Goal: Task Accomplishment & Management: Manage account settings

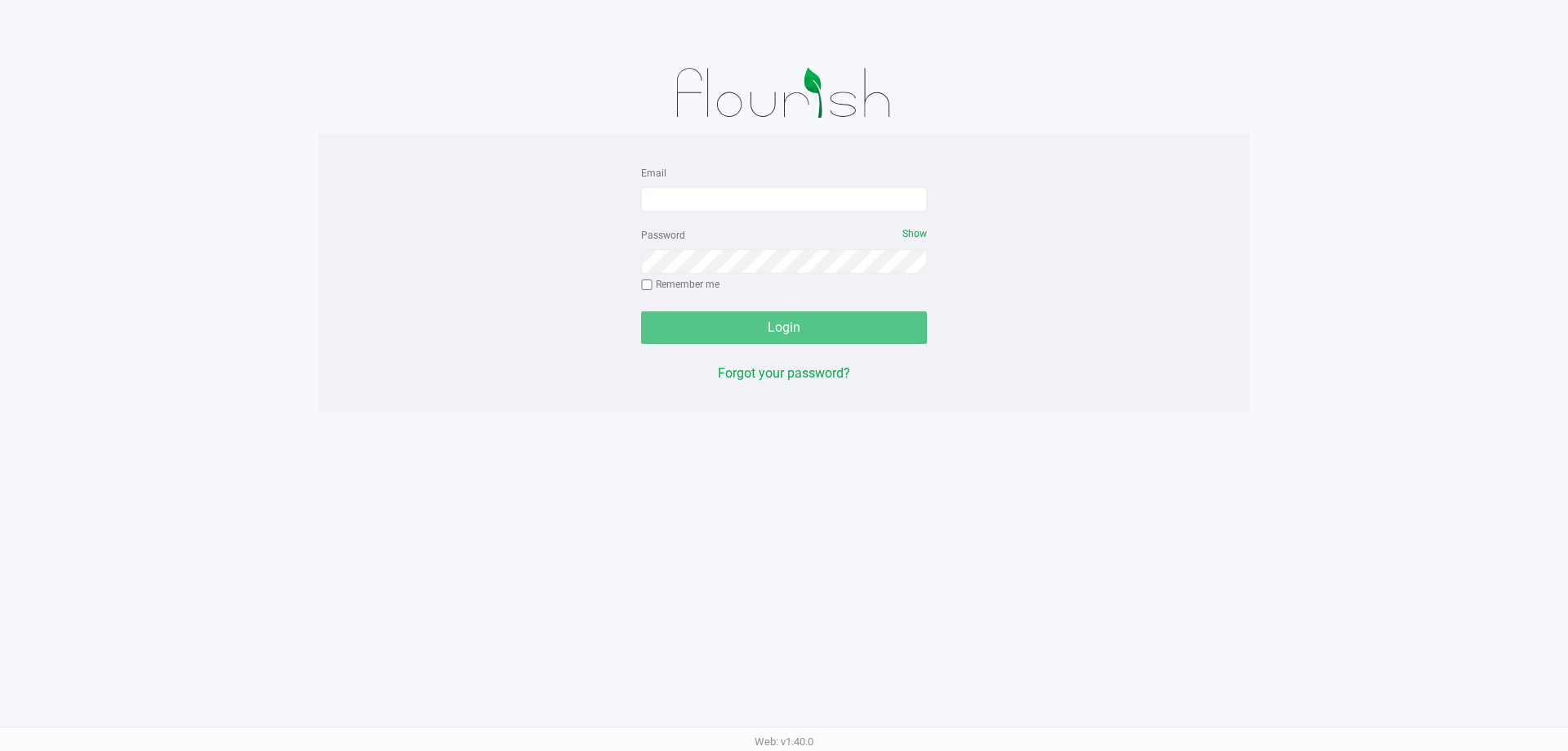
click at [789, 216] on form "Email Password Show Remember me Login" at bounding box center [784, 253] width 286 height 181
drag, startPoint x: 793, startPoint y: 196, endPoint x: 821, endPoint y: 200, distance: 28.3
click at [794, 196] on input "Email" at bounding box center [784, 199] width 286 height 24
type input "[EMAIL_ADDRESS][DOMAIN_NAME]"
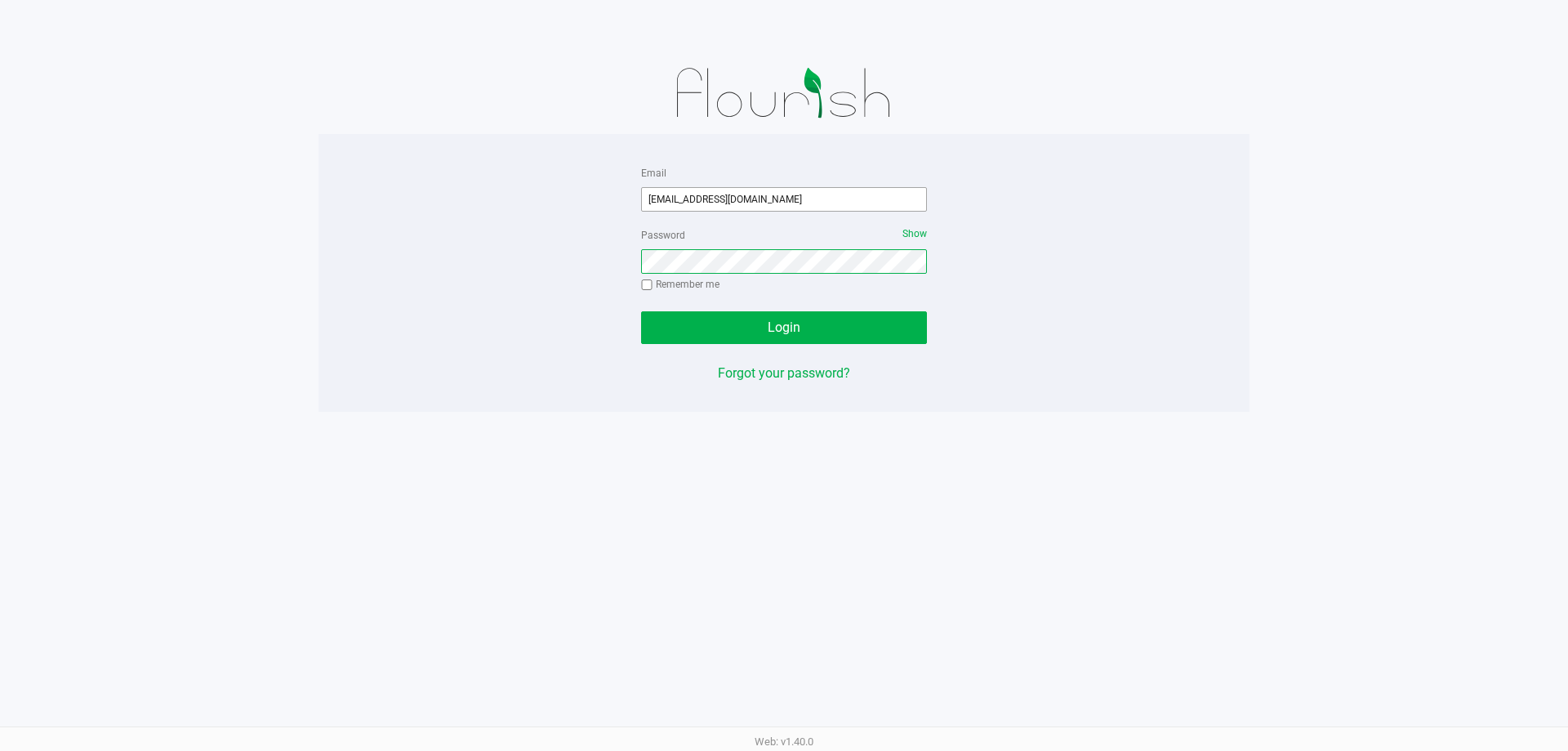
click at [641, 311] on button "Login" at bounding box center [784, 328] width 286 height 32
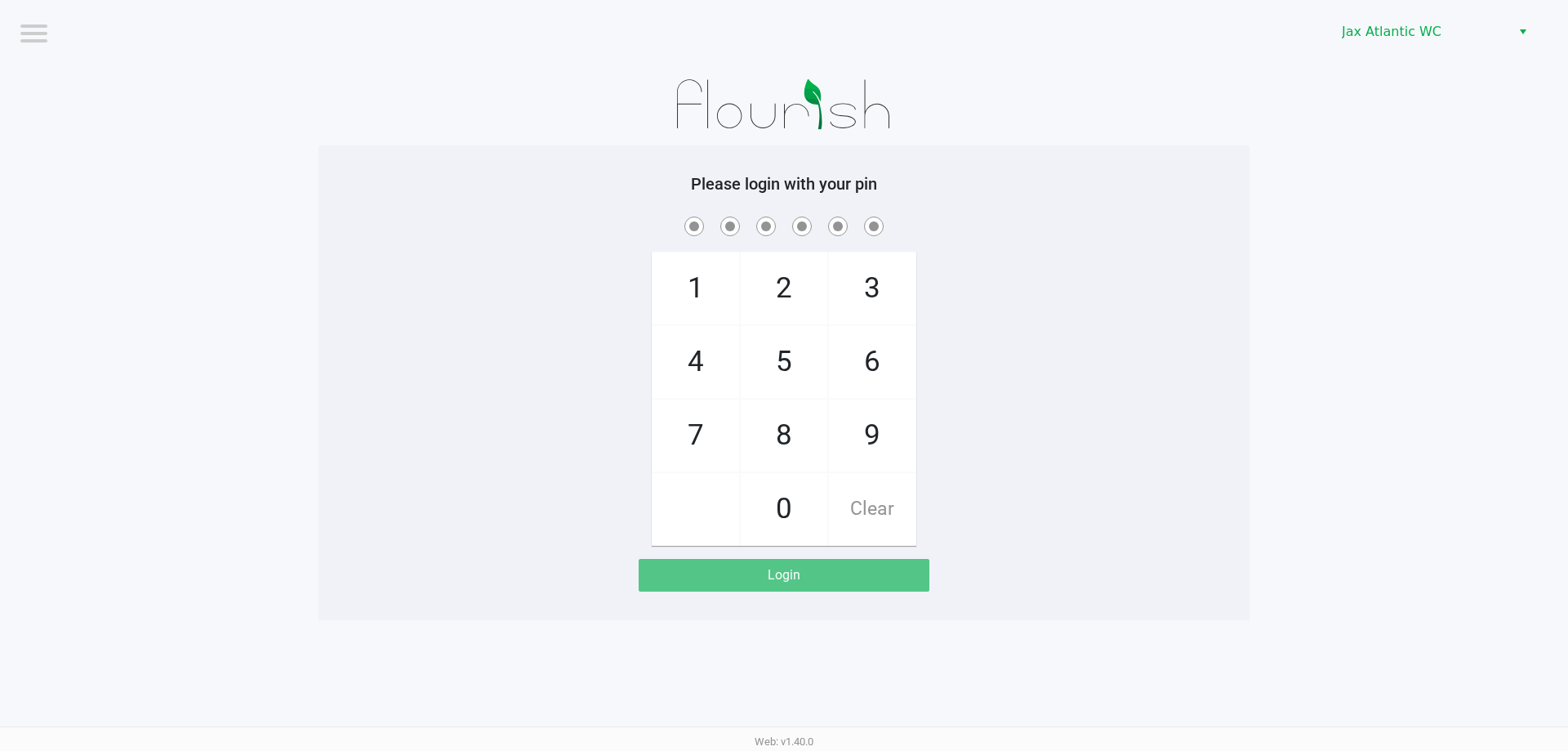
click at [1221, 325] on div "1 4 7 2 5 8 0 3 6 9 Clear" at bounding box center [784, 379] width 932 height 332
checkbox input "true"
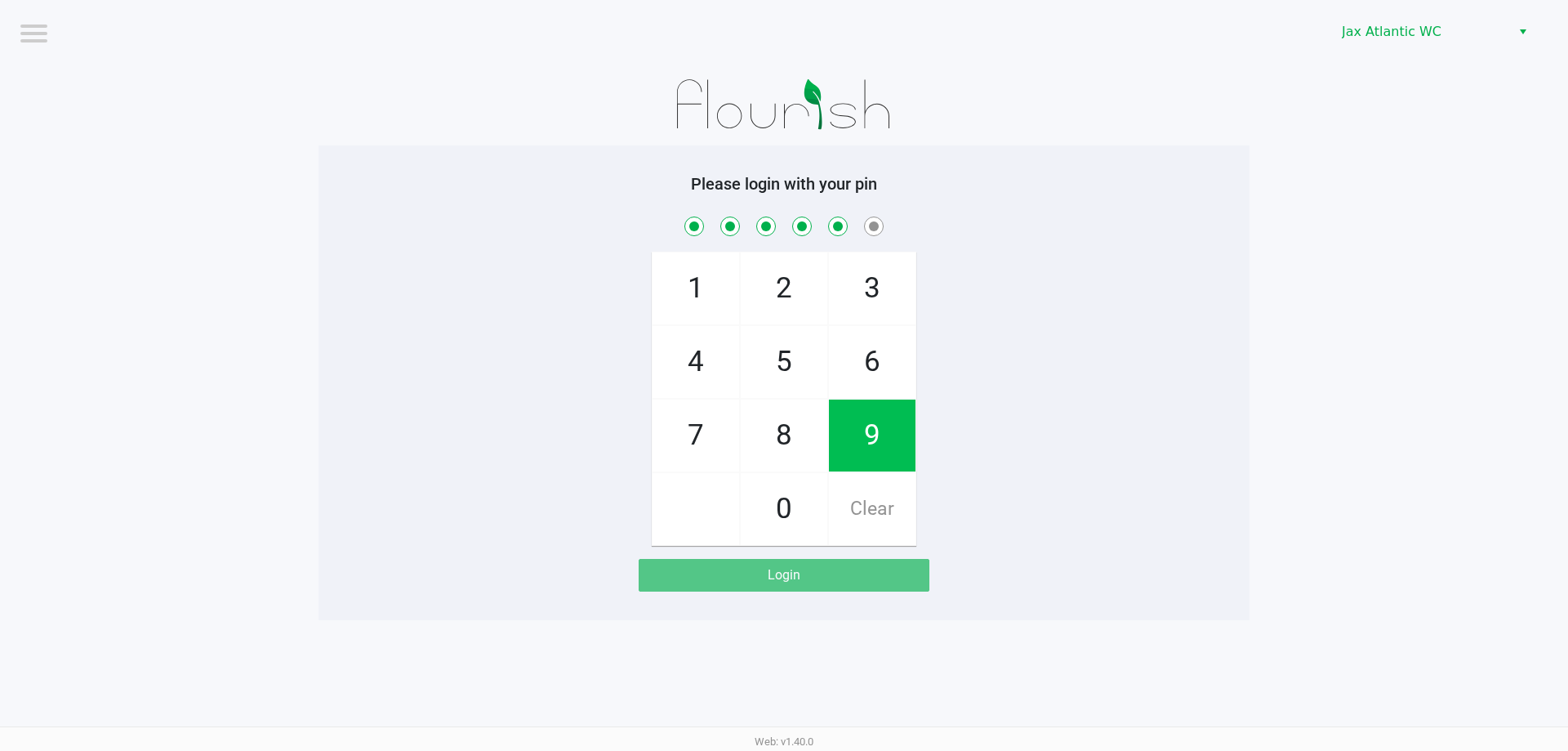
checkbox input "true"
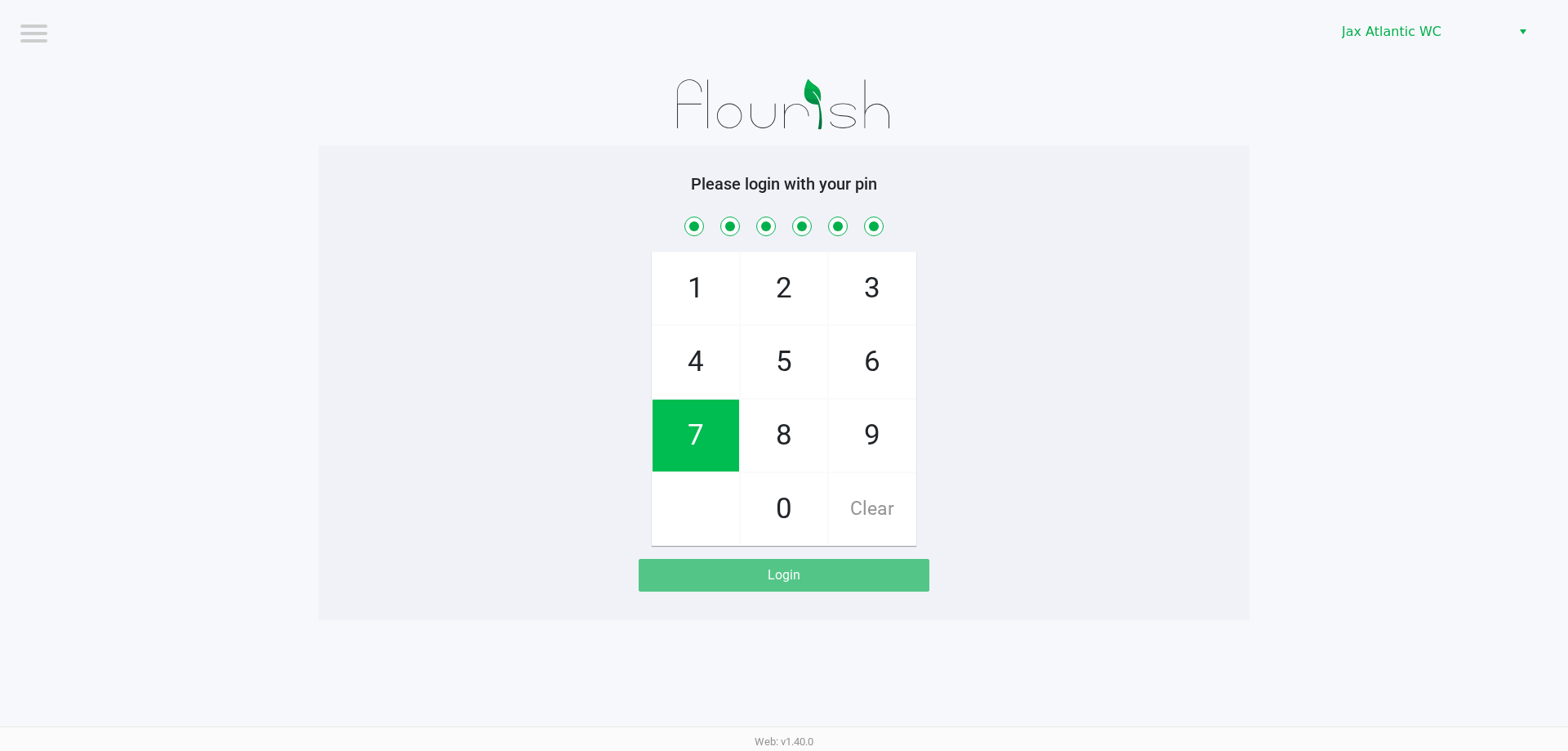
checkbox input "true"
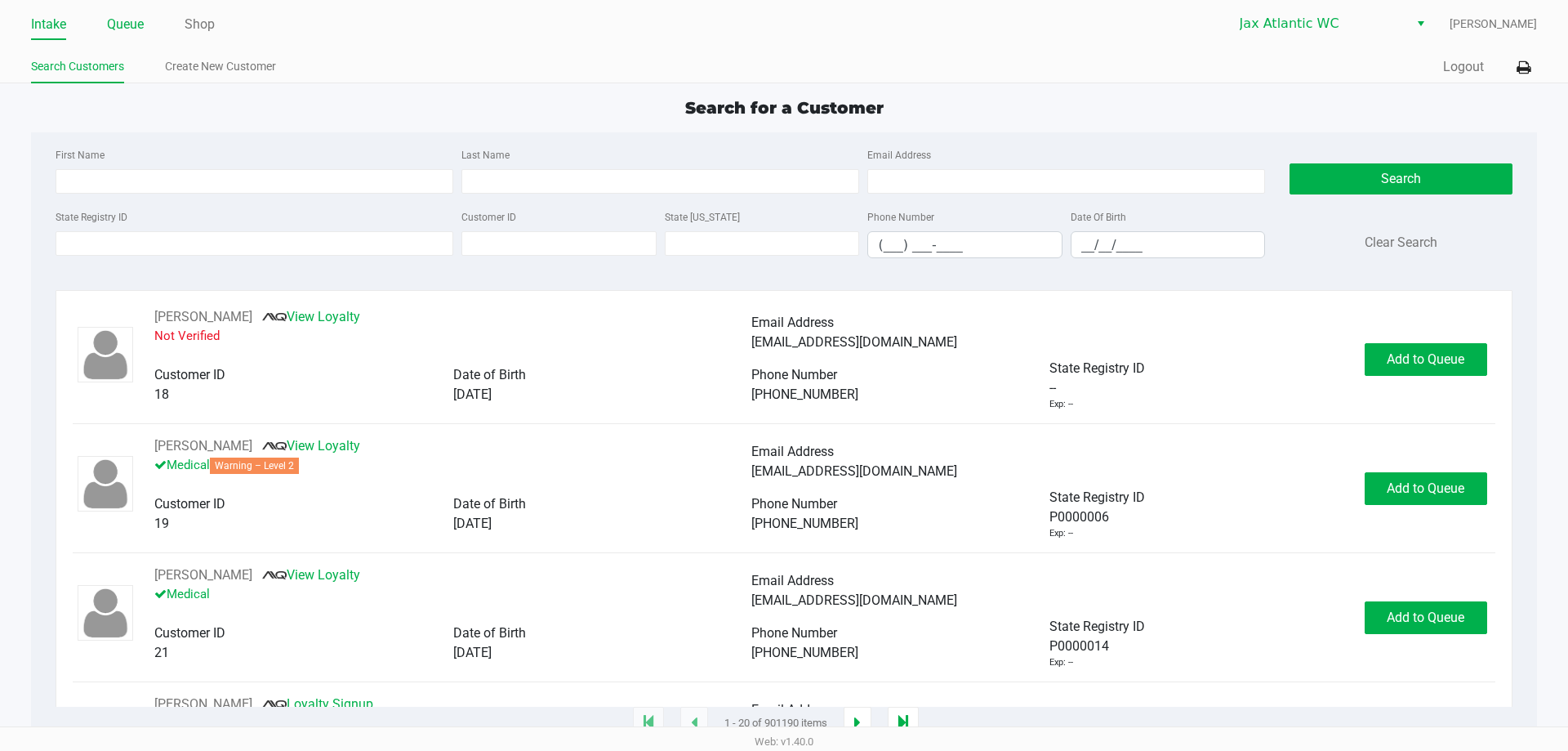
click at [130, 30] on link "Queue" at bounding box center [125, 23] width 37 height 23
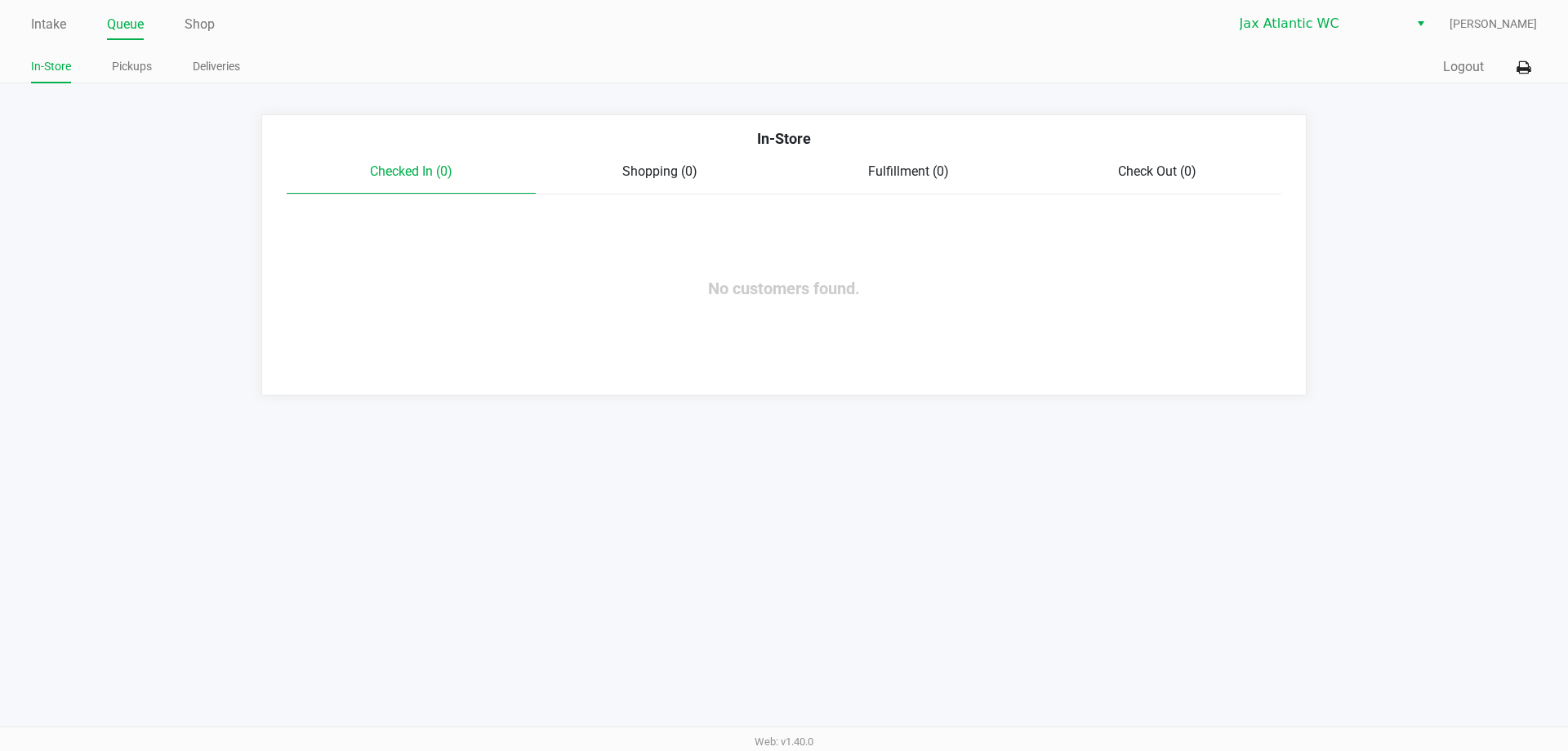
drag, startPoint x: 129, startPoint y: 64, endPoint x: 172, endPoint y: 73, distance: 43.9
click at [132, 66] on link "Pickups" at bounding box center [132, 66] width 40 height 21
click at [196, 30] on link "Shop" at bounding box center [199, 23] width 30 height 23
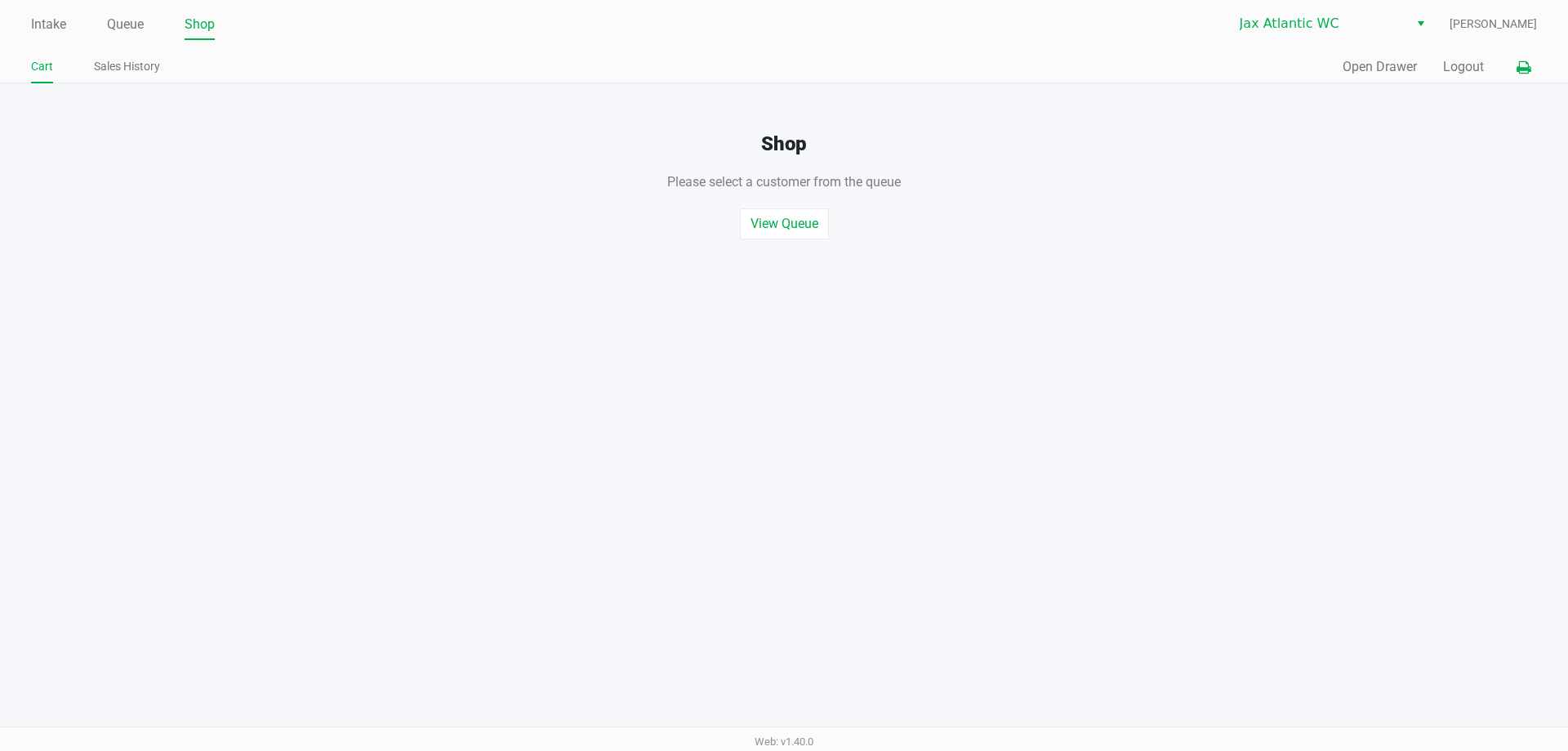
click at [1535, 70] on button at bounding box center [1524, 67] width 27 height 30
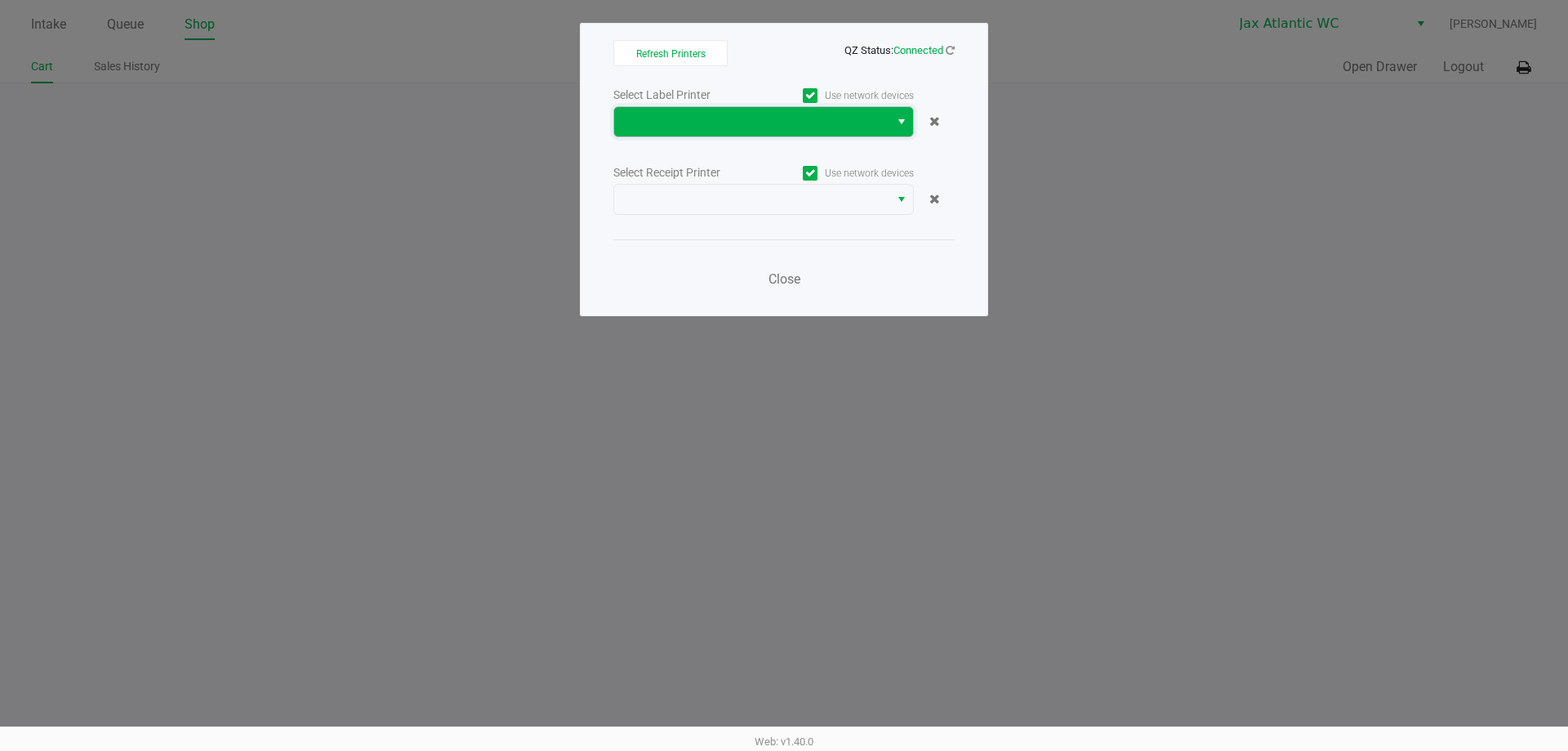
click at [727, 108] on span at bounding box center [751, 122] width 275 height 30
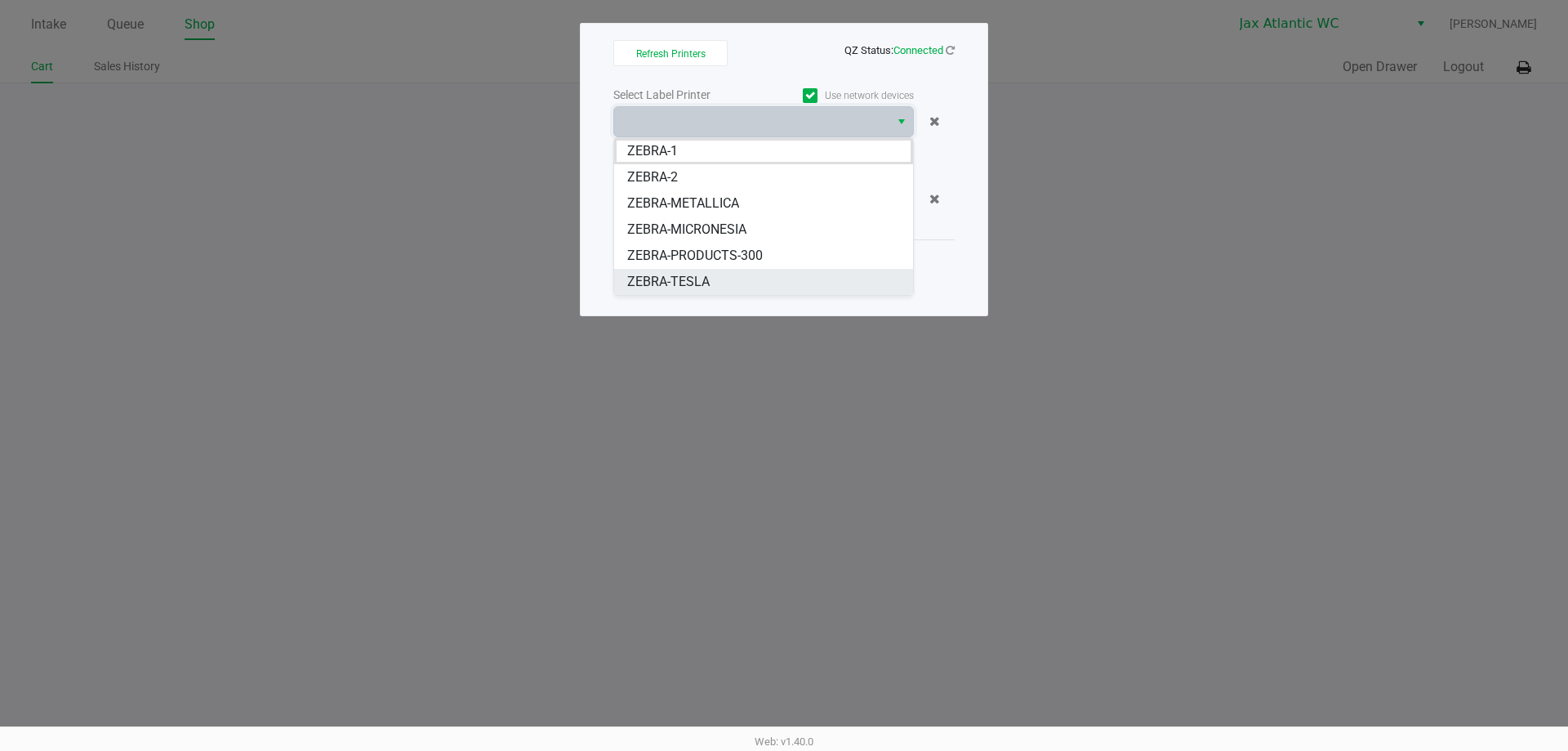
click at [712, 271] on li "ZEBRA-TESLA" at bounding box center [763, 282] width 299 height 26
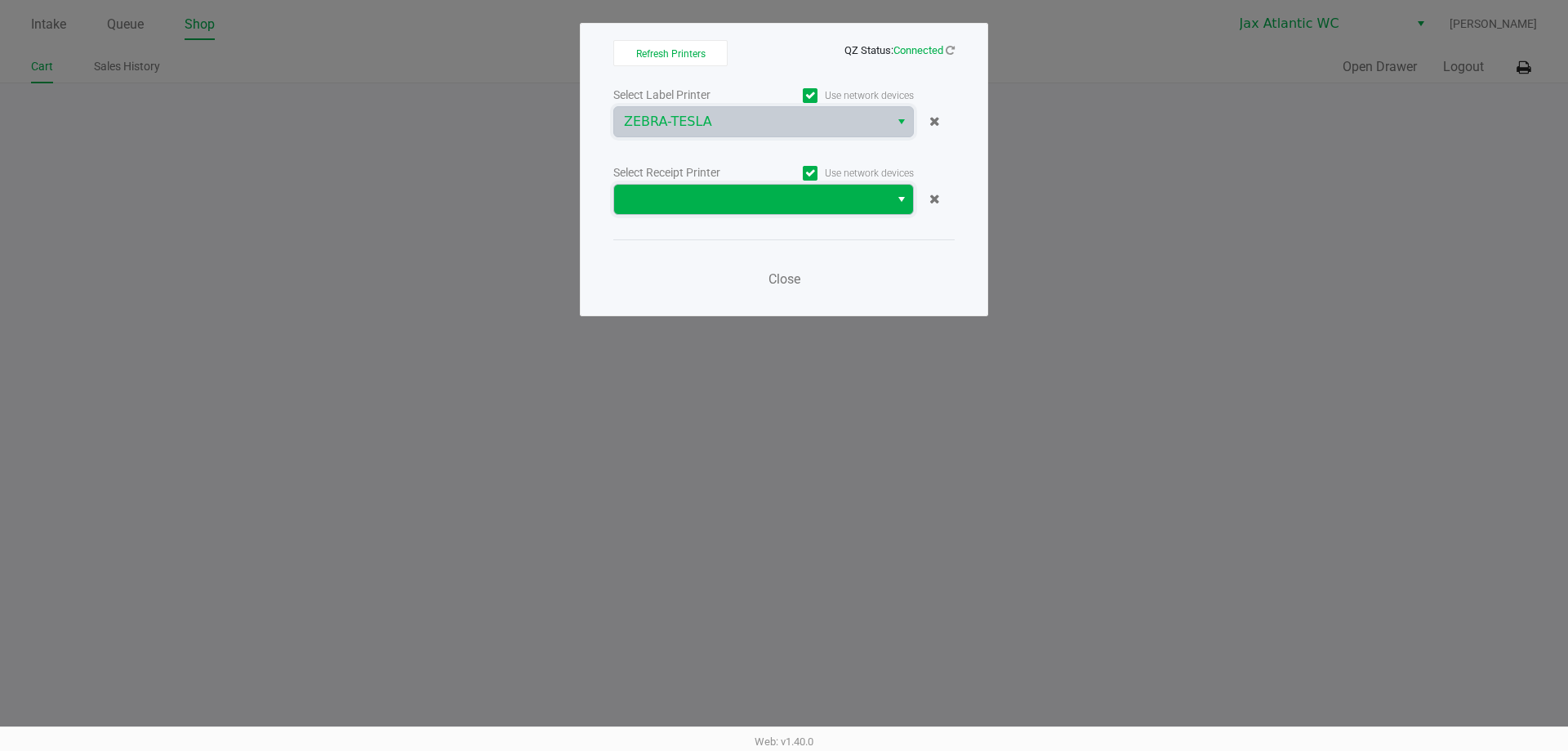
click at [768, 201] on span at bounding box center [751, 199] width 255 height 20
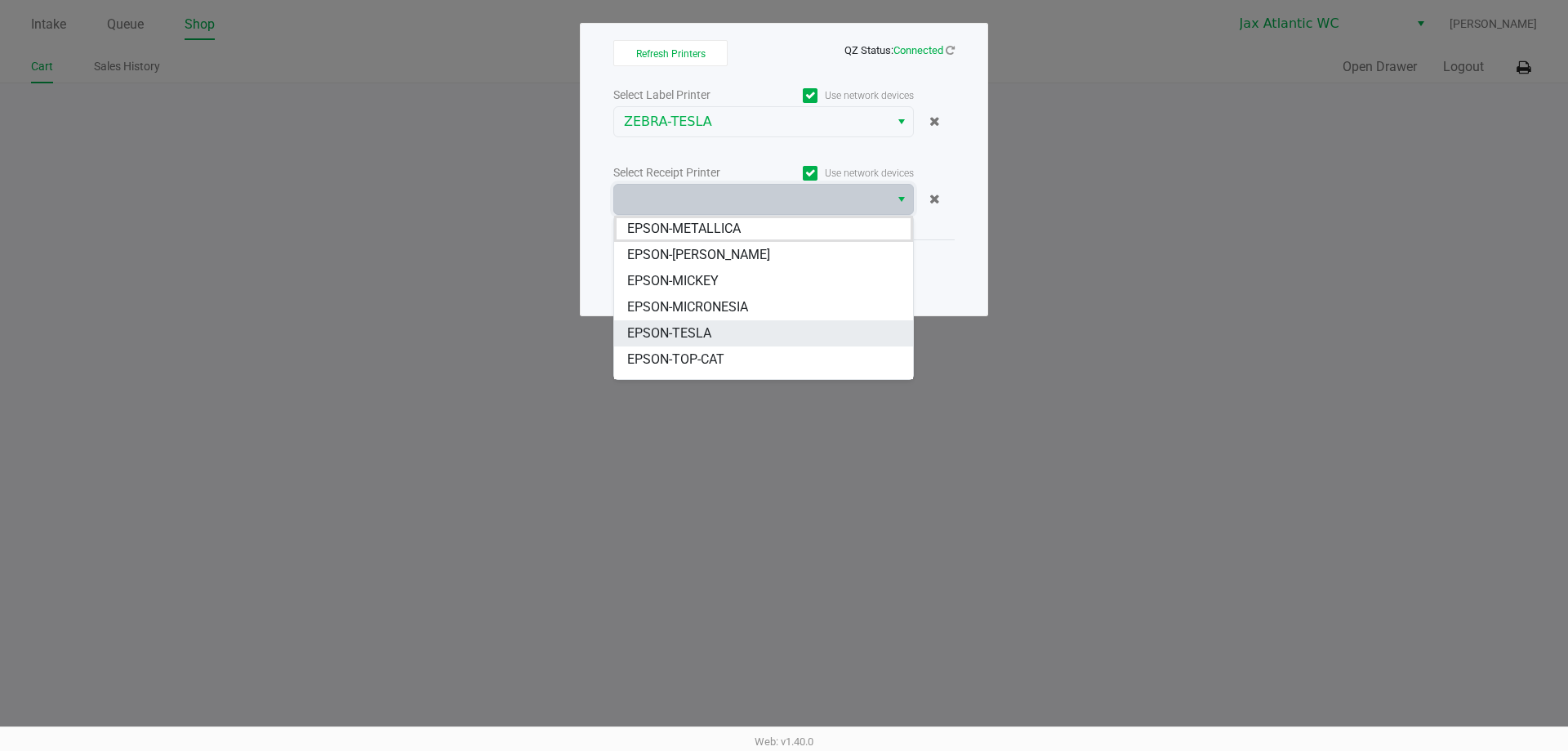
click at [719, 337] on li "EPSON-TESLA" at bounding box center [763, 333] width 299 height 26
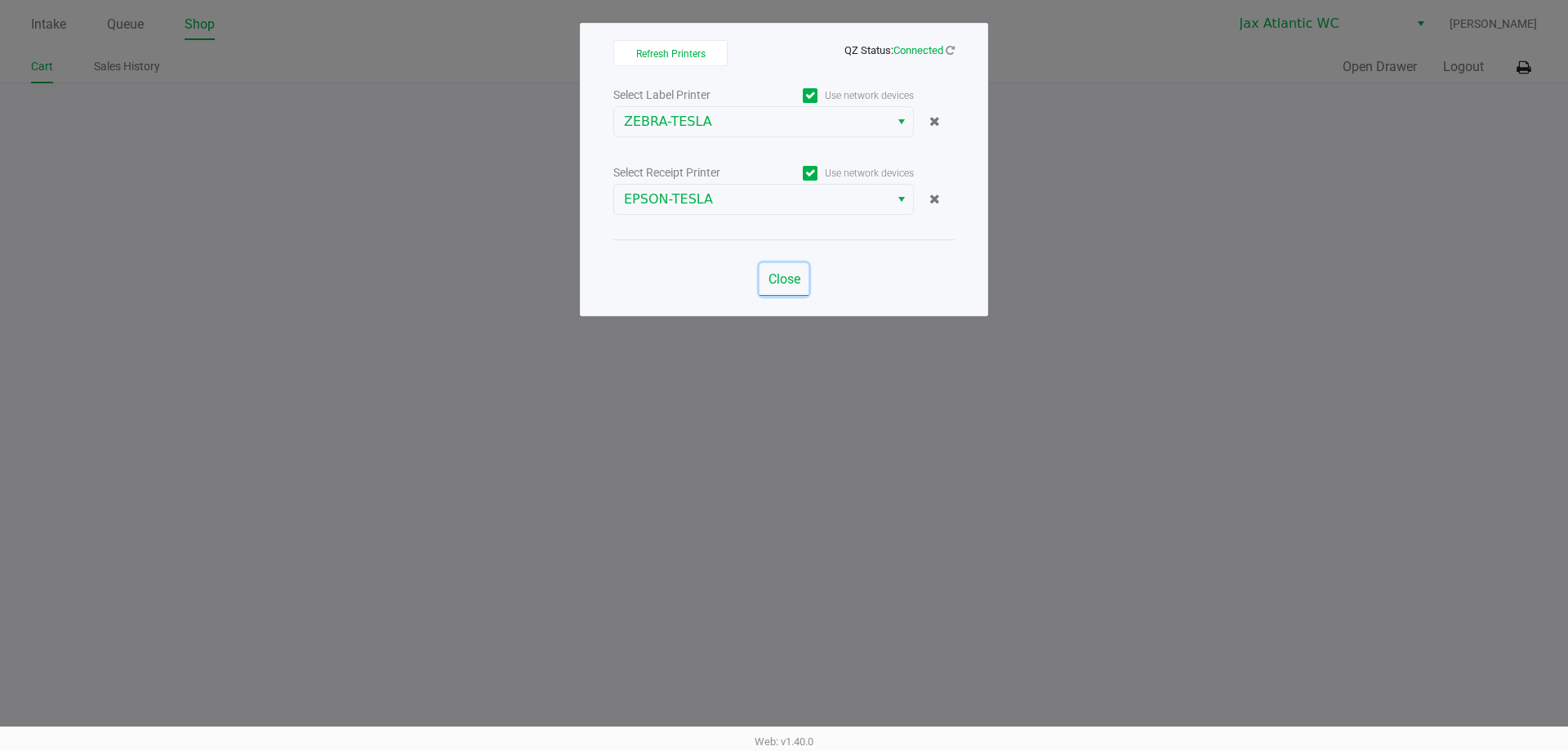
click at [783, 264] on button "Close" at bounding box center [784, 279] width 49 height 32
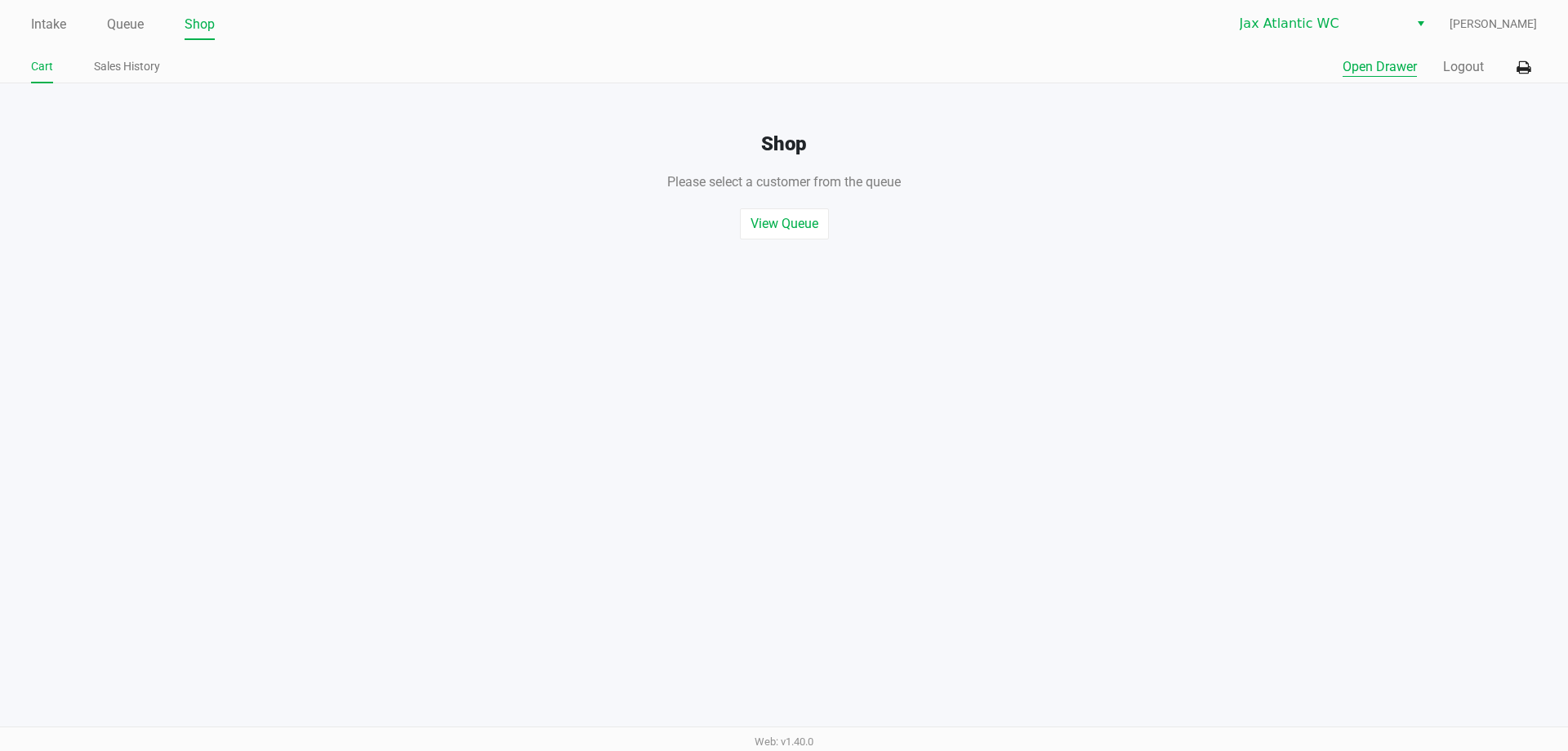
click at [1398, 68] on button "Open Drawer" at bounding box center [1380, 67] width 74 height 20
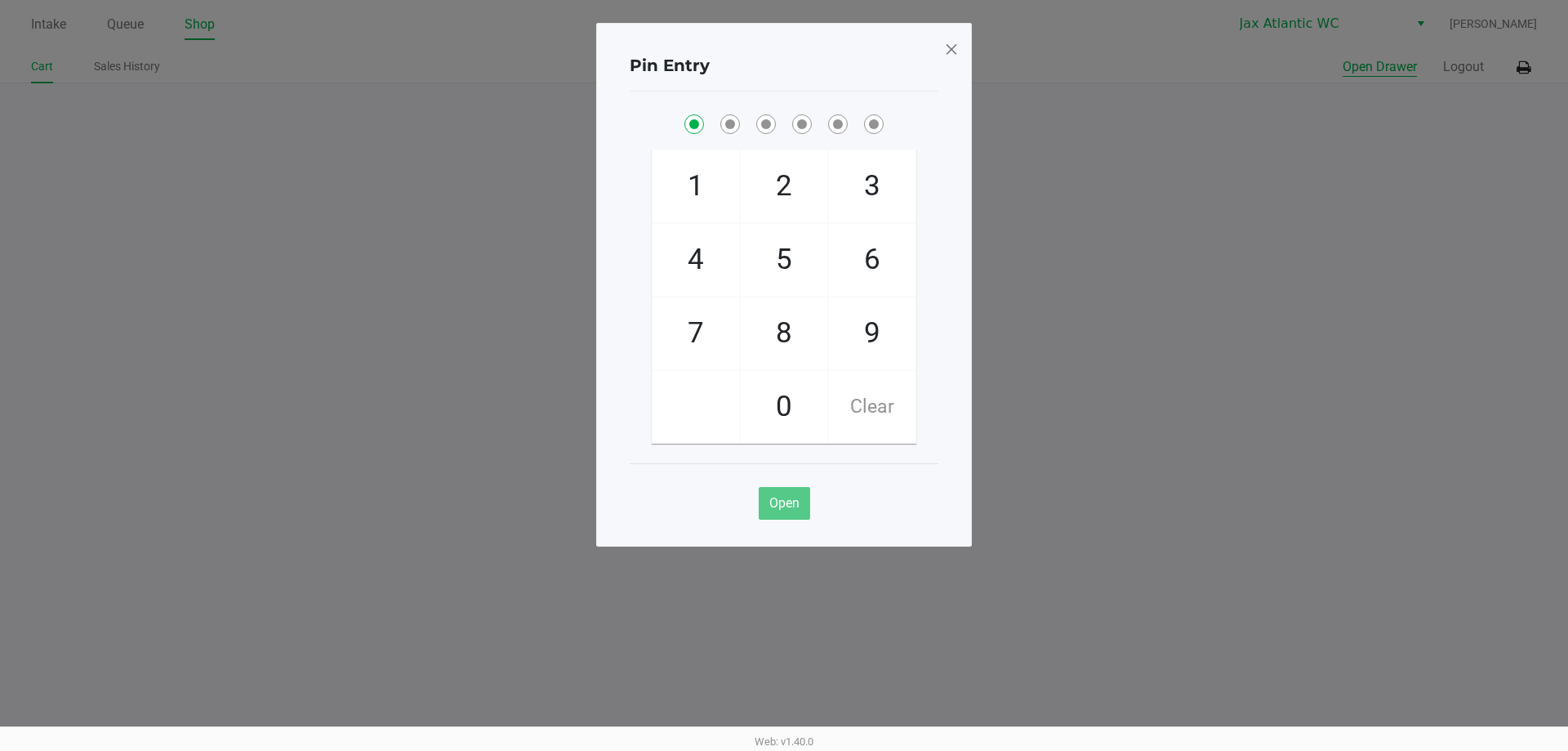
checkbox input "true"
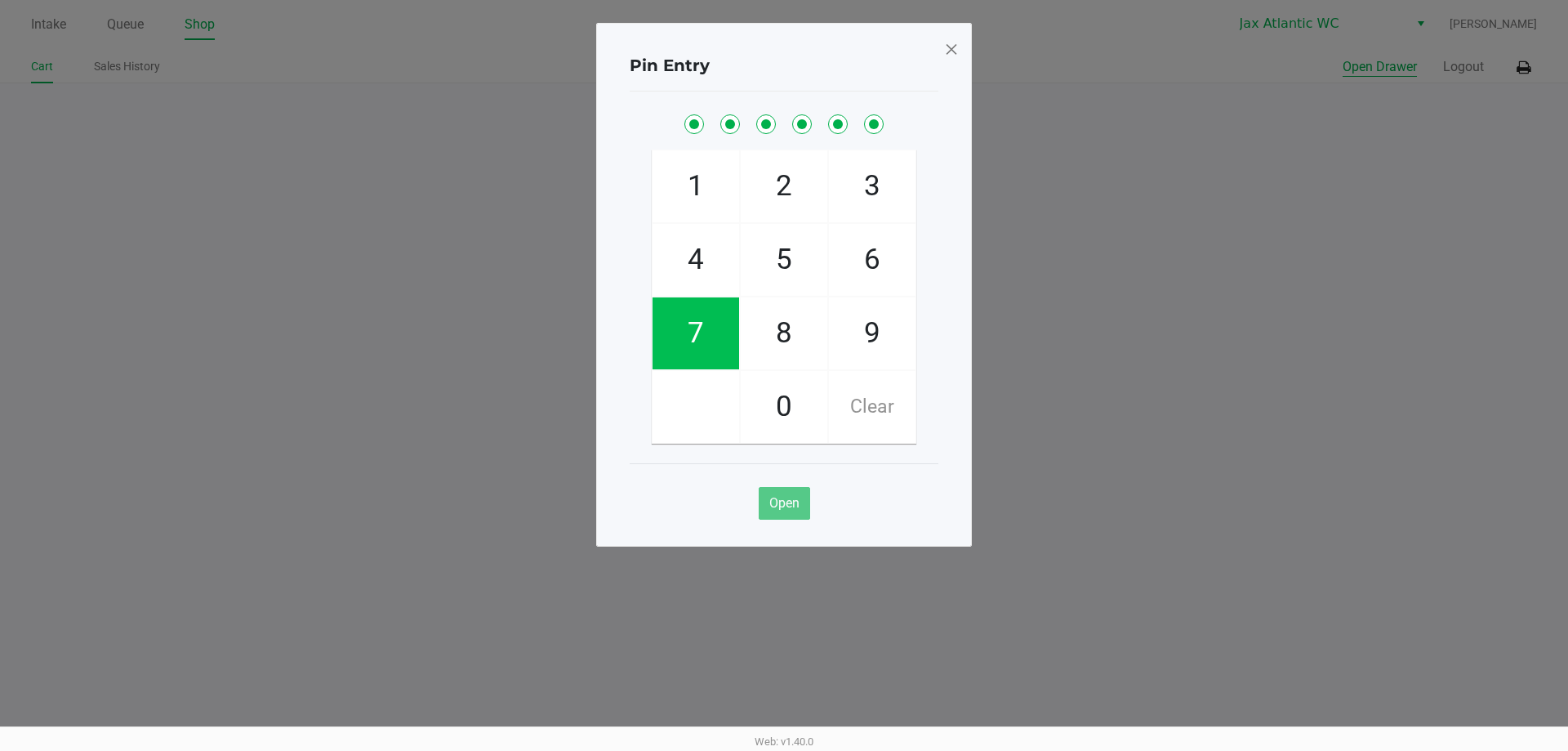
checkbox input "true"
click at [955, 51] on span at bounding box center [951, 49] width 14 height 26
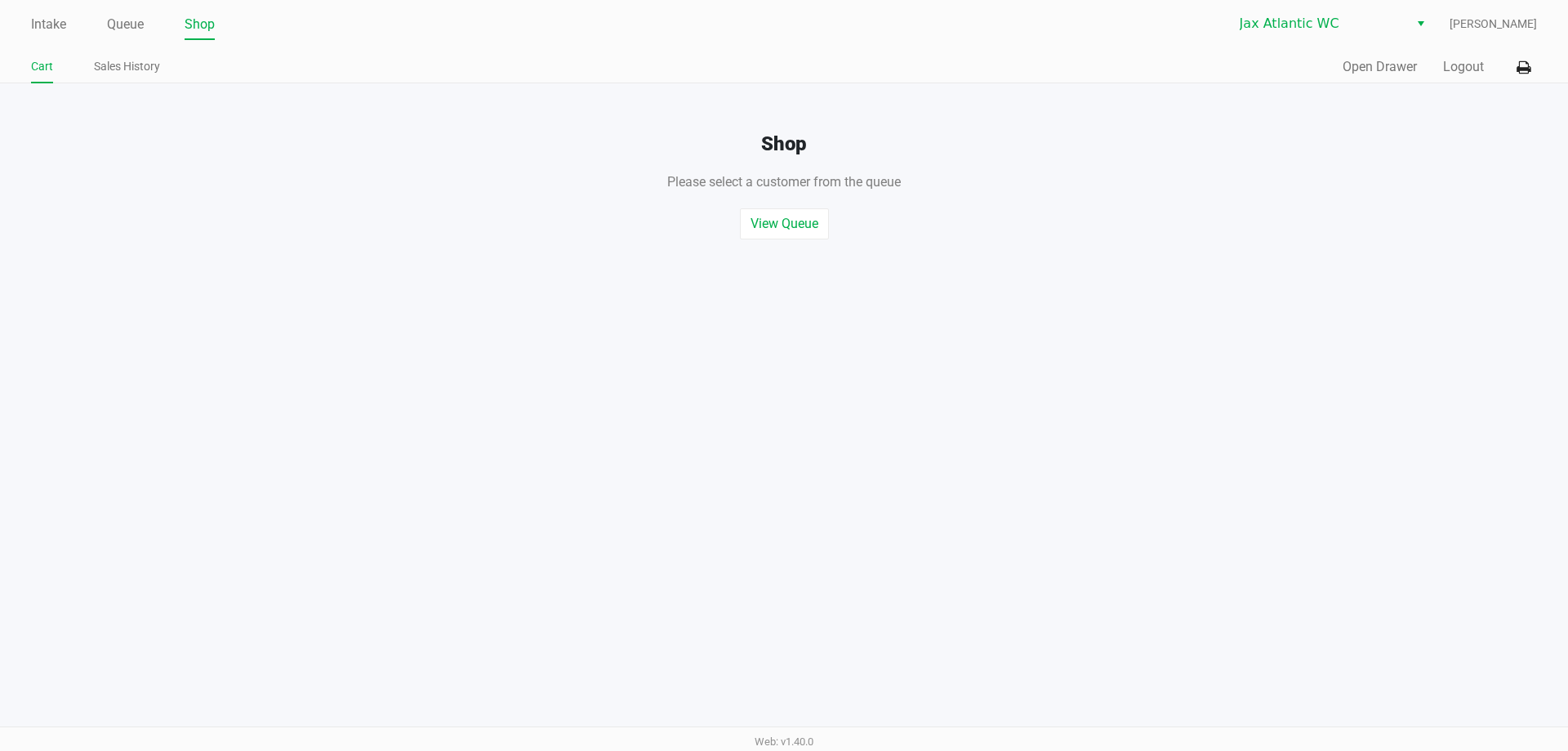
click at [1421, 194] on ngb-modal-window "Pin Entry 1 4 7 2 5 8 0 3 6 9 Clear Open" at bounding box center [784, 376] width 1568 height 751
click at [108, 20] on link "Queue" at bounding box center [125, 23] width 37 height 23
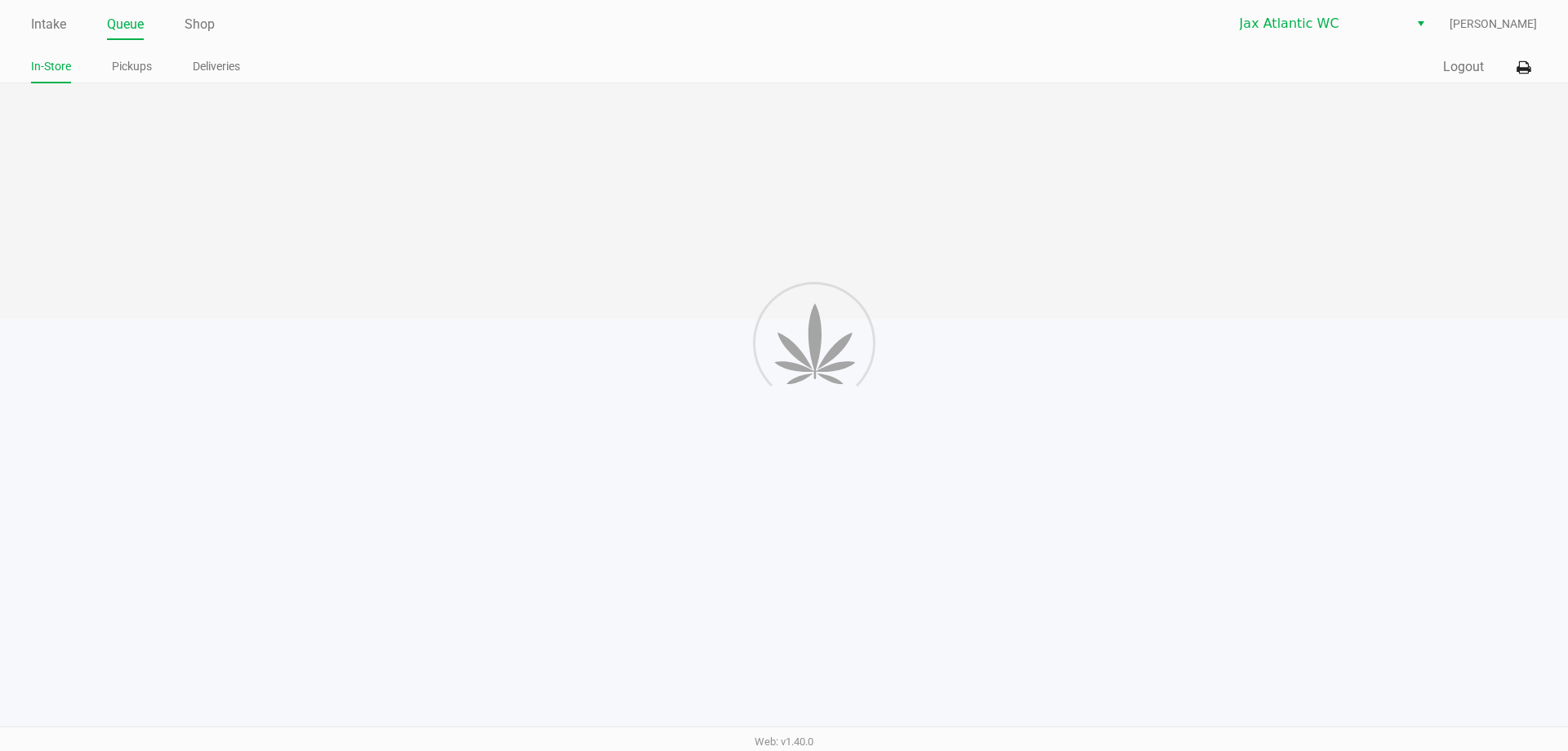
click at [333, 71] on ul "In-Store Pickups Deliveries" at bounding box center [407, 69] width 753 height 28
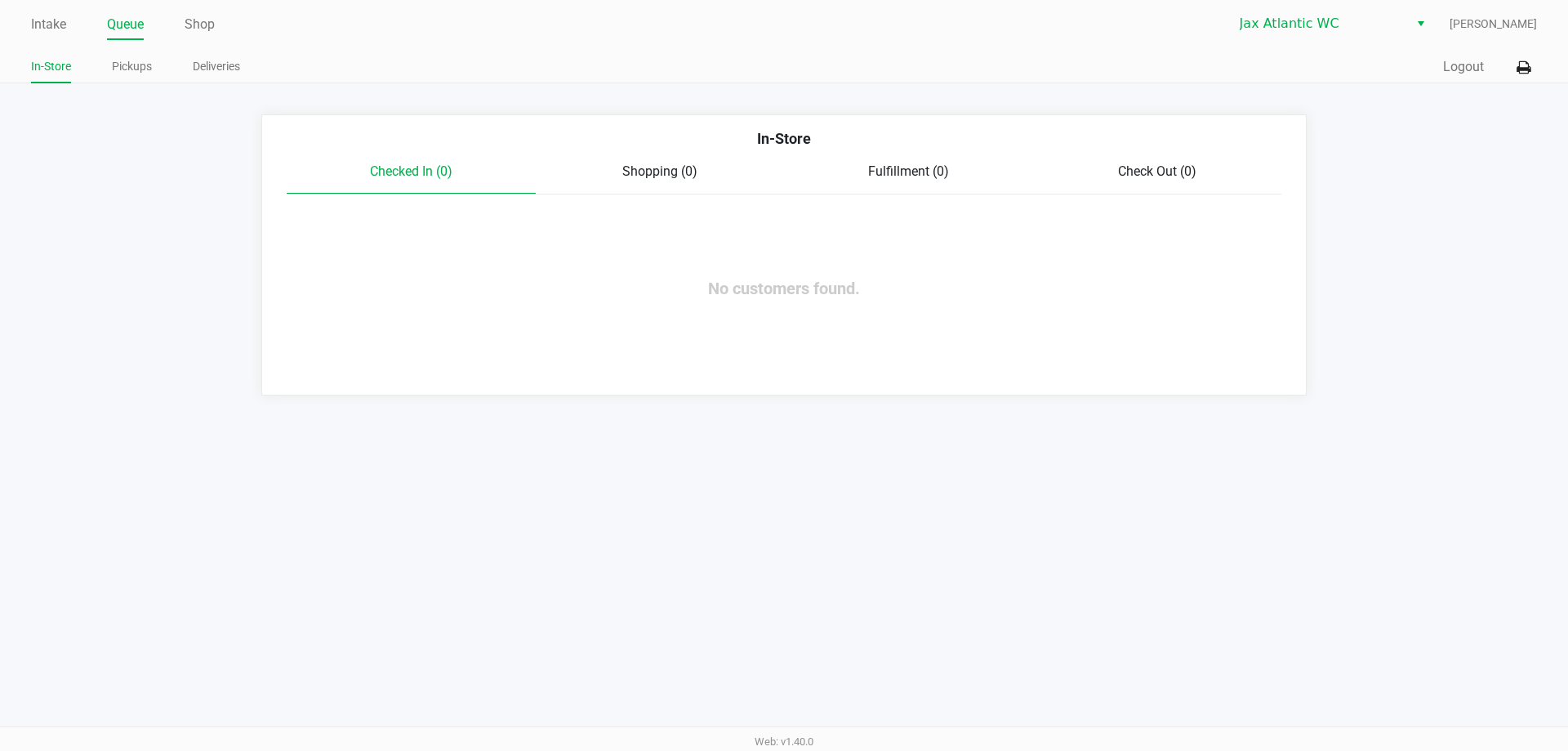
click at [78, 27] on ul "Intake Queue Shop" at bounding box center [407, 25] width 753 height 28
click at [66, 24] on link "Intake" at bounding box center [48, 23] width 35 height 23
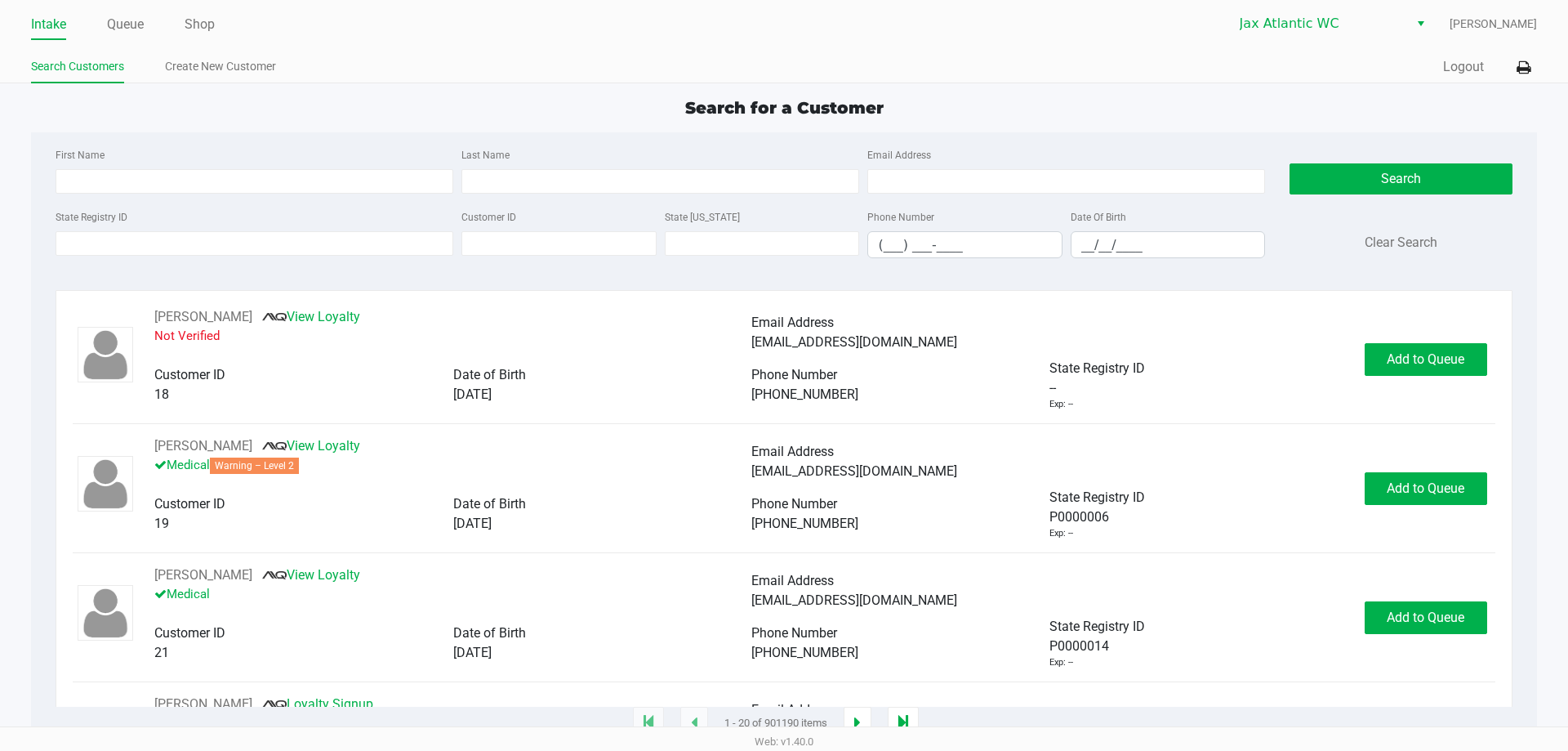
click at [554, 79] on ul "Search Customers Create New Customer" at bounding box center [407, 69] width 753 height 28
type input "KEITH"
type input "KELLY"
type input "08/13/1971"
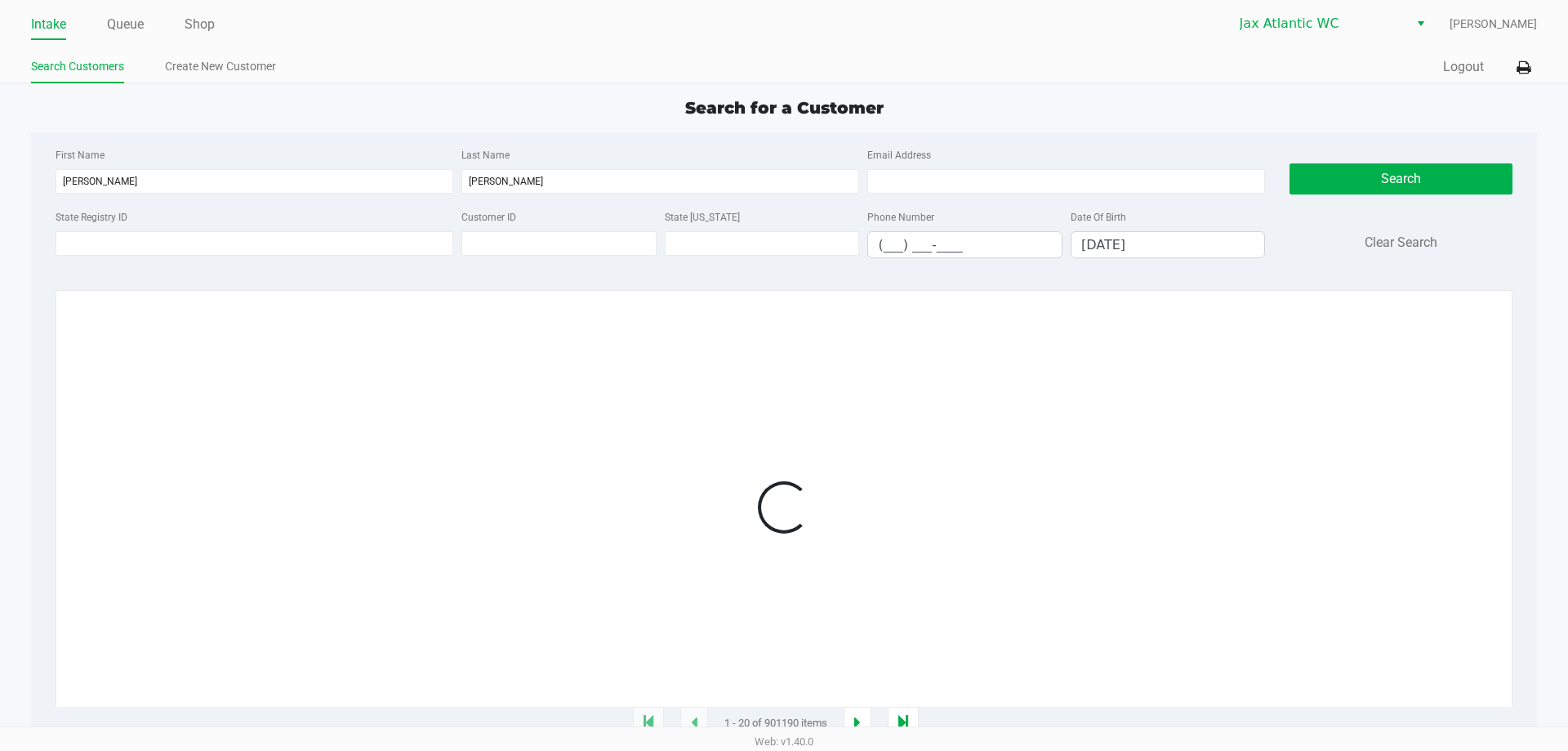
drag, startPoint x: 1368, startPoint y: 358, endPoint x: 1387, endPoint y: 358, distance: 19.0
click at [1369, 357] on div at bounding box center [784, 506] width 1422 height 399
click at [1390, 358] on div at bounding box center [784, 506] width 1422 height 399
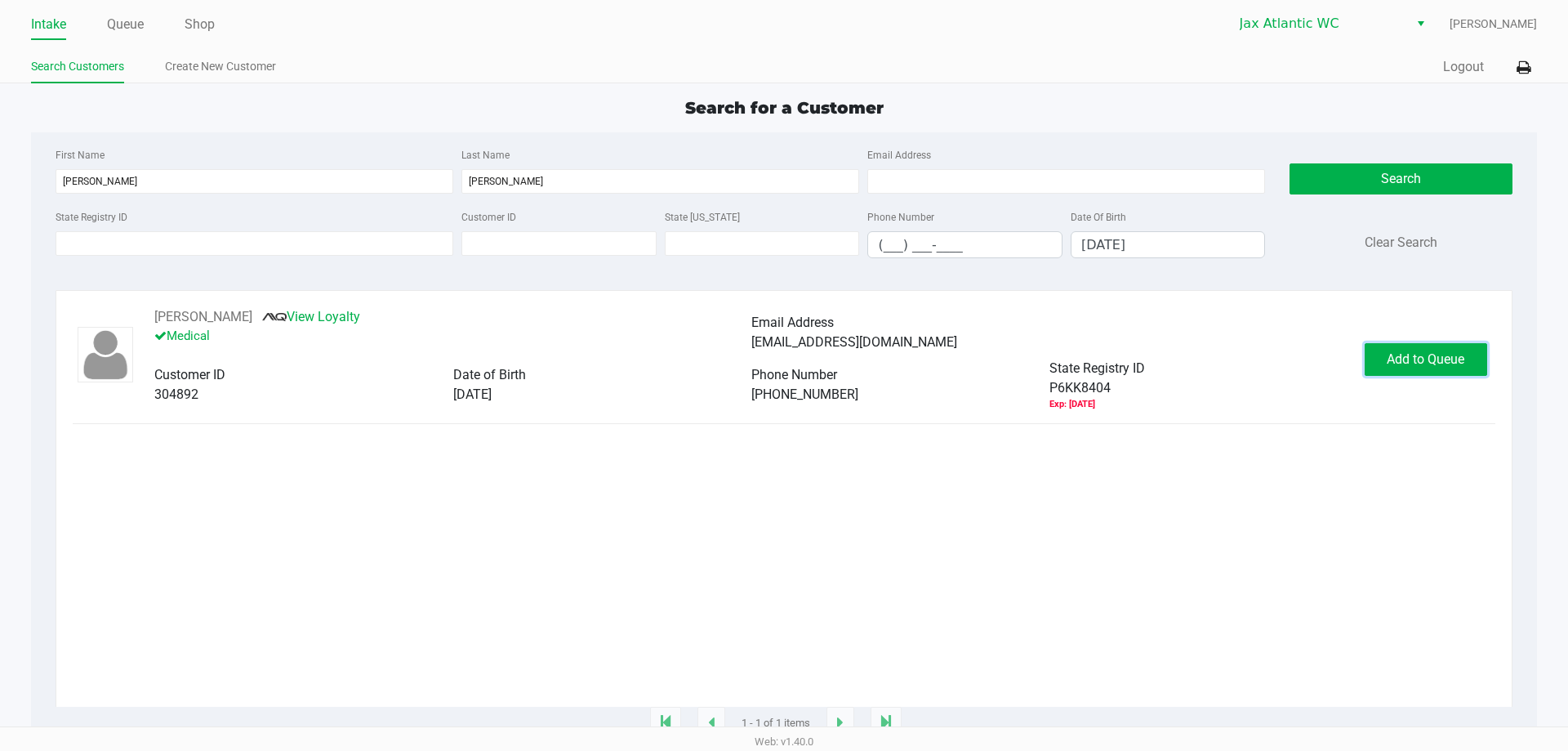
click at [1390, 357] on span "Add to Queue" at bounding box center [1425, 358] width 78 height 15
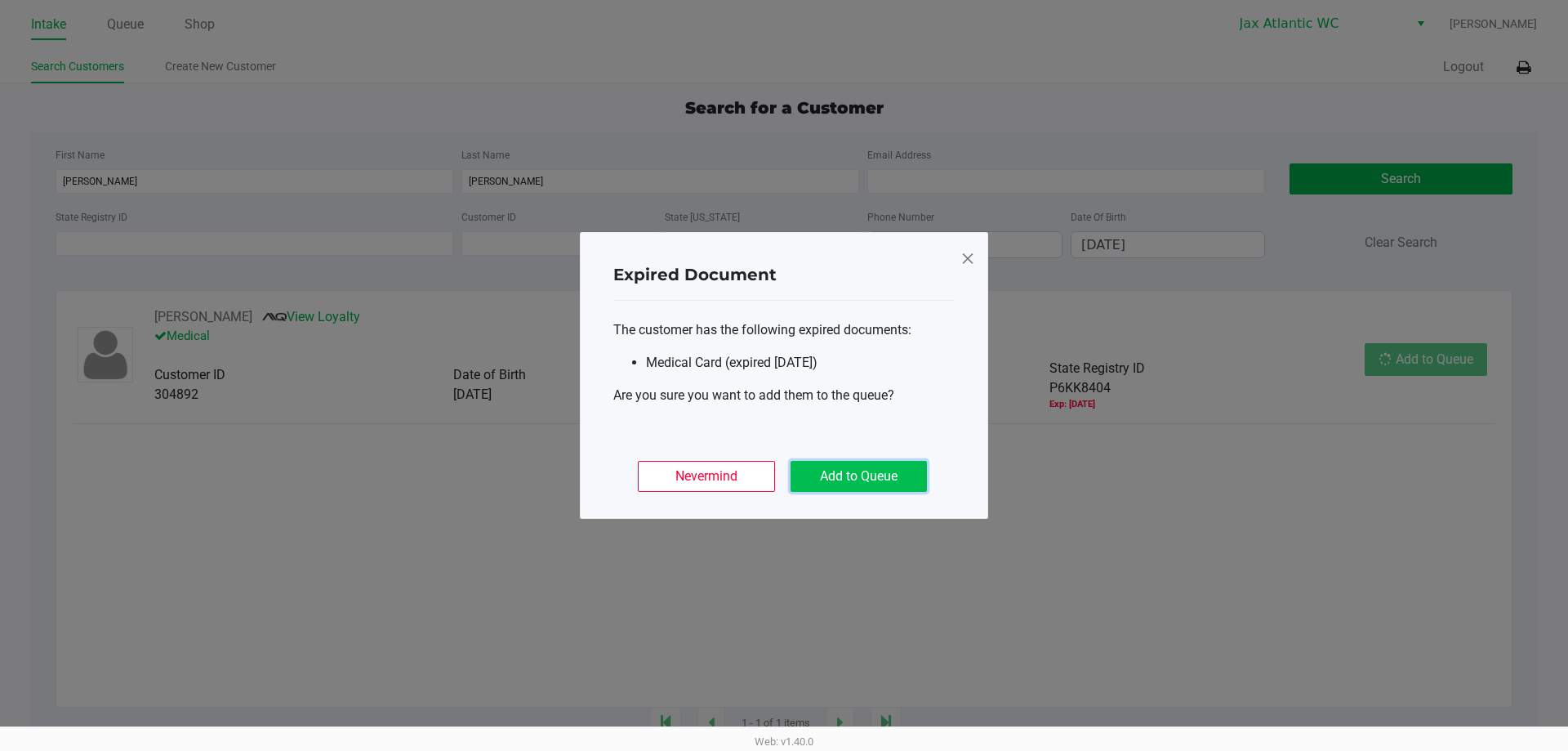
click at [854, 470] on button "Add to Queue" at bounding box center [858, 476] width 136 height 31
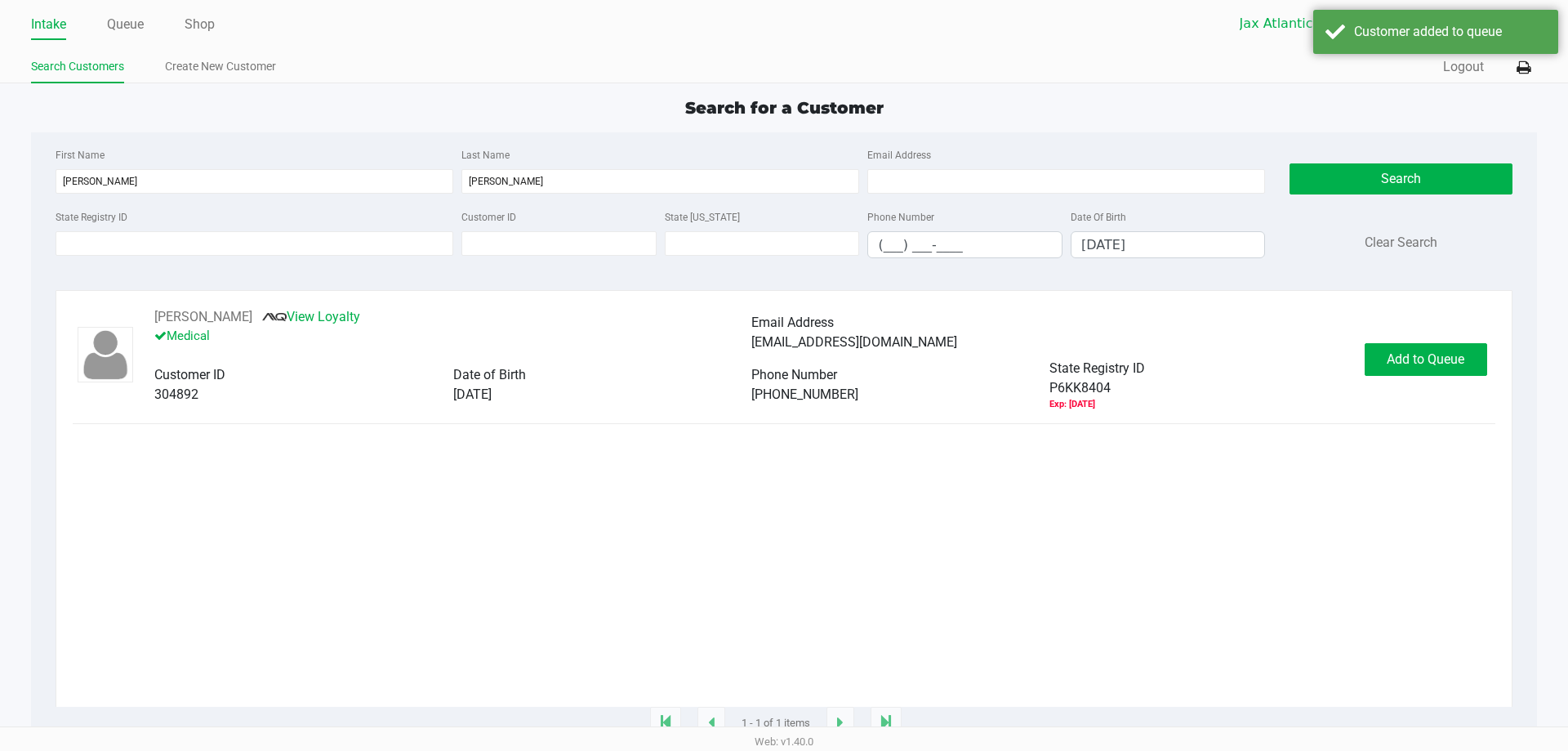
click at [1528, 355] on ngb-modal-window "Expired Document The customer has the following expired documents: Medical Card…" at bounding box center [784, 376] width 1568 height 751
click at [1482, 358] on app-submit-button "In Queue" at bounding box center [1427, 359] width 119 height 32
click at [1457, 364] on button "In Queue" at bounding box center [1424, 359] width 115 height 32
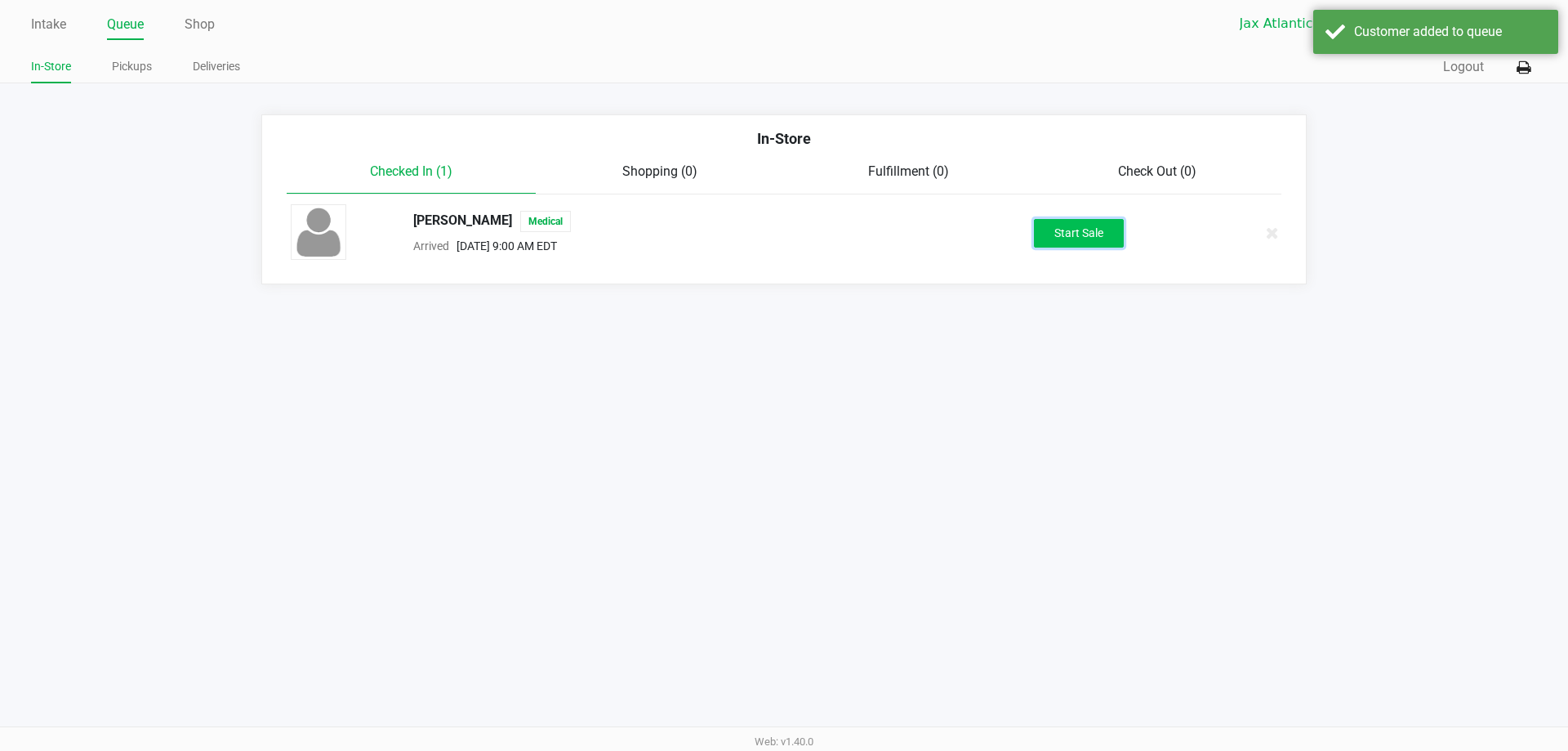
click at [1116, 239] on button "Start Sale" at bounding box center [1080, 234] width 90 height 29
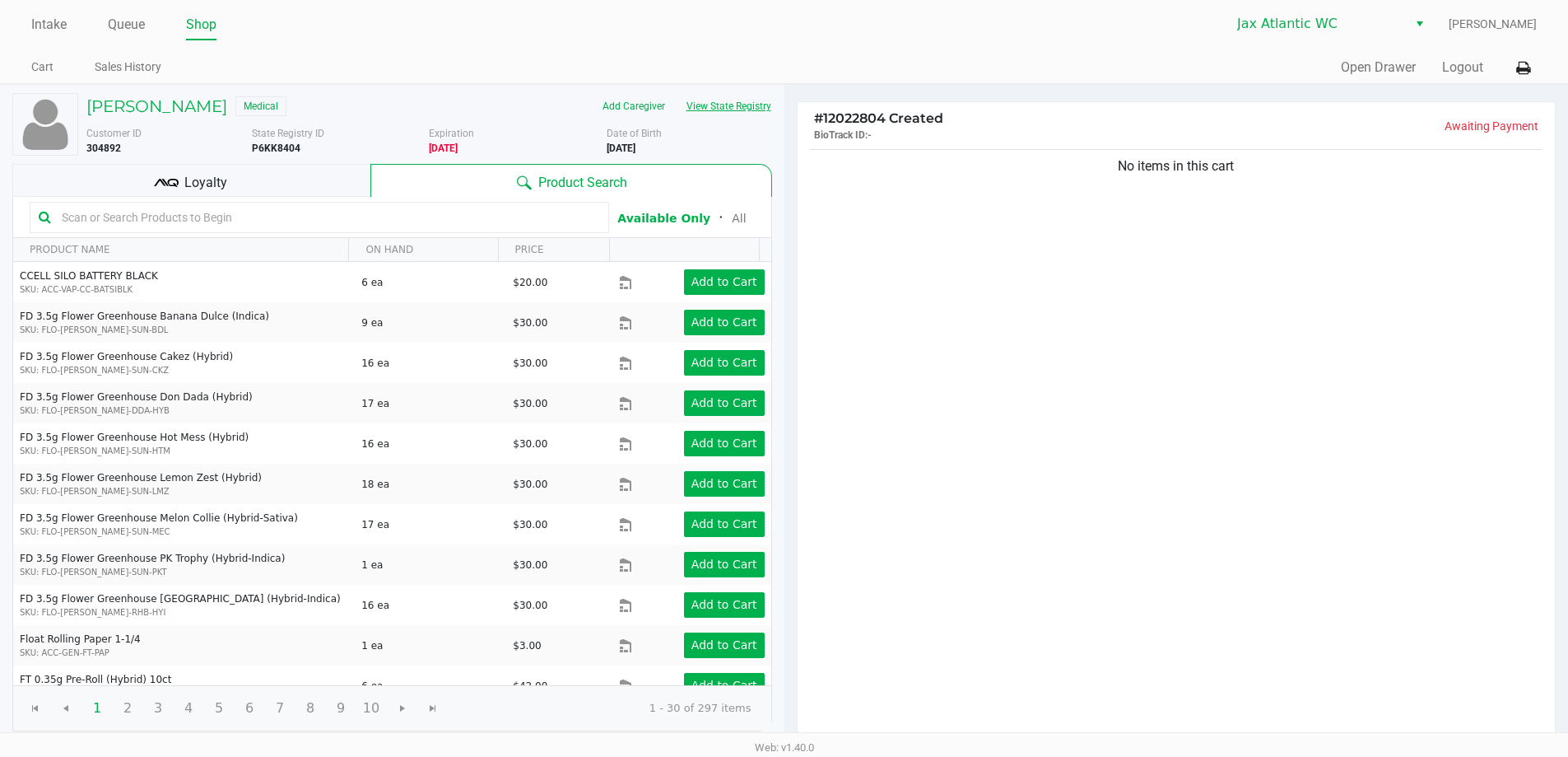
click at [739, 106] on button "View State Registry" at bounding box center [724, 106] width 96 height 26
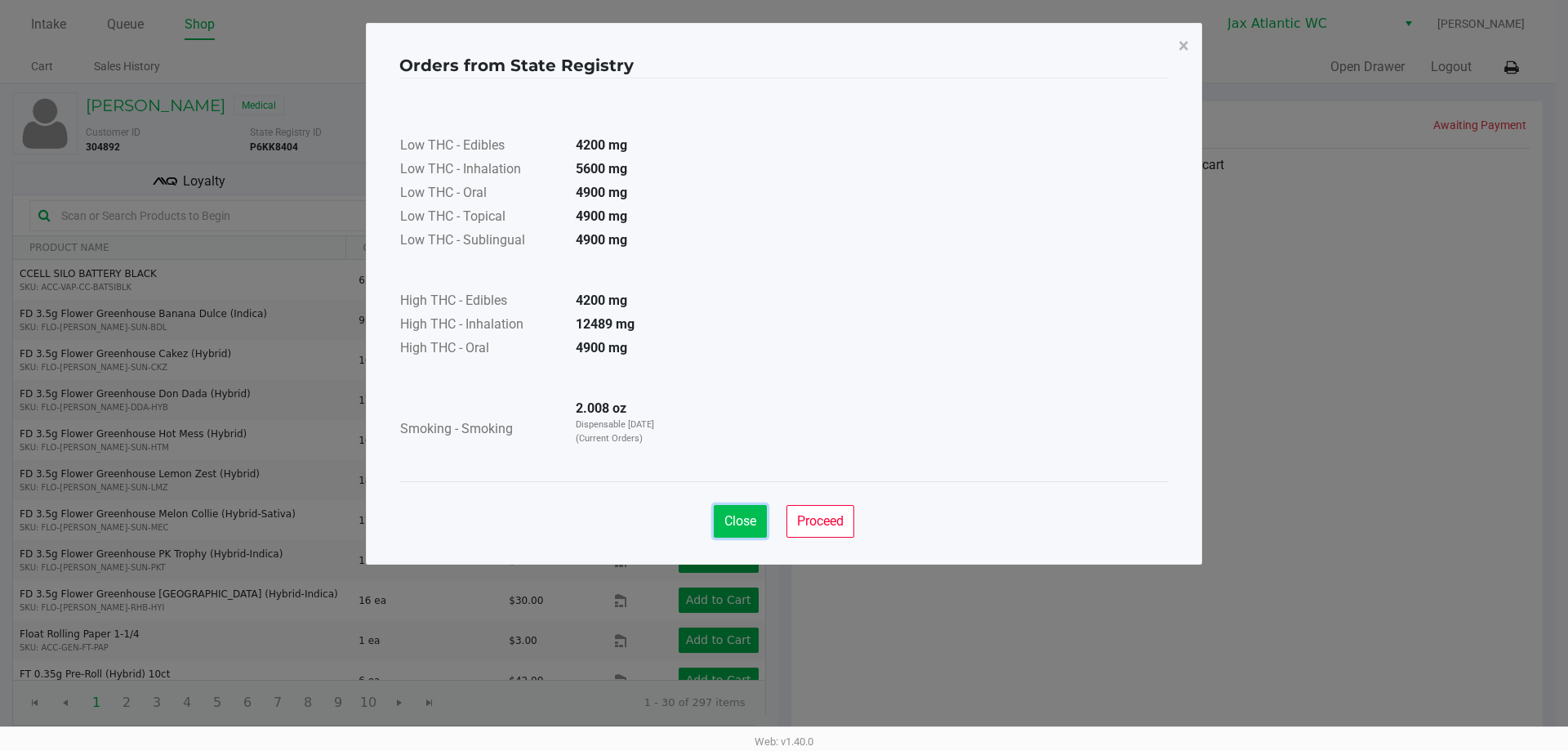
click at [736, 516] on span "Close" at bounding box center [740, 520] width 32 height 15
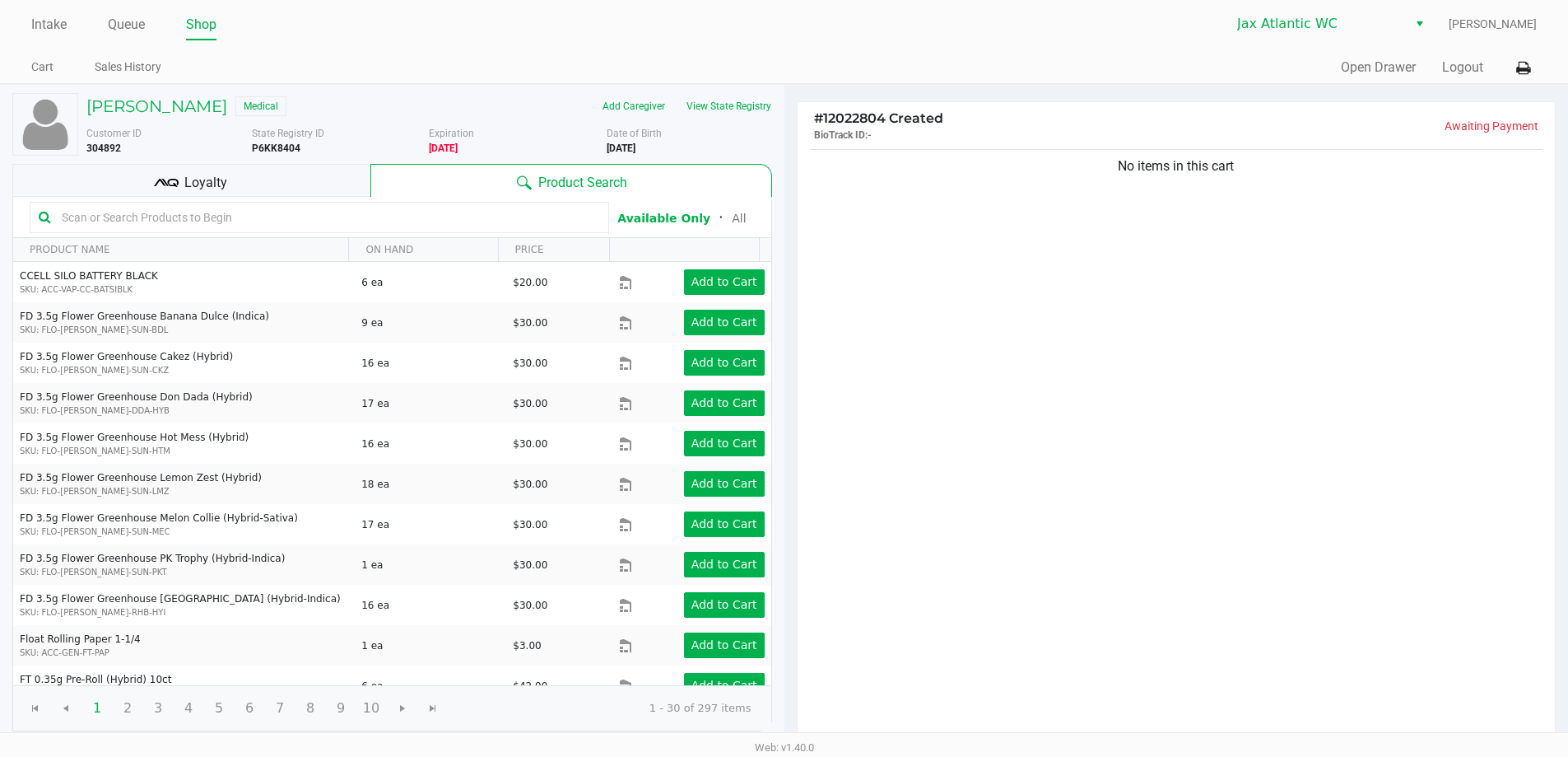
click at [1232, 417] on div "No items in this cart" at bounding box center [1176, 444] width 758 height 598
click at [718, 101] on button "View State Registry" at bounding box center [724, 106] width 96 height 26
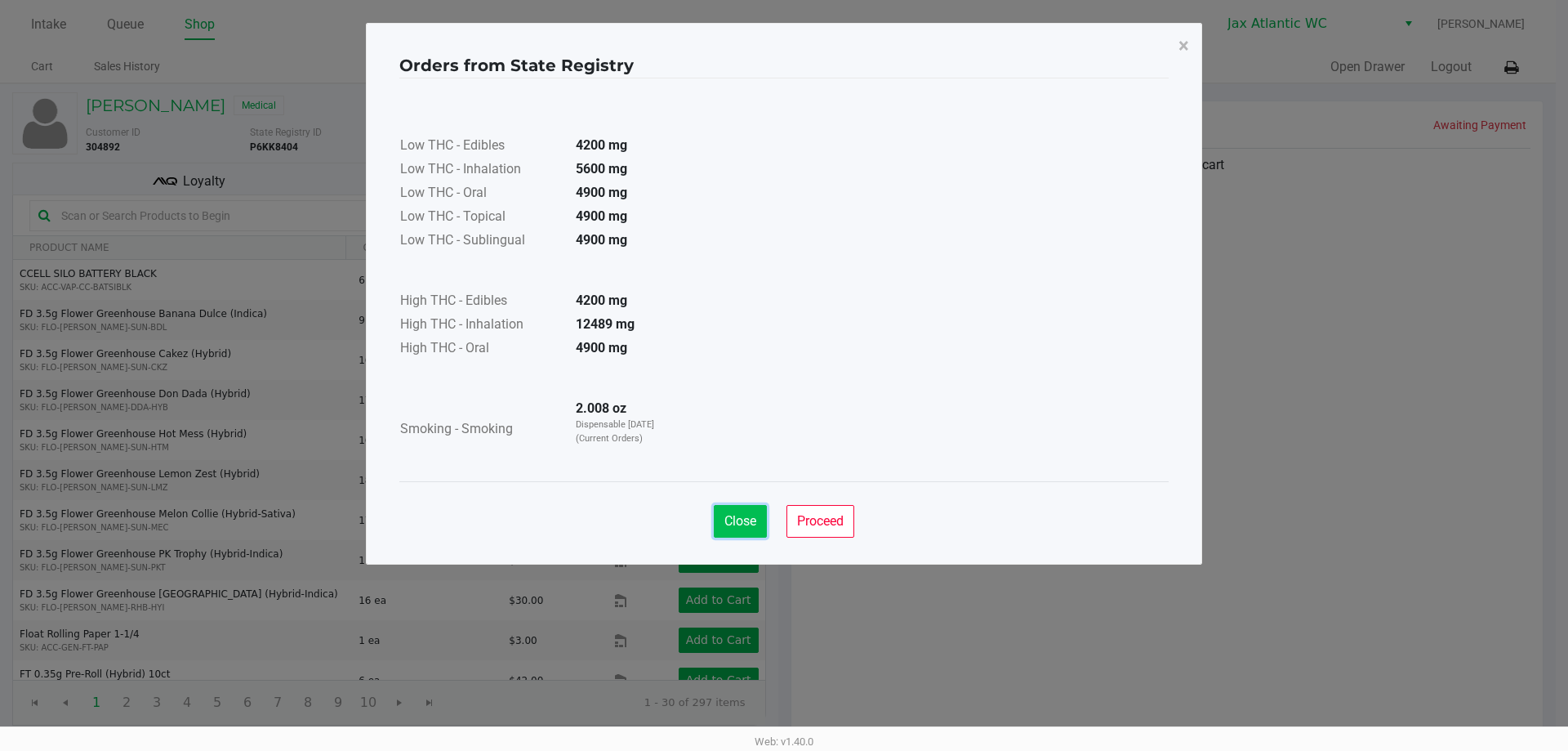
click at [747, 524] on span "Close" at bounding box center [740, 520] width 32 height 15
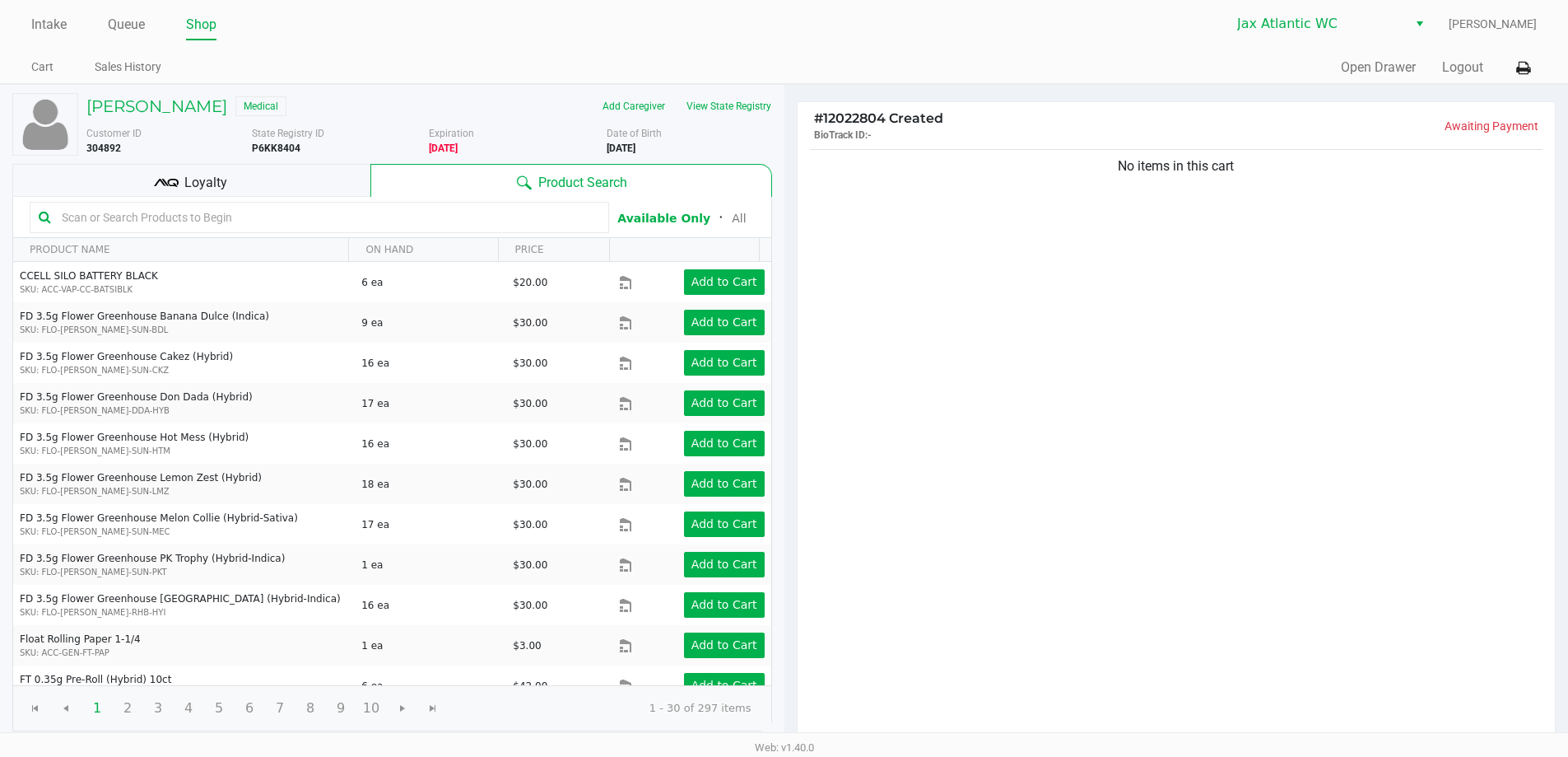
click at [1189, 454] on div "Orders from State Registry × Low THC - Edibles 4200 mg Low THC - Inhalation 560…" at bounding box center [784, 255] width 843 height 546
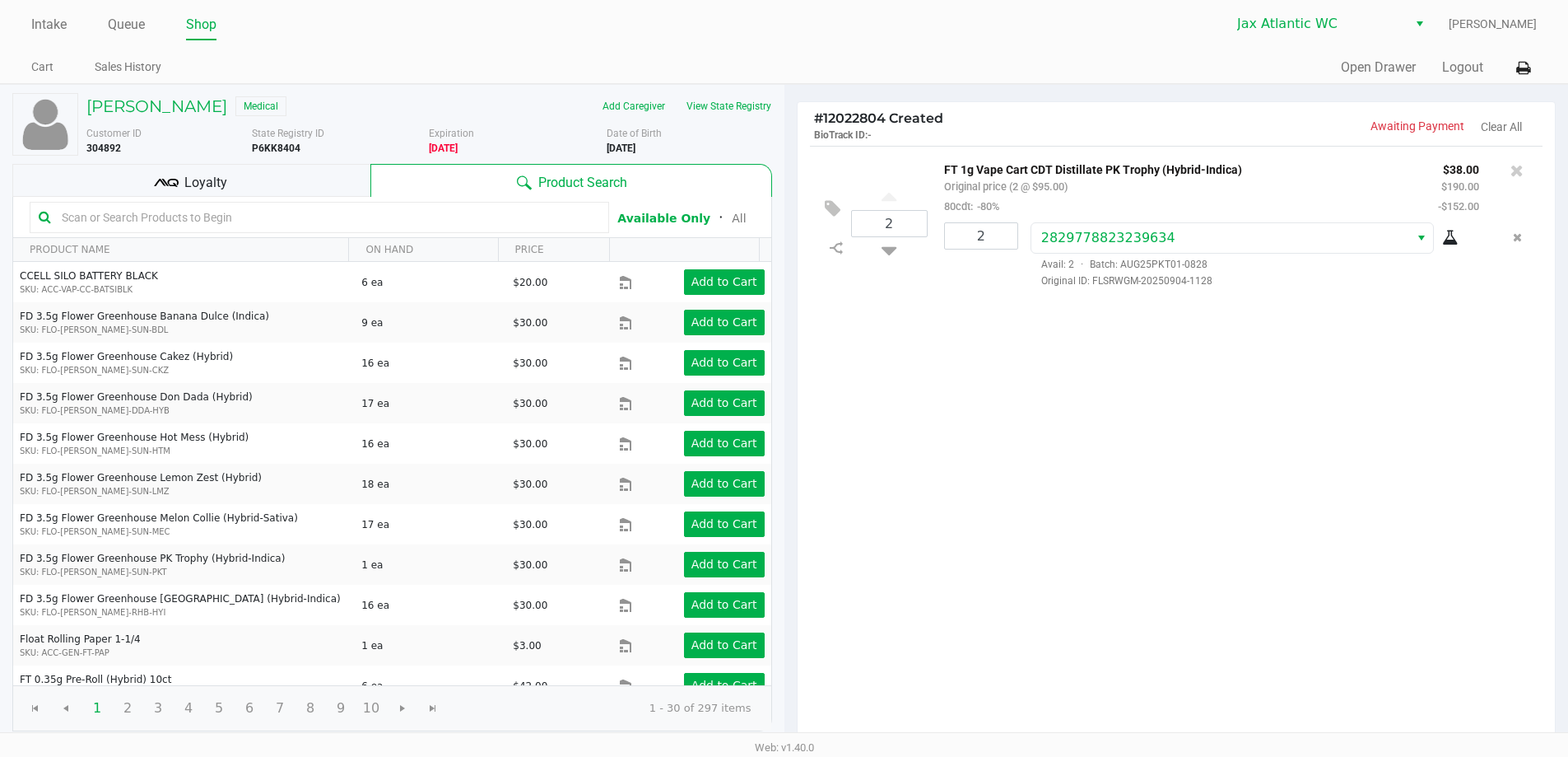
click at [301, 189] on div "Loyalty" at bounding box center [192, 180] width 358 height 33
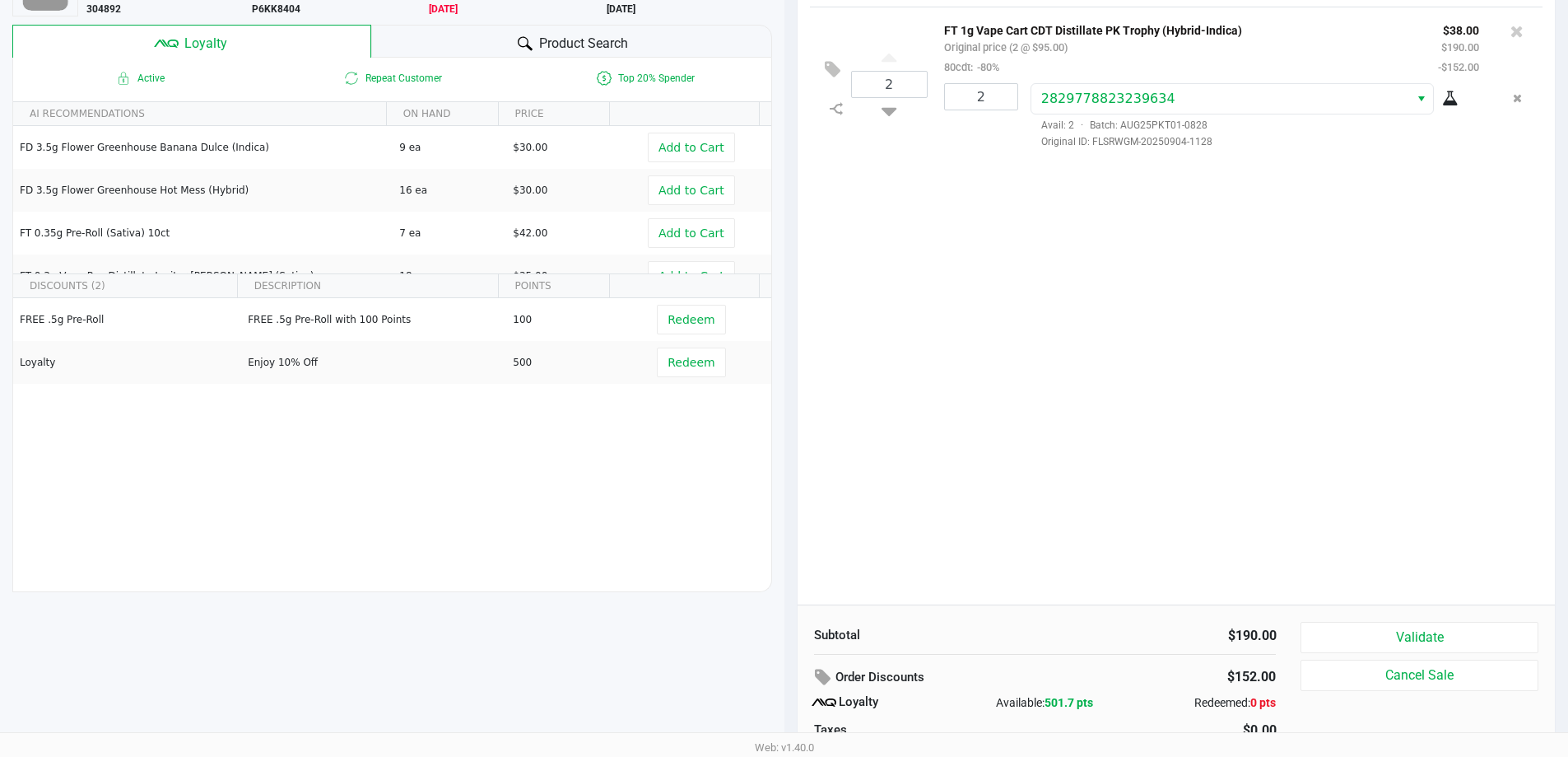
scroll to position [188, 0]
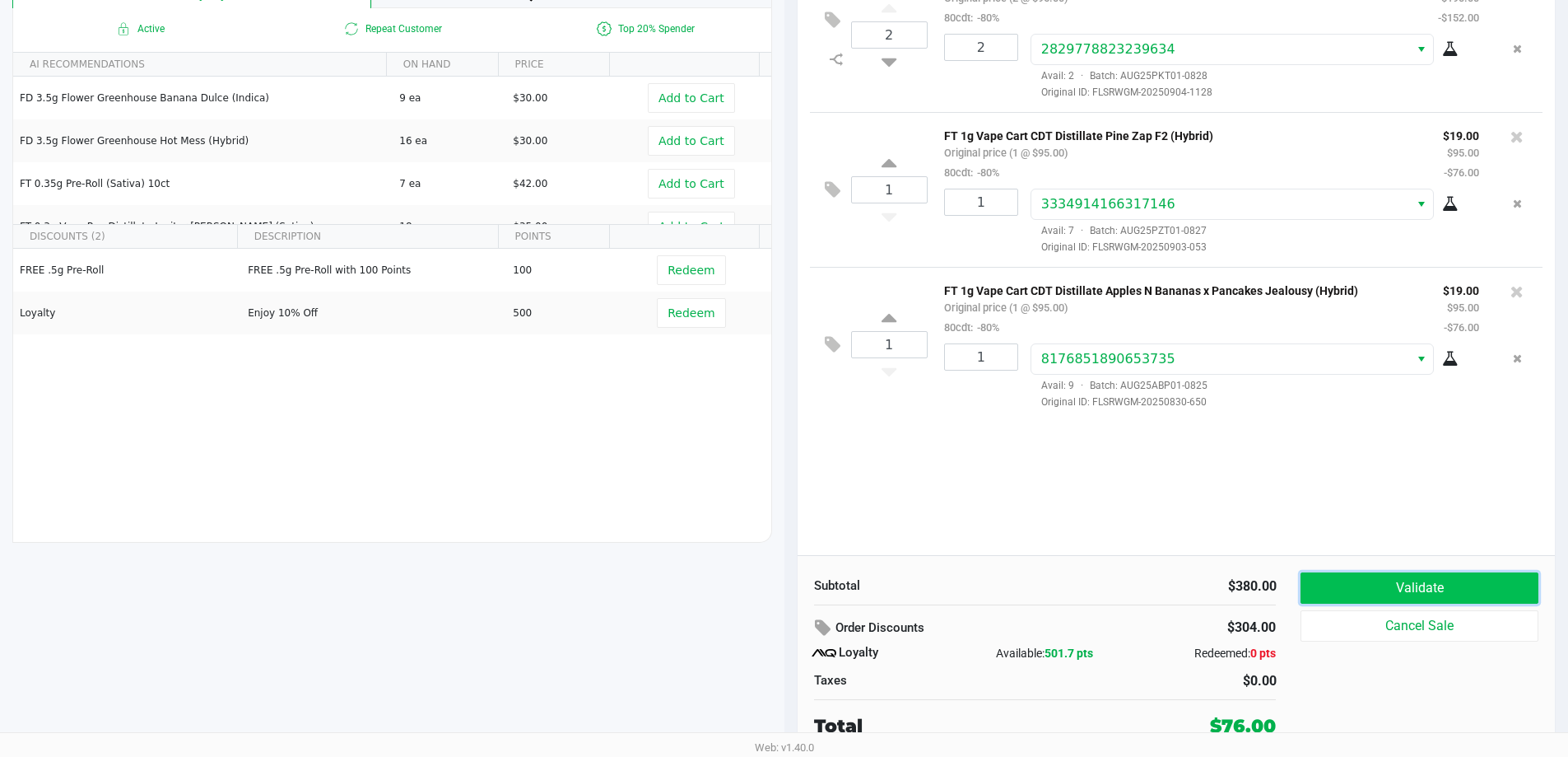
click at [1379, 575] on button "Validate" at bounding box center [1419, 588] width 237 height 31
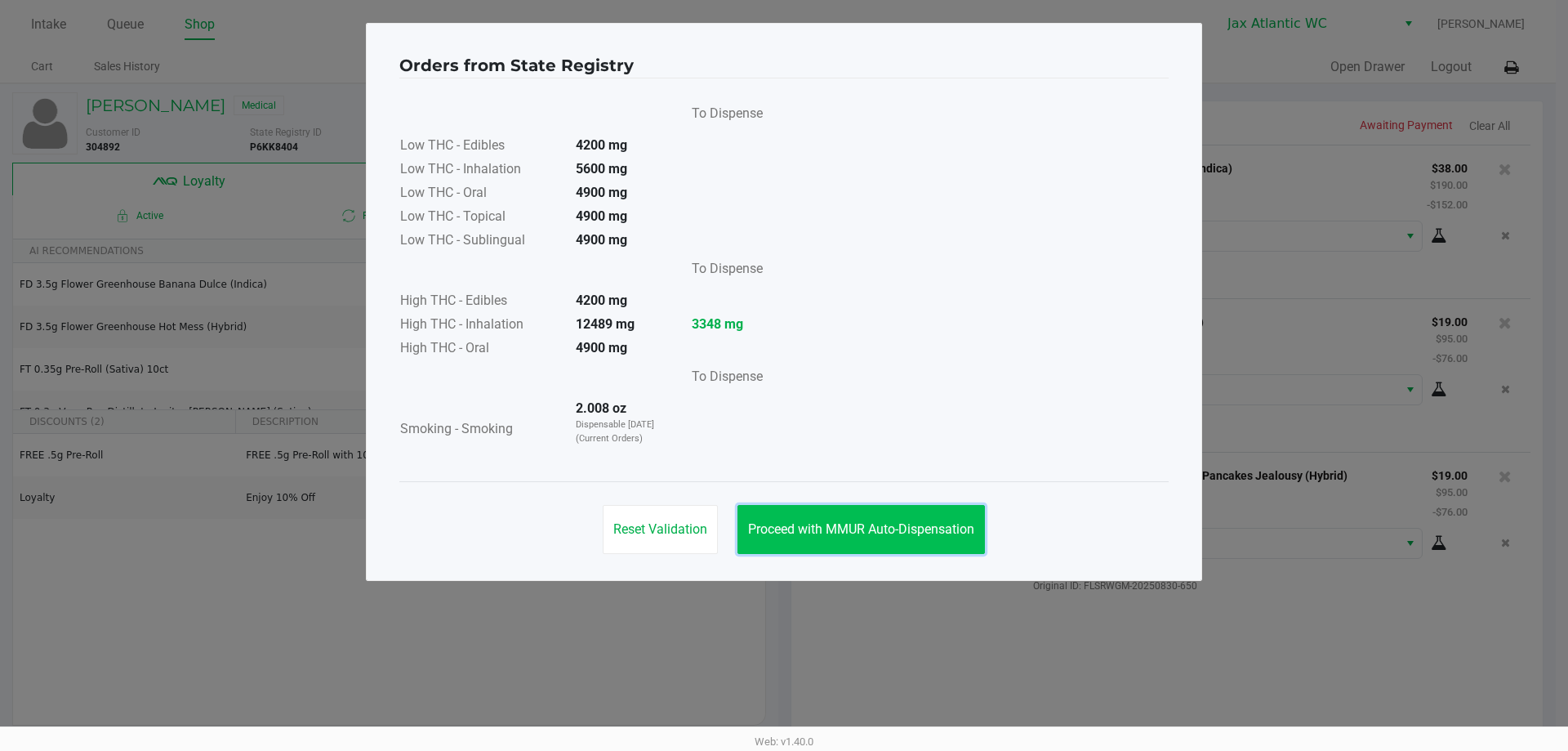
click at [965, 544] on button "Proceed with MMUR Auto-Dispensation" at bounding box center [861, 529] width 247 height 49
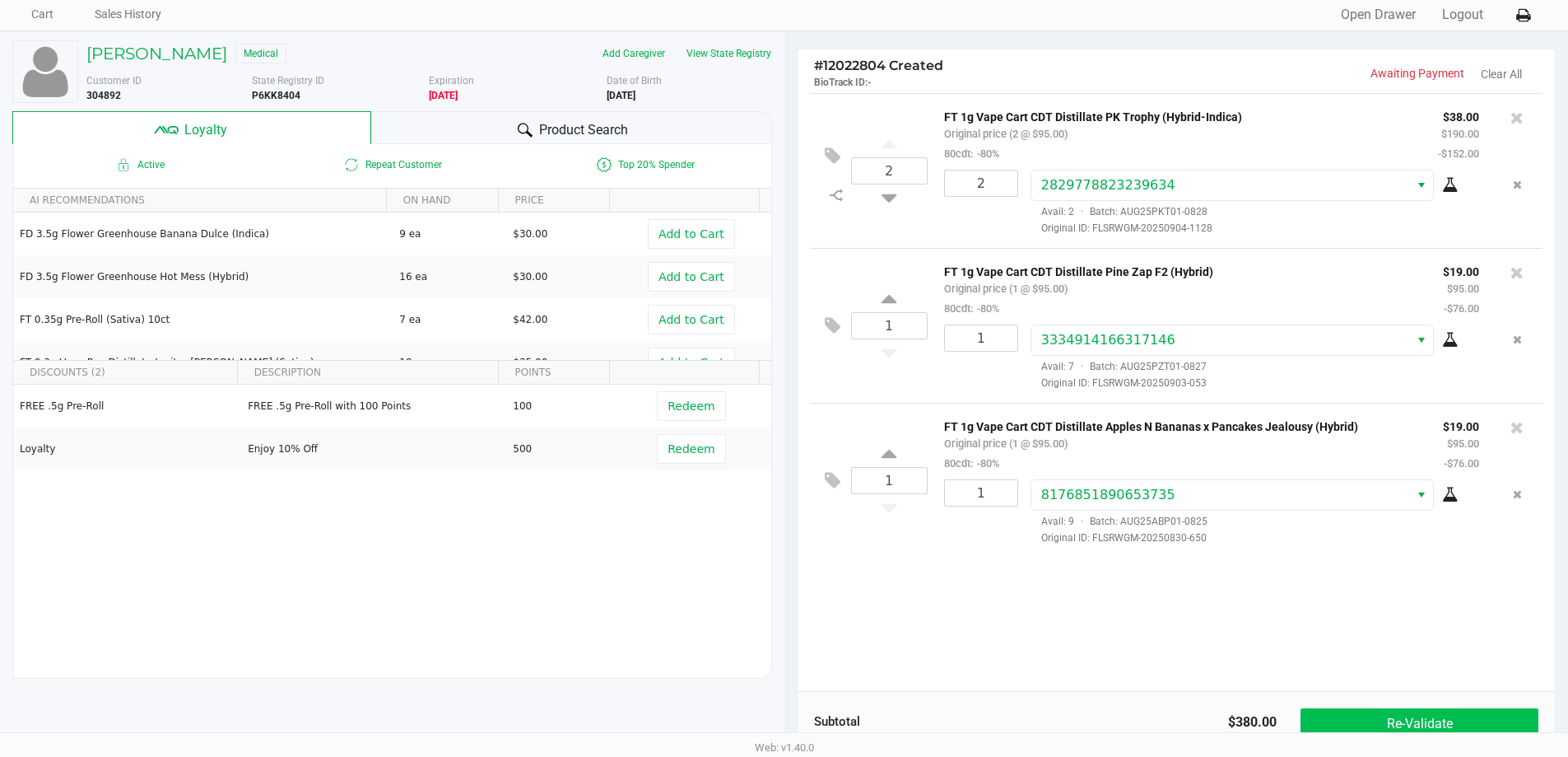
scroll to position [82, 0]
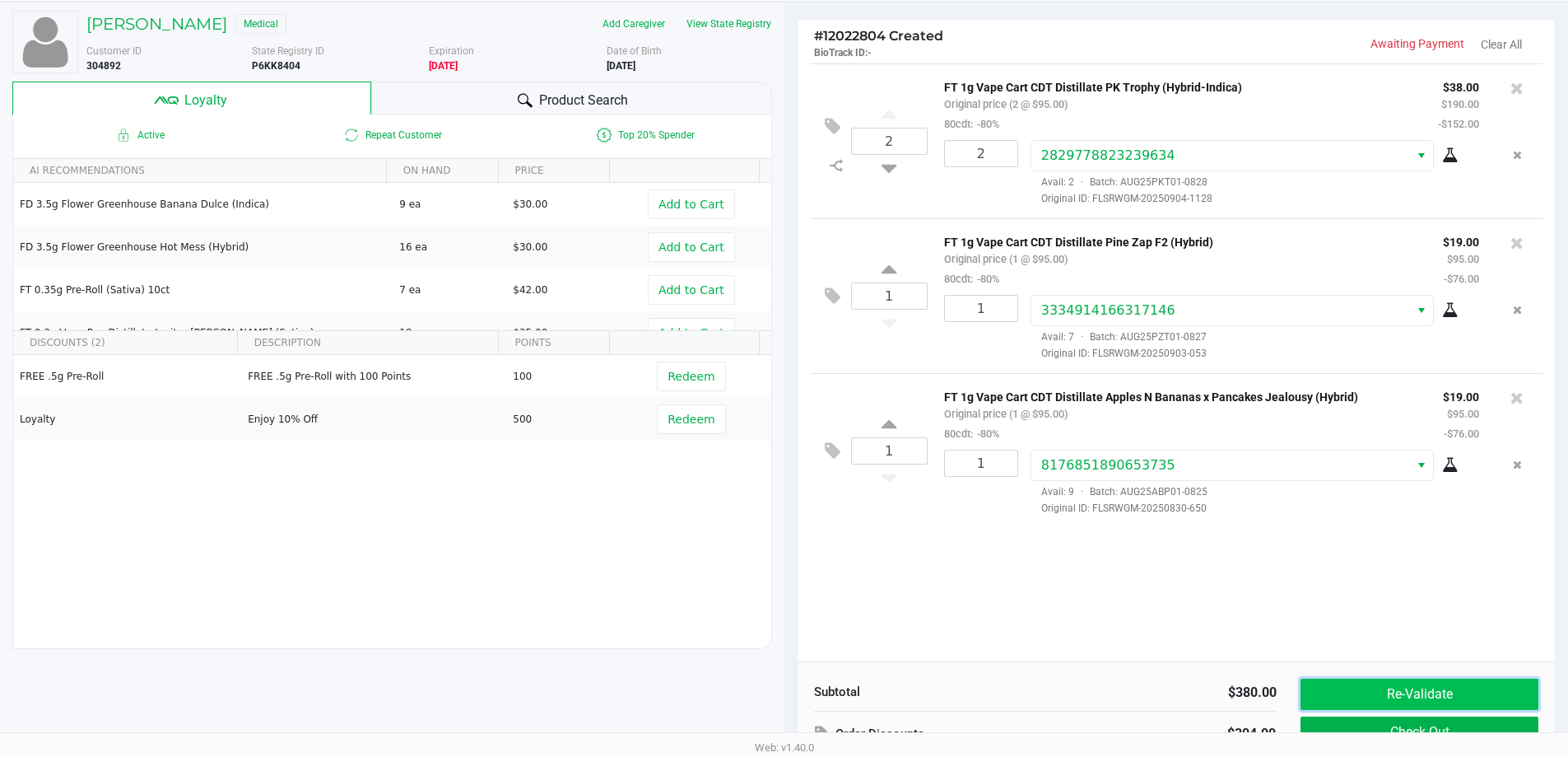
click at [1465, 688] on button "Re-Validate" at bounding box center [1419, 694] width 237 height 31
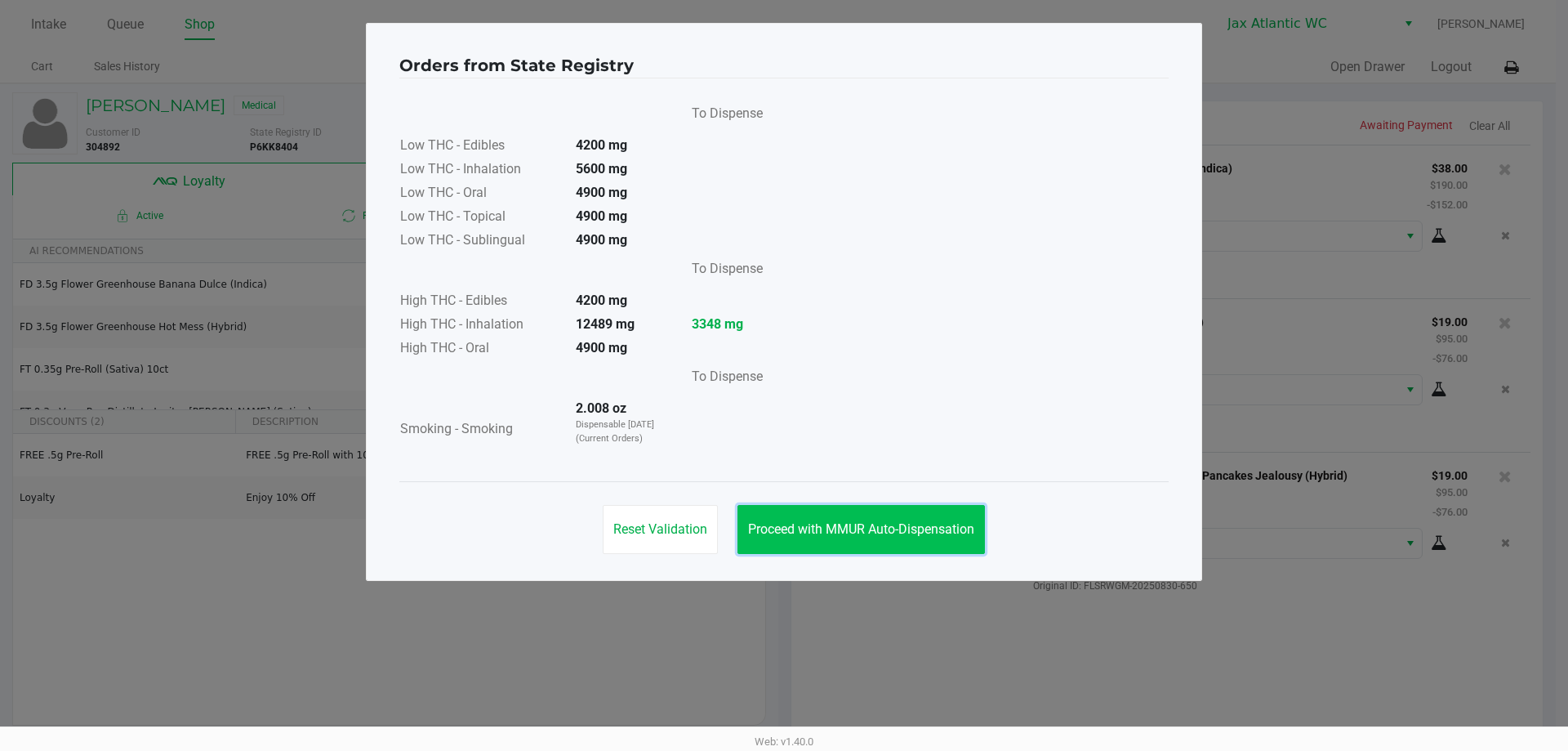
click at [840, 506] on button "Proceed with MMUR Auto-Dispensation" at bounding box center [861, 529] width 247 height 49
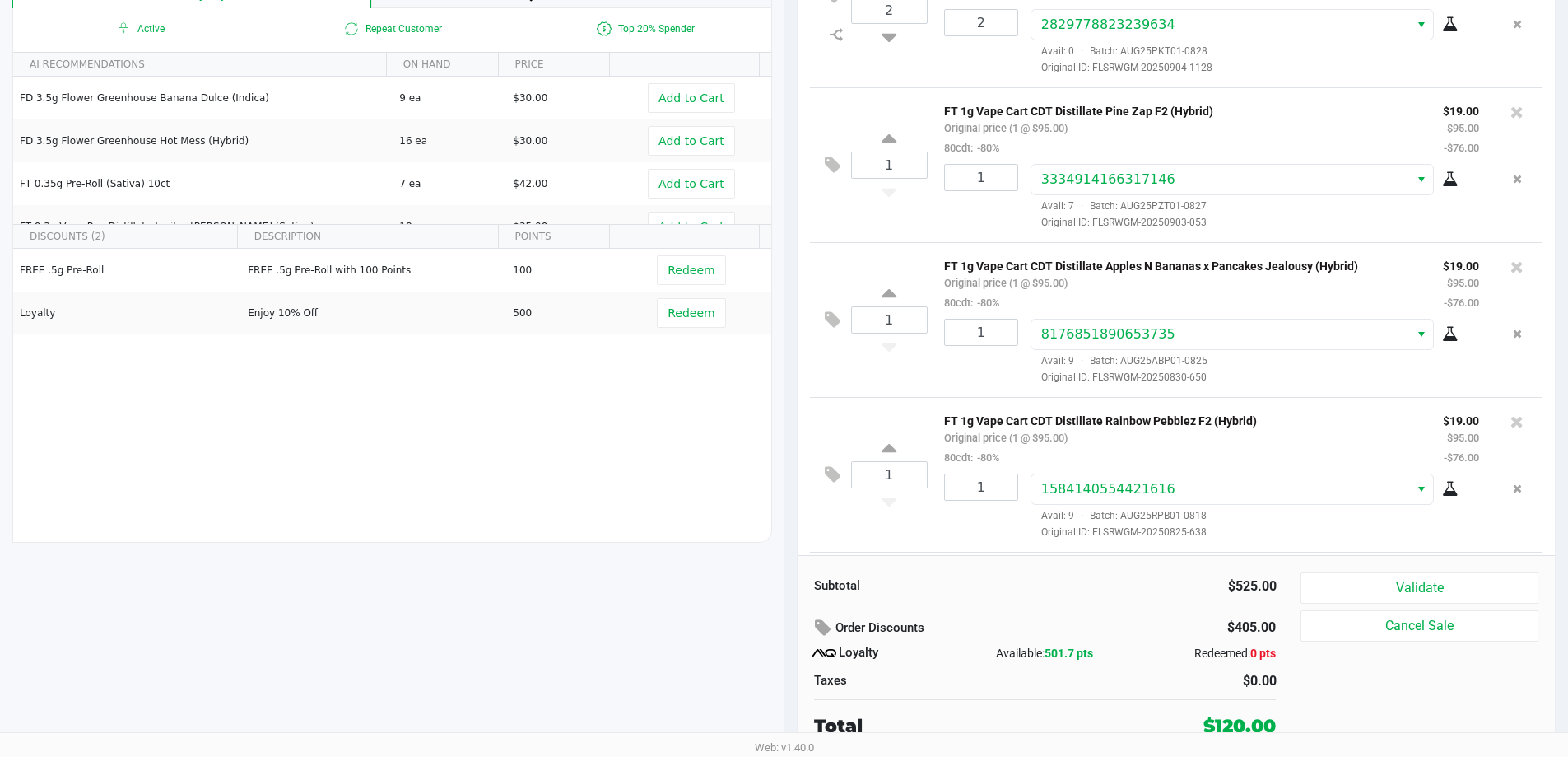
scroll to position [180, 0]
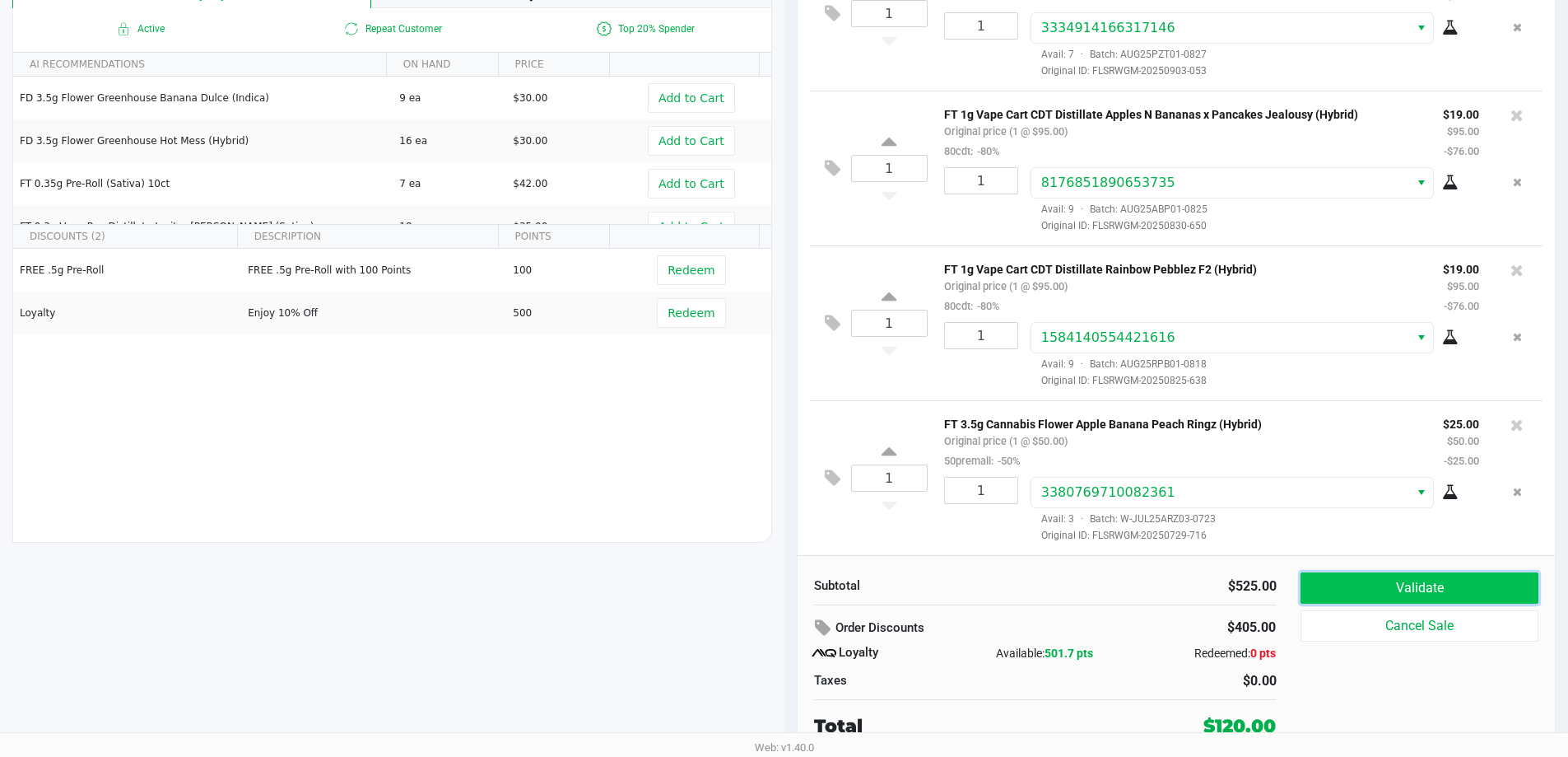
click at [1347, 584] on button "Validate" at bounding box center [1419, 588] width 237 height 31
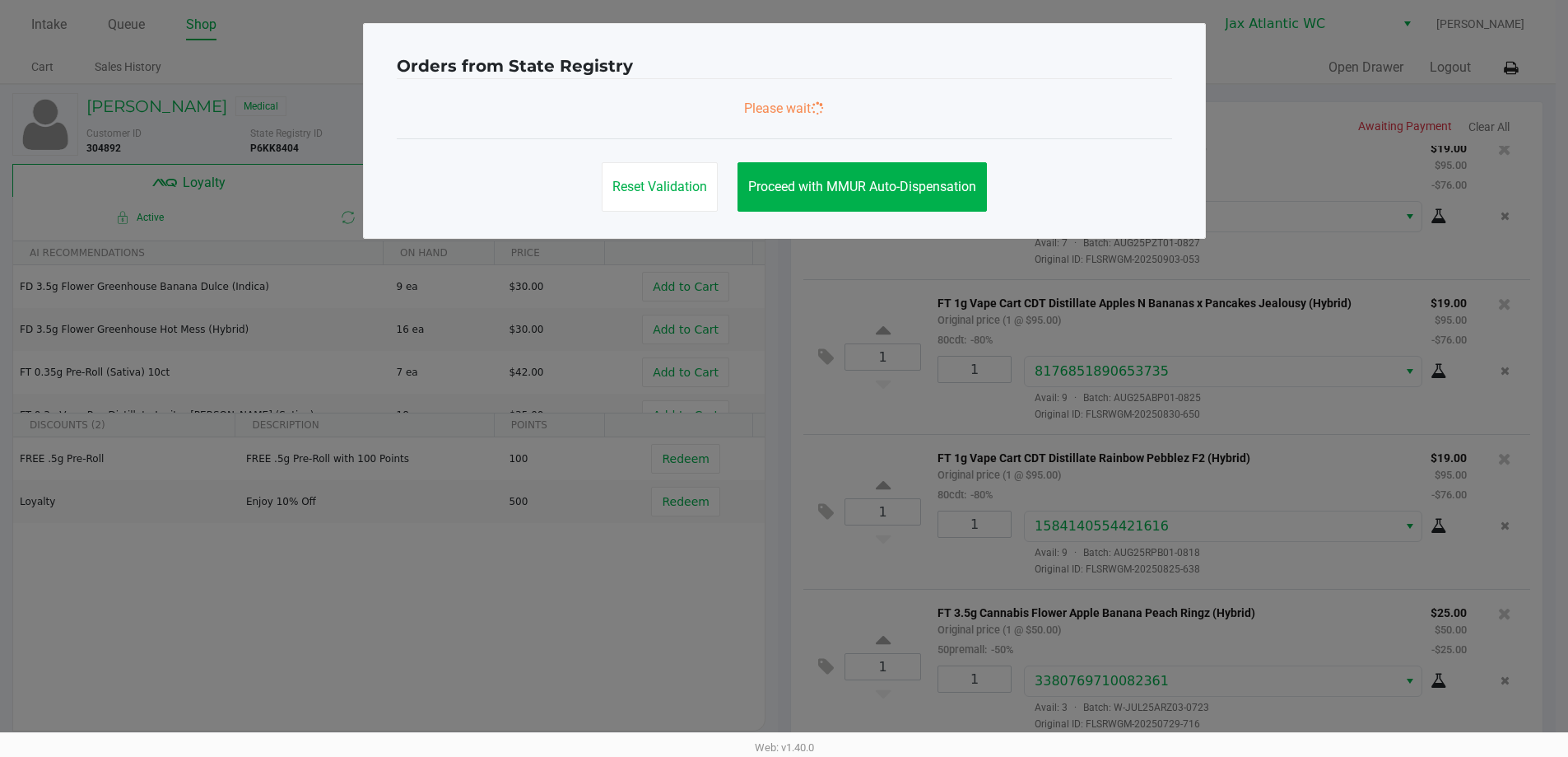
scroll to position [0, 0]
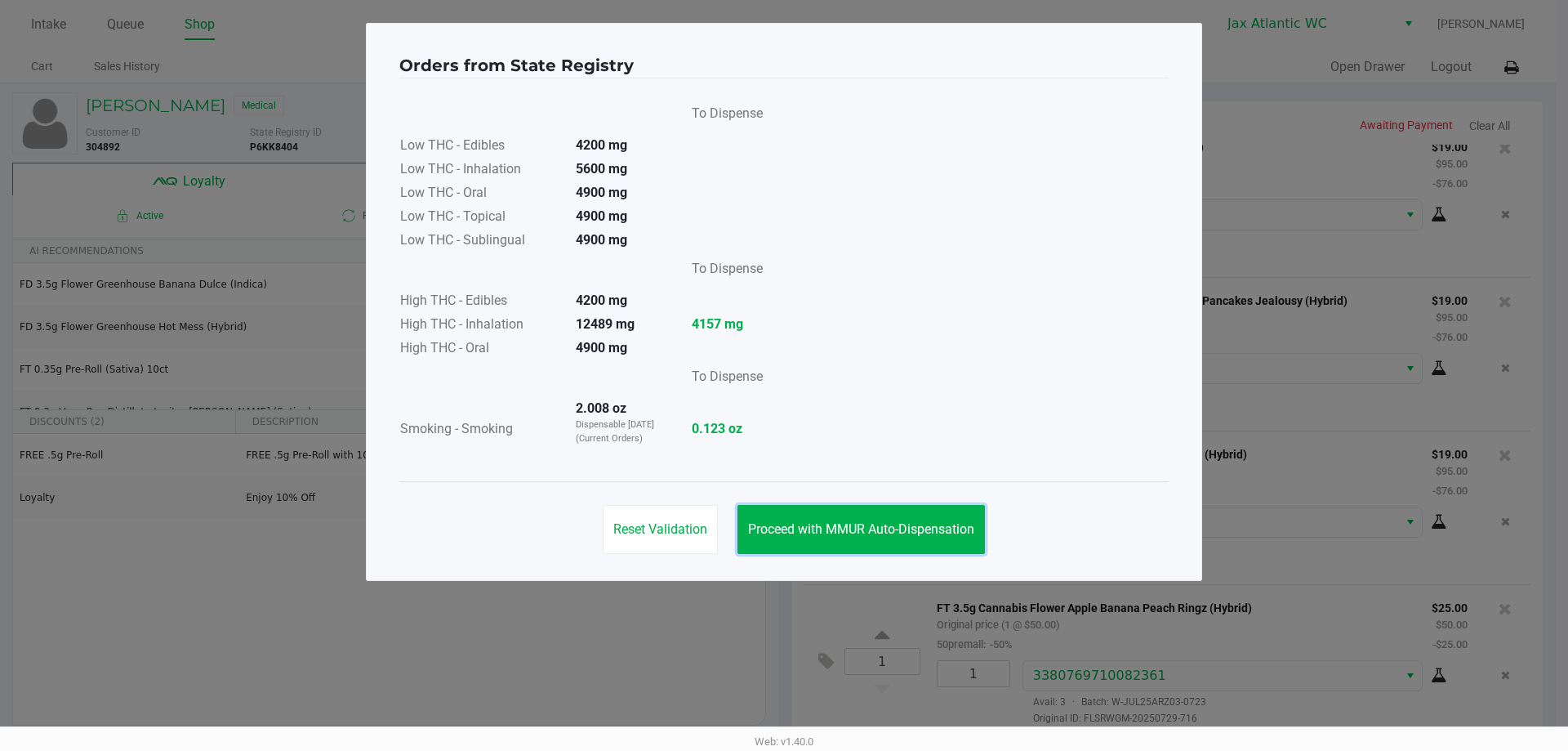
click at [956, 553] on button "Proceed with MMUR Auto-Dispensation" at bounding box center [861, 529] width 247 height 49
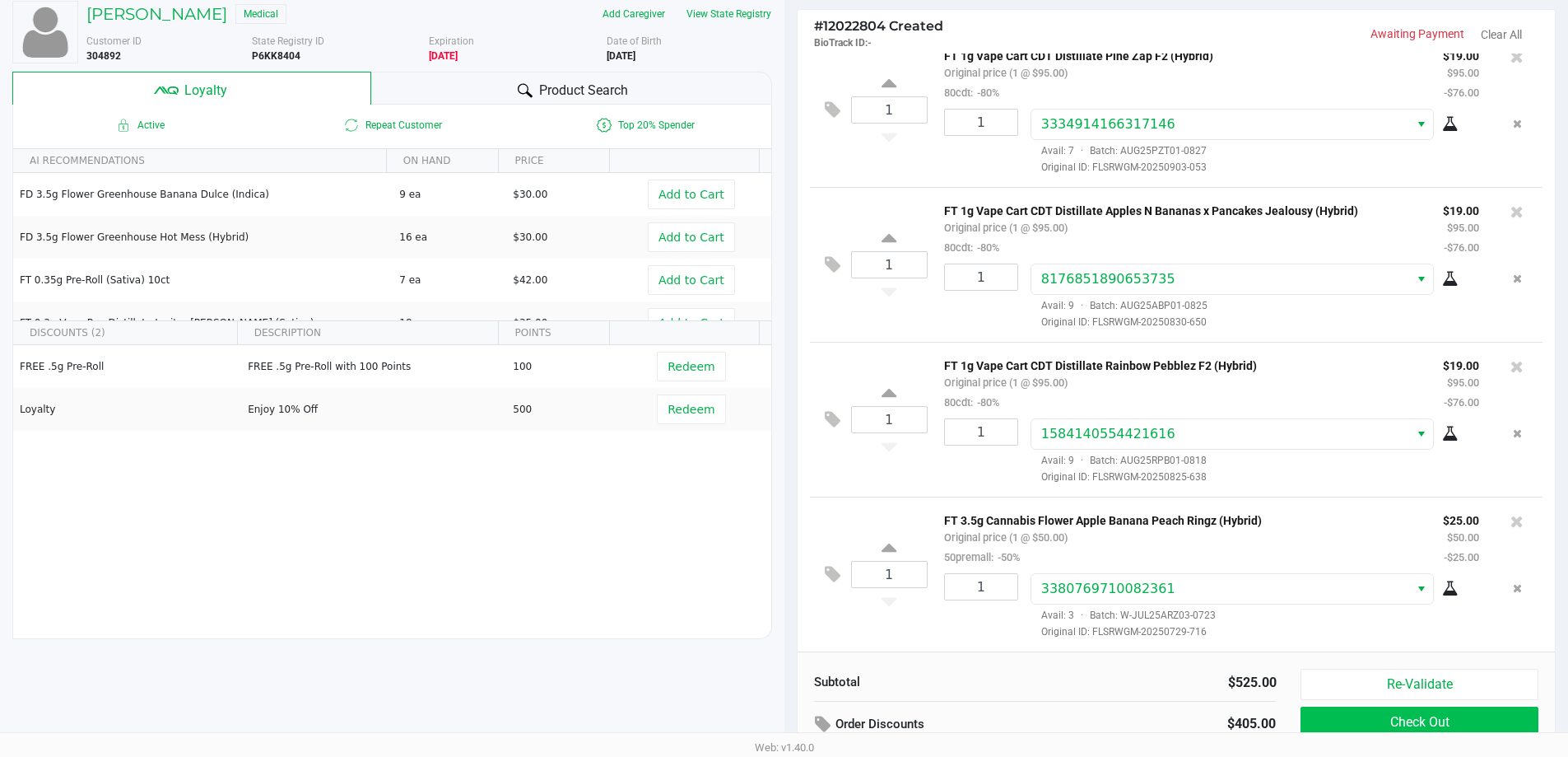
scroll to position [188, 0]
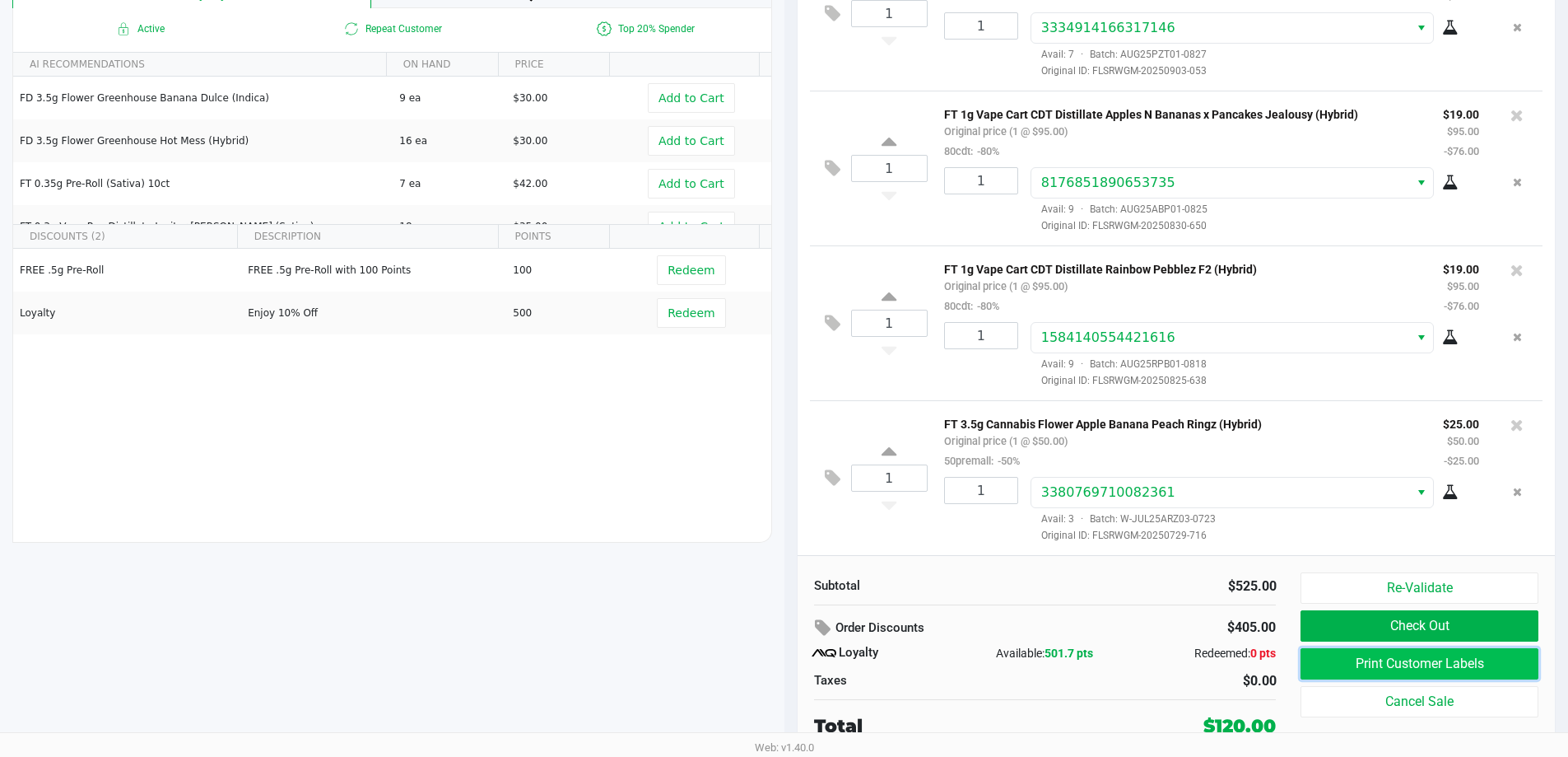
click at [1361, 663] on button "Print Customer Labels" at bounding box center [1419, 663] width 237 height 31
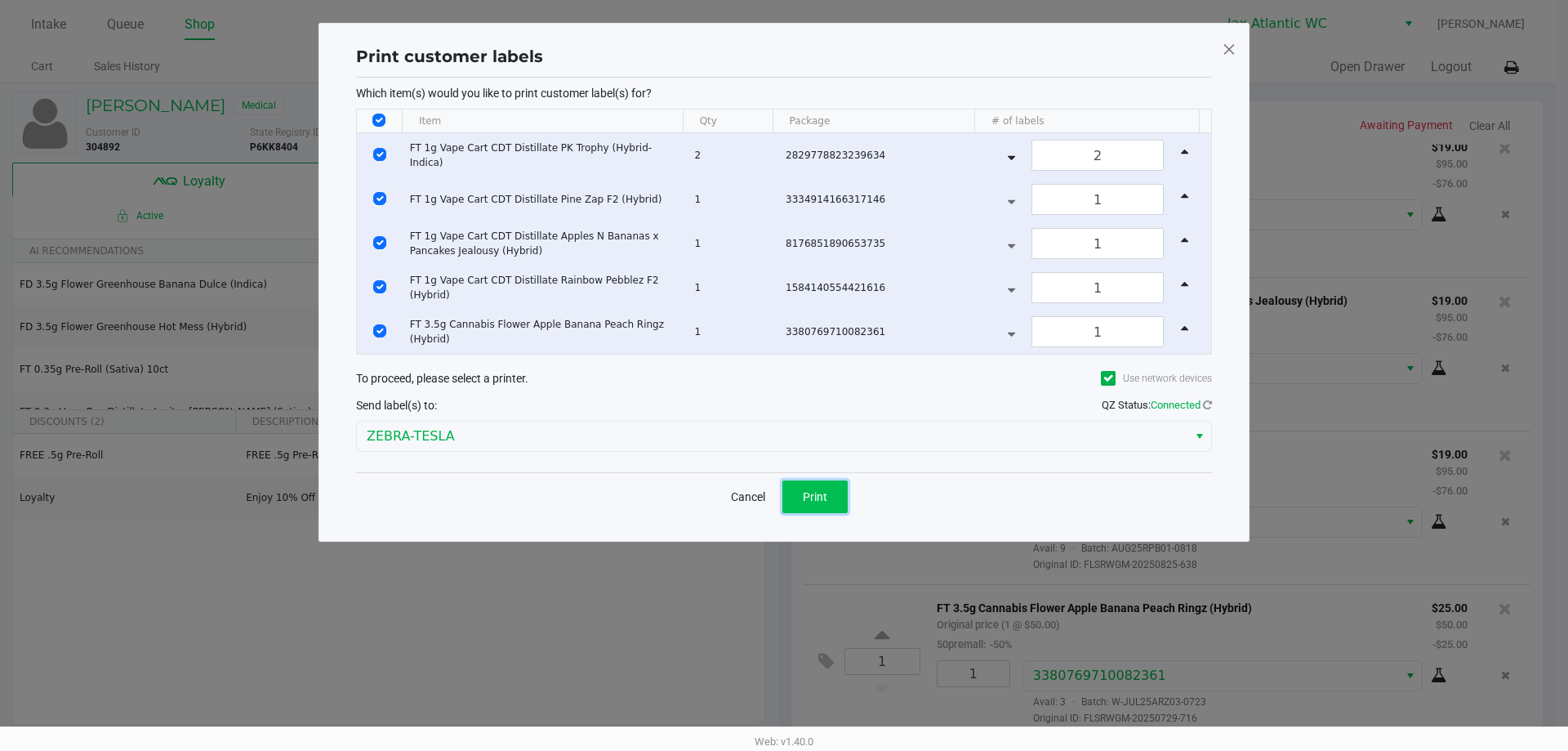
click at [831, 496] on button "Print" at bounding box center [815, 496] width 65 height 32
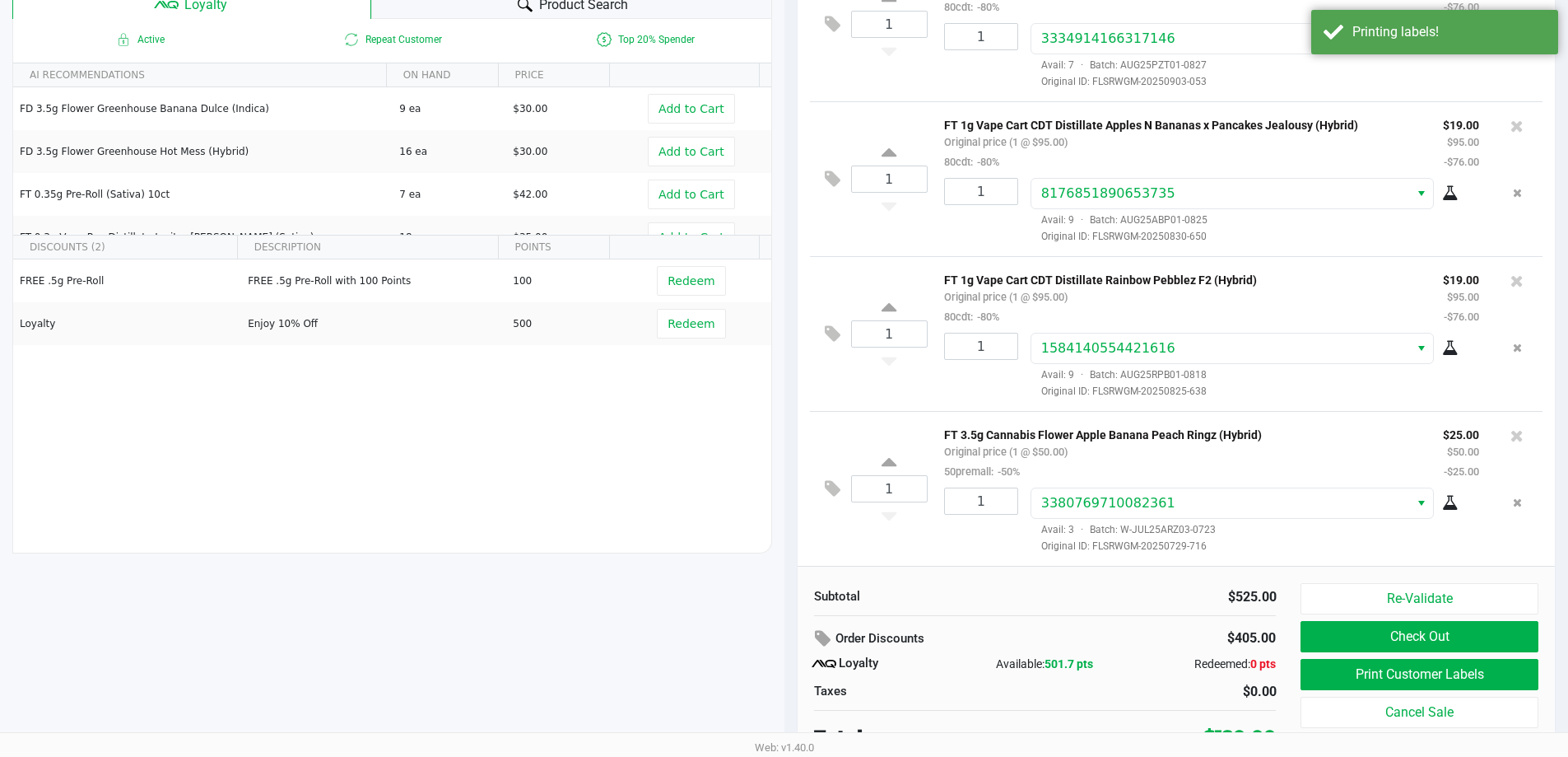
scroll to position [188, 0]
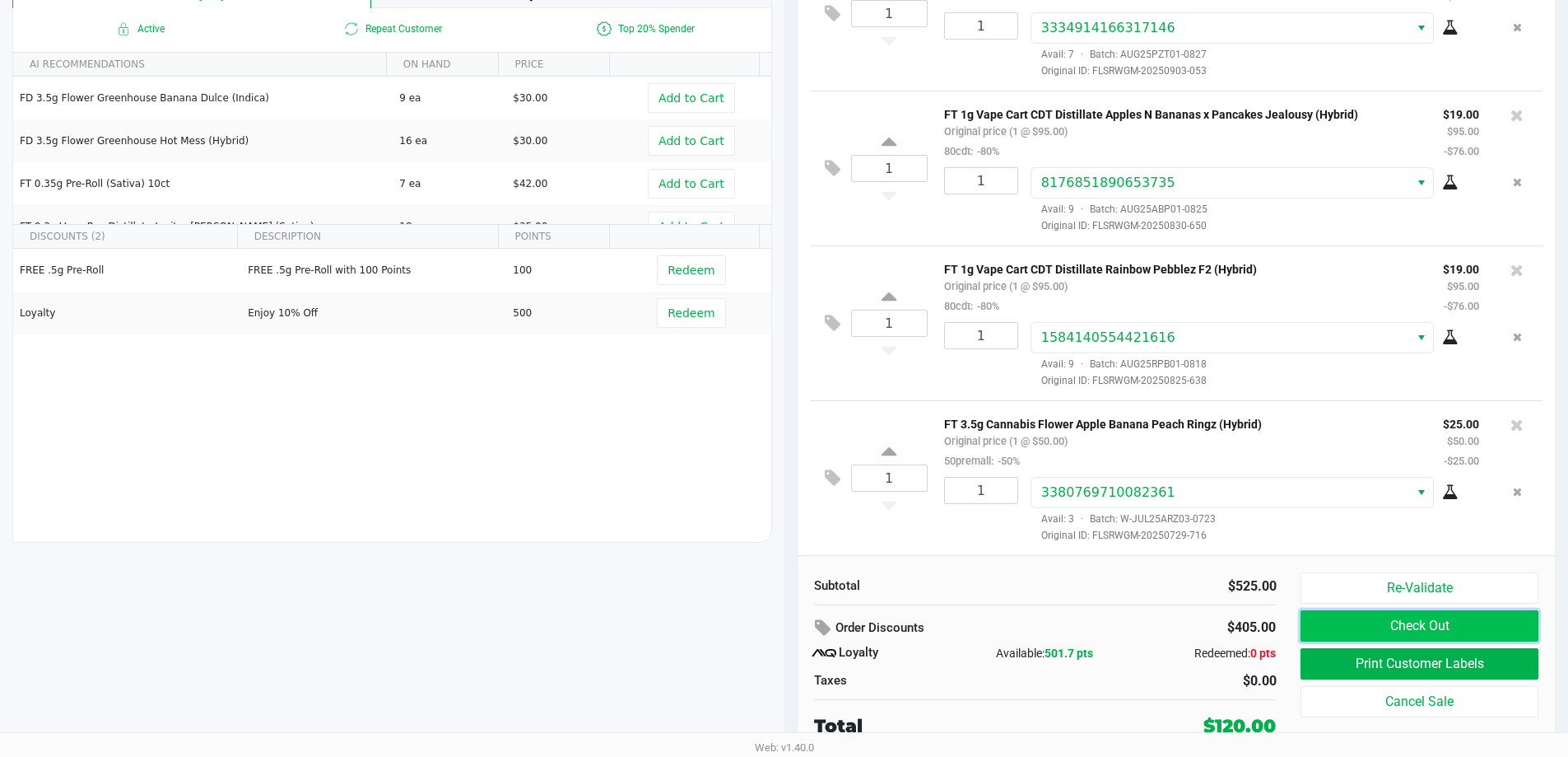
click at [1362, 613] on button "Check Out" at bounding box center [1419, 626] width 237 height 31
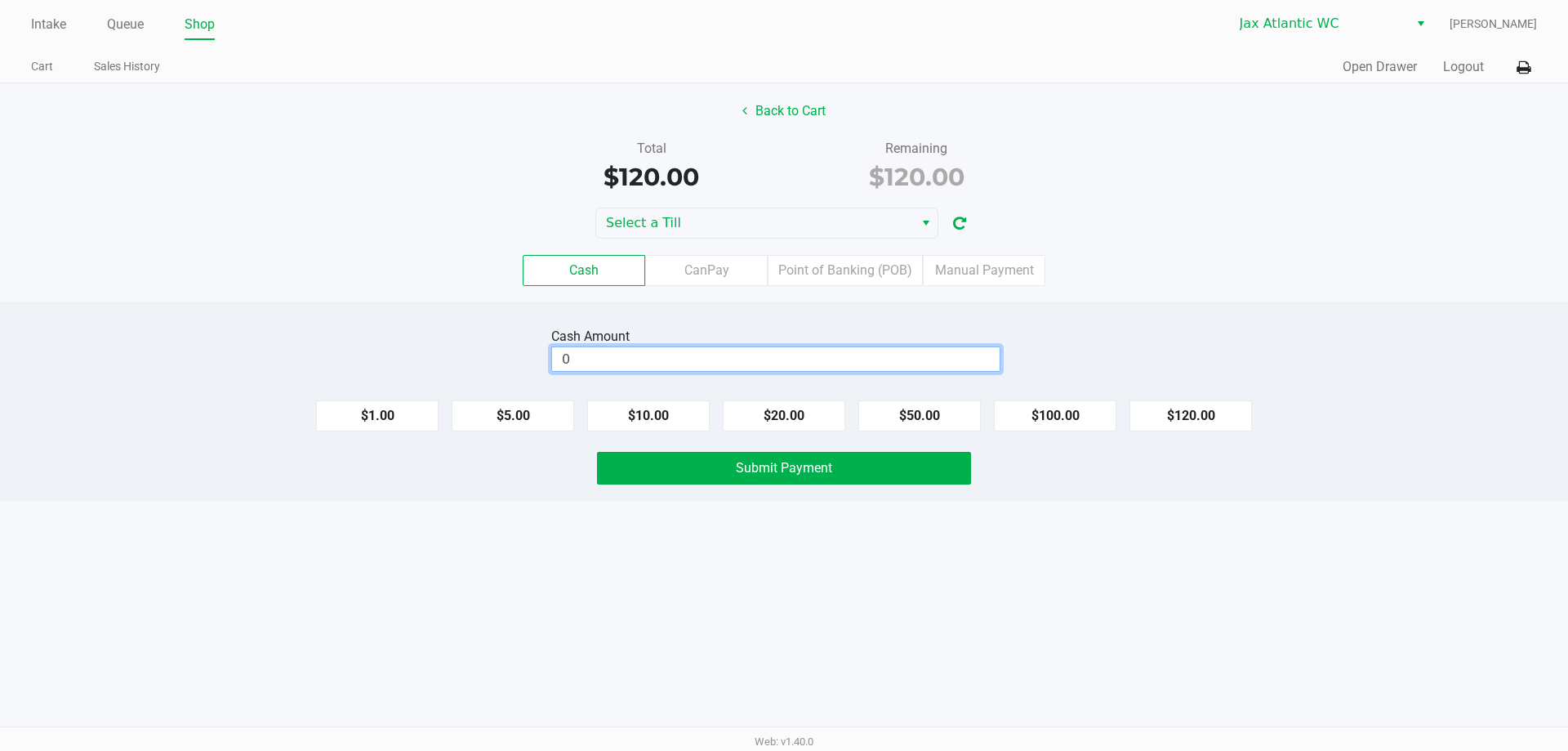
click at [888, 365] on input "0" at bounding box center [776, 359] width 448 height 23
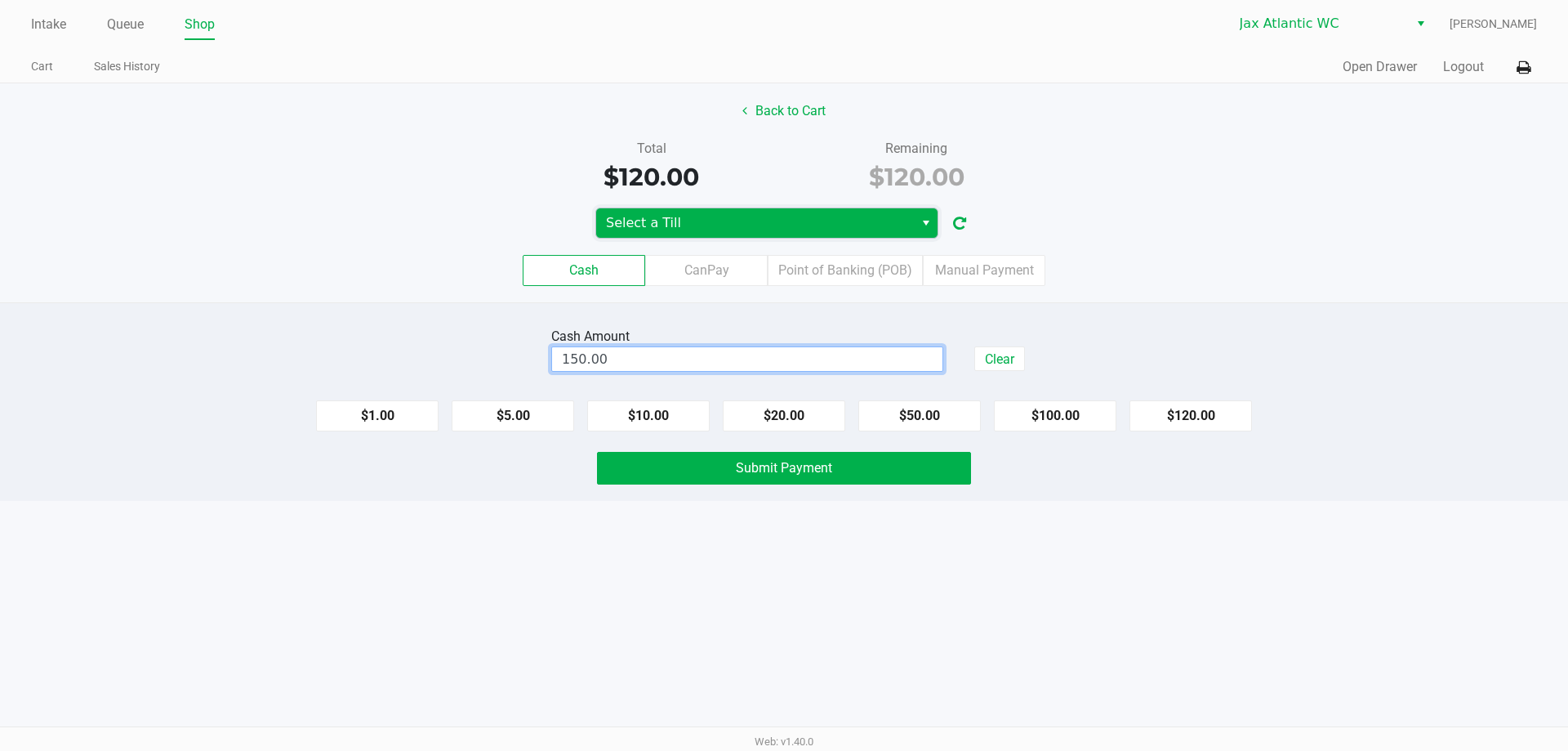
type input "$150.00"
click at [683, 220] on span "Select a Till" at bounding box center [755, 223] width 298 height 20
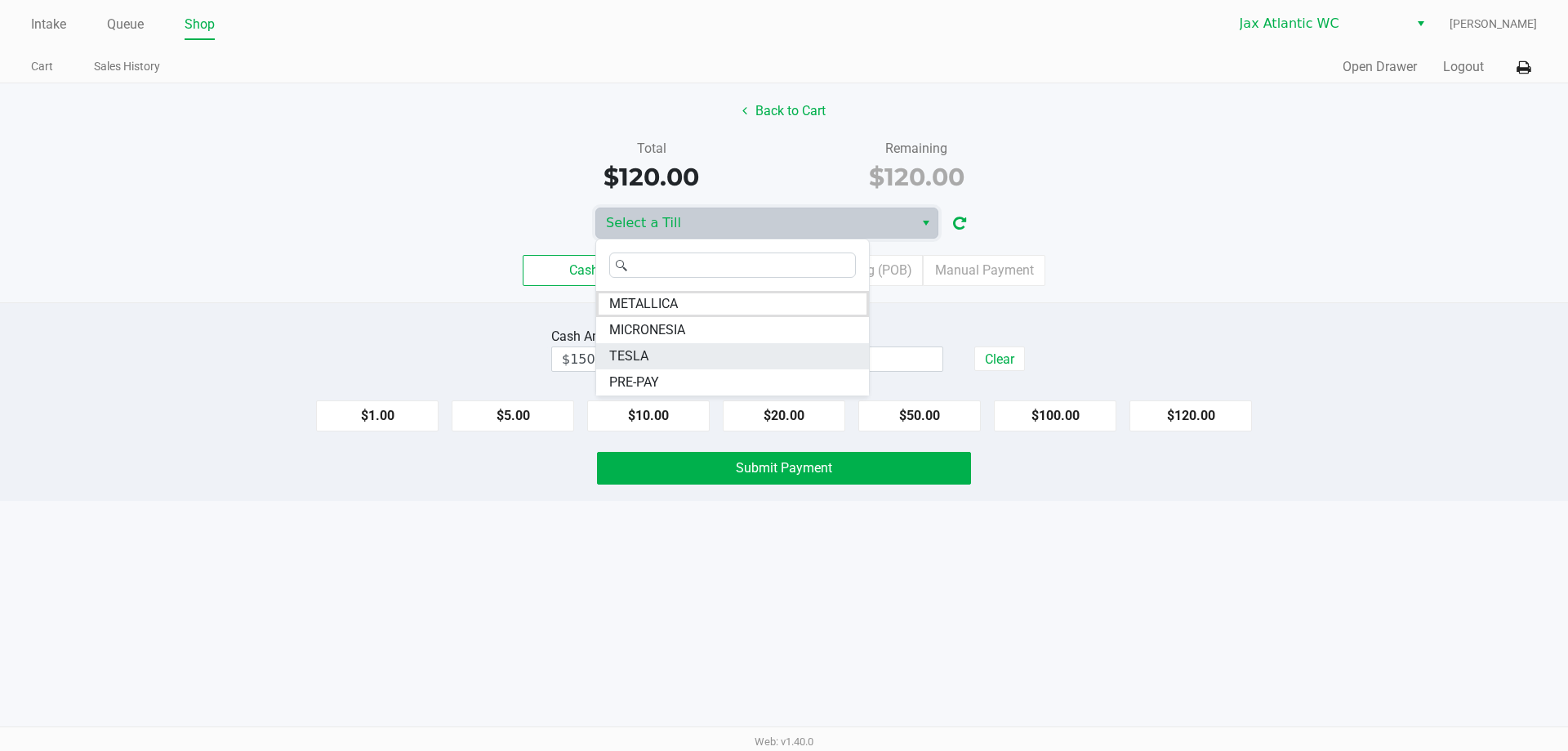
click at [650, 348] on li "TESLA" at bounding box center [733, 356] width 273 height 26
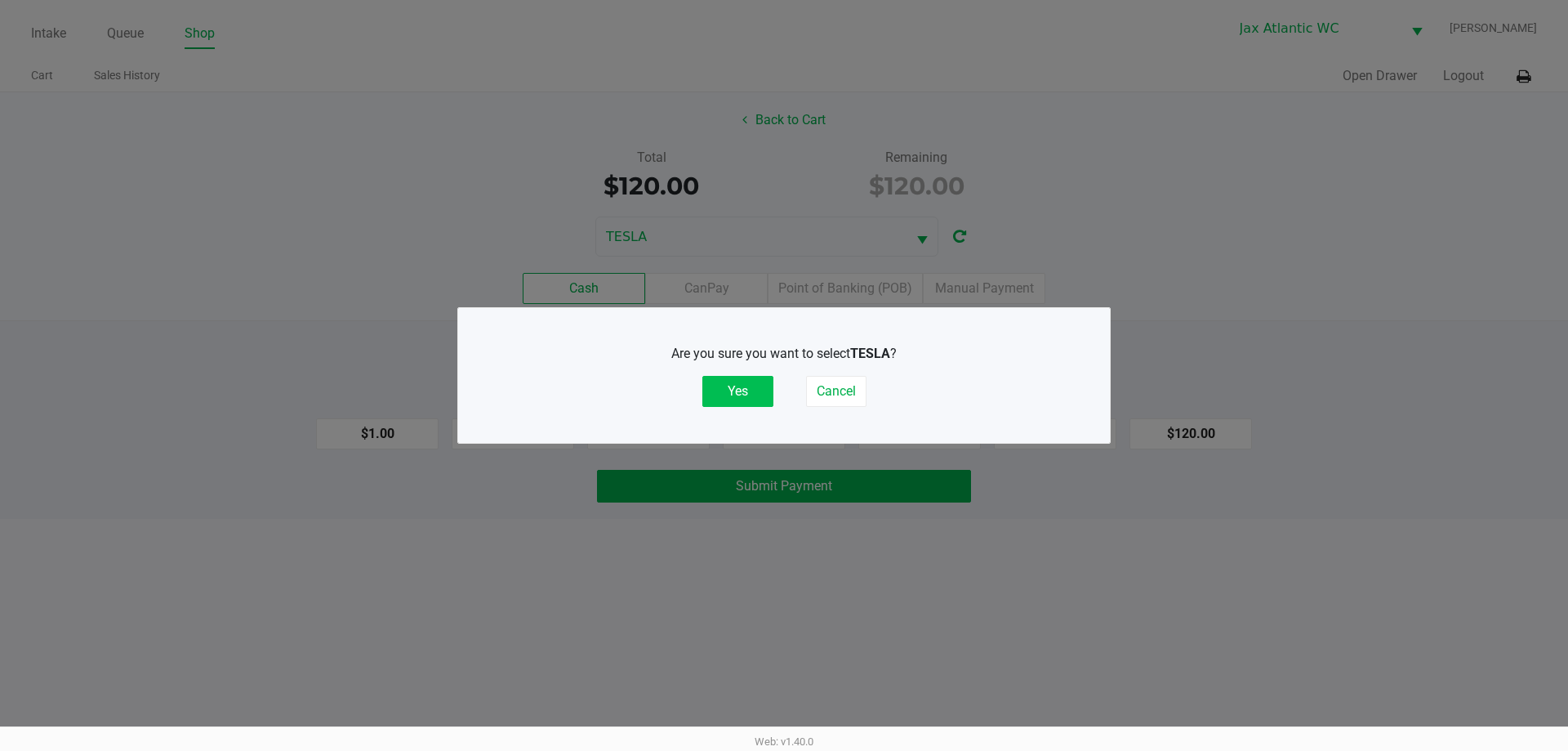
click at [743, 386] on button "Yes" at bounding box center [738, 391] width 71 height 31
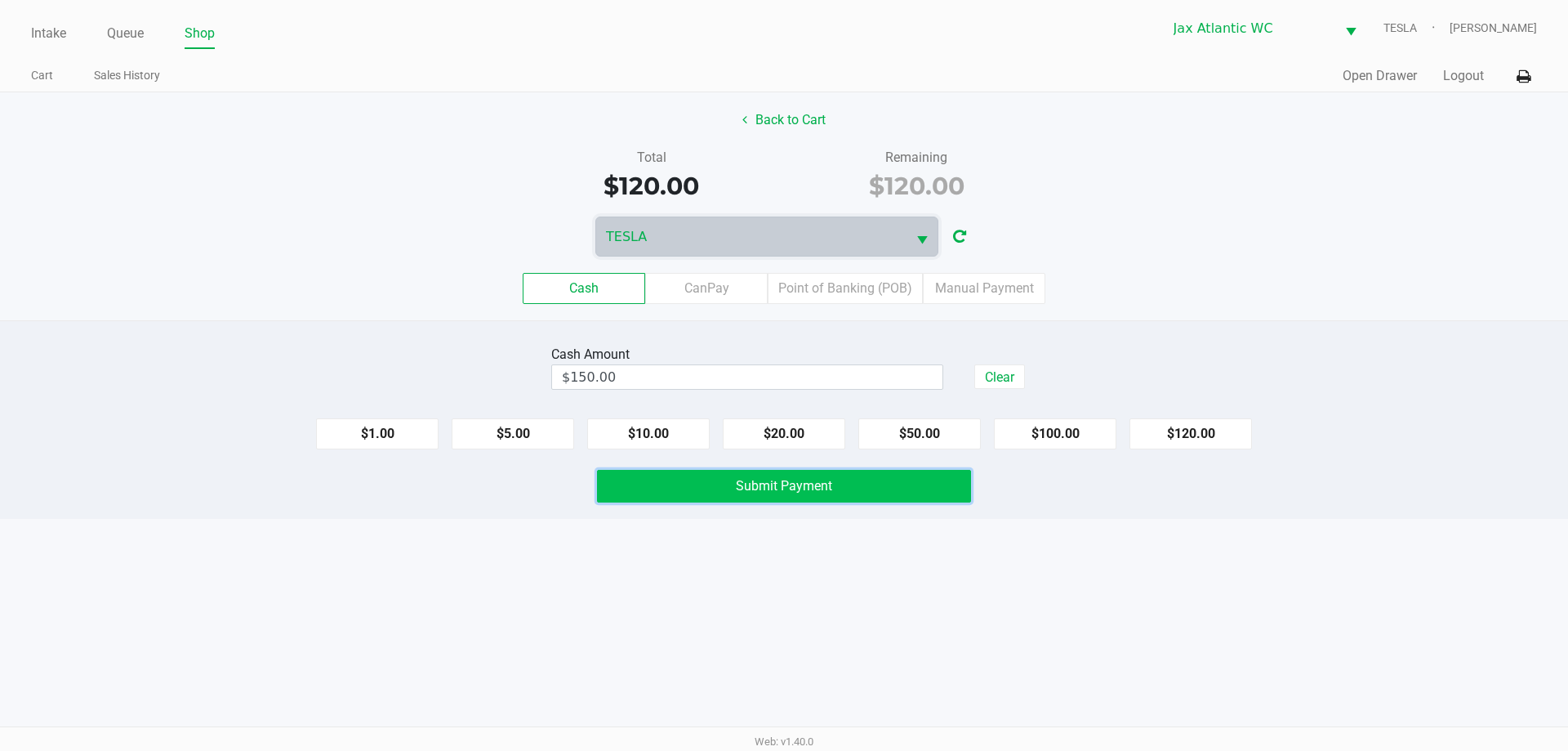
click at [782, 487] on span "Submit Payment" at bounding box center [784, 485] width 97 height 15
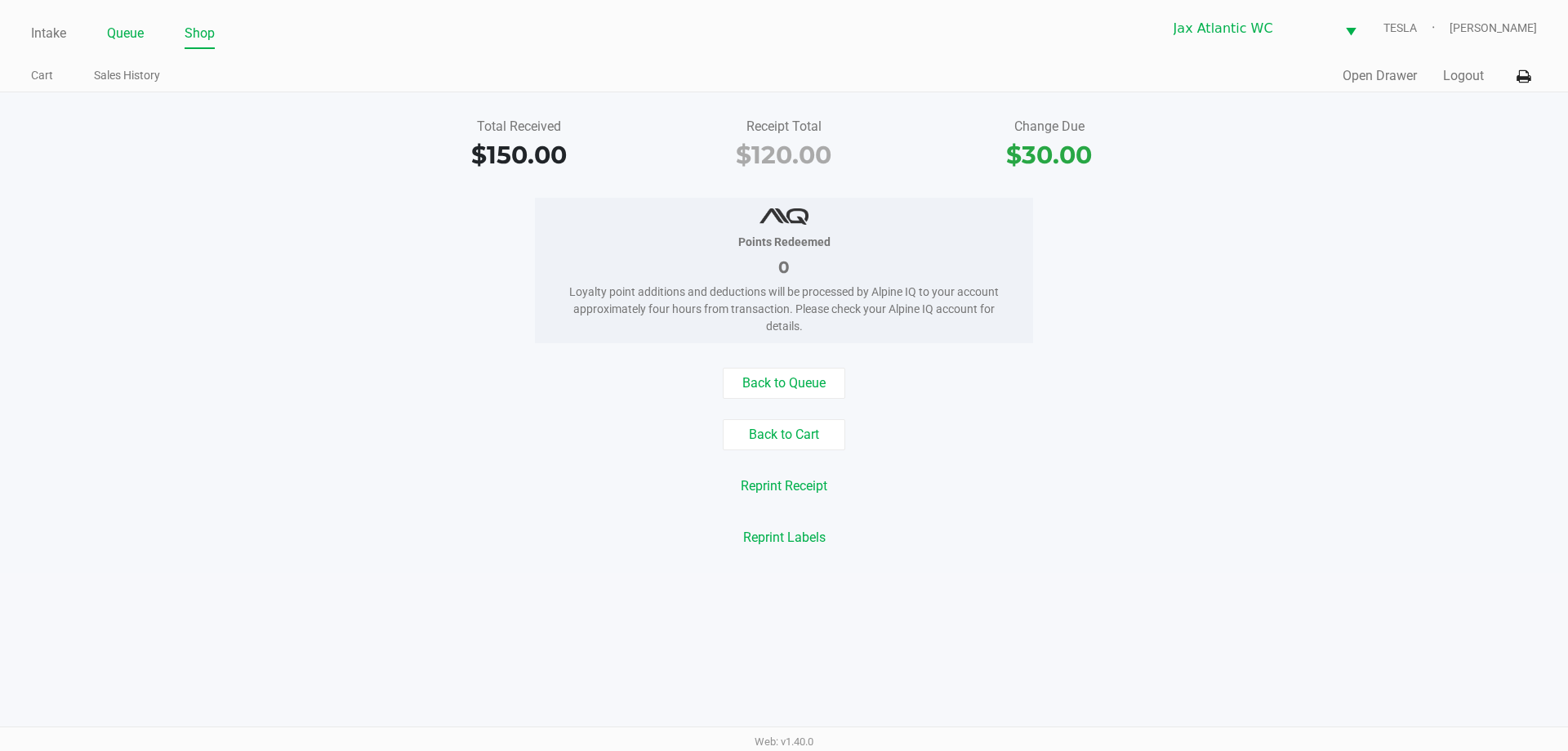
click at [138, 37] on link "Queue" at bounding box center [125, 32] width 37 height 23
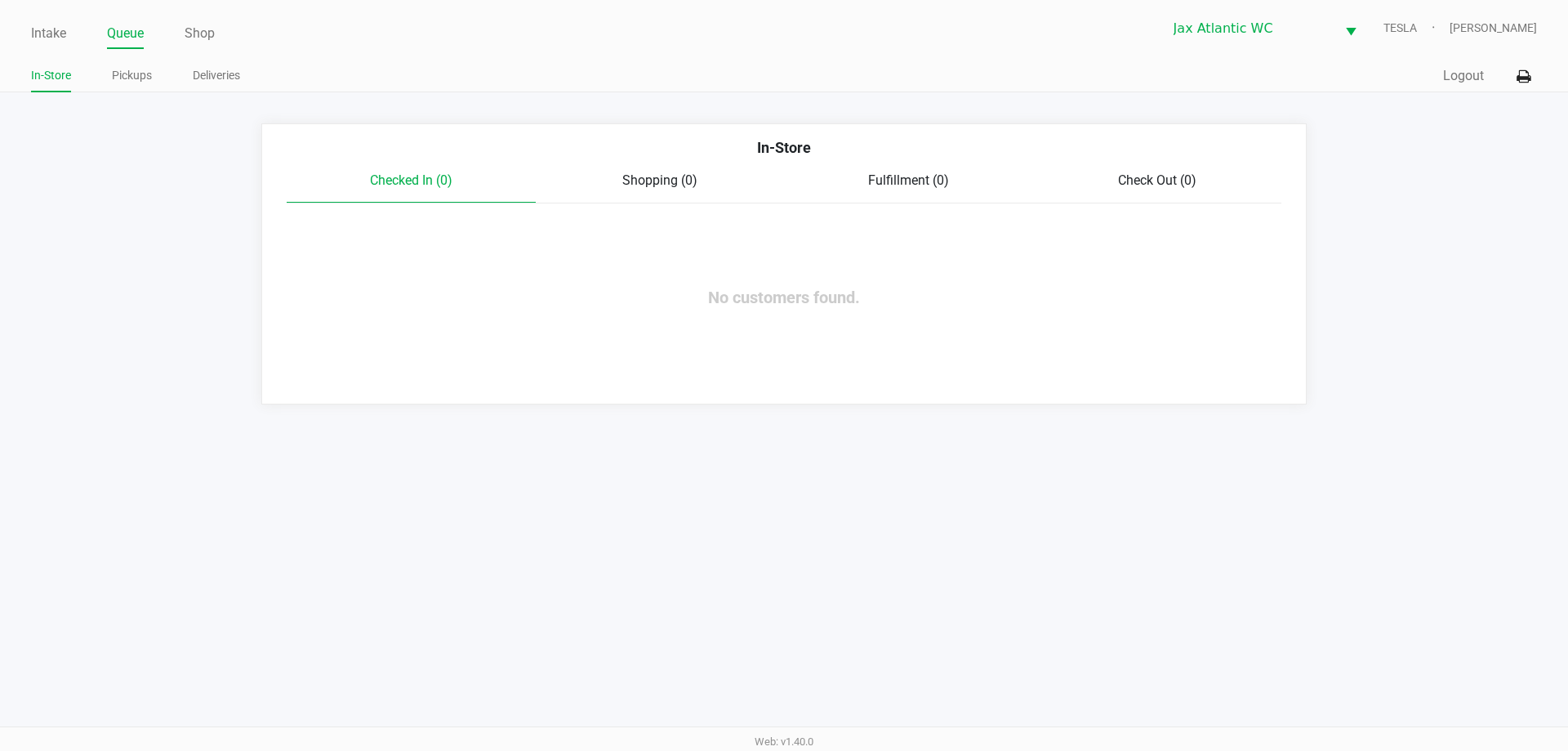
drag, startPoint x: 595, startPoint y: 116, endPoint x: 152, endPoint y: 97, distance: 443.4
click at [563, 116] on app-point-of-sale "Intake Queue Shop Jax Atlantic WC TESLA Gaby Marchany In-Store Pickups Deliveri…" at bounding box center [784, 202] width 1568 height 404
click at [65, 43] on li "Intake" at bounding box center [48, 35] width 35 height 29
click at [60, 36] on link "Intake" at bounding box center [48, 32] width 35 height 23
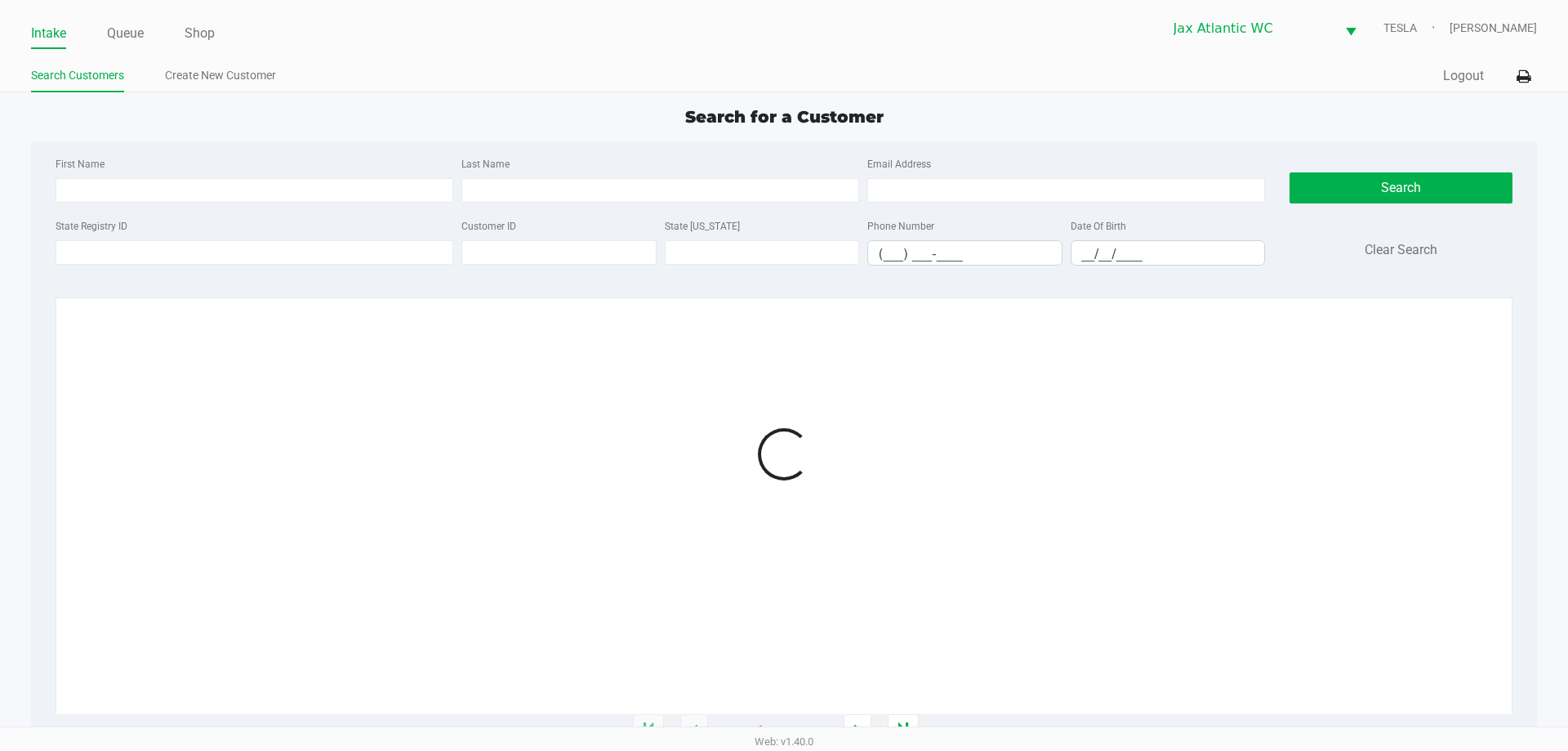
click at [654, 79] on ul "Search Customers Create New Customer" at bounding box center [407, 78] width 753 height 28
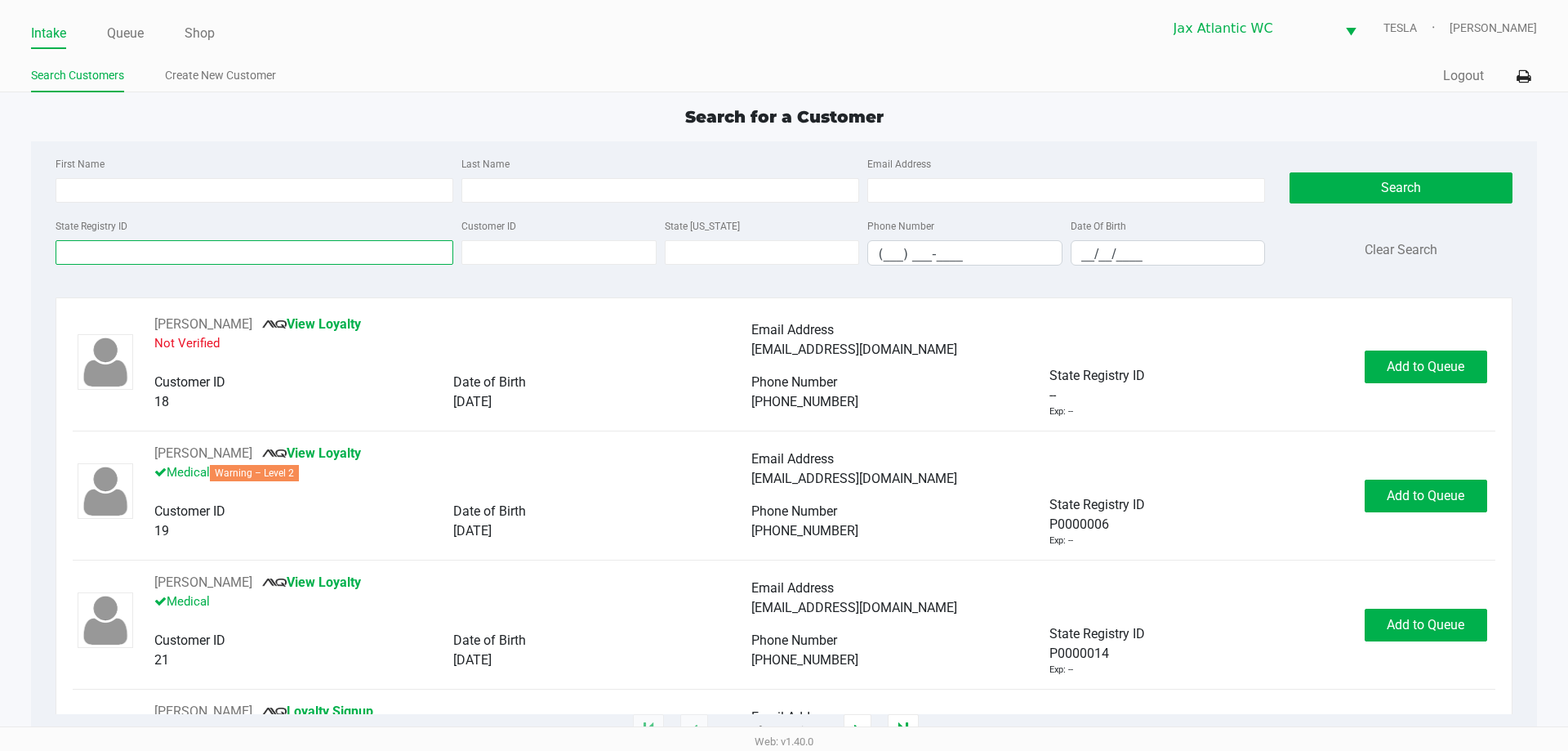
click at [298, 243] on input "State Registry ID" at bounding box center [255, 252] width 398 height 24
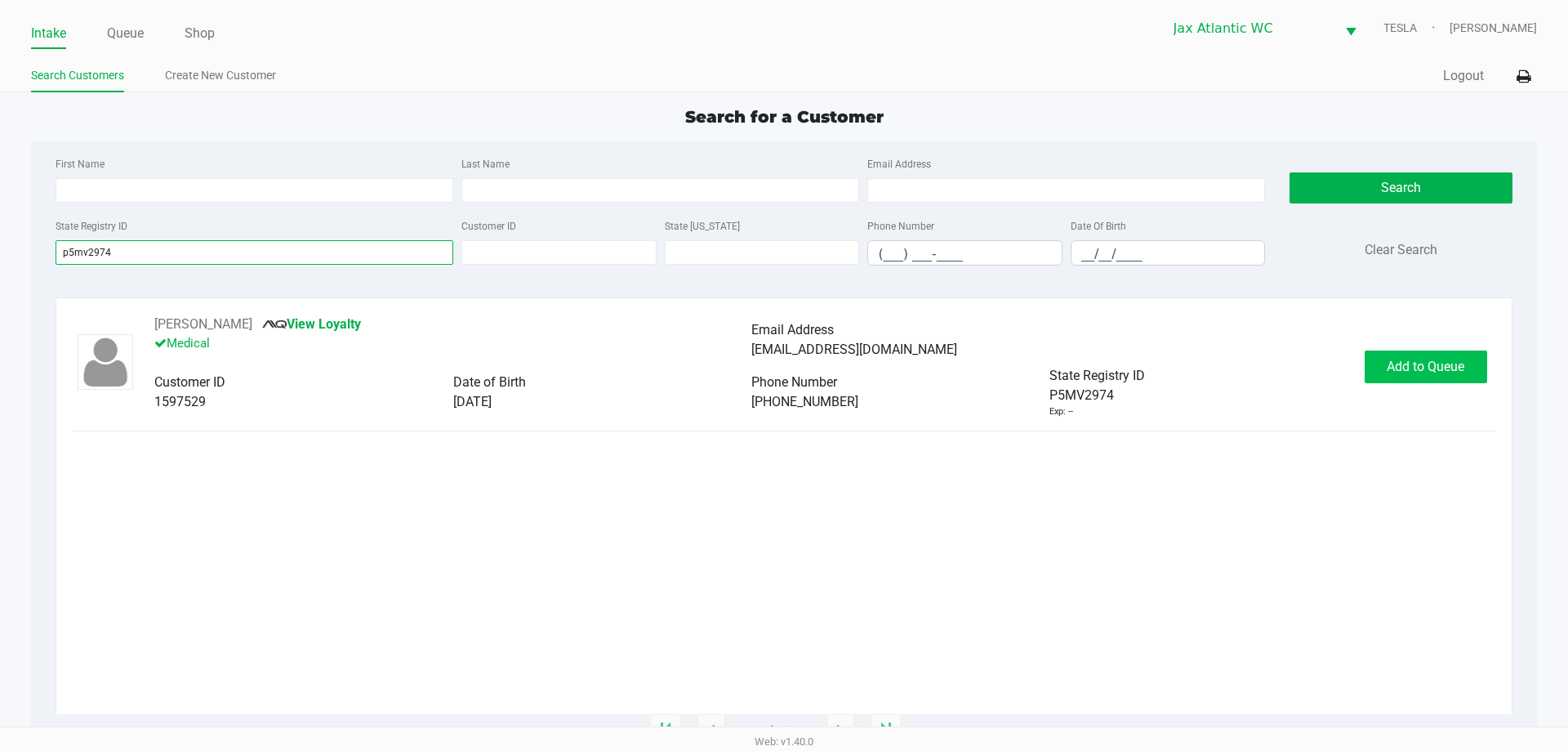
type input "p5mv2974"
click at [1396, 375] on button "Add to Queue" at bounding box center [1426, 366] width 123 height 32
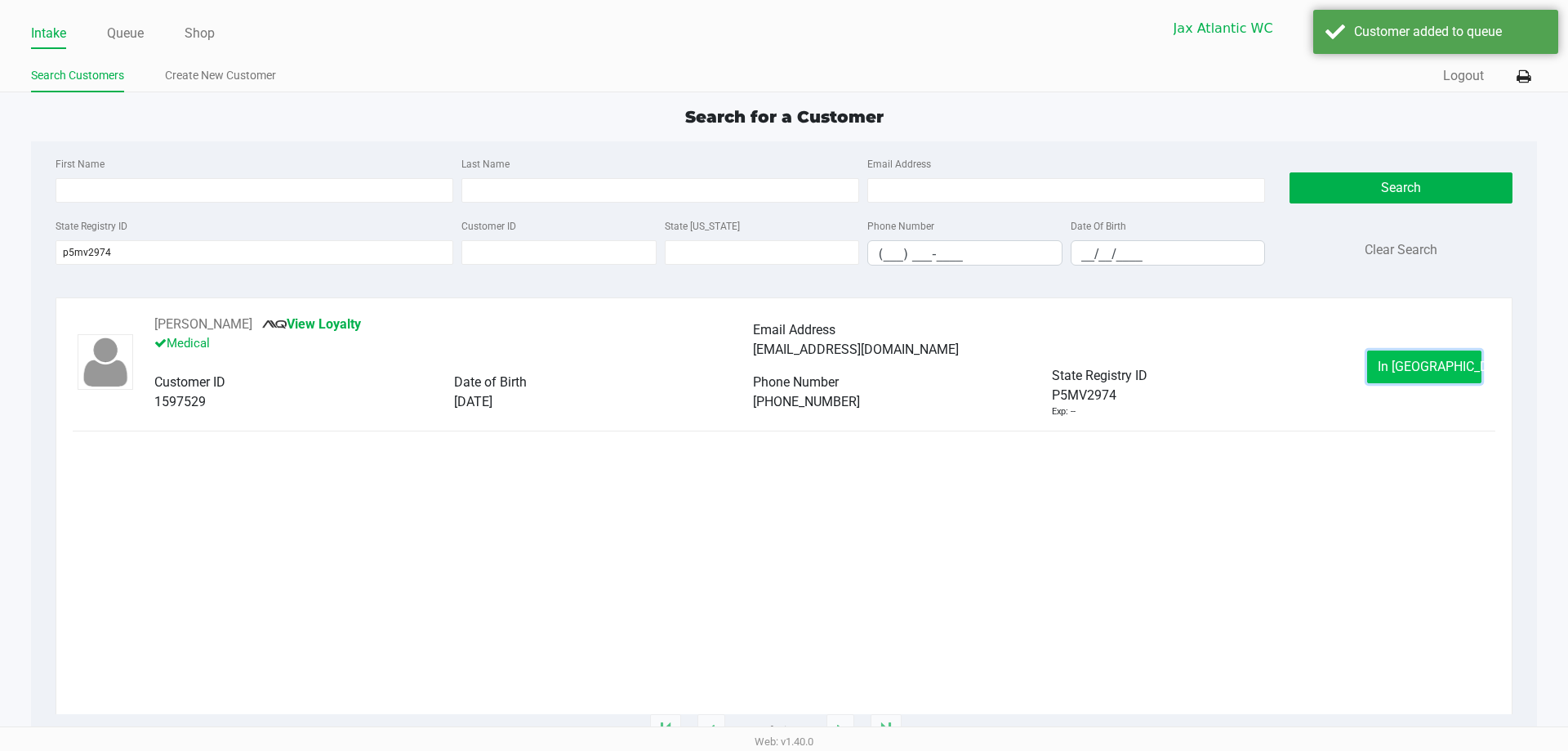
click at [1421, 368] on span "In Queue" at bounding box center [1446, 366] width 137 height 15
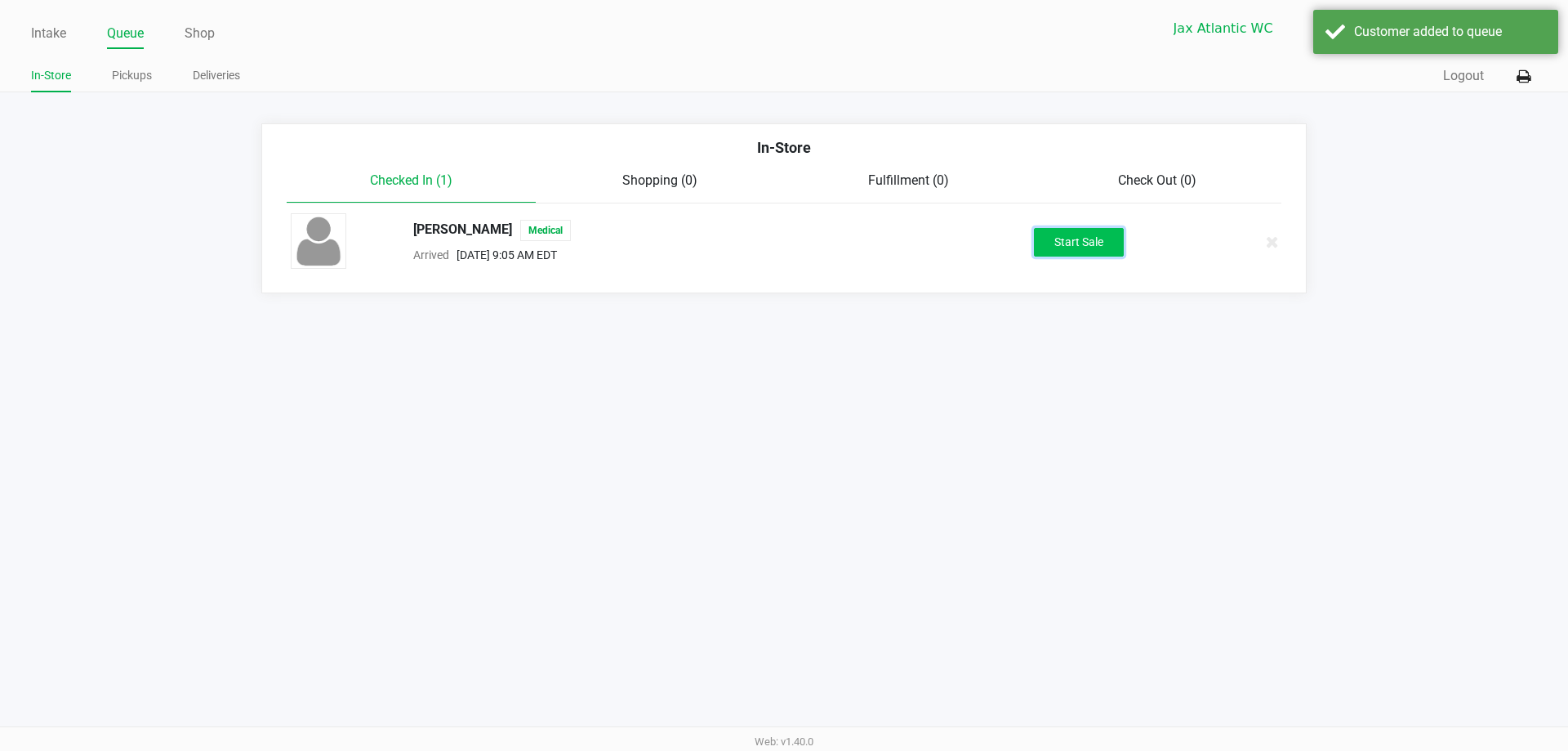
click at [1066, 236] on button "Start Sale" at bounding box center [1080, 242] width 90 height 29
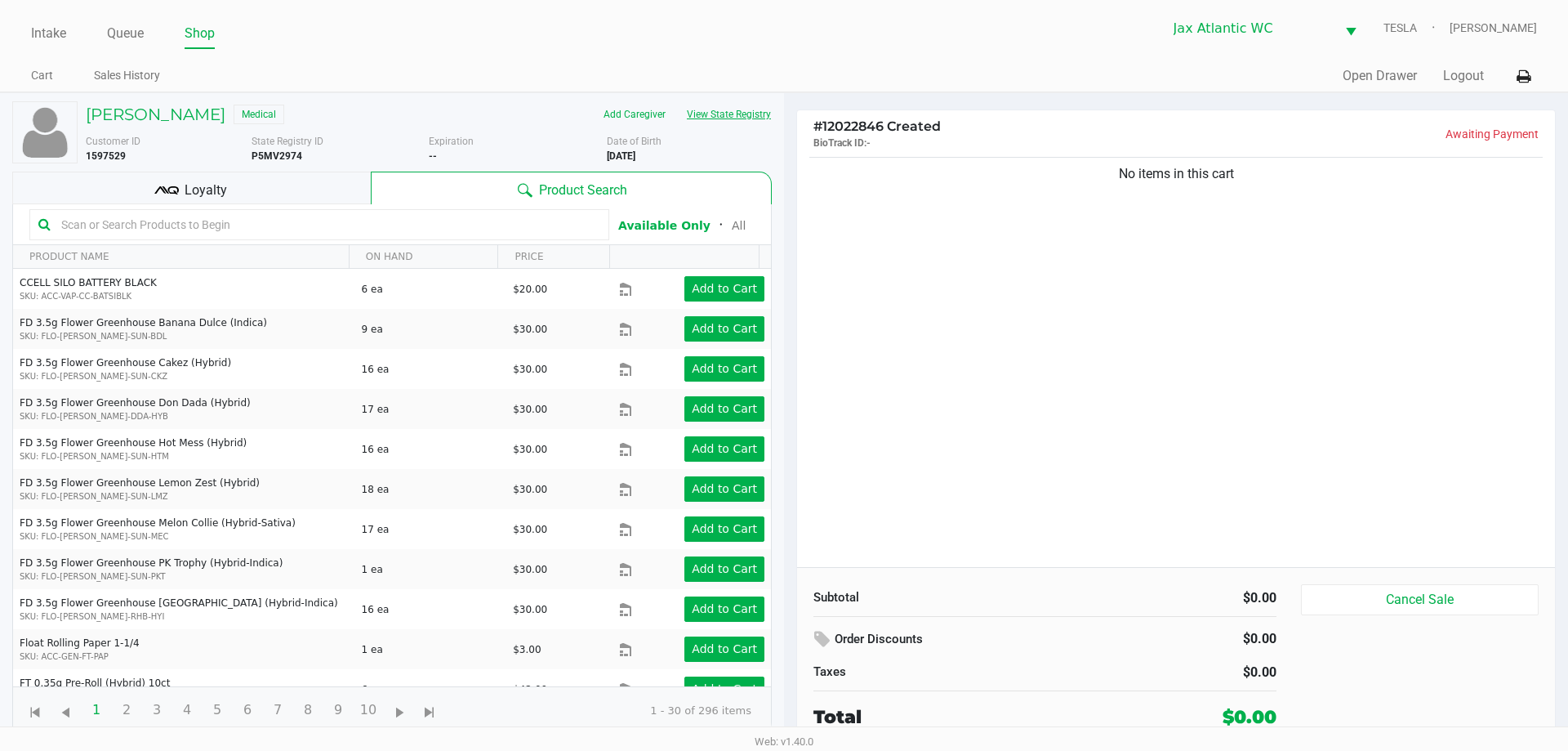
click at [710, 106] on button "View State Registry" at bounding box center [724, 114] width 96 height 26
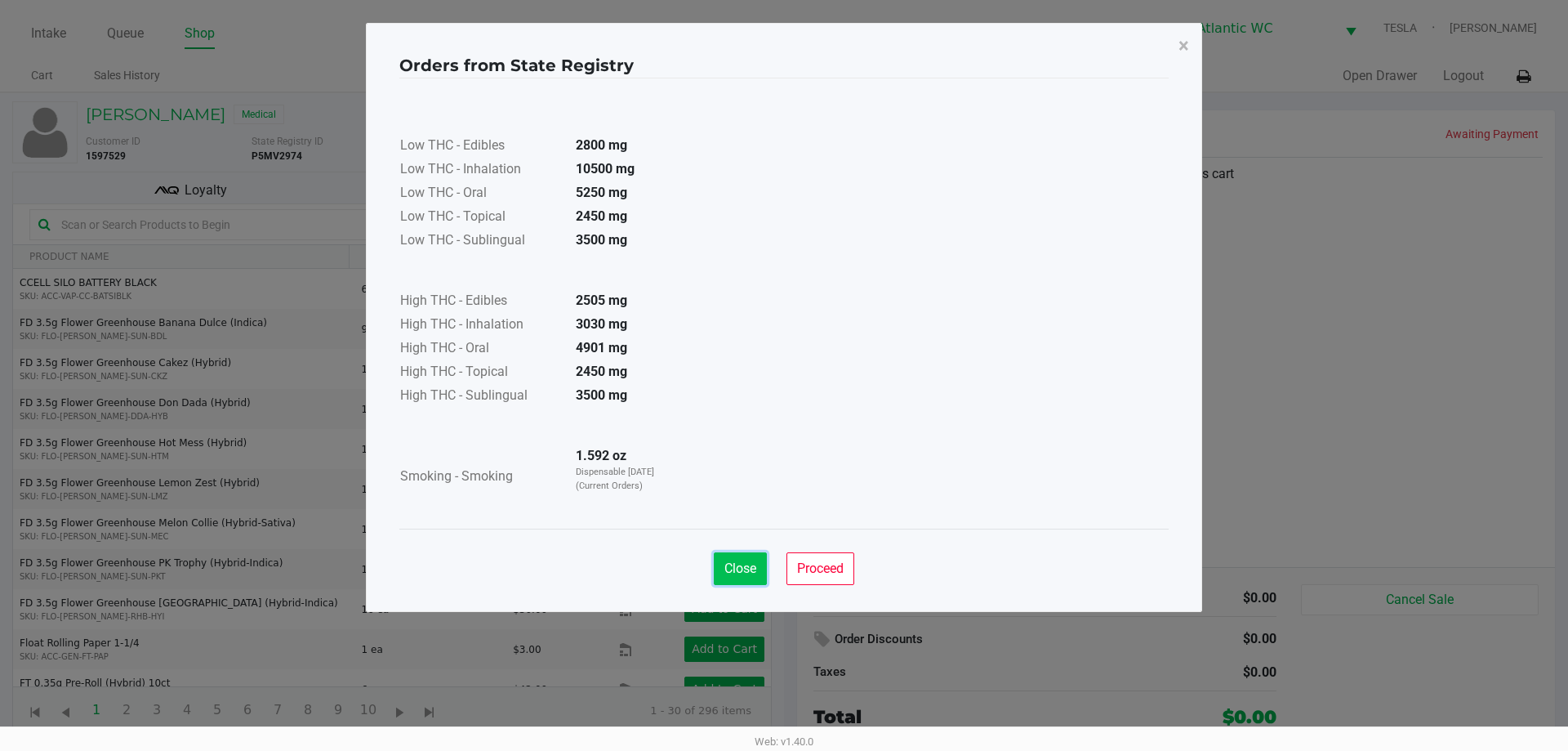
click at [747, 565] on span "Close" at bounding box center [740, 568] width 32 height 15
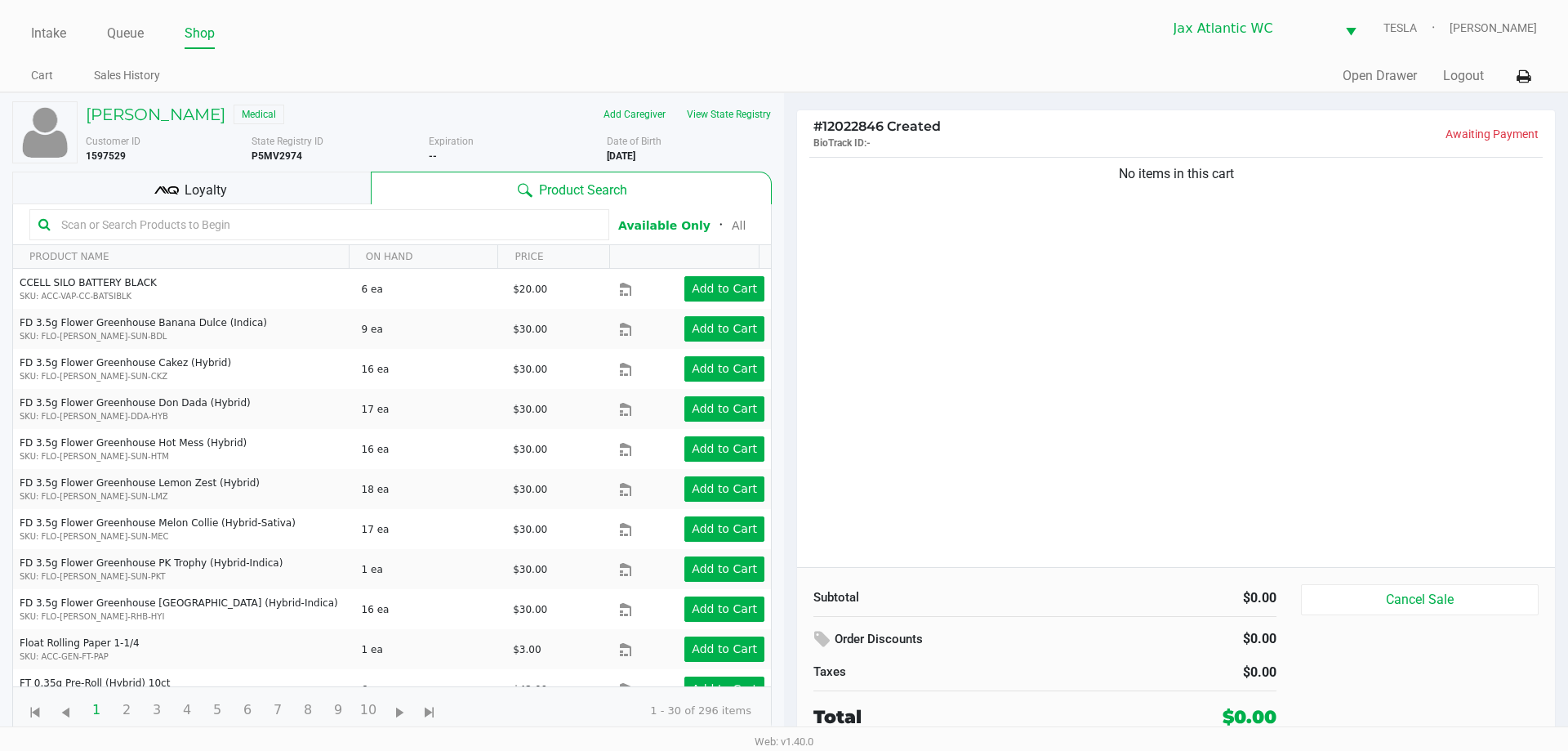
click at [307, 181] on div "Loyalty" at bounding box center [191, 188] width 358 height 32
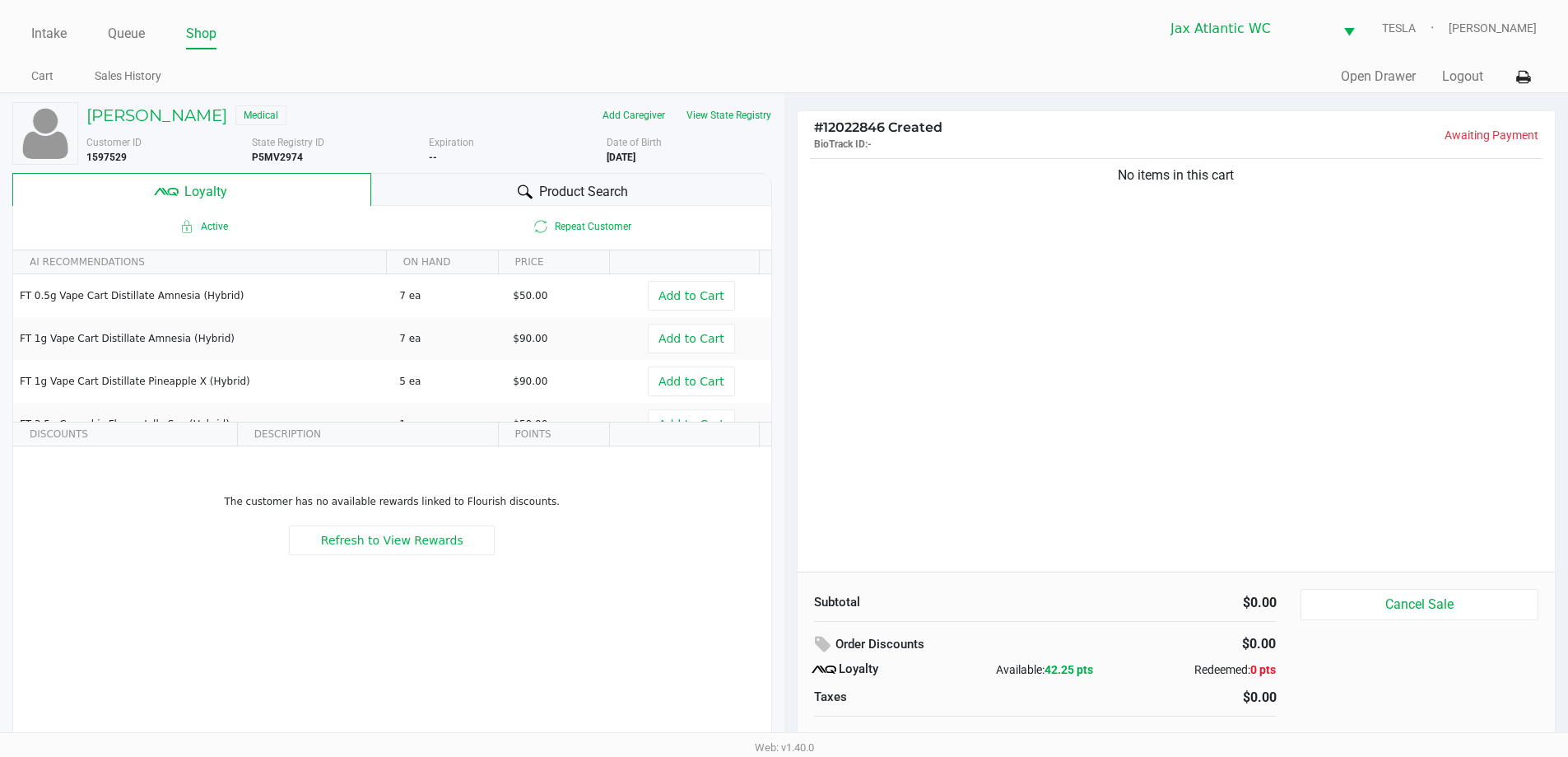
drag, startPoint x: 867, startPoint y: 219, endPoint x: 860, endPoint y: 208, distance: 13.0
click at [864, 214] on div "No items in this cart" at bounding box center [1176, 363] width 758 height 417
click at [748, 122] on button "View State Registry" at bounding box center [724, 115] width 96 height 26
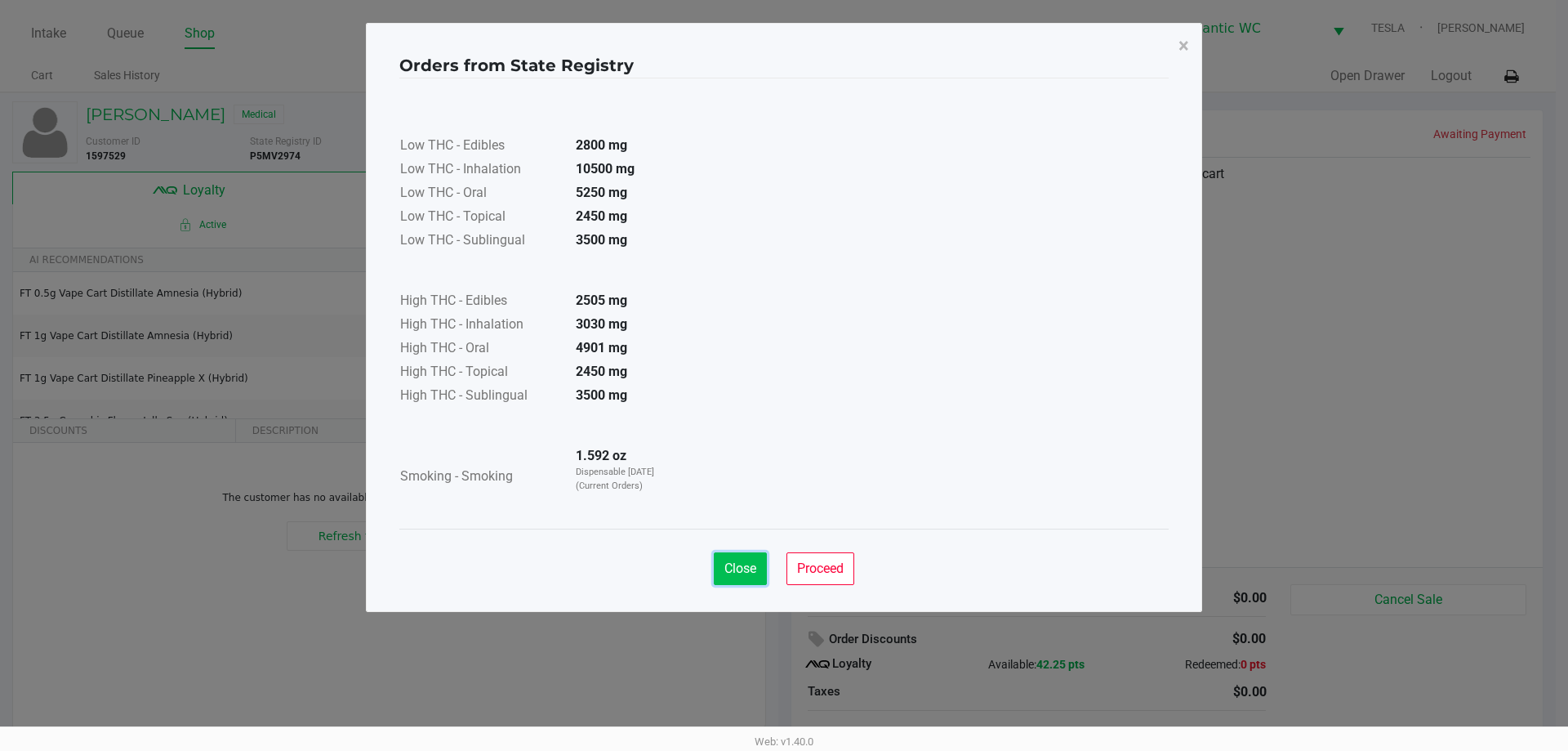
click at [721, 554] on button "Close" at bounding box center [740, 569] width 53 height 32
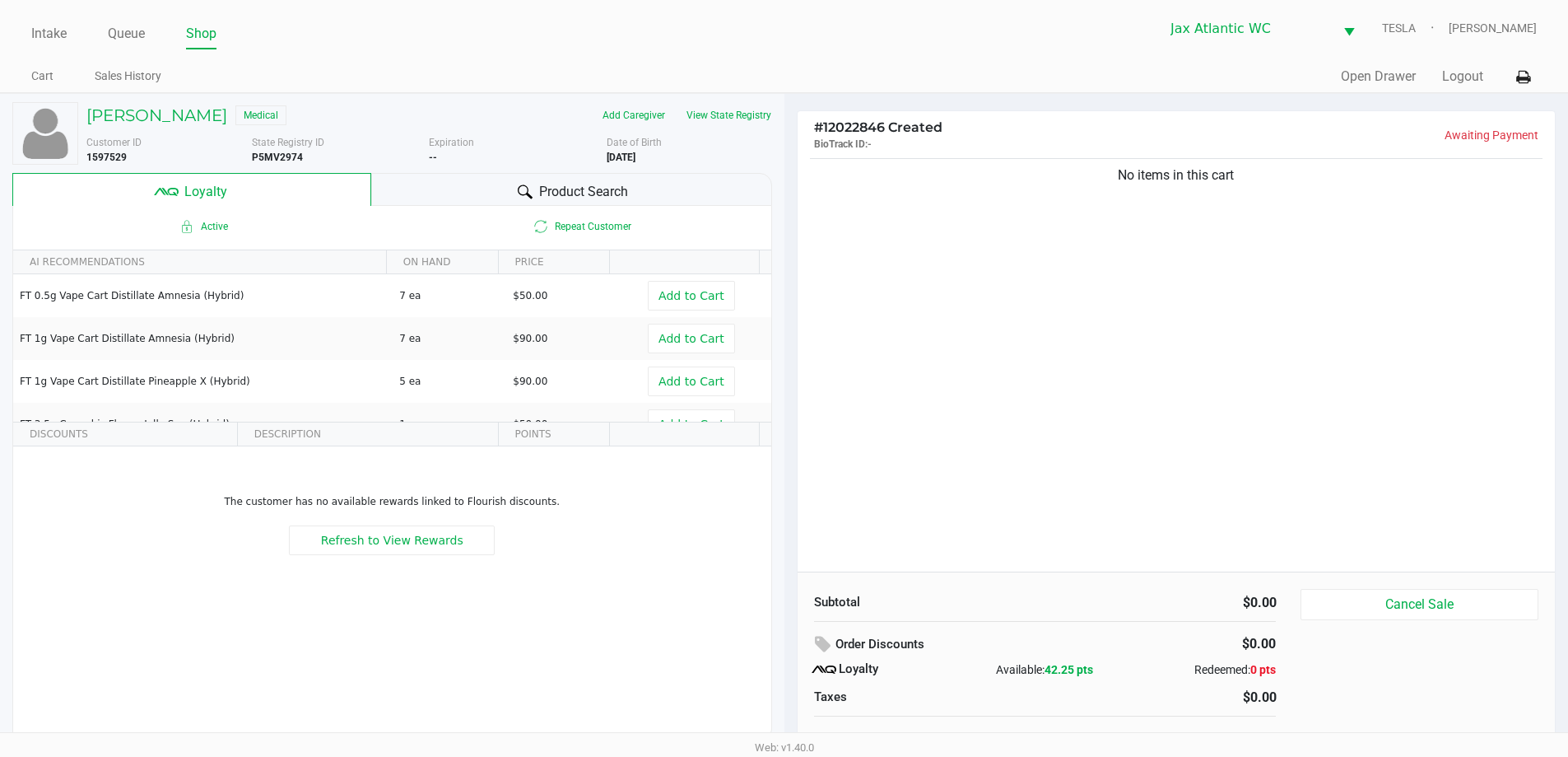
click at [1141, 309] on div "No items in this cart" at bounding box center [1176, 363] width 758 height 417
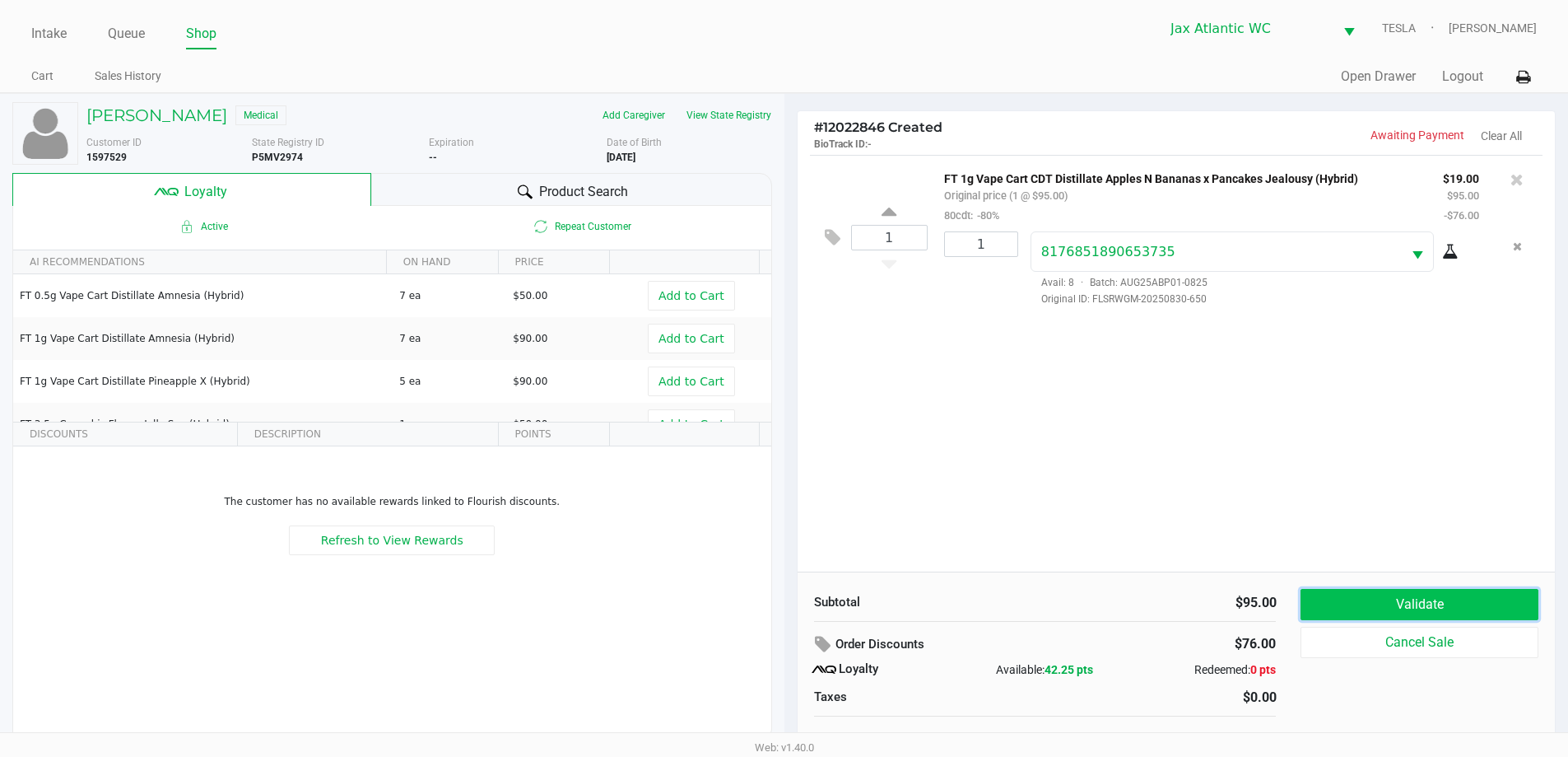
click at [1354, 591] on button "Validate" at bounding box center [1419, 604] width 237 height 31
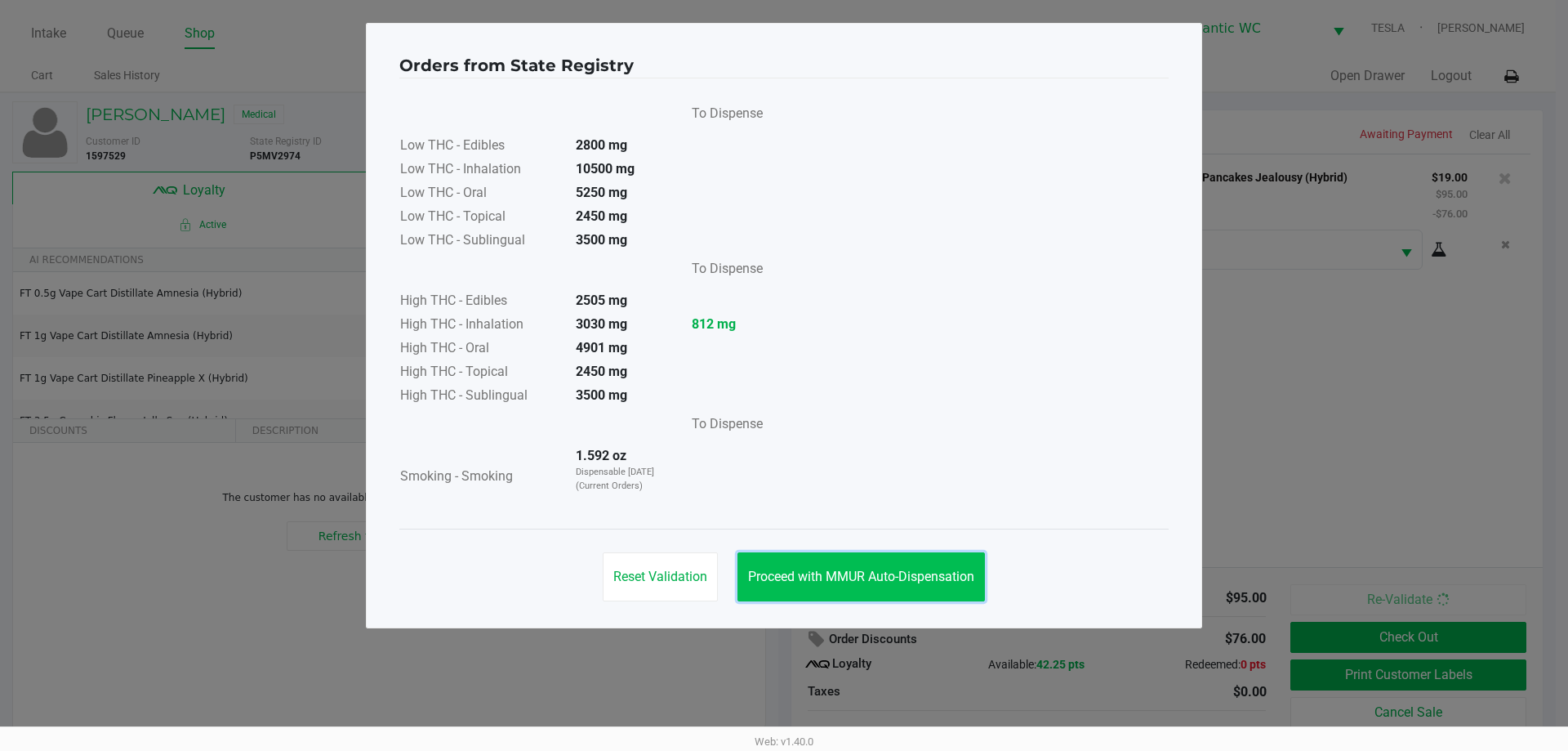
click at [837, 570] on span "Proceed with MMUR Auto-Dispensation" at bounding box center [861, 576] width 227 height 15
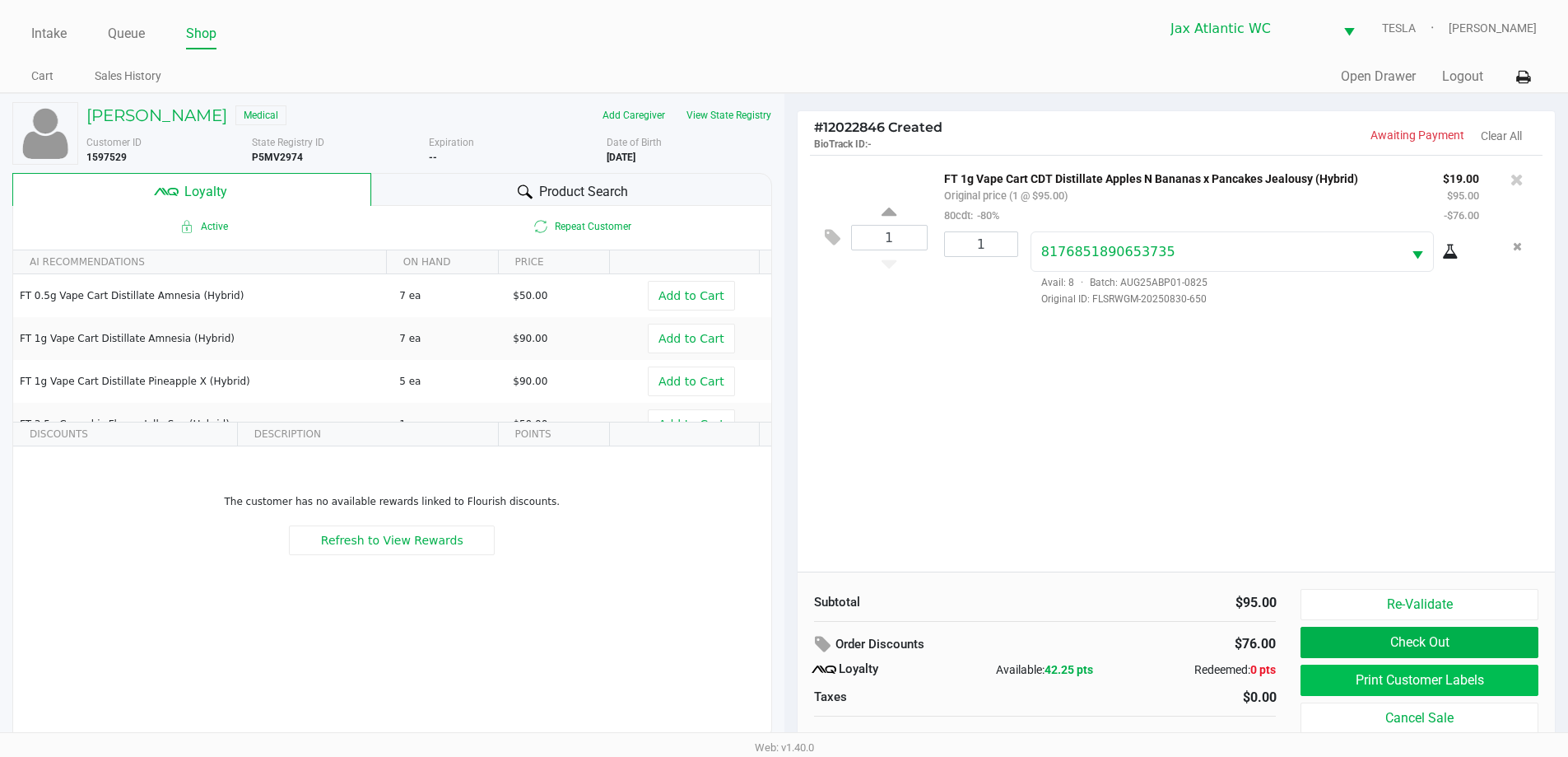
scroll to position [16, 0]
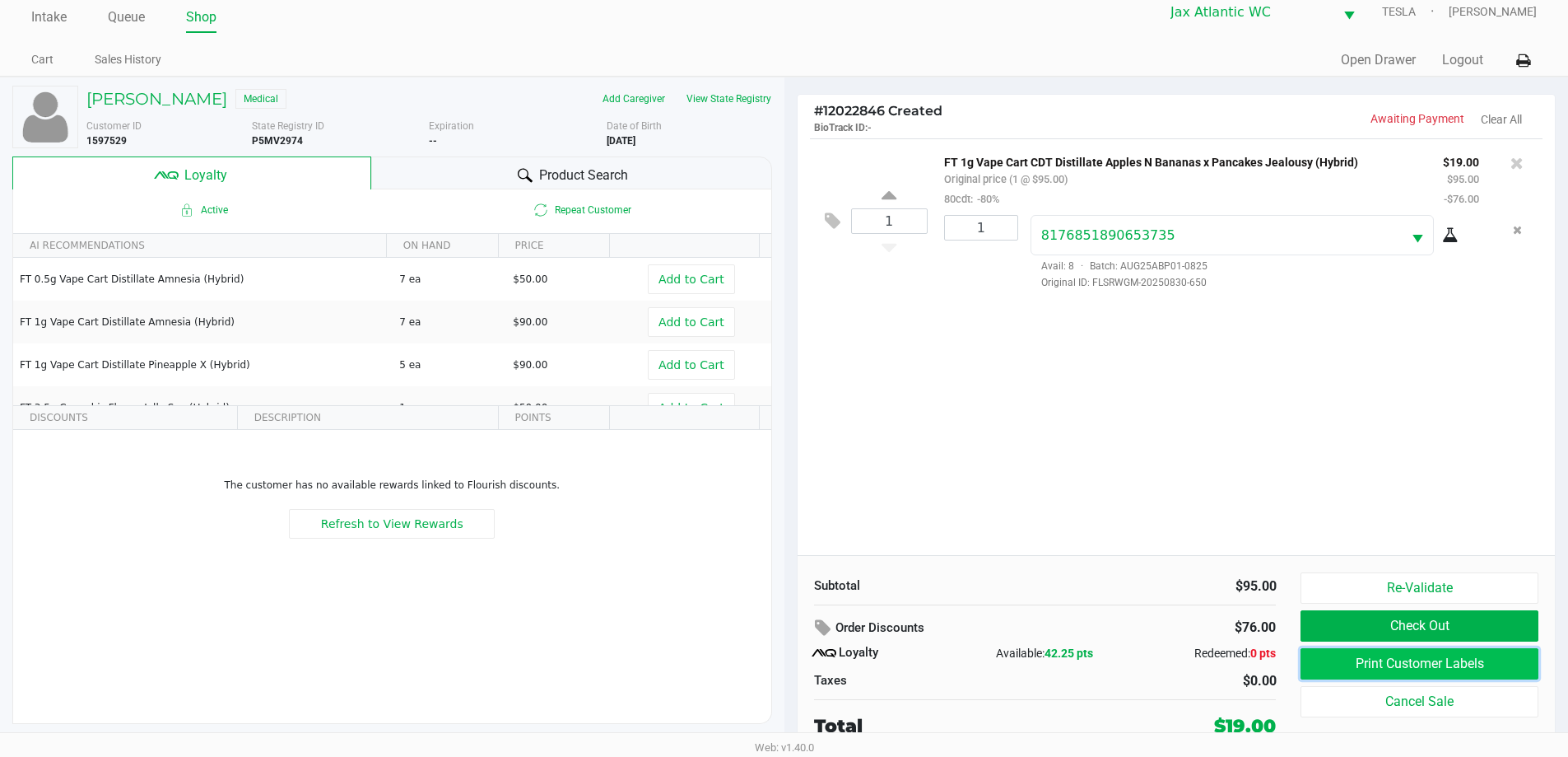
click at [1367, 669] on button "Print Customer Labels" at bounding box center [1419, 663] width 237 height 31
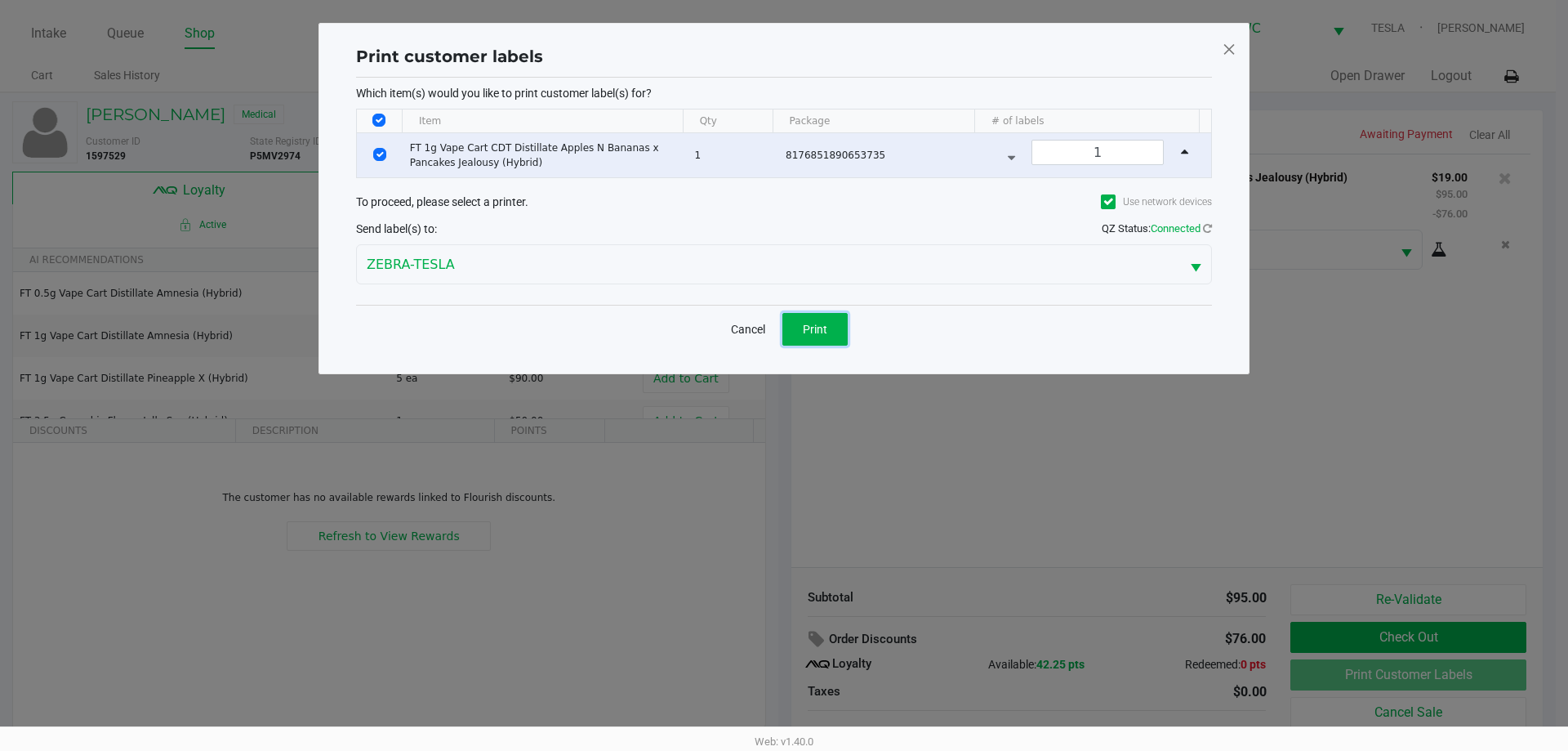
click at [811, 329] on span "Print" at bounding box center [814, 329] width 24 height 13
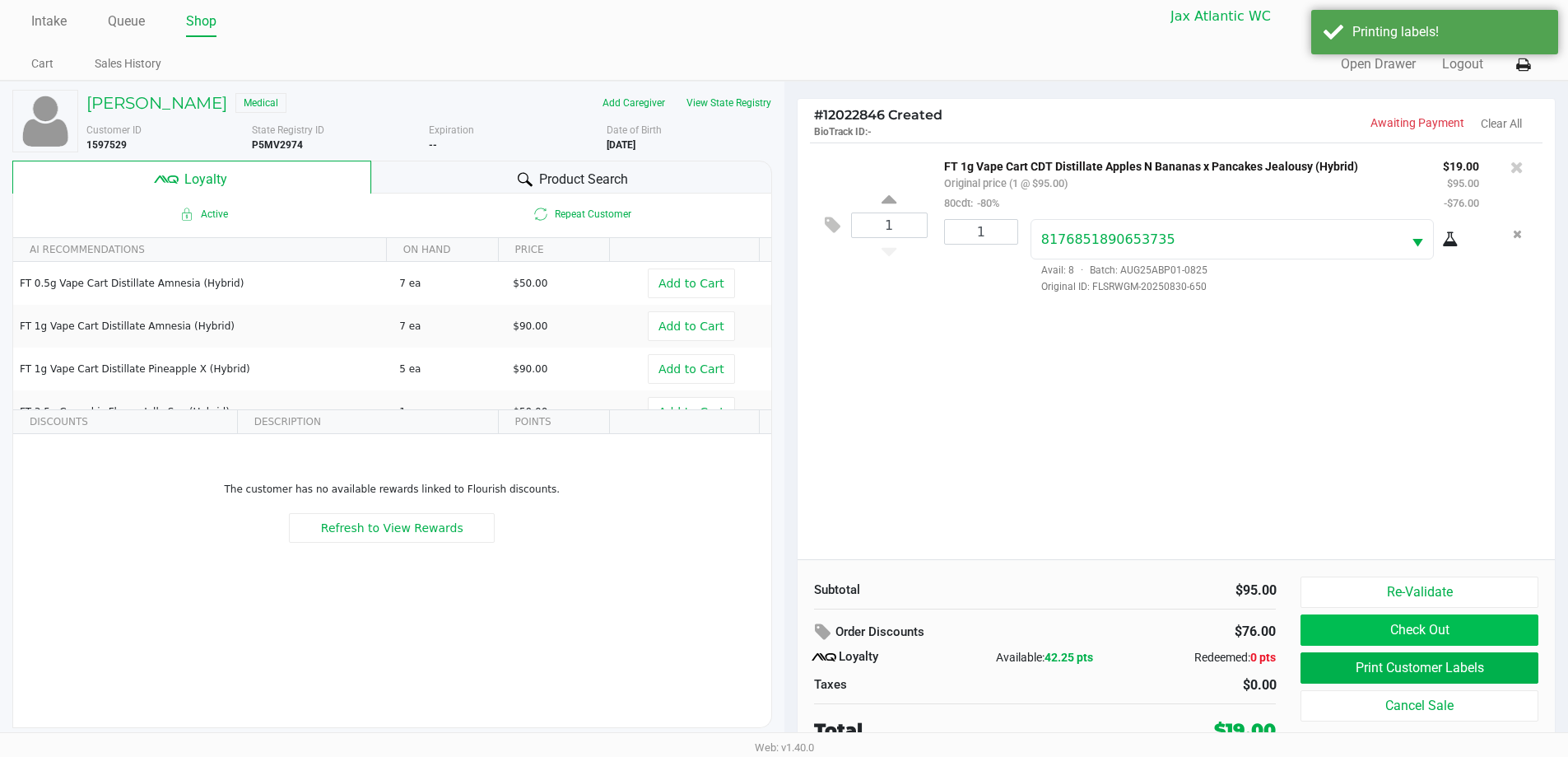
scroll to position [16, 0]
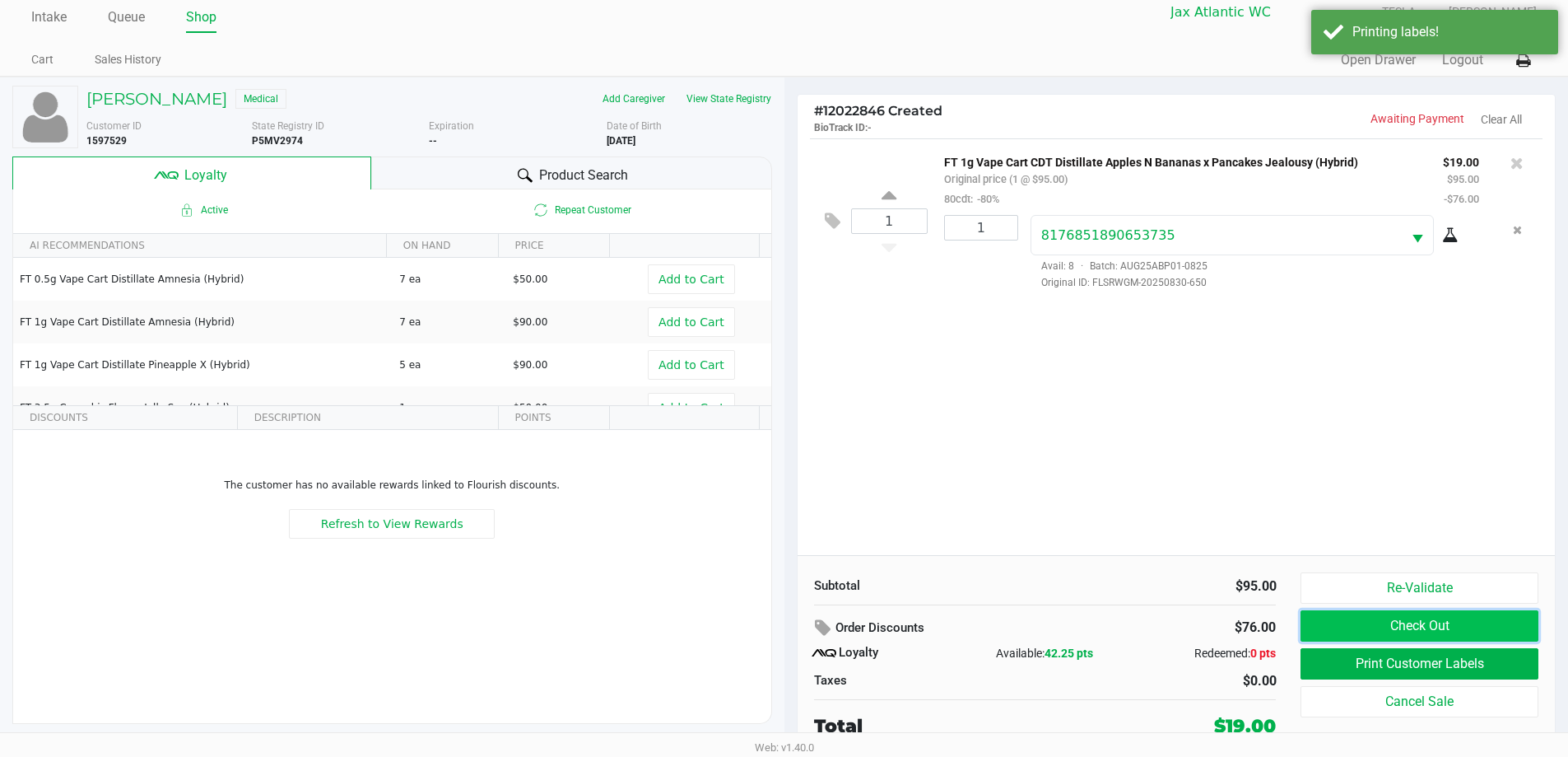
click at [1357, 628] on button "Check Out" at bounding box center [1419, 626] width 237 height 31
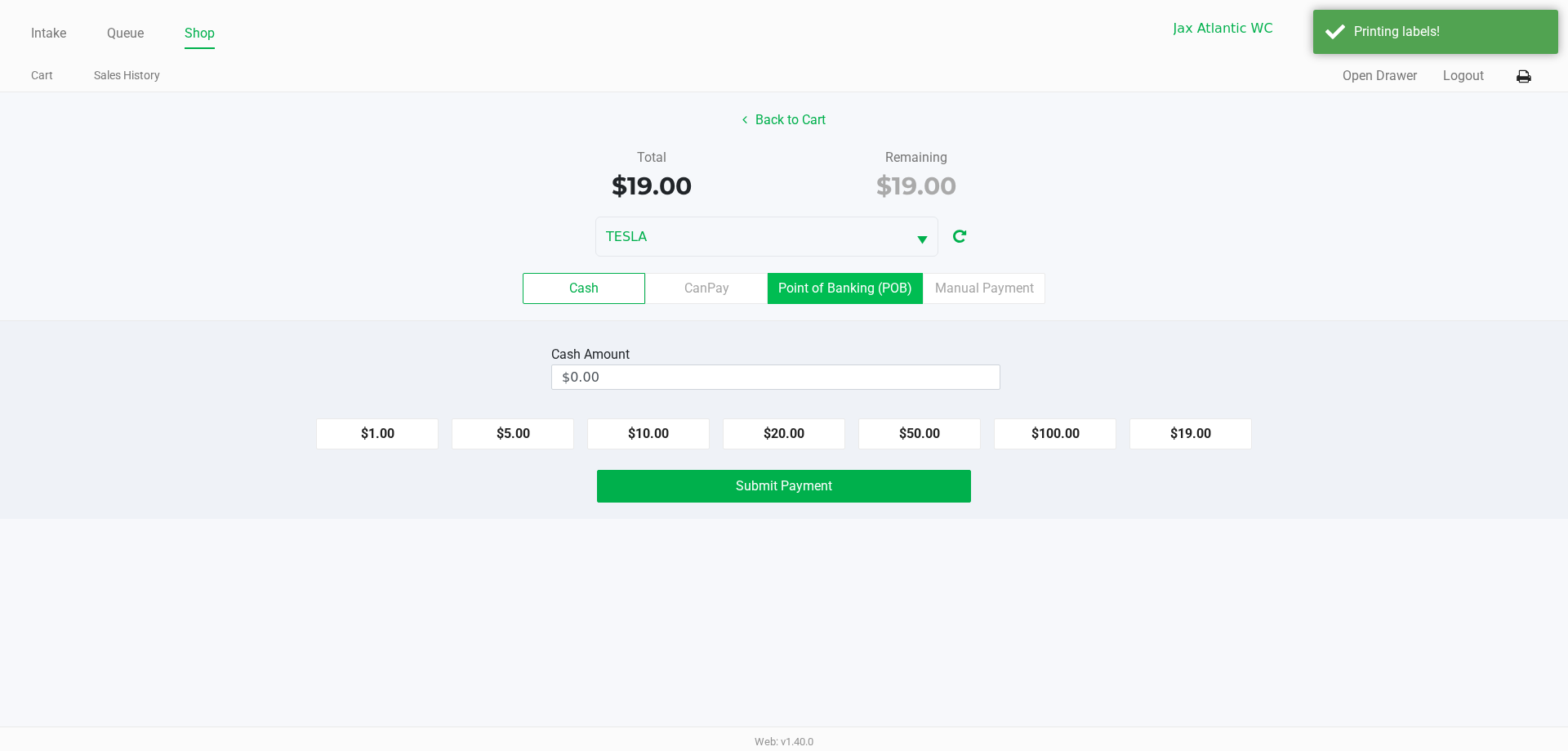
click at [830, 277] on label "Point of Banking (POB)" at bounding box center [846, 288] width 155 height 31
click at [0, 0] on 7 "Point of Banking (POB)" at bounding box center [0, 0] width 0 height 0
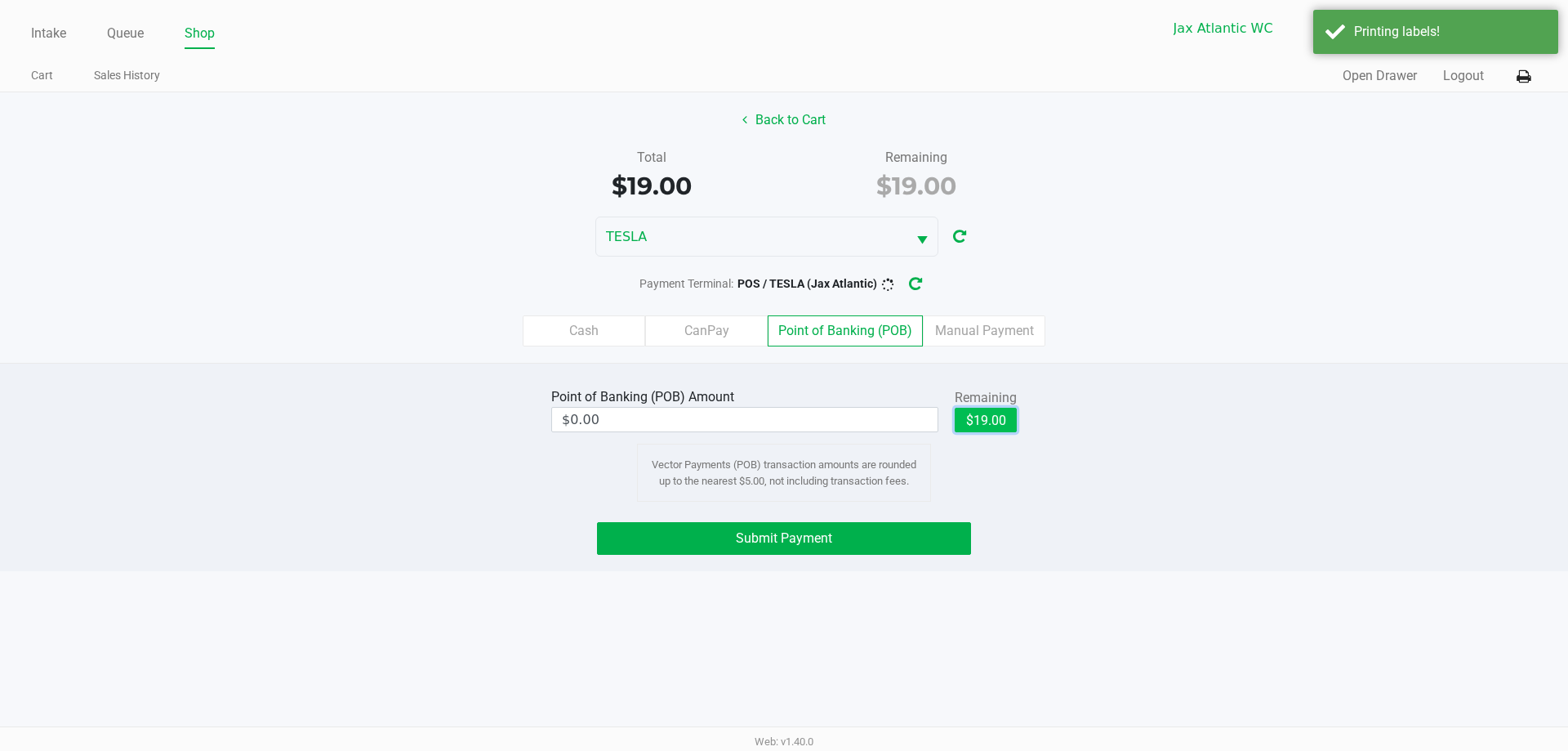
click at [1003, 415] on button "$19.00" at bounding box center [986, 420] width 62 height 24
type input "$19.00"
click at [950, 533] on button "Submit Payment" at bounding box center [784, 538] width 374 height 32
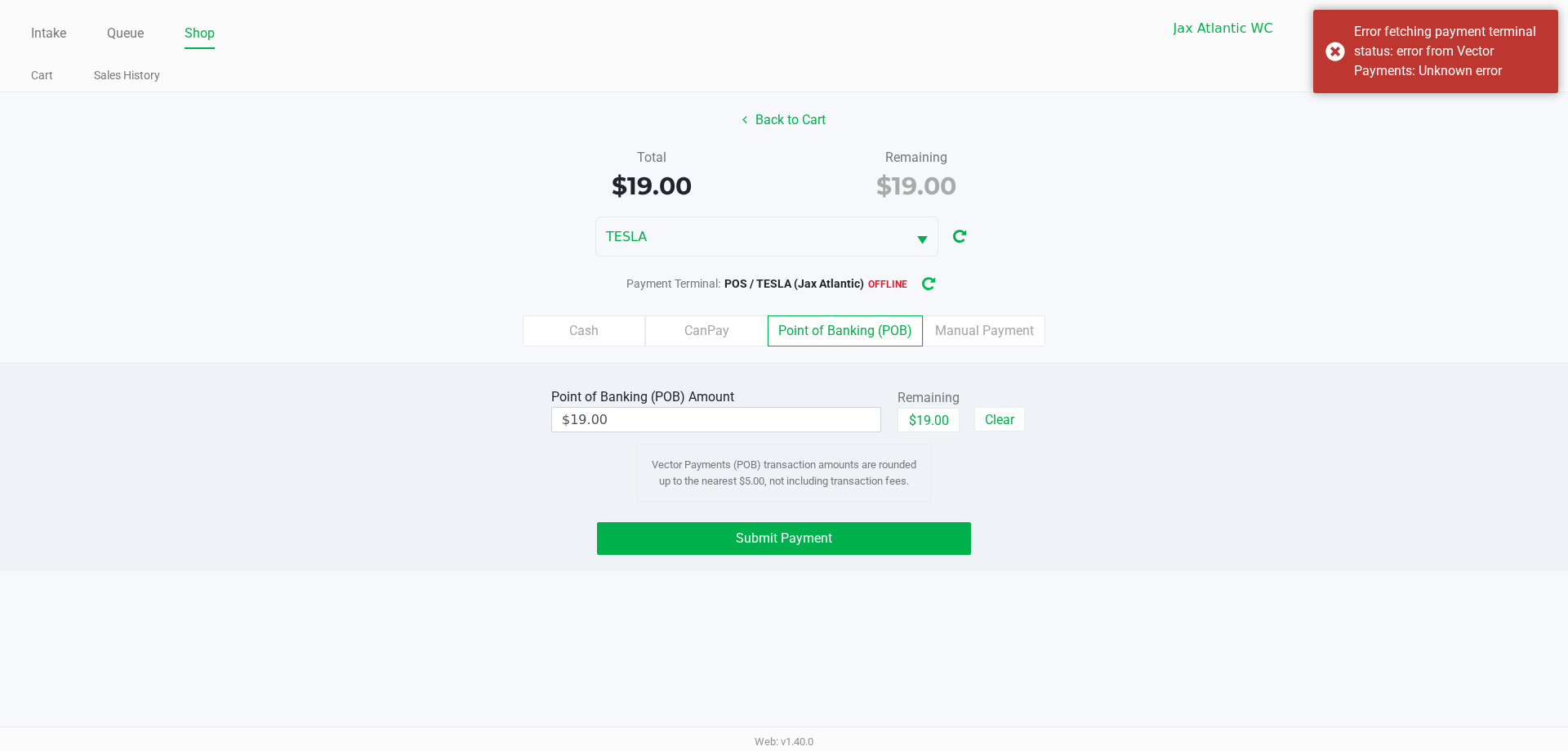
click at [935, 283] on icon "button" at bounding box center [929, 284] width 13 height 12
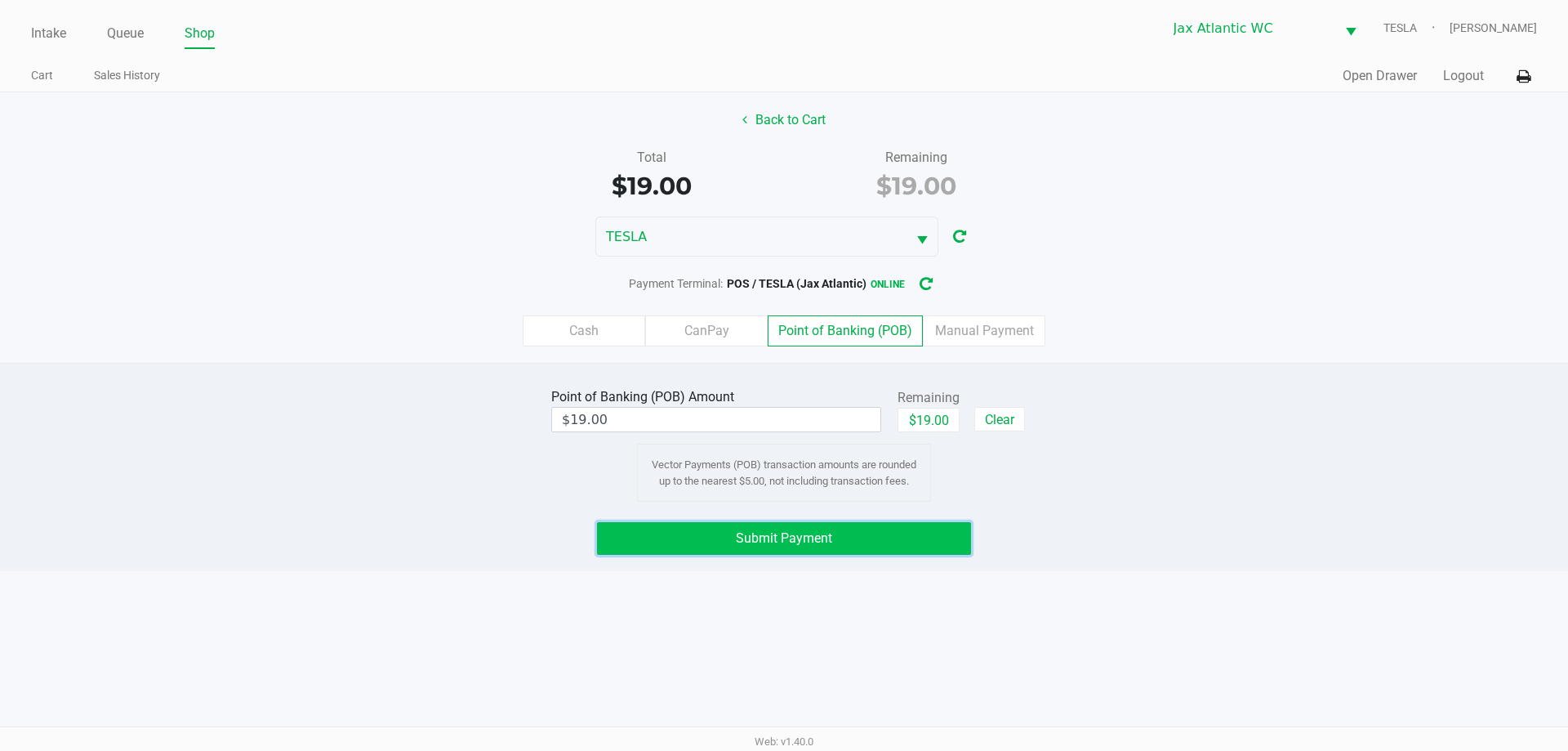
click at [895, 533] on button "Submit Payment" at bounding box center [784, 538] width 374 height 32
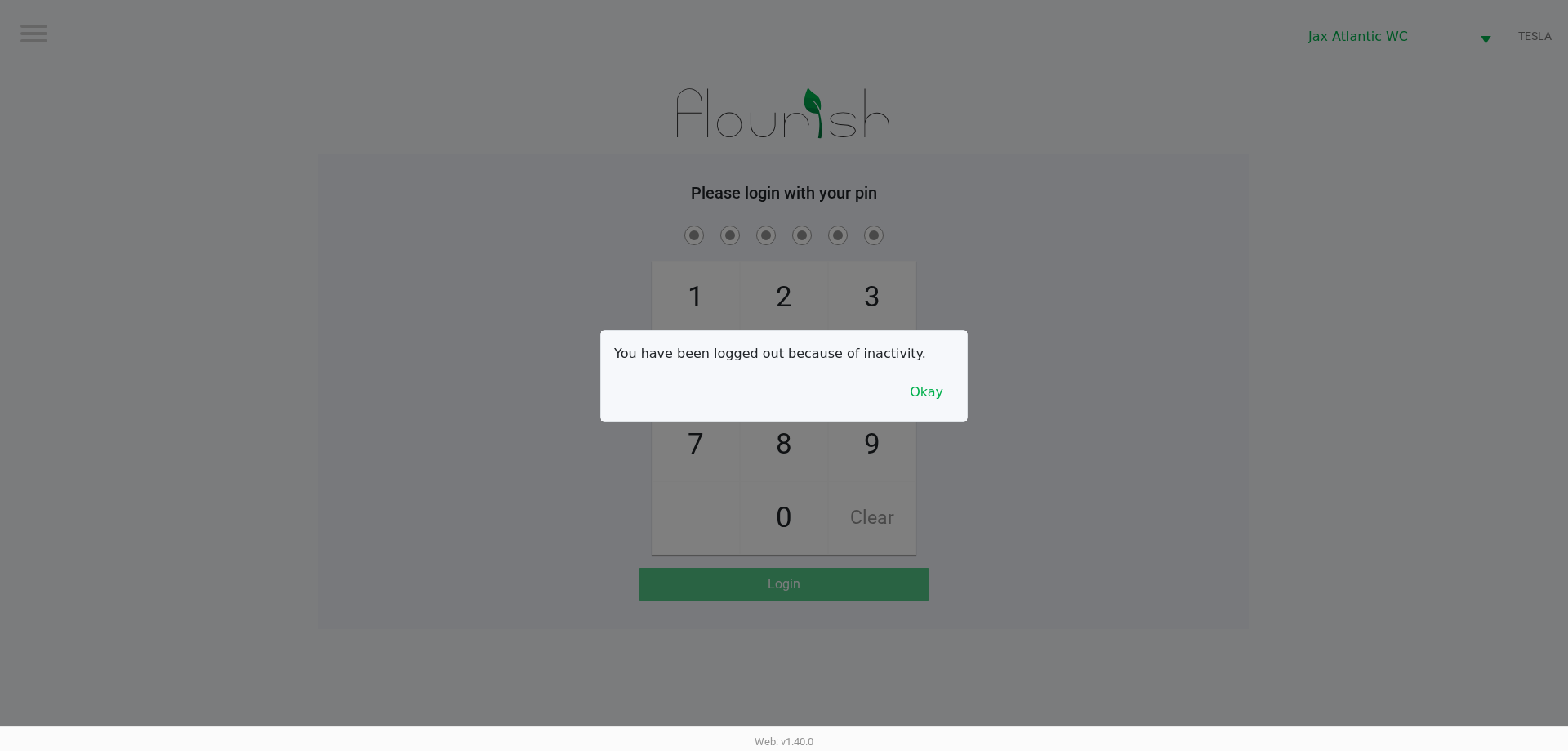
click at [1154, 181] on div at bounding box center [784, 376] width 1568 height 751
checkbox input "true"
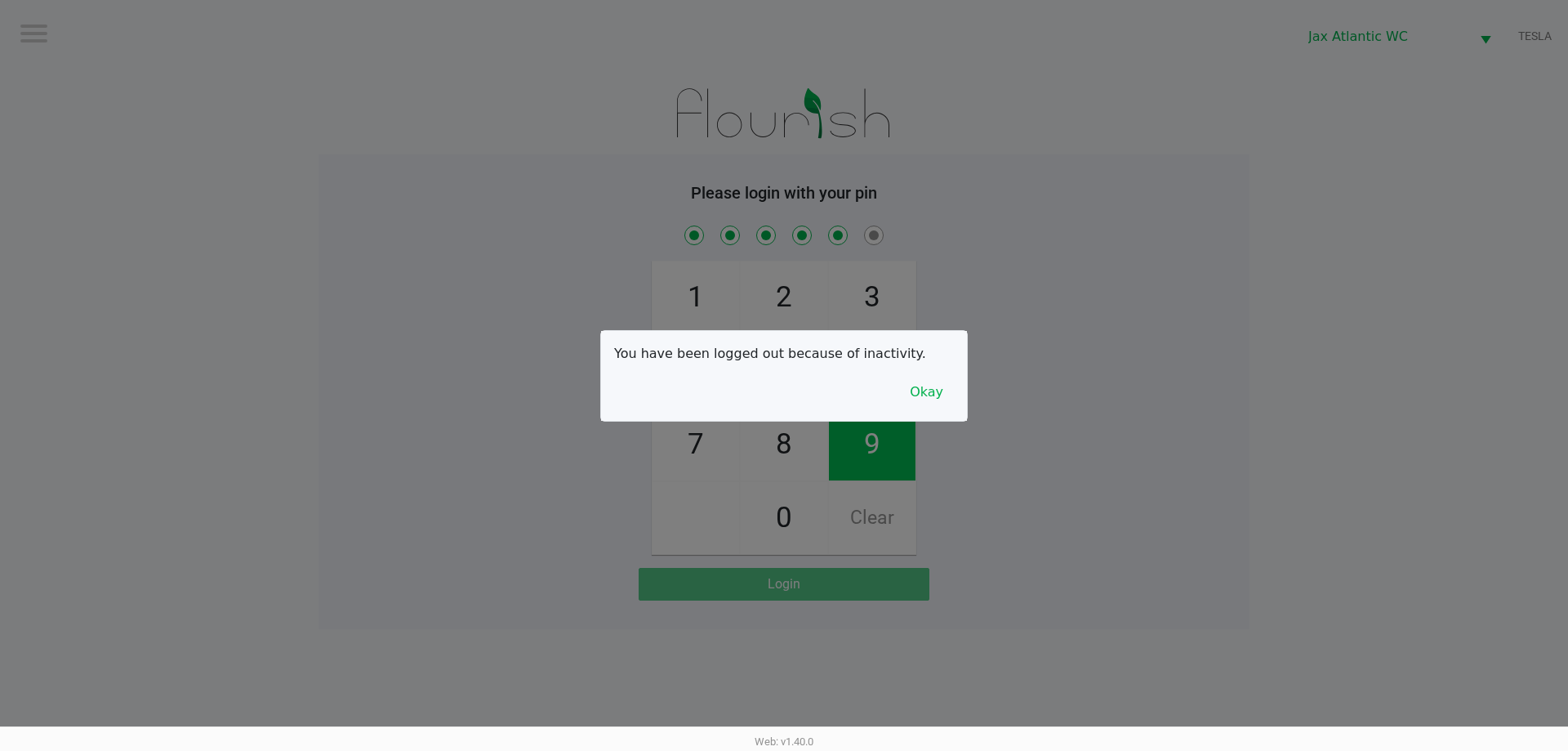
checkbox input "true"
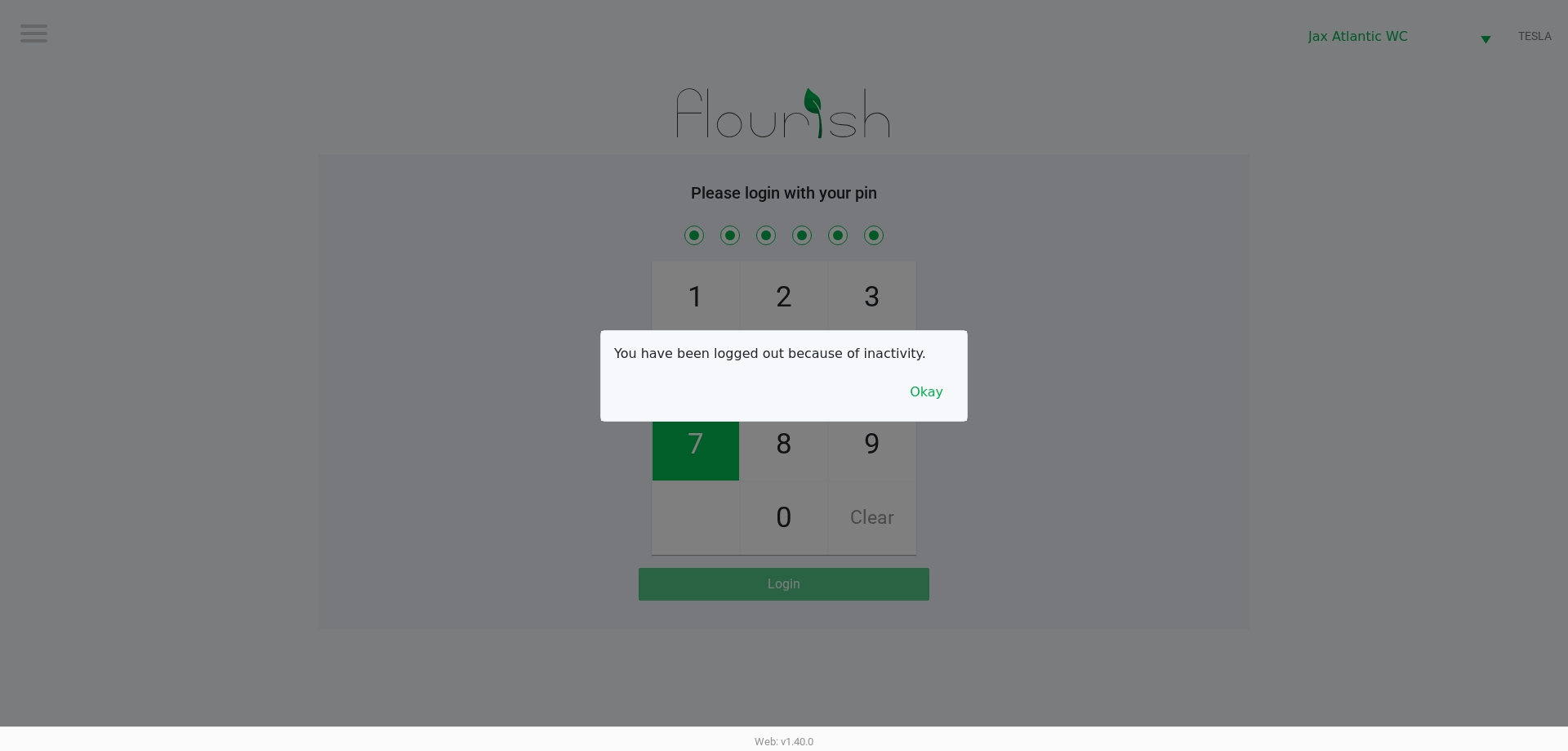
checkbox input "true"
click at [909, 398] on button "Okay" at bounding box center [926, 392] width 55 height 31
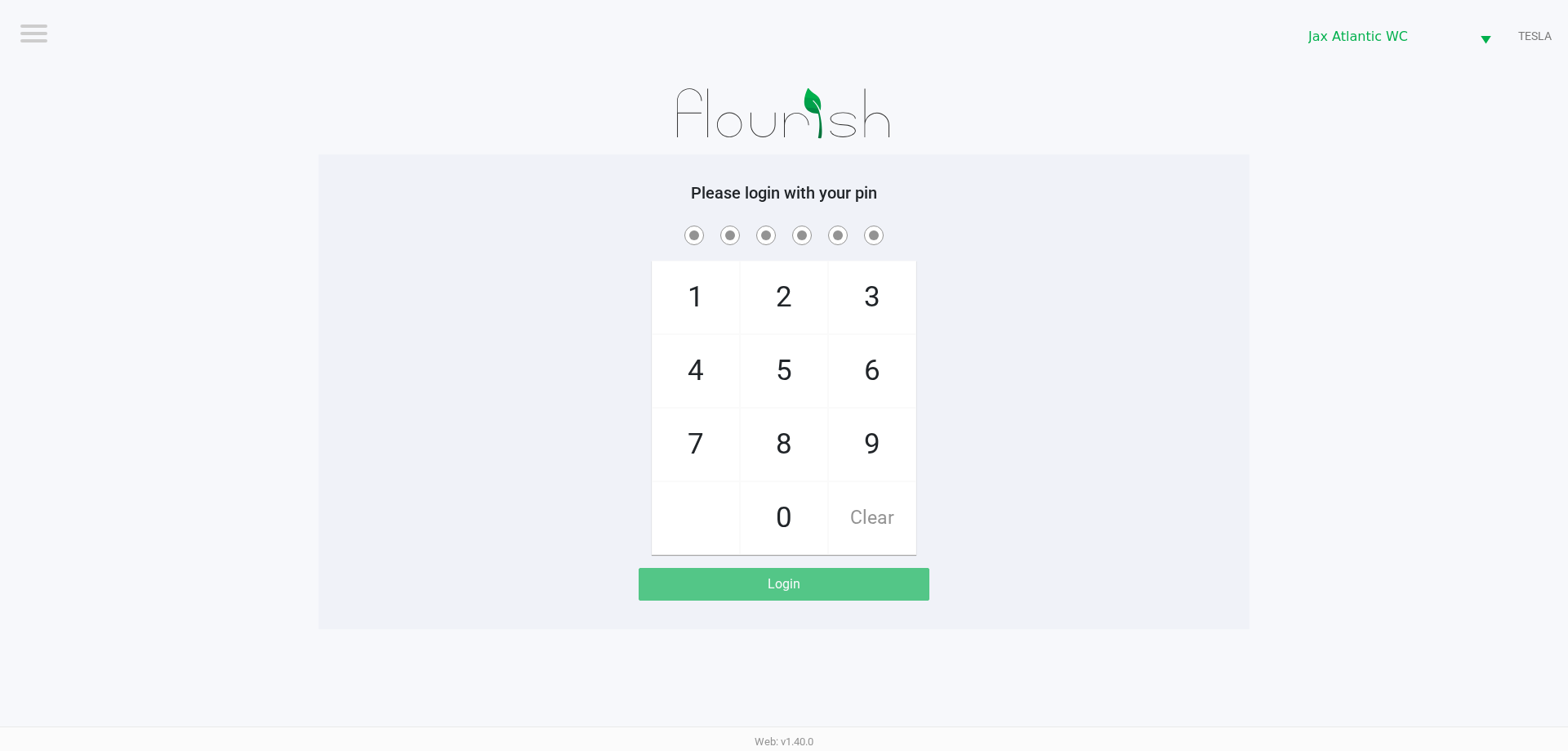
click at [1202, 377] on div "1 4 7 2 5 8 0 3 6 9 Clear" at bounding box center [784, 388] width 932 height 332
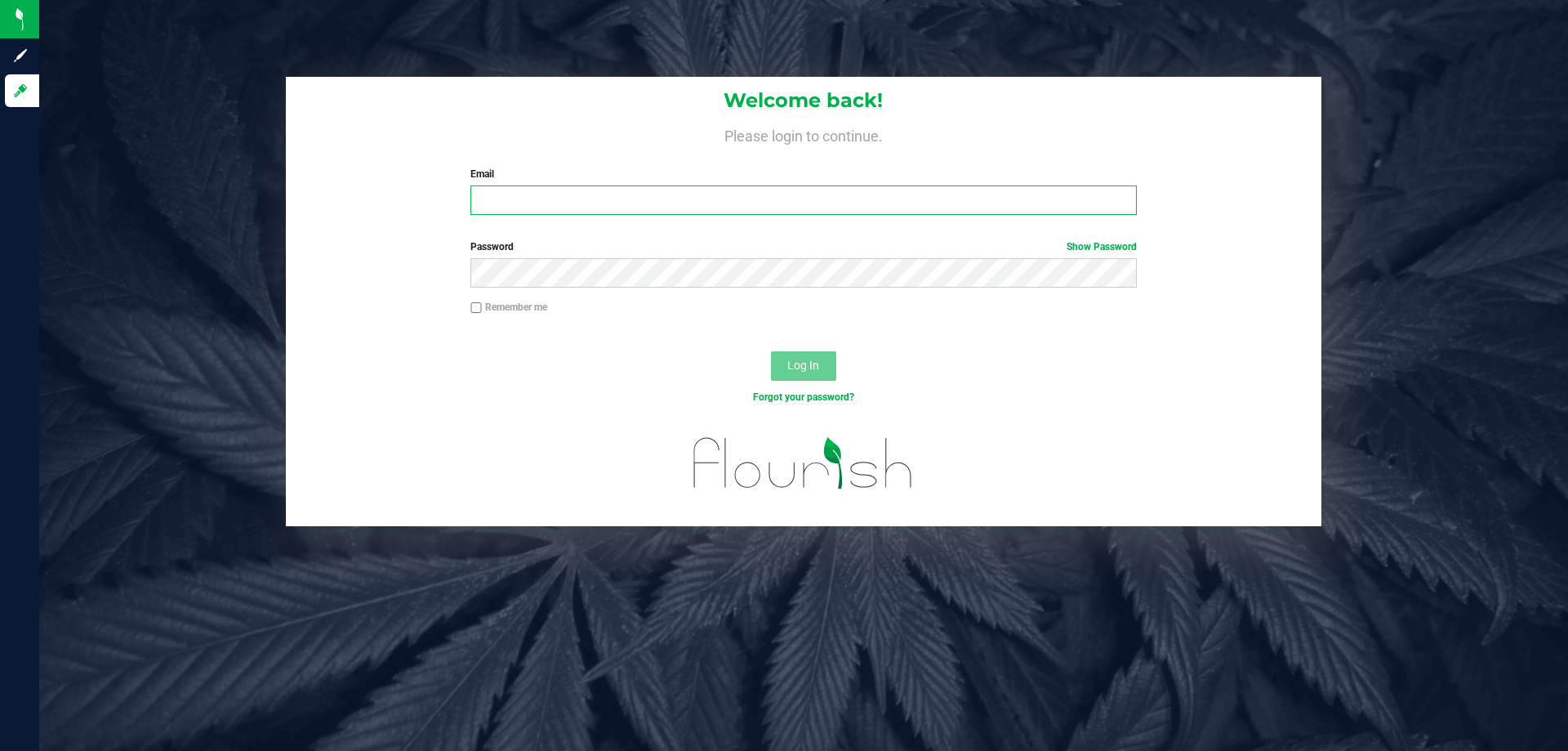
click at [623, 188] on input "Email" at bounding box center [803, 199] width 665 height 30
type input "gmarchany@liveparallel.com"
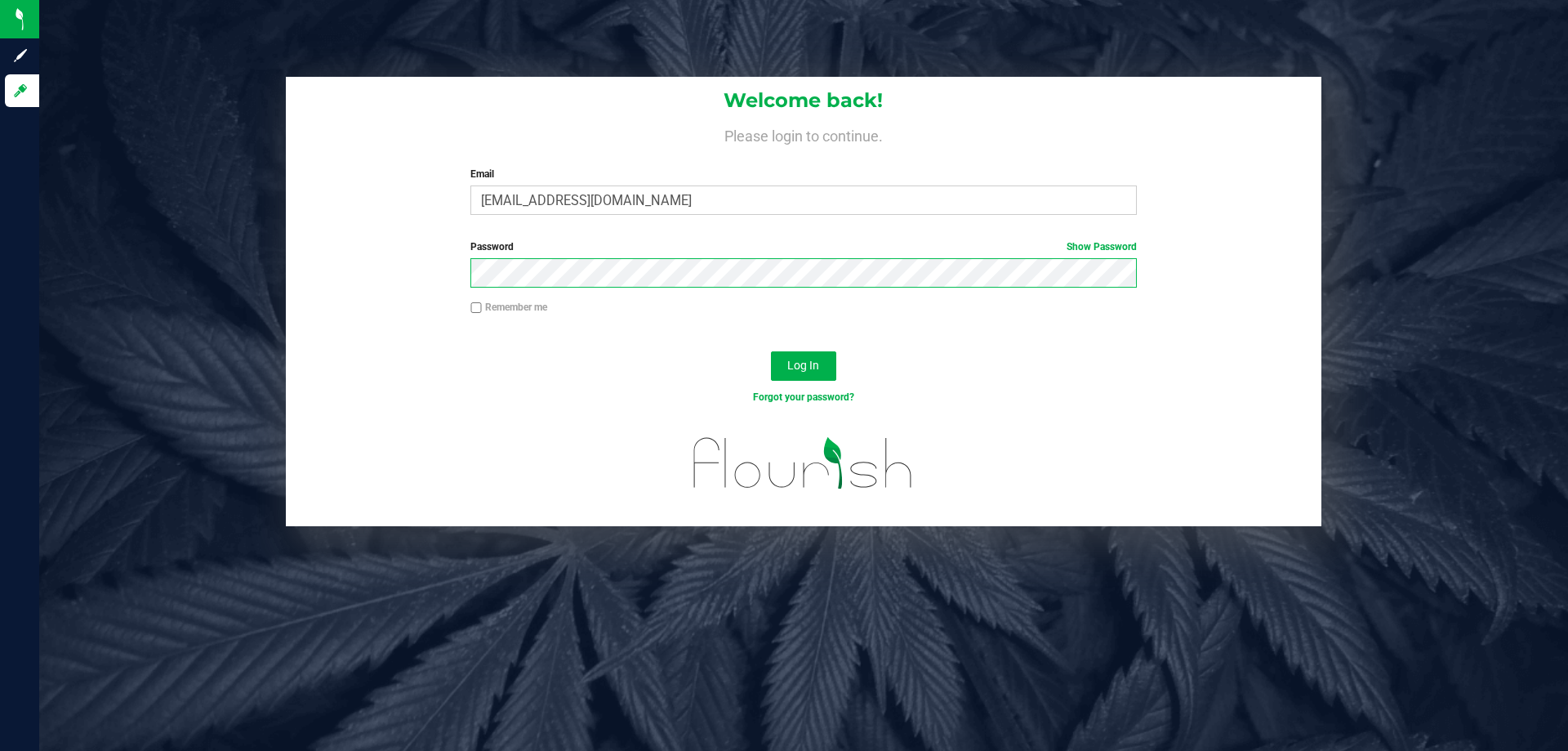
click at [771, 351] on button "Log In" at bounding box center [803, 366] width 65 height 30
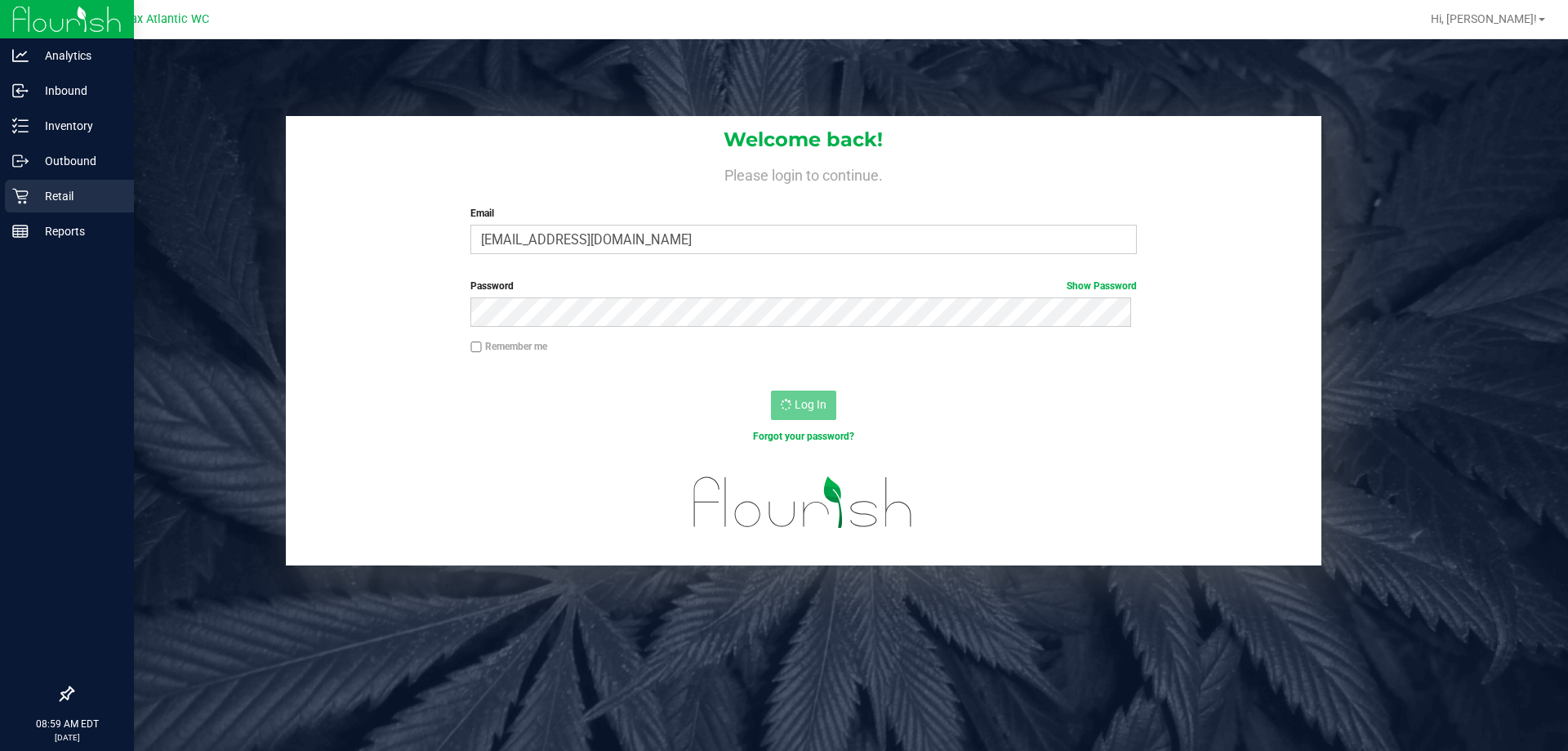
click at [10, 197] on div "Retail" at bounding box center [69, 196] width 129 height 32
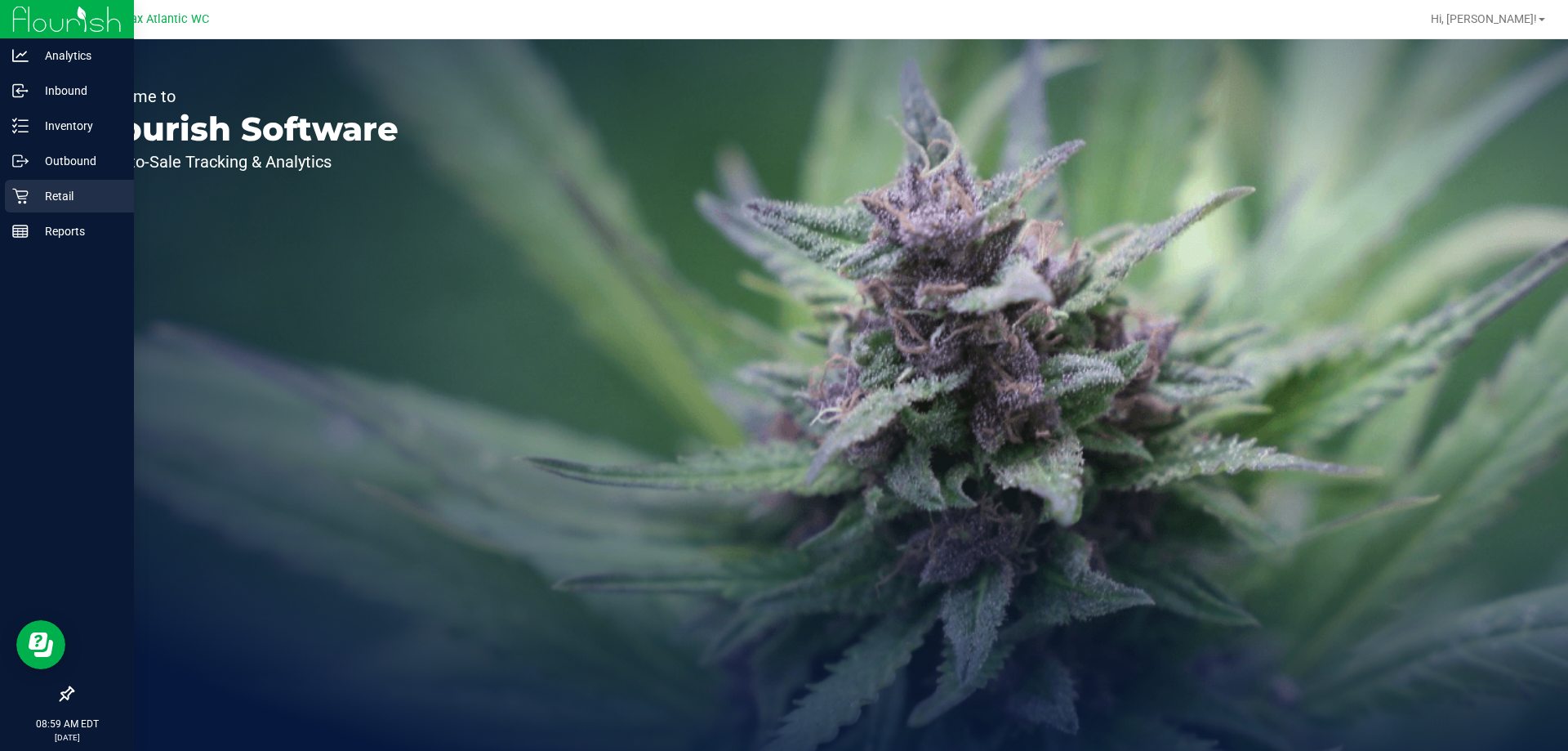
click at [36, 198] on p "Retail" at bounding box center [78, 196] width 98 height 20
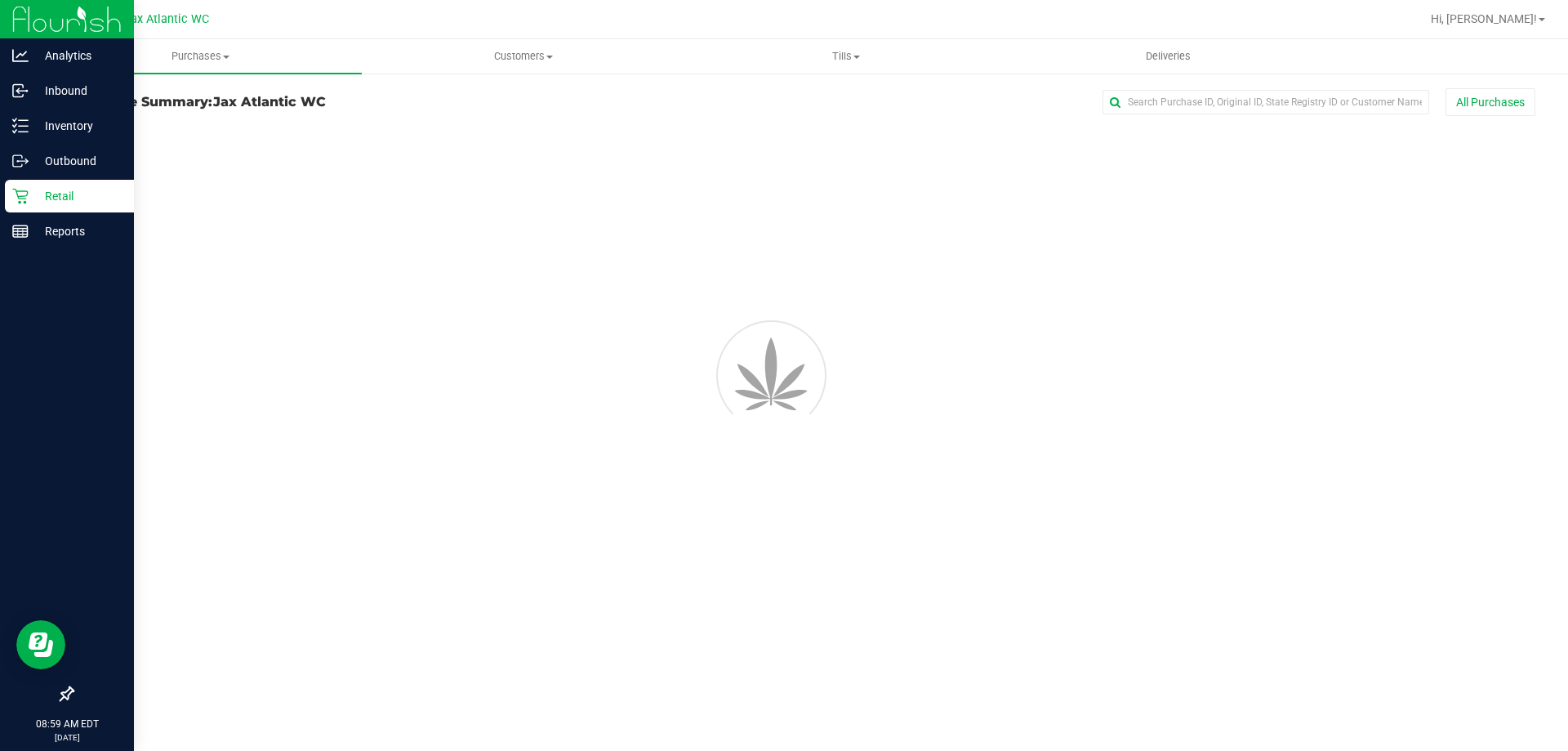
click at [69, 193] on p "Retail" at bounding box center [78, 196] width 98 height 20
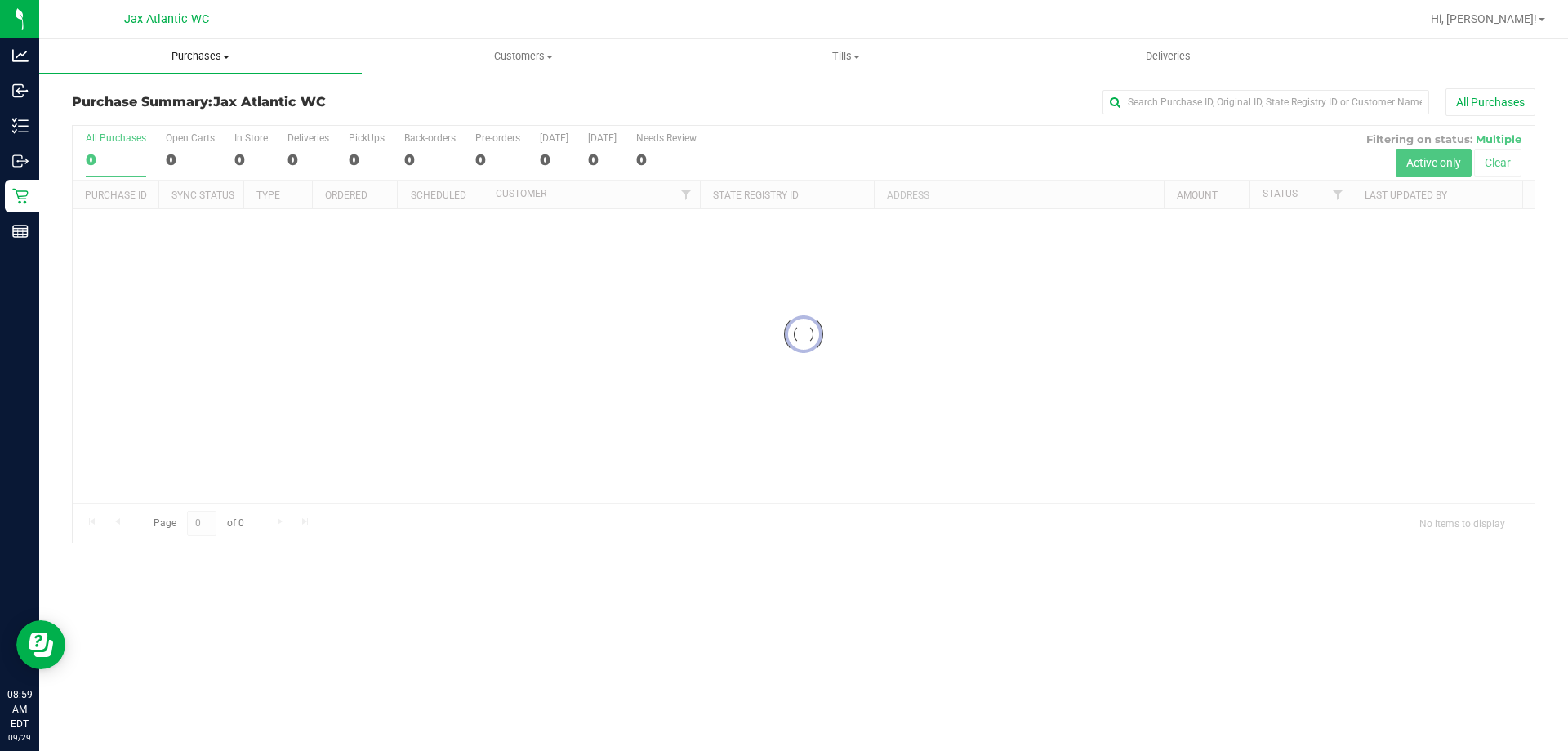
click at [216, 57] on span "Purchases" at bounding box center [199, 56] width 322 height 14
click at [142, 115] on li "Fulfillment" at bounding box center [199, 118] width 322 height 20
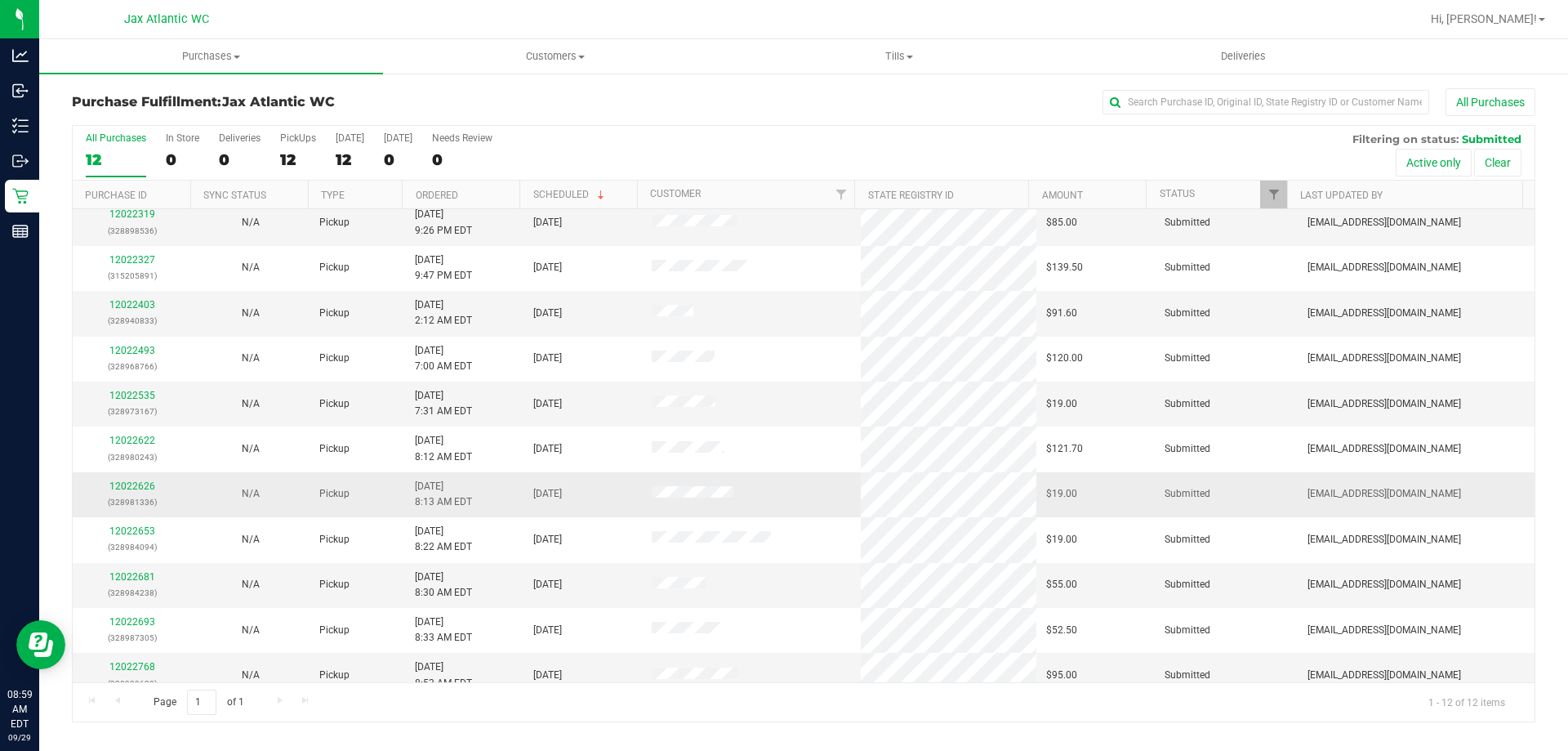
scroll to position [70, 0]
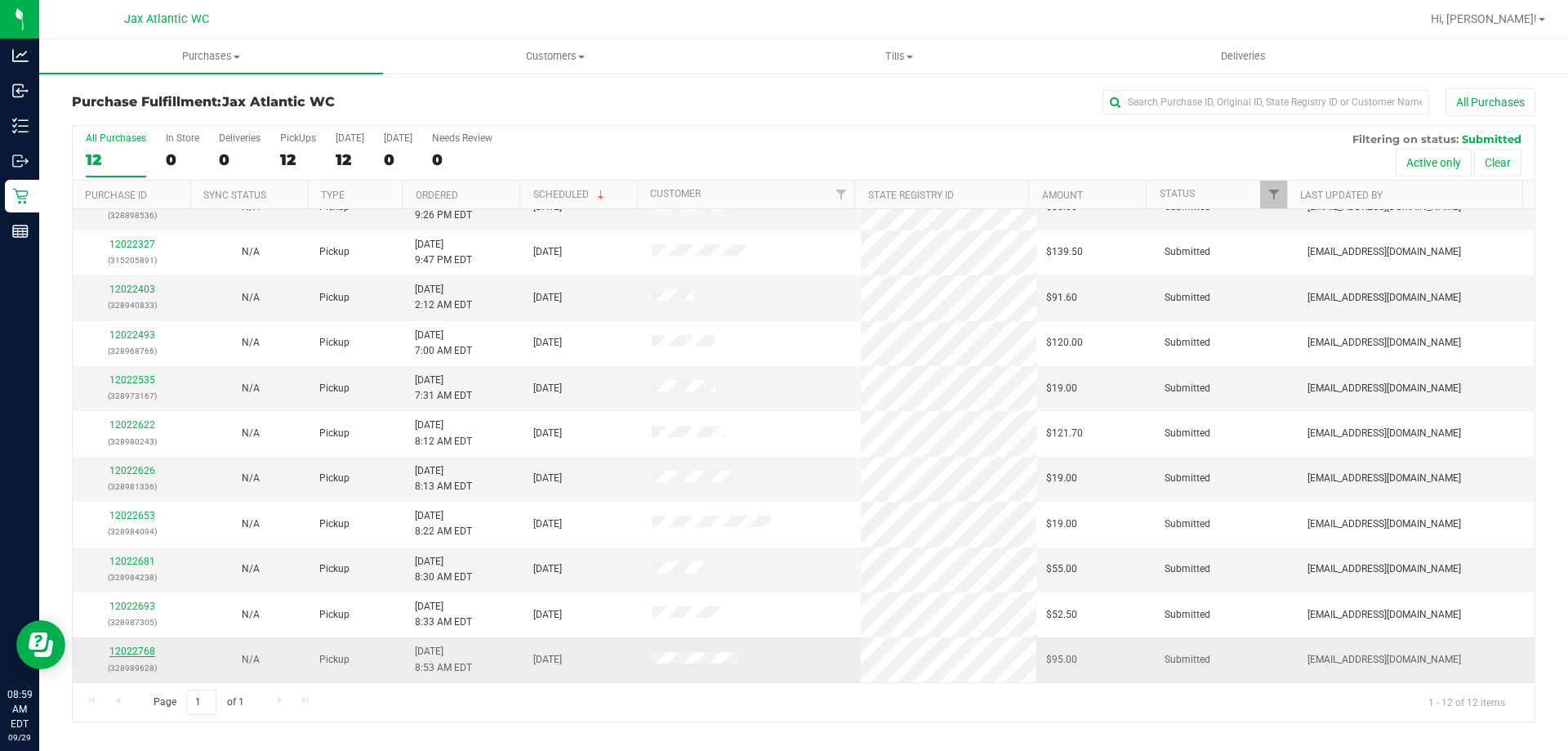
click at [136, 646] on link "12022768" at bounding box center [132, 651] width 46 height 12
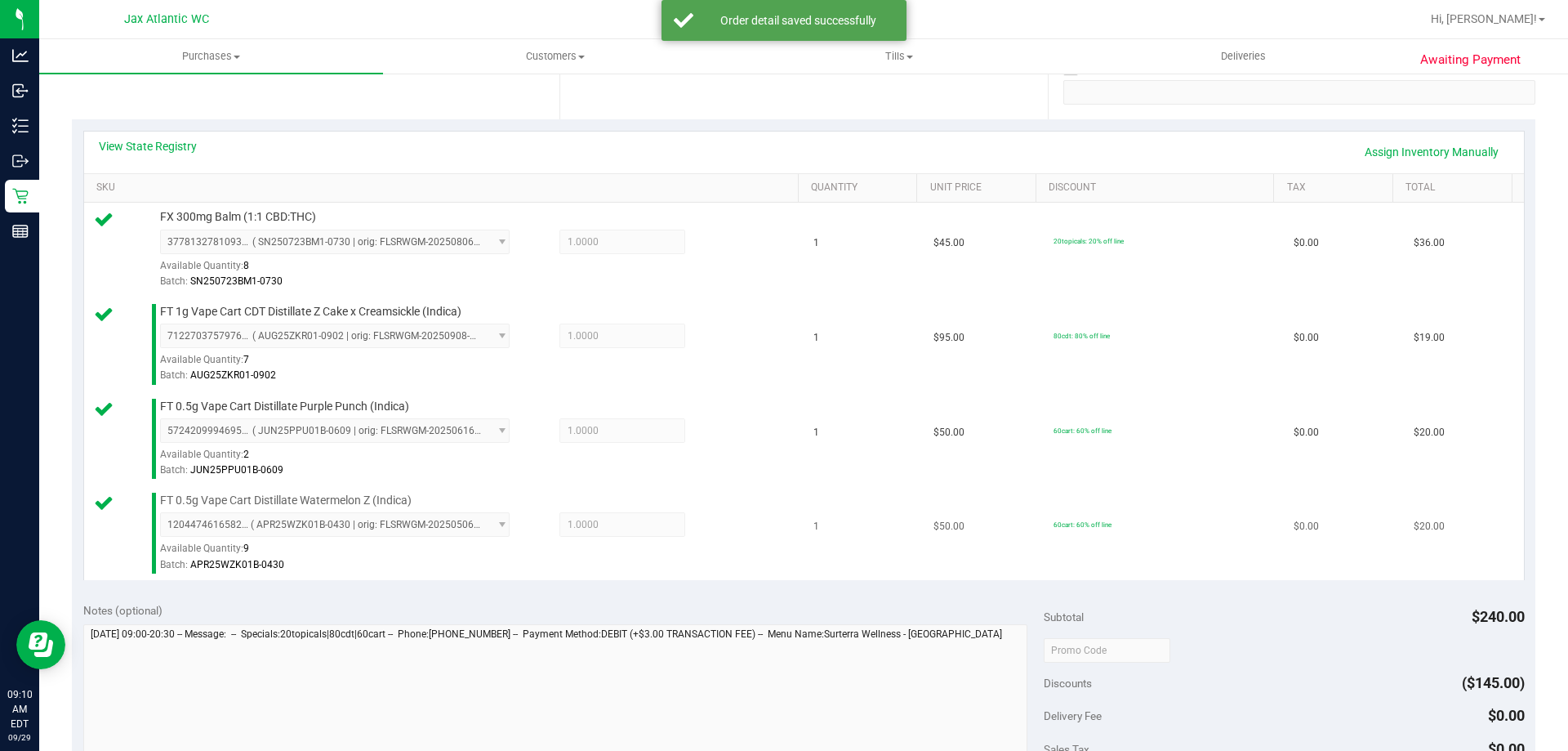
scroll to position [571, 0]
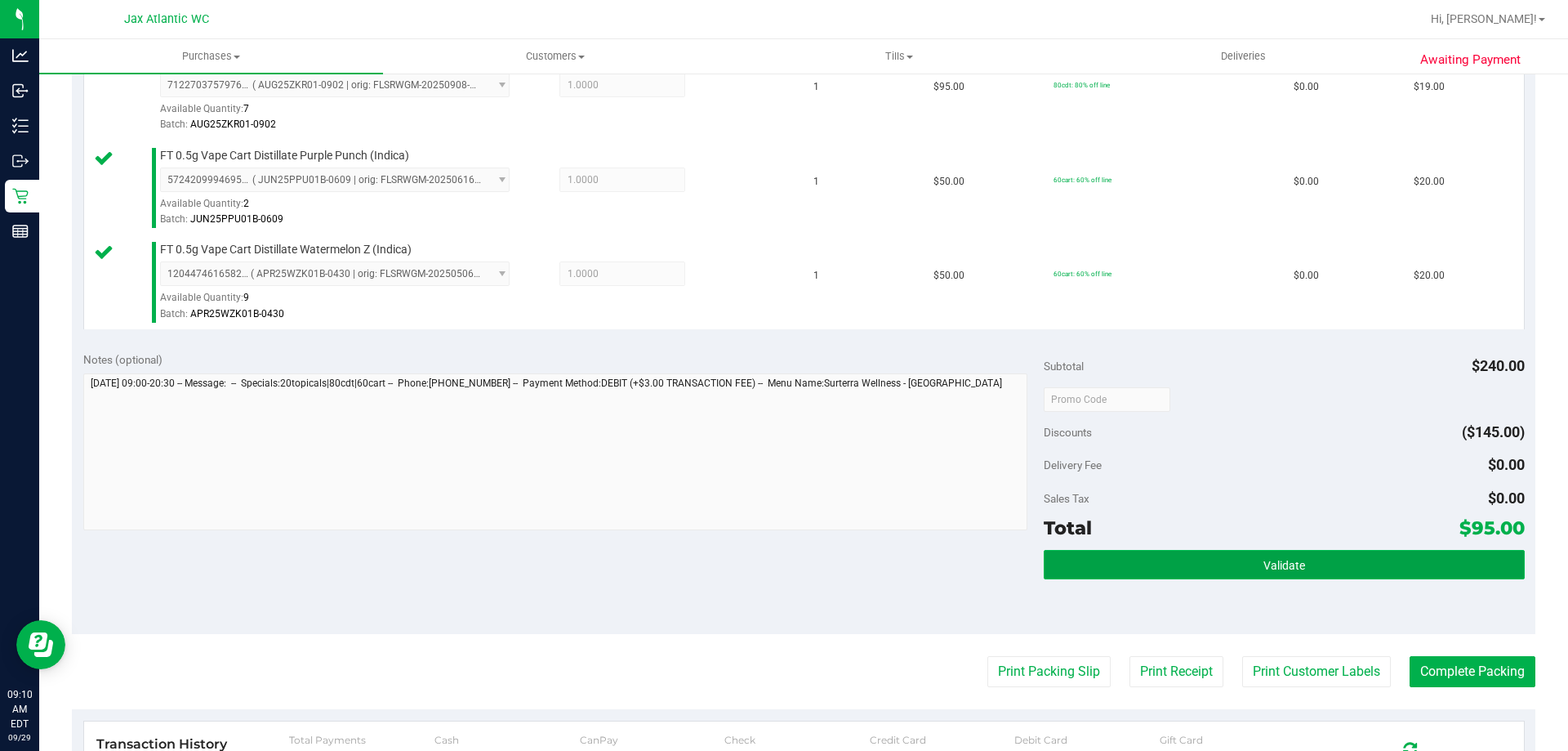
click at [1274, 575] on button "Validate" at bounding box center [1284, 564] width 480 height 30
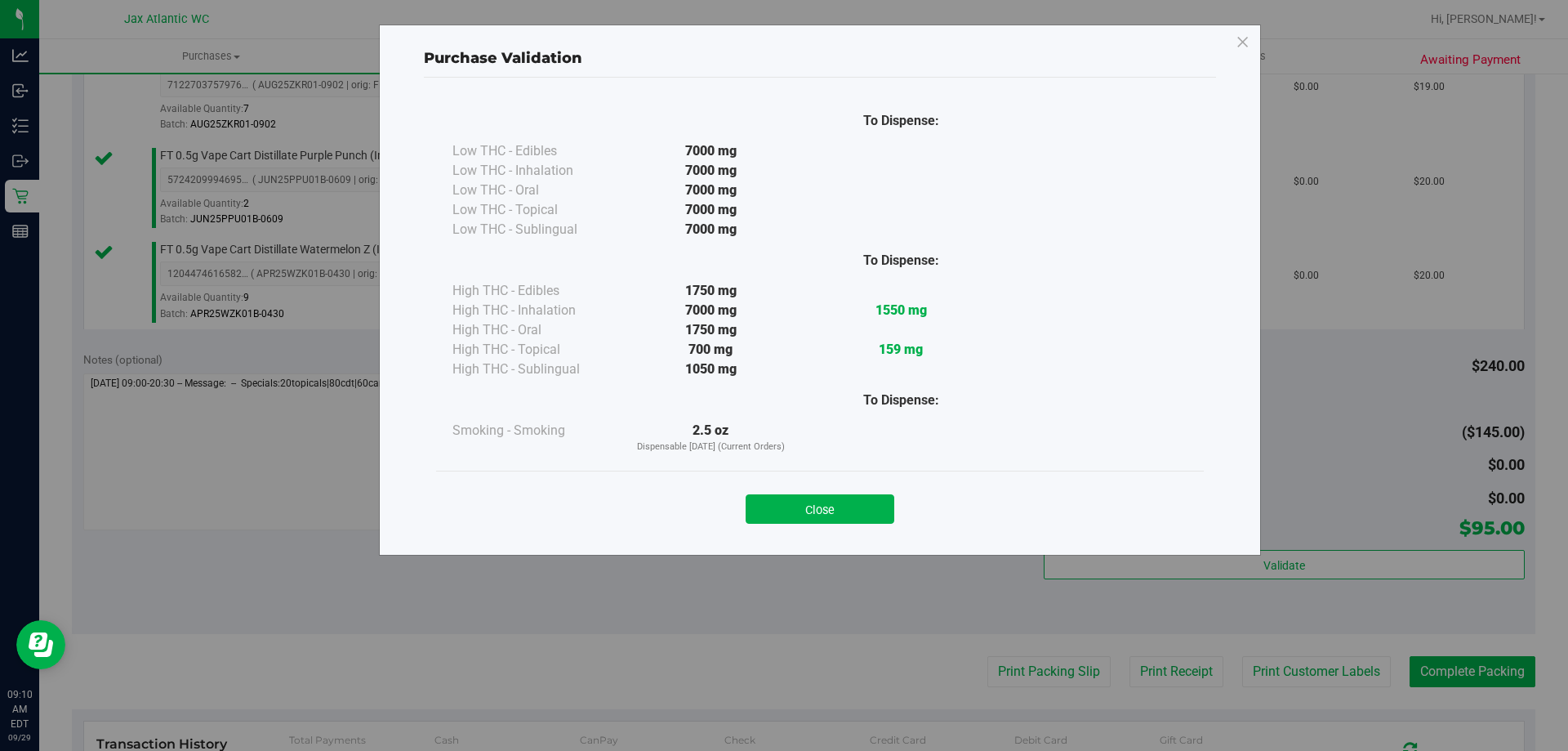
click at [846, 515] on button "Close" at bounding box center [820, 508] width 149 height 30
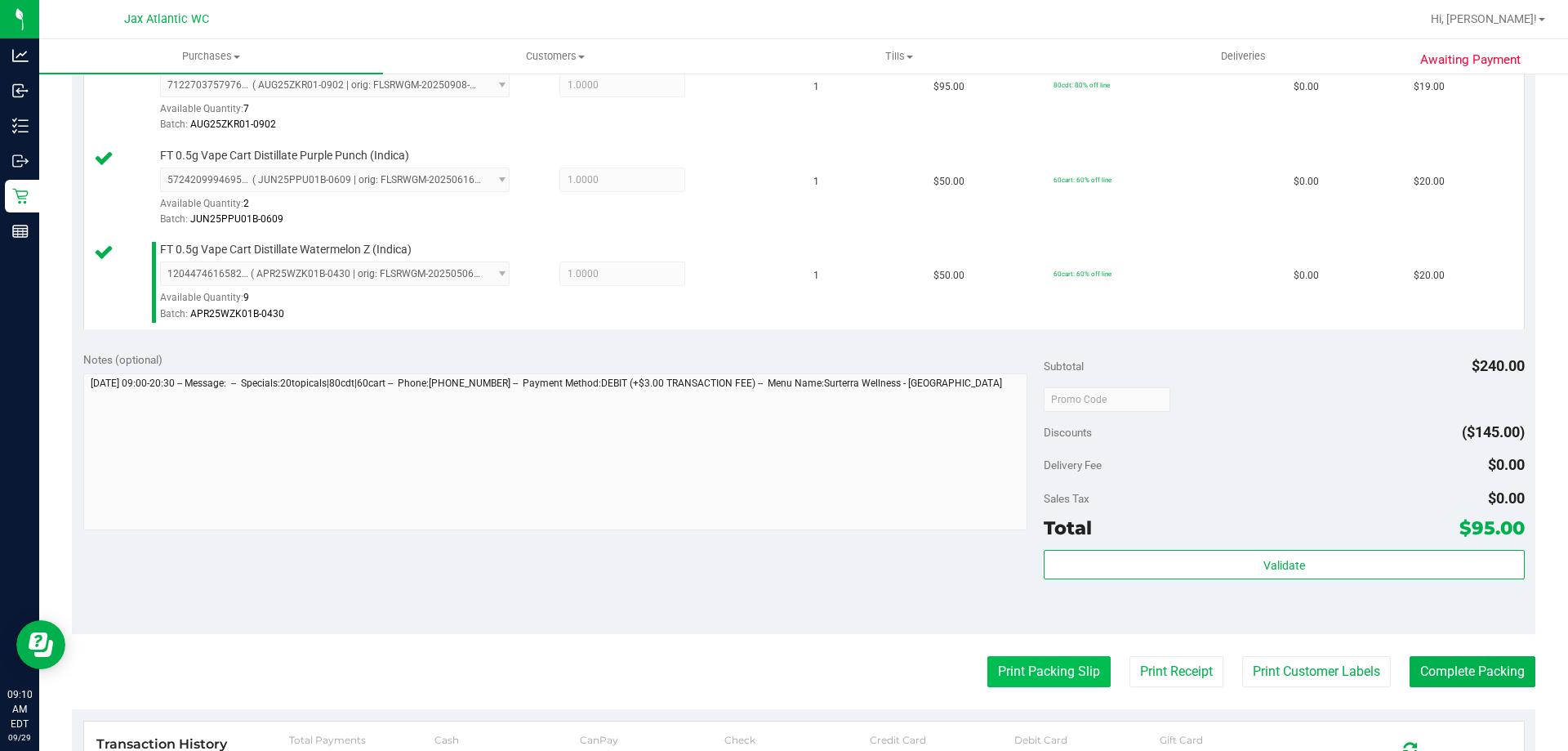
click at [1030, 661] on button "Print Packing Slip" at bounding box center [1049, 672] width 124 height 31
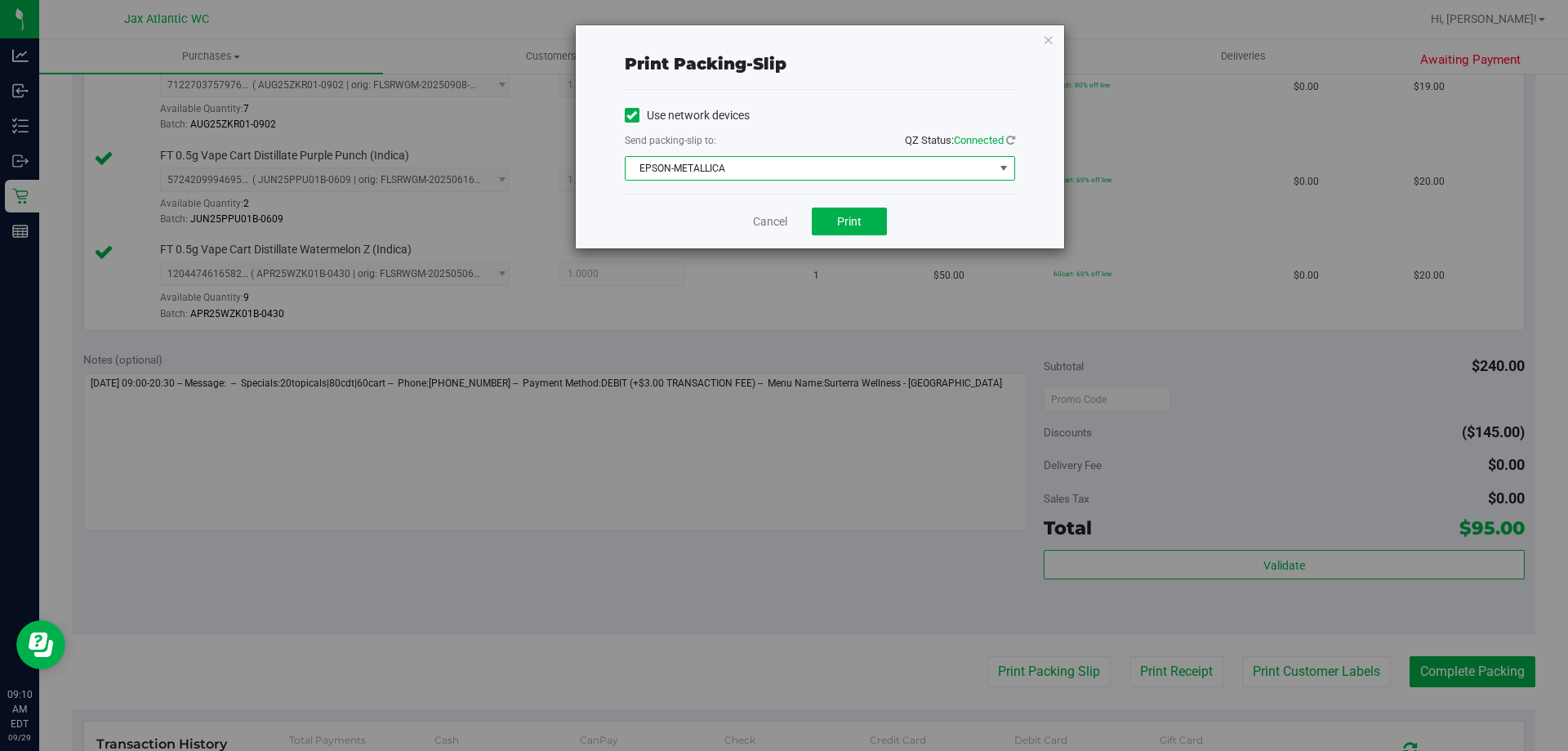
click at [778, 160] on span "EPSON-METALLICA" at bounding box center [810, 168] width 368 height 23
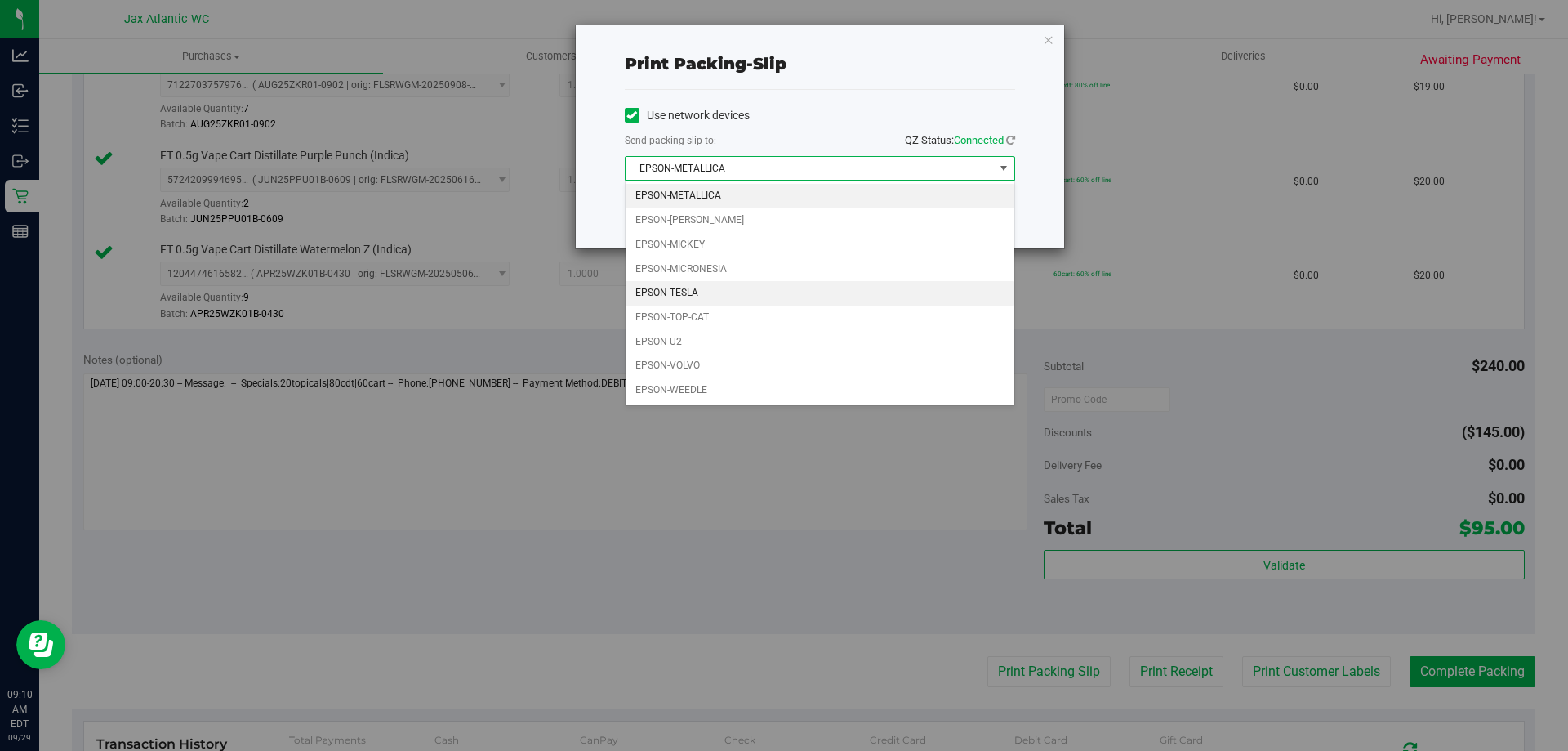
click at [700, 294] on li "EPSON-TESLA" at bounding box center [820, 292] width 389 height 24
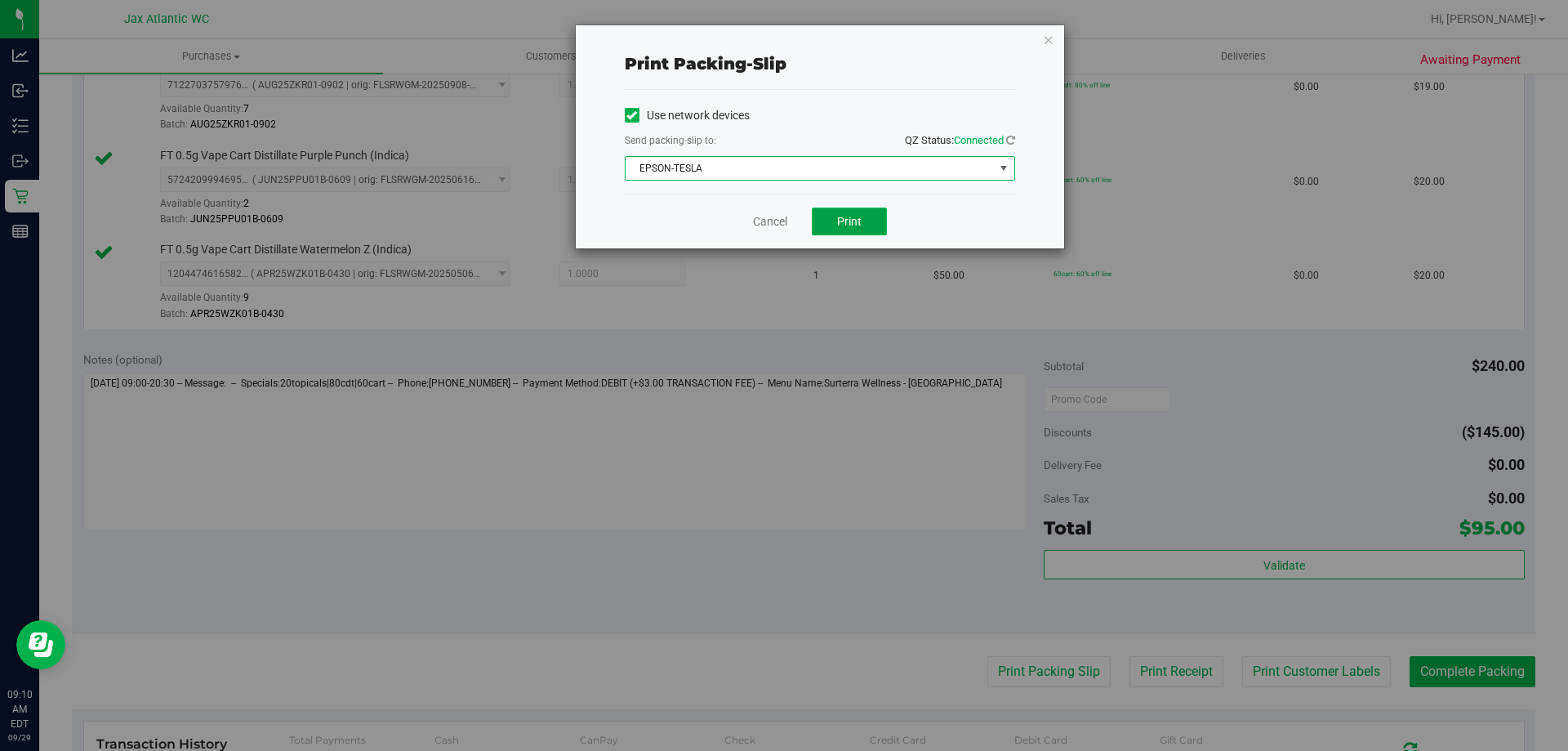
click at [841, 224] on span "Print" at bounding box center [849, 221] width 24 height 13
click at [761, 222] on link "Cancel" at bounding box center [770, 221] width 34 height 17
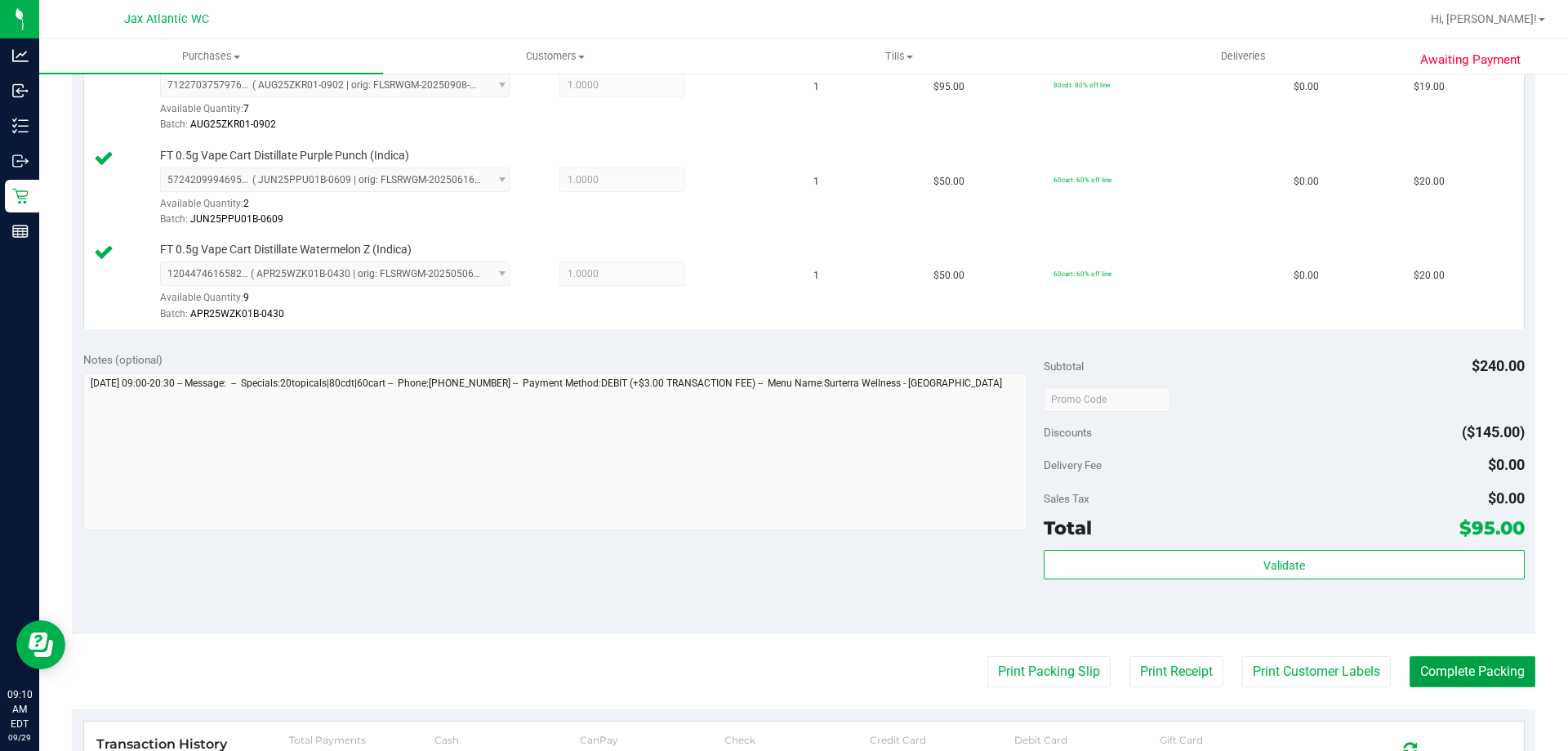
click at [1473, 666] on button "Complete Packing" at bounding box center [1472, 672] width 125 height 31
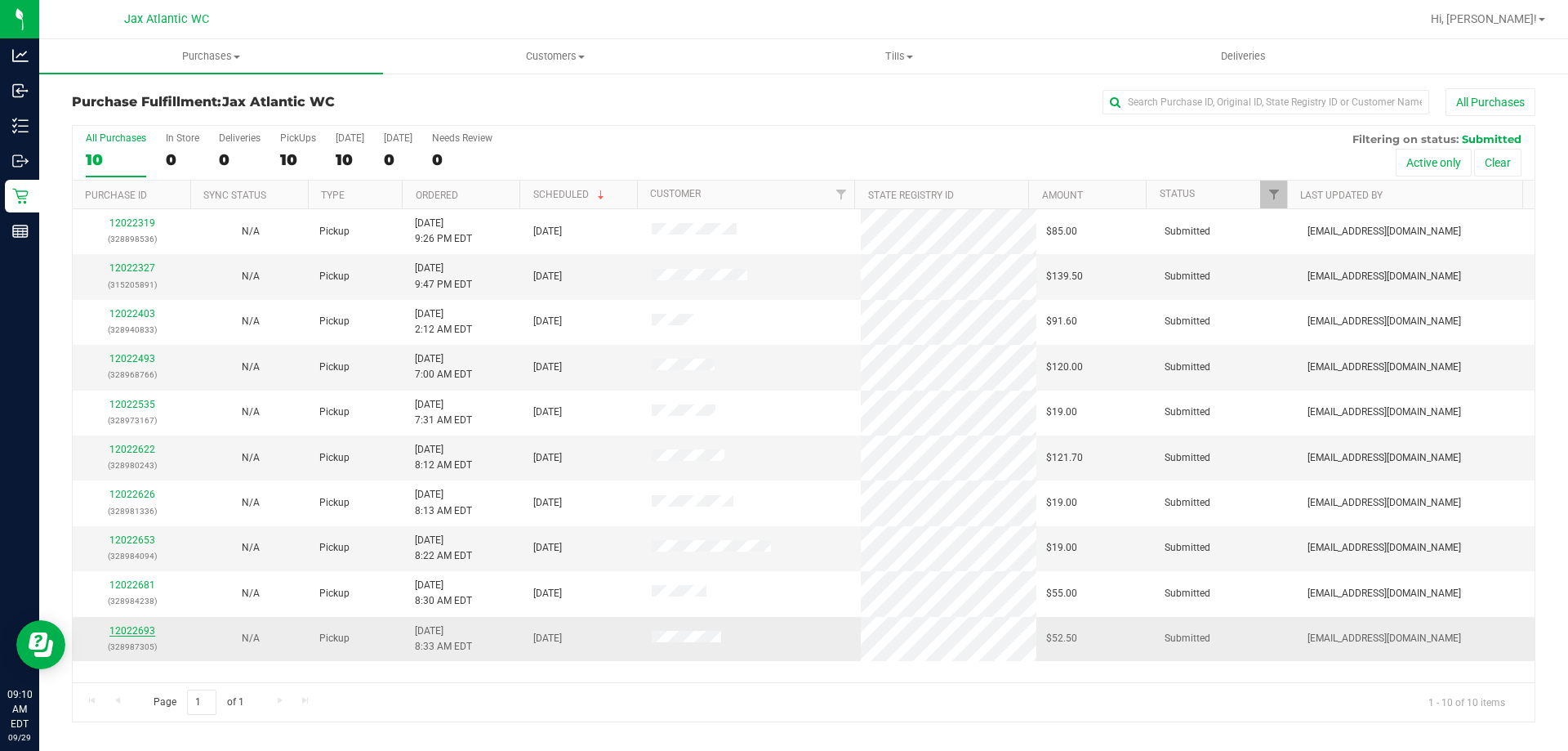
click at [142, 627] on link "12022693" at bounding box center [132, 630] width 46 height 12
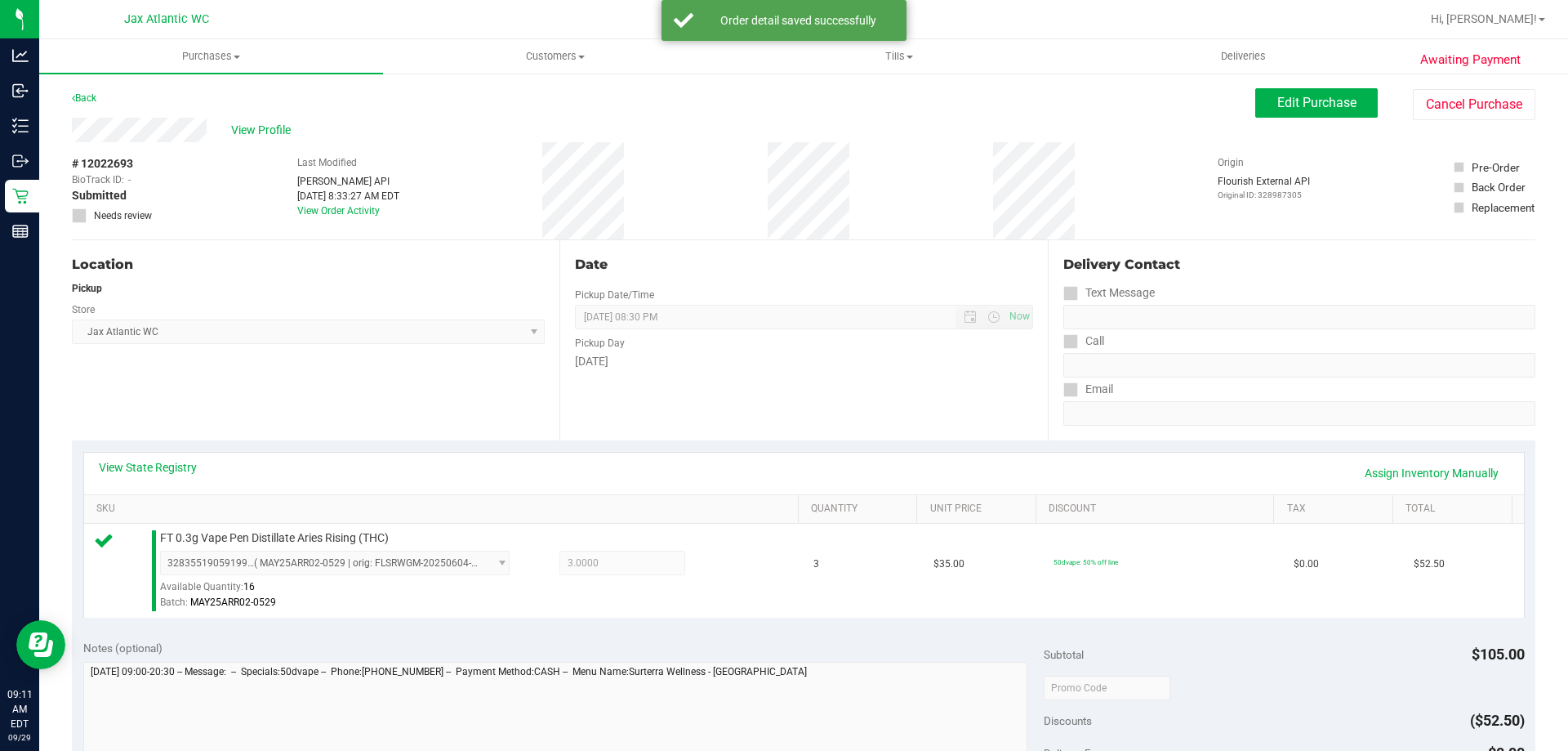
scroll to position [163, 0]
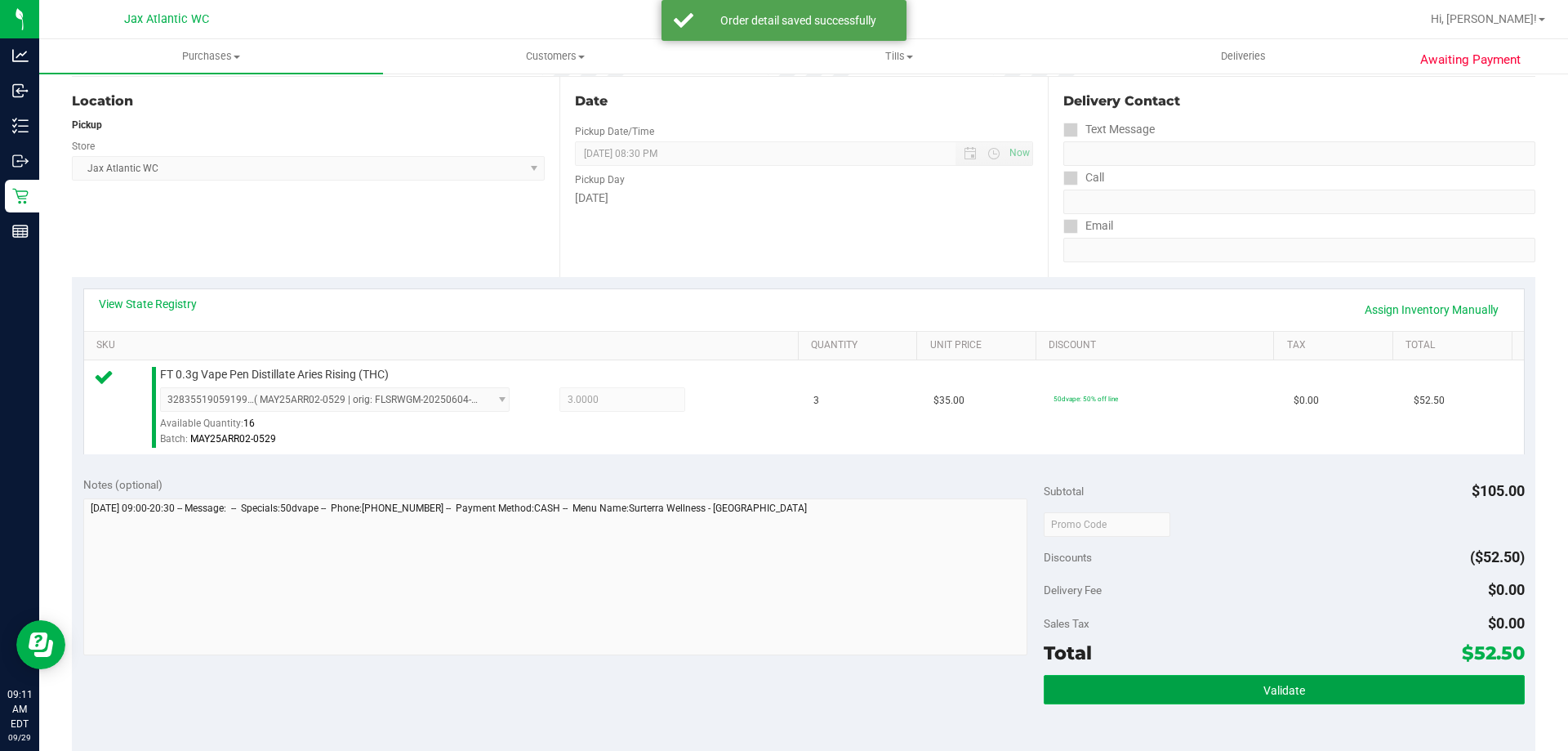
click at [1333, 695] on button "Validate" at bounding box center [1284, 689] width 480 height 30
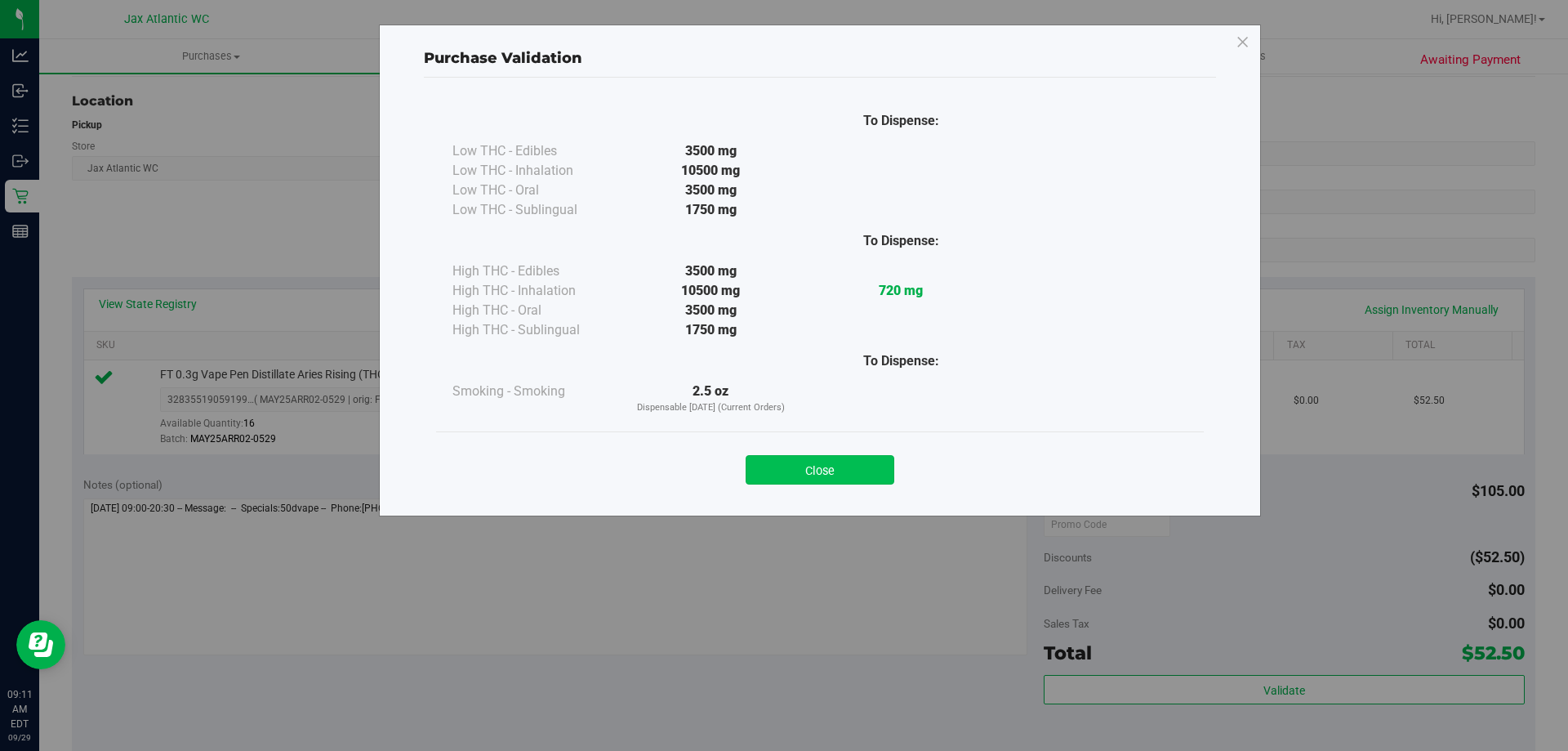
click at [843, 469] on button "Close" at bounding box center [820, 469] width 149 height 30
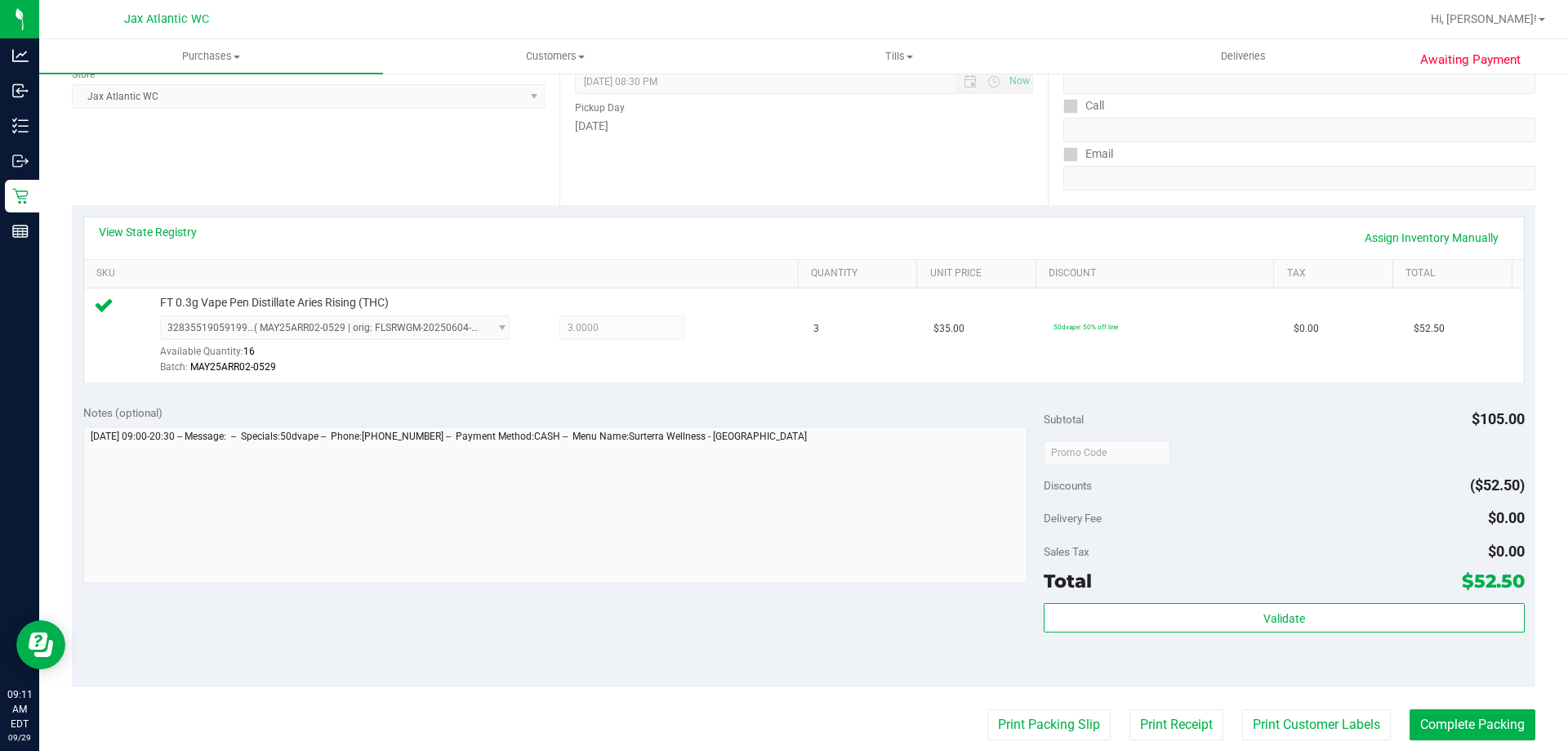
scroll to position [327, 0]
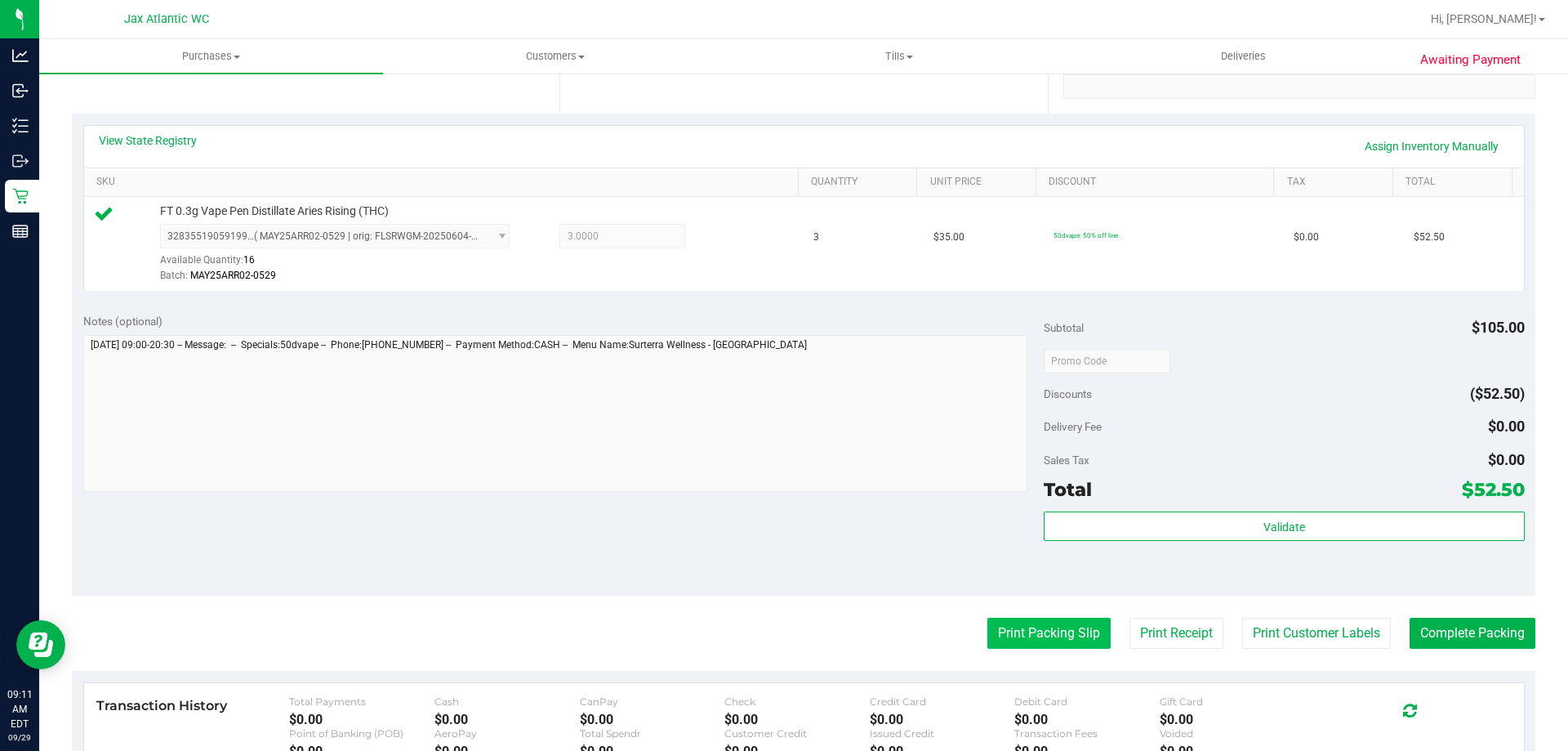
click at [1065, 623] on button "Print Packing Slip" at bounding box center [1049, 633] width 124 height 31
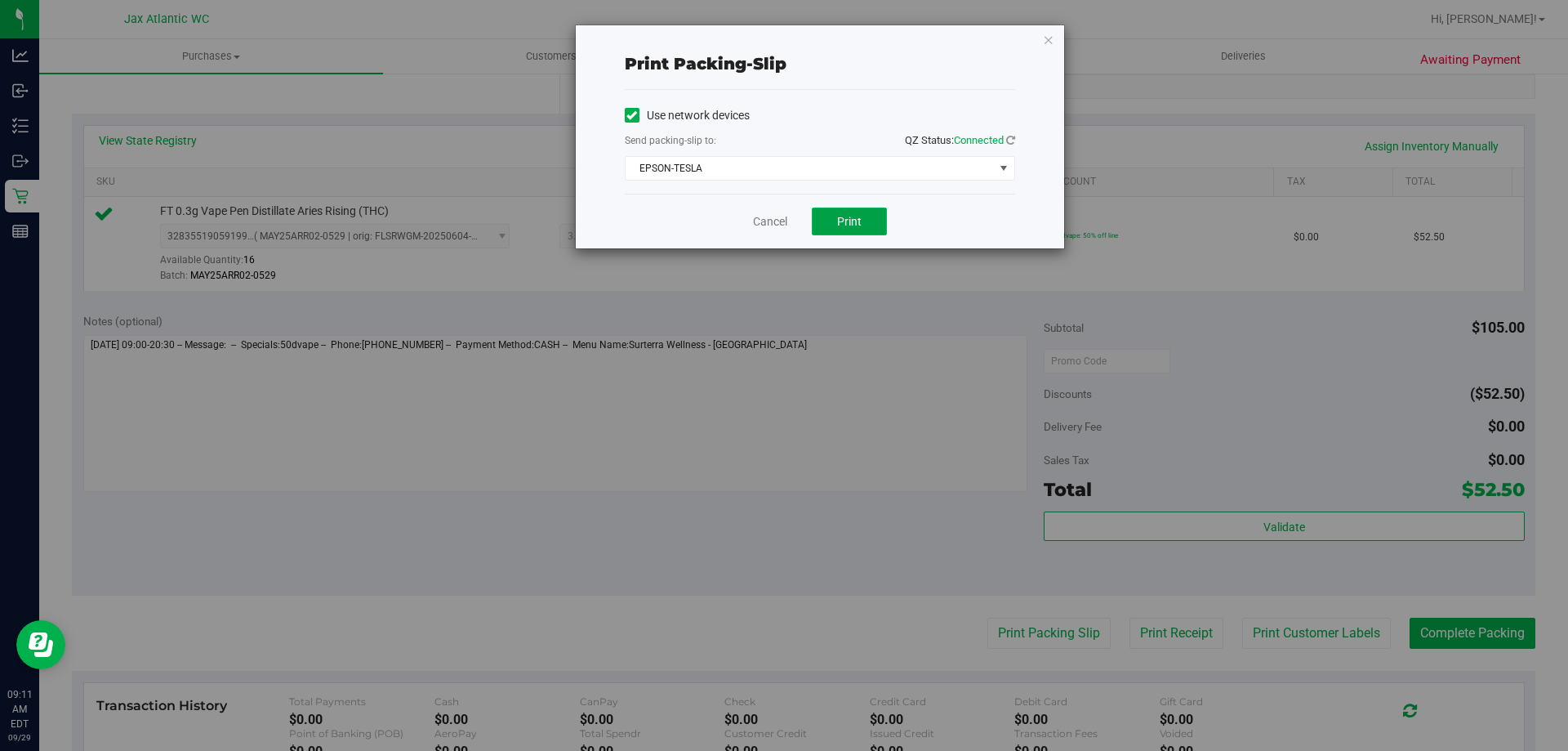
click at [856, 229] on button "Print" at bounding box center [849, 221] width 75 height 28
drag, startPoint x: 780, startPoint y: 226, endPoint x: 1220, endPoint y: 428, distance: 484.2
click at [782, 224] on link "Cancel" at bounding box center [770, 221] width 34 height 17
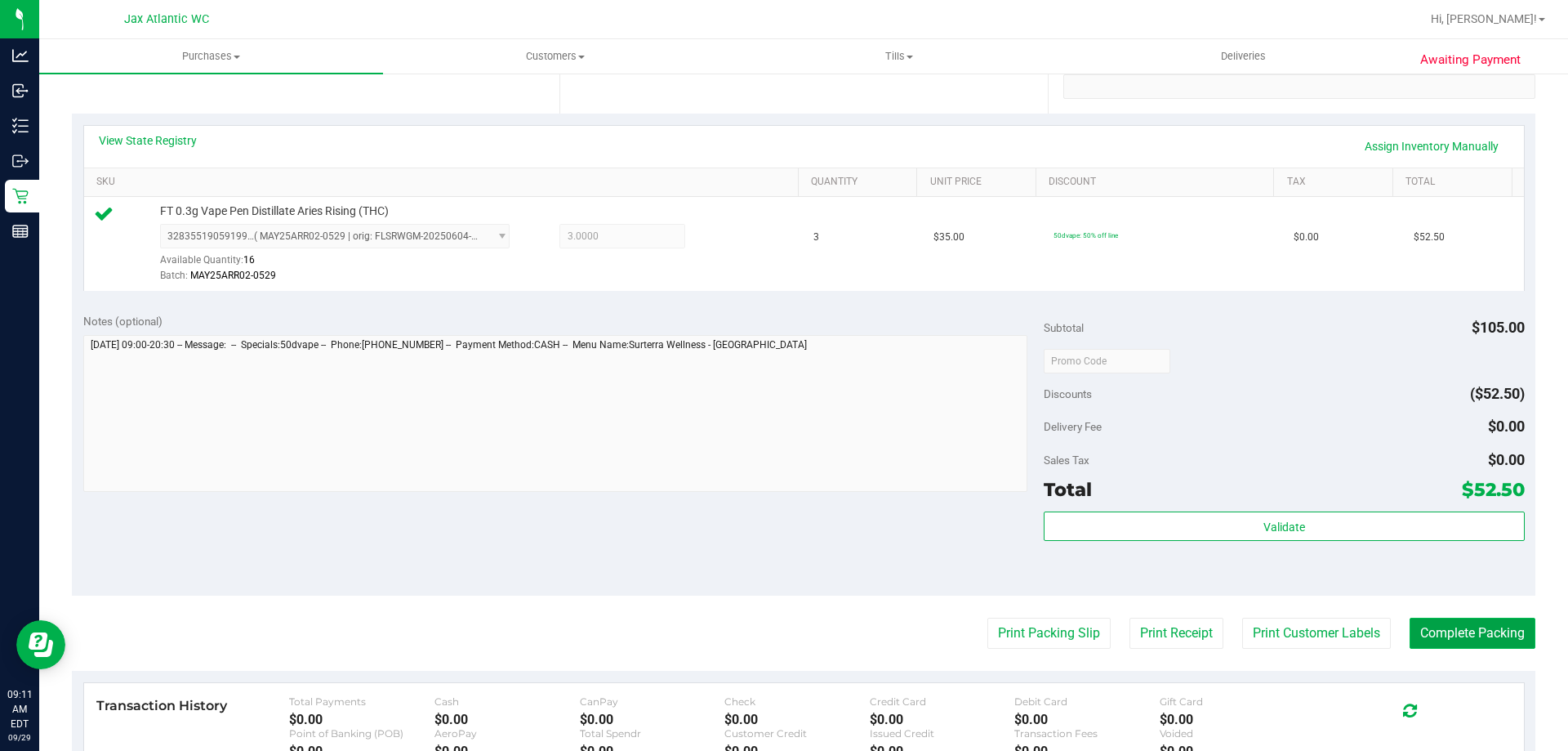
click at [1447, 623] on button "Complete Packing" at bounding box center [1472, 633] width 125 height 31
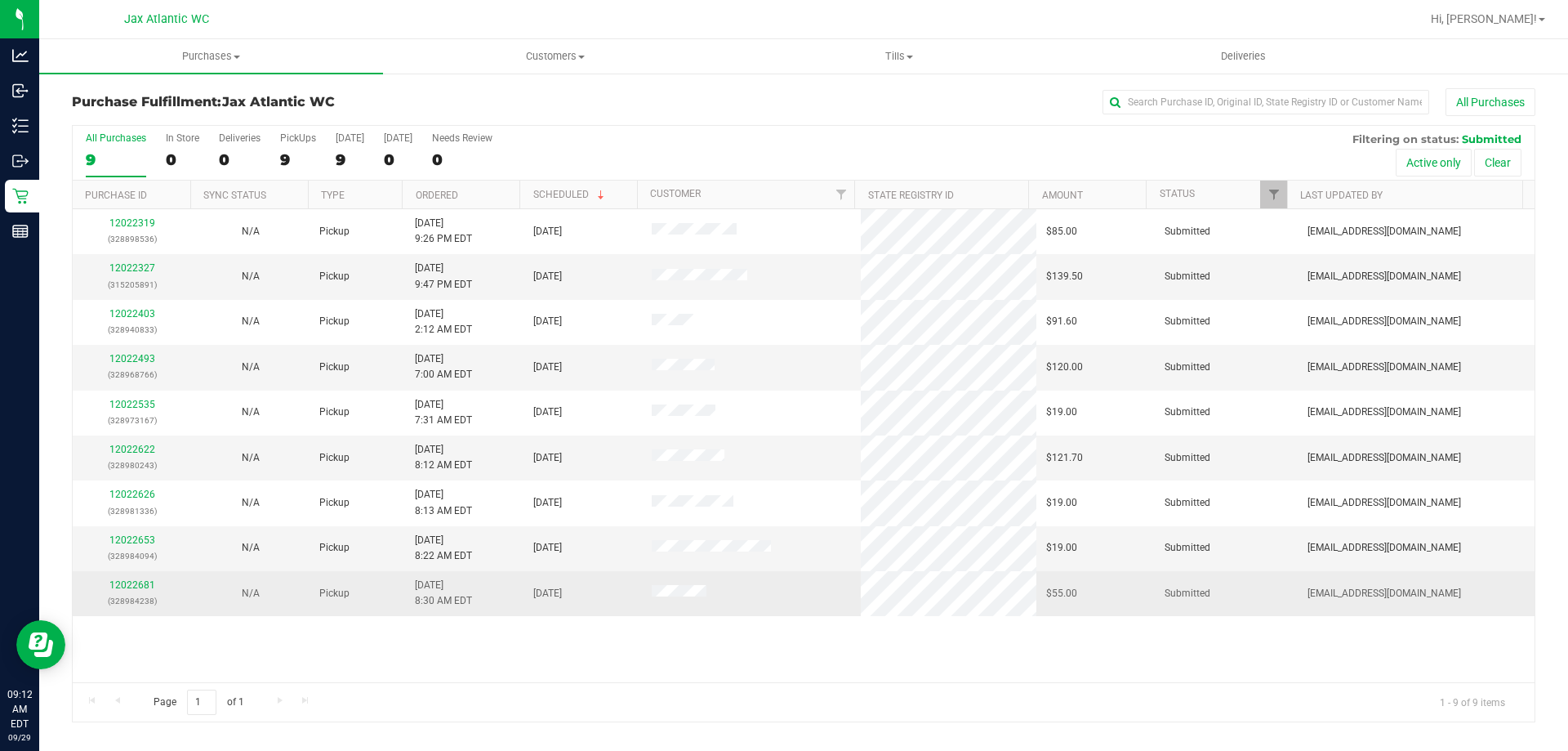
click at [156, 585] on div "12022681 (328984238)" at bounding box center [131, 593] width 98 height 31
click at [147, 584] on link "12022681" at bounding box center [132, 585] width 46 height 12
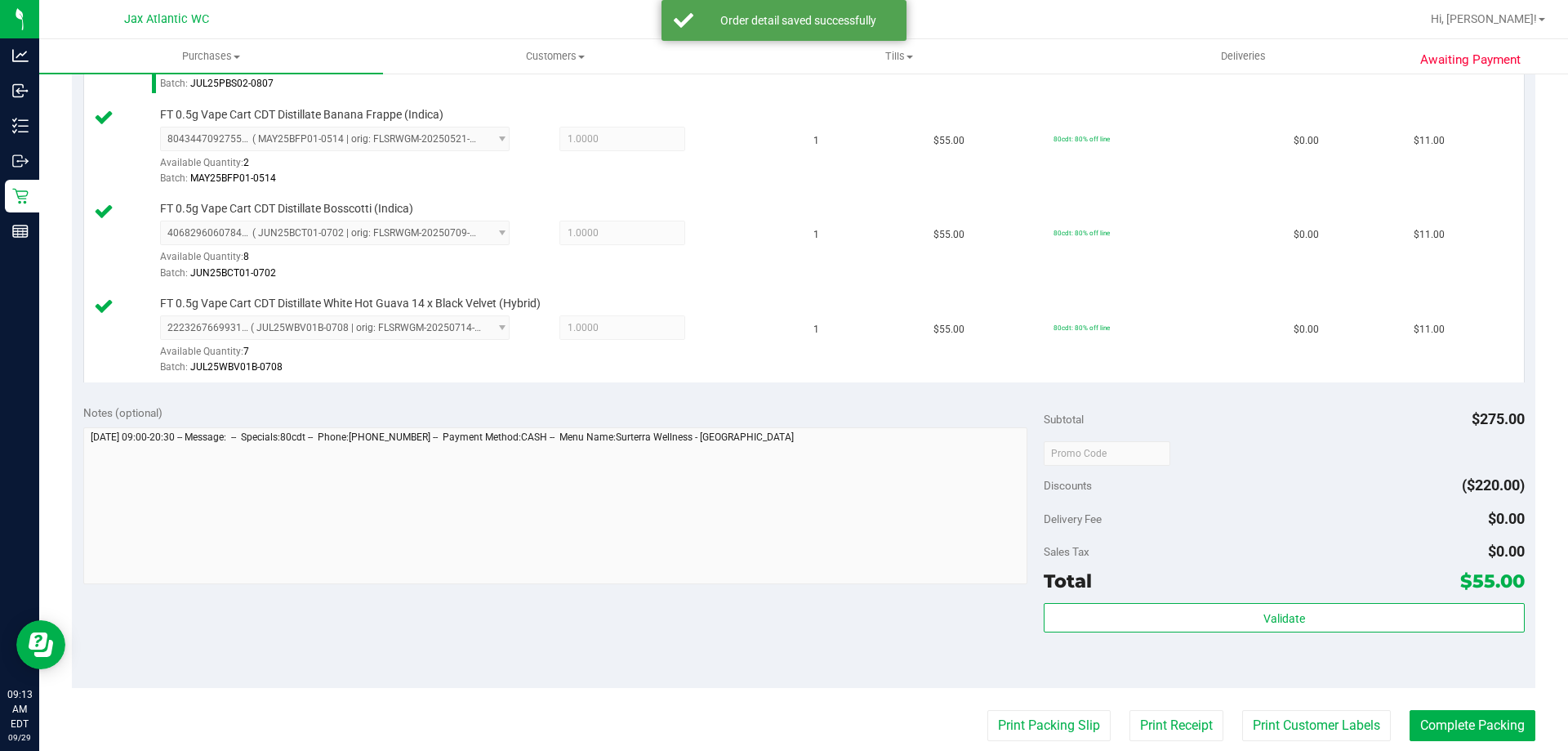
scroll to position [654, 0]
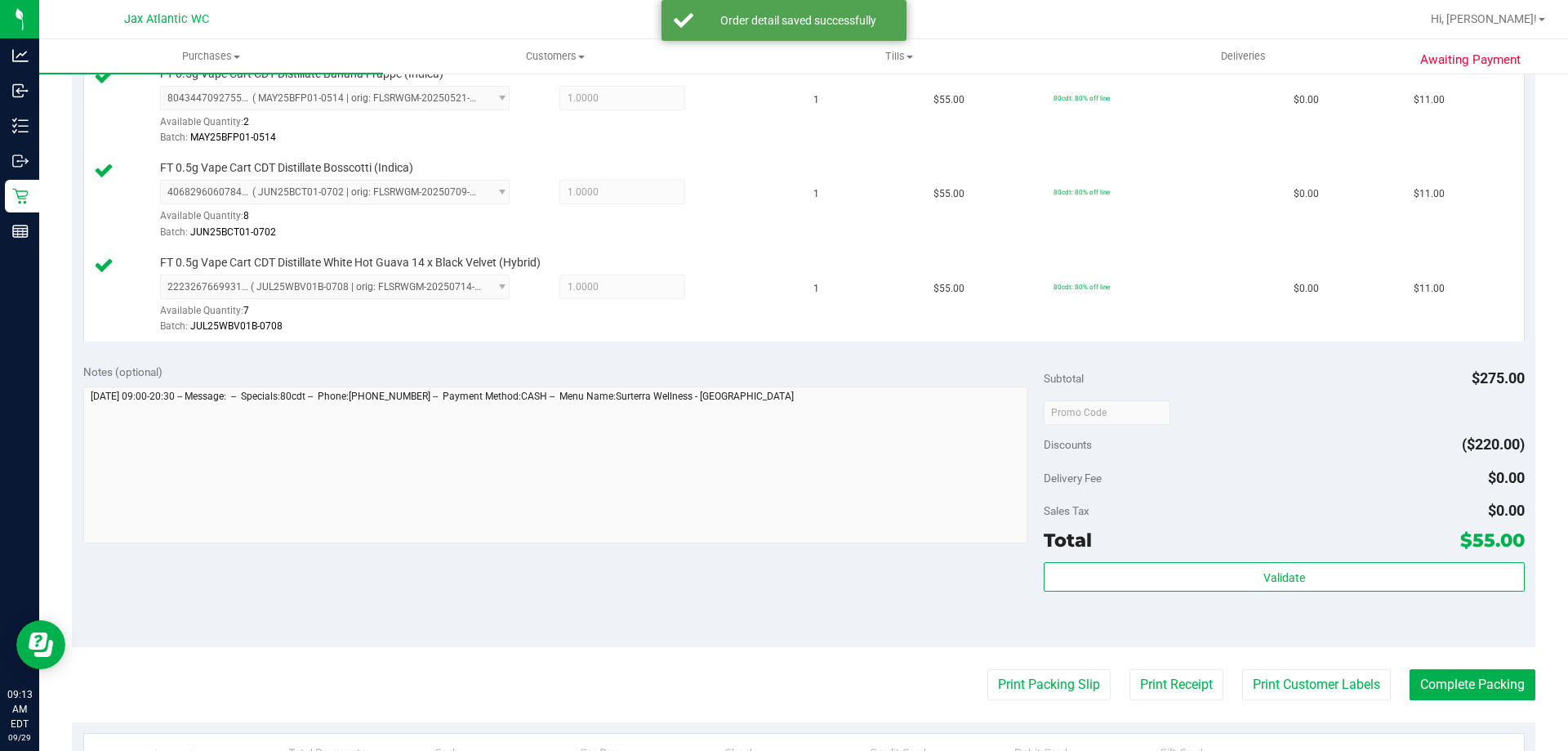
click at [1301, 623] on div "Validate" at bounding box center [1284, 598] width 480 height 73
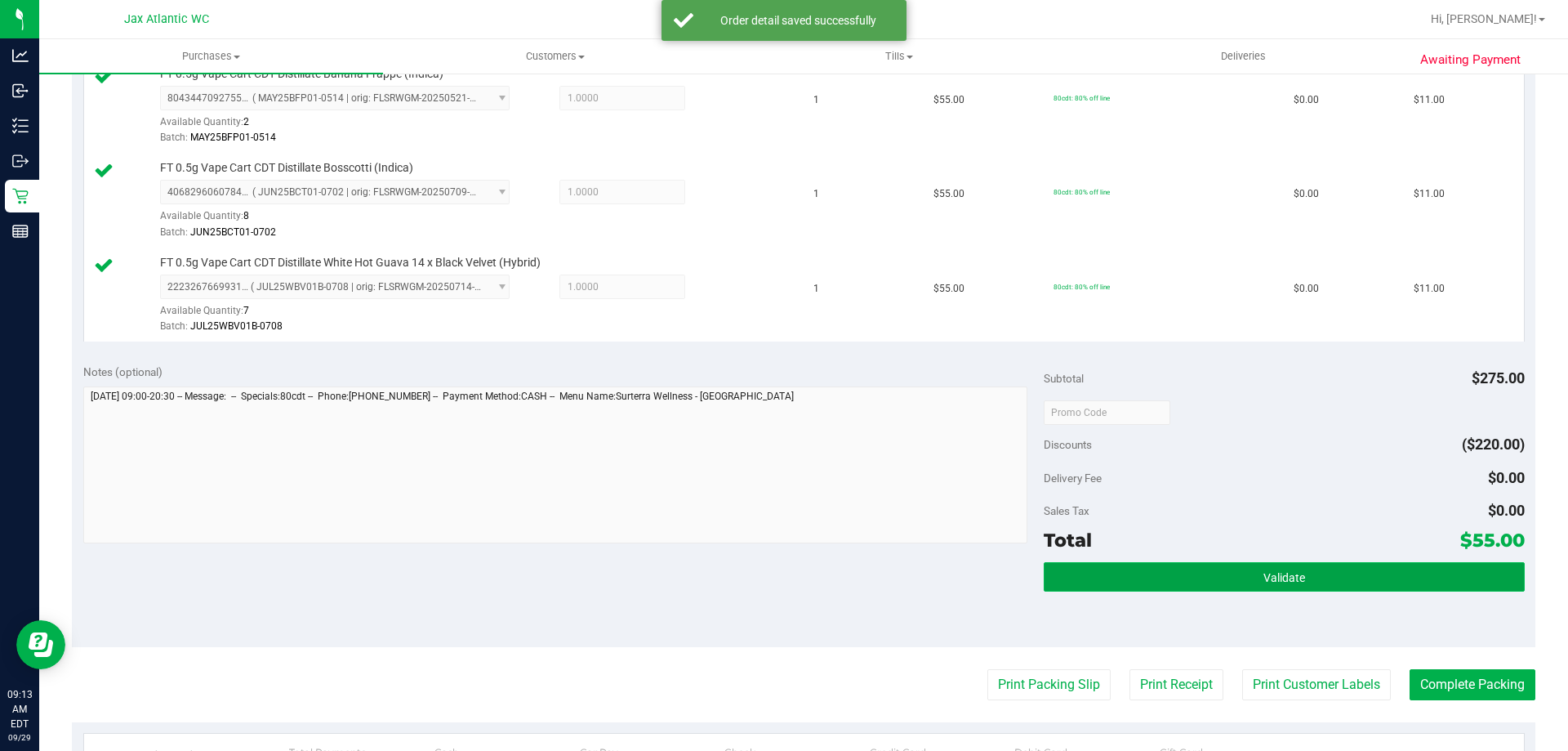
click at [1303, 575] on button "Validate" at bounding box center [1284, 577] width 480 height 30
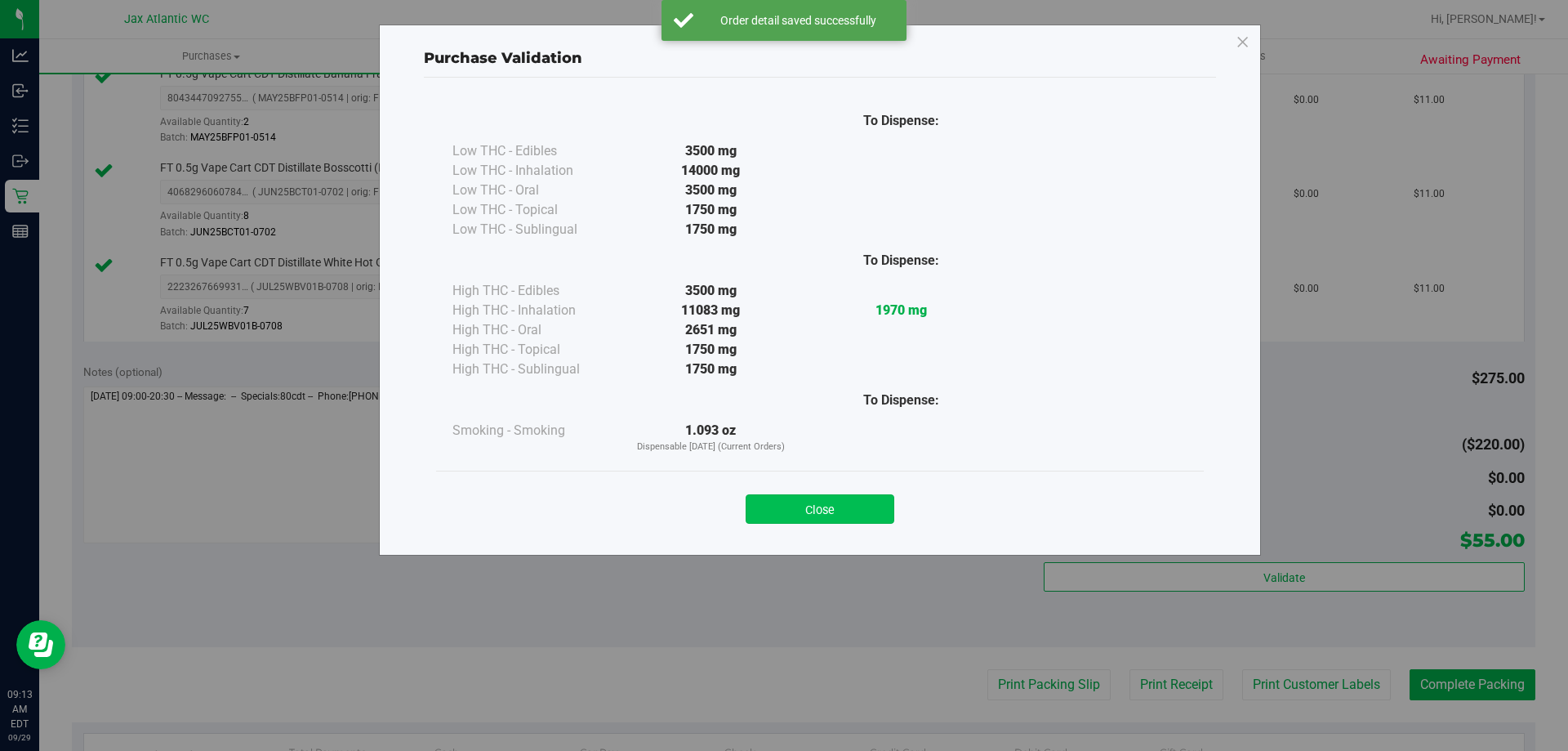
click at [872, 519] on button "Close" at bounding box center [820, 508] width 149 height 30
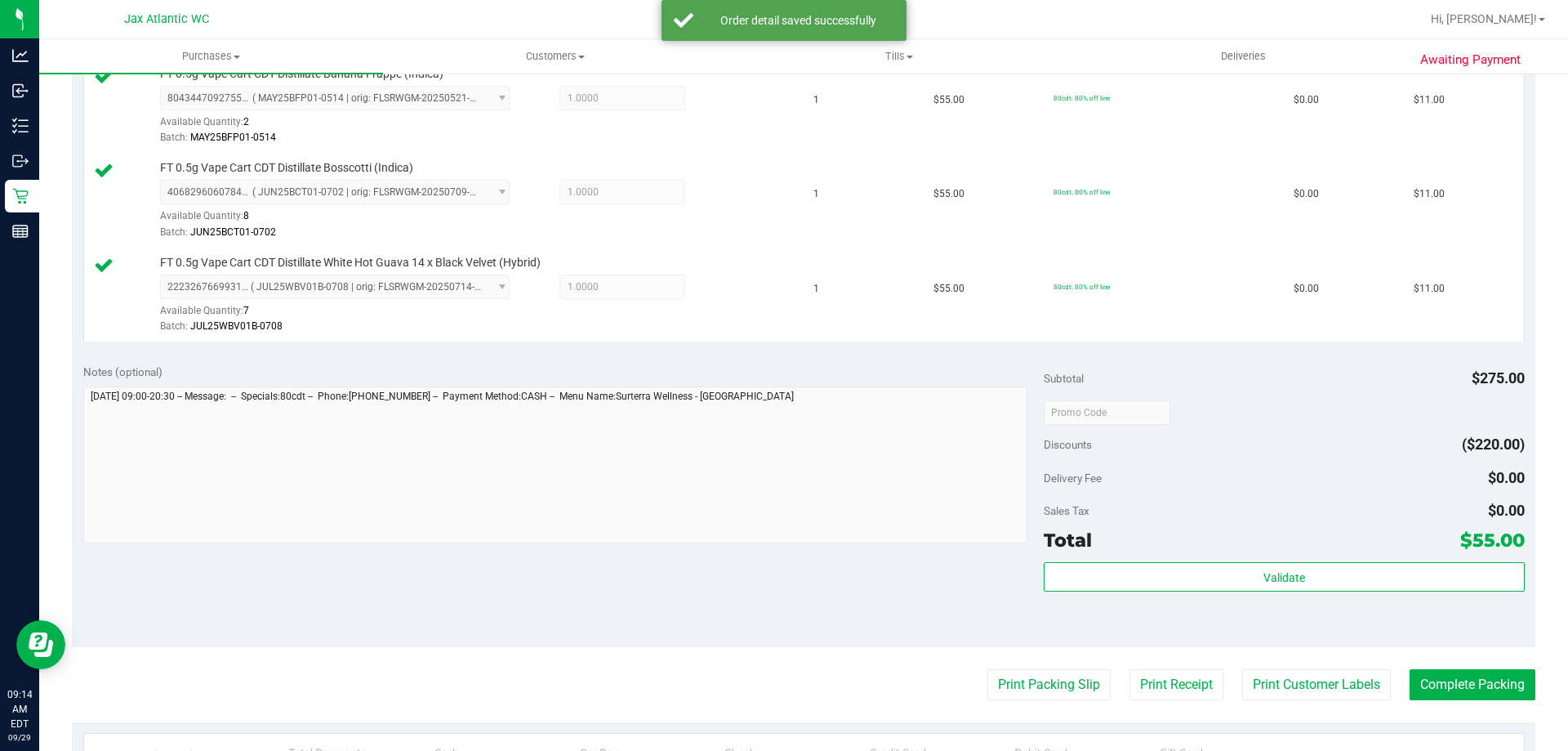
drag, startPoint x: 994, startPoint y: 662, endPoint x: 997, endPoint y: 691, distance: 29.2
click at [996, 663] on purchase-details "Back Edit Purchase Cancel Purchase View Profile # 12022681 BioTrack ID: - Submi…" at bounding box center [804, 231] width 1464 height 1592
click at [997, 691] on button "Print Packing Slip" at bounding box center [1049, 684] width 124 height 31
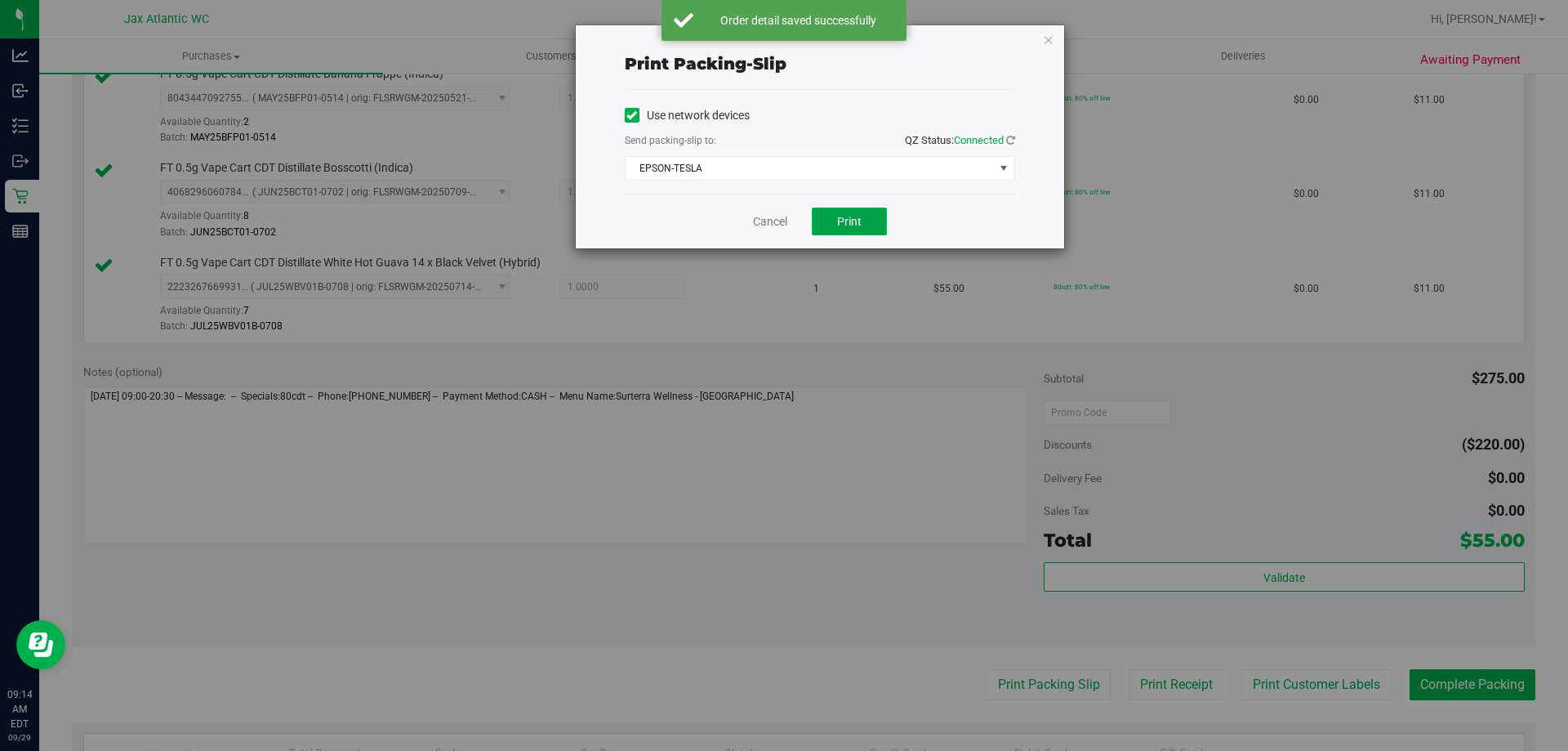
click at [837, 220] on button "Print" at bounding box center [849, 221] width 75 height 28
drag, startPoint x: 776, startPoint y: 214, endPoint x: 1156, endPoint y: 510, distance: 481.7
click at [775, 216] on link "Cancel" at bounding box center [770, 221] width 34 height 17
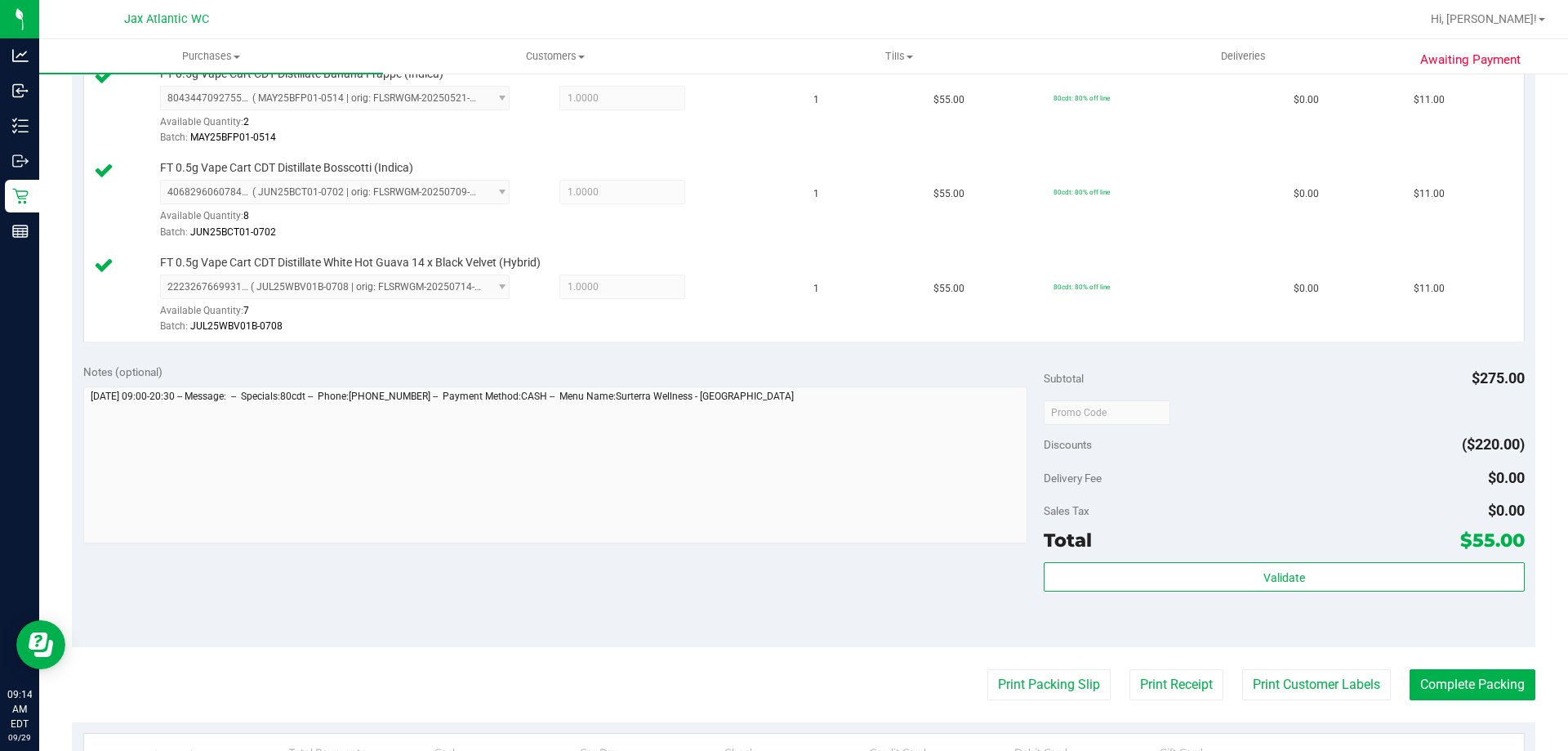
click at [1473, 700] on purchase-details "Back Edit Purchase Cancel Purchase View Profile # 12022681 BioTrack ID: - Submi…" at bounding box center [804, 231] width 1464 height 1592
click at [1479, 690] on button "Complete Packing" at bounding box center [1472, 684] width 125 height 31
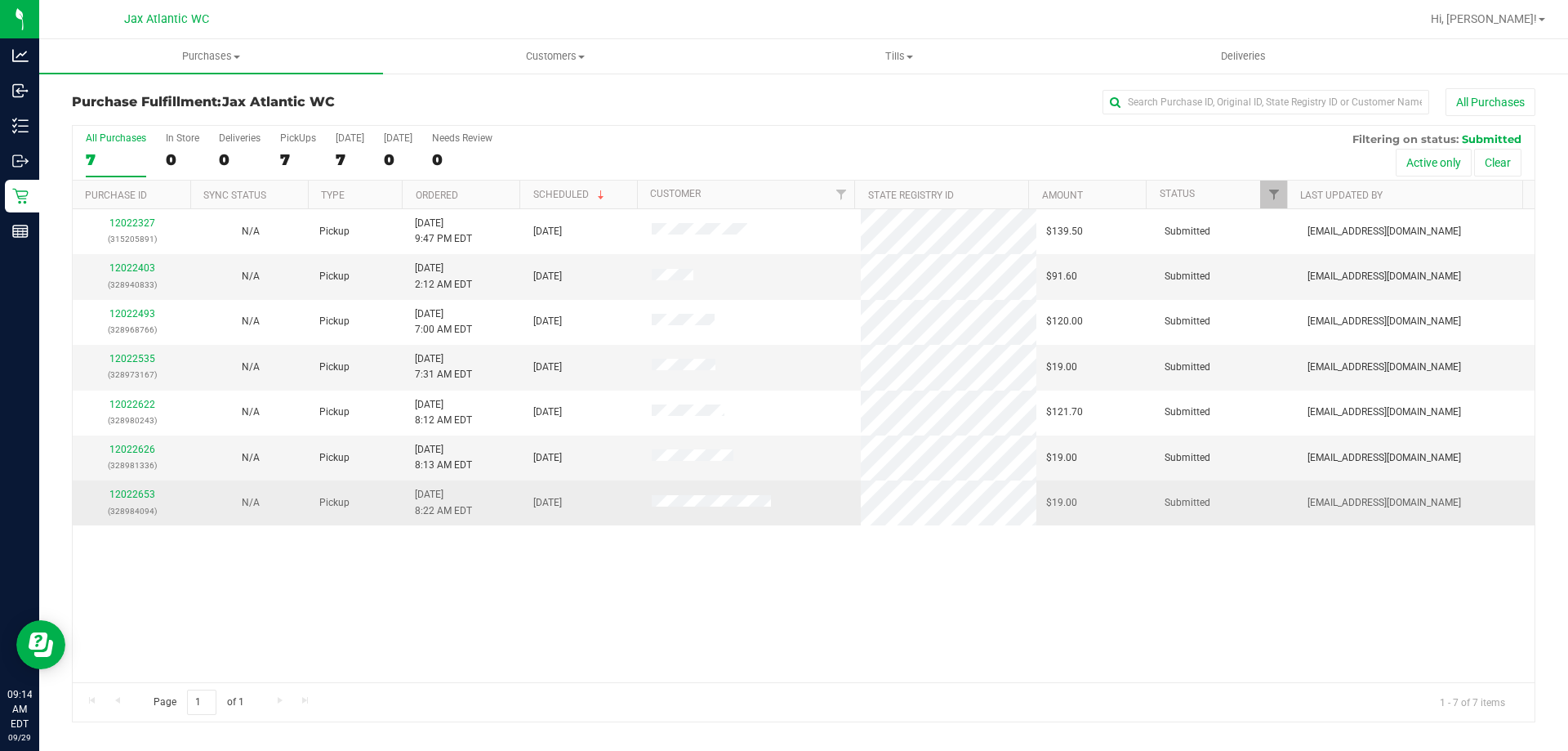
click at [153, 497] on div "12022653 (328984094)" at bounding box center [131, 502] width 98 height 31
click at [152, 496] on link "12022653" at bounding box center [132, 494] width 46 height 12
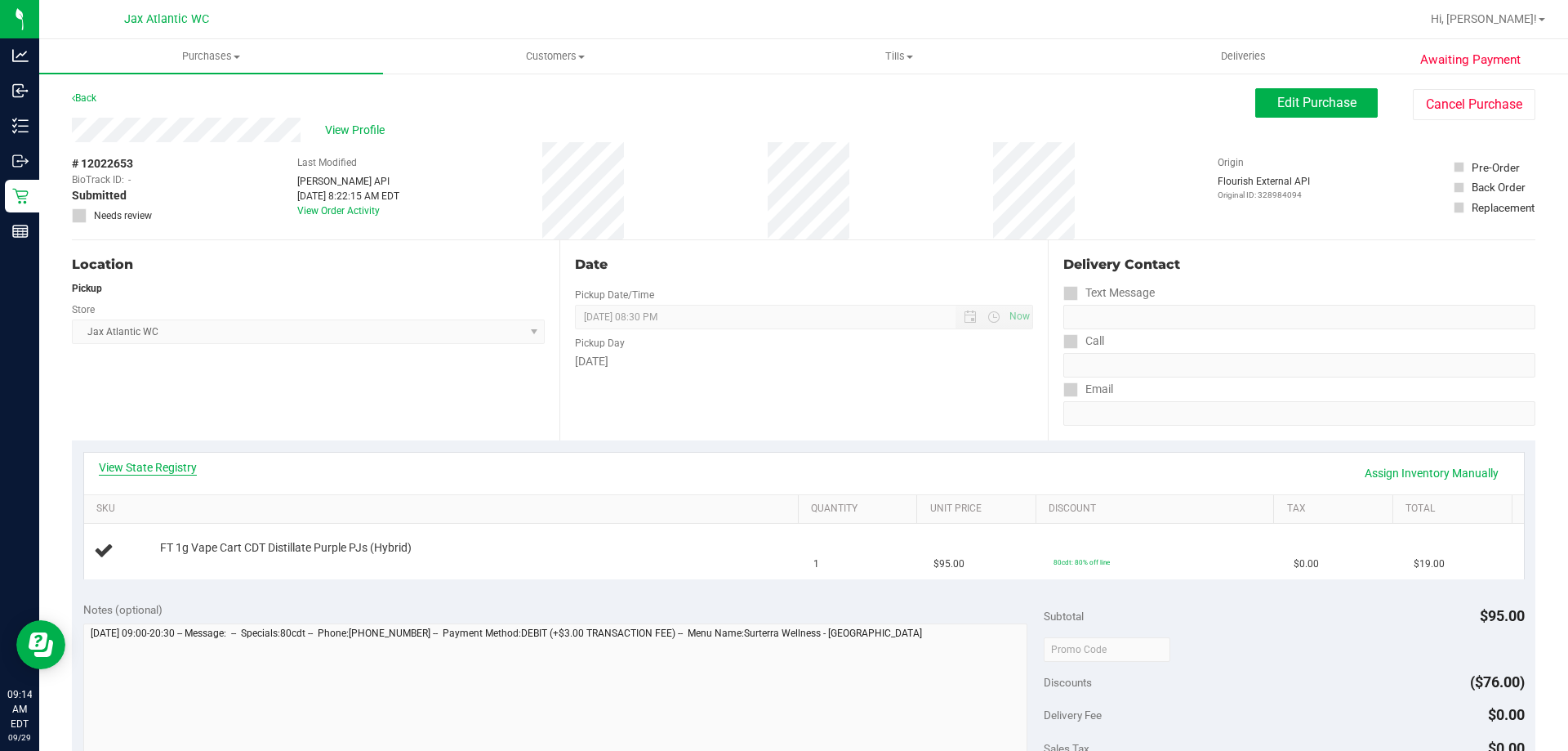
click at [167, 471] on link "View State Registry" at bounding box center [147, 468] width 98 height 16
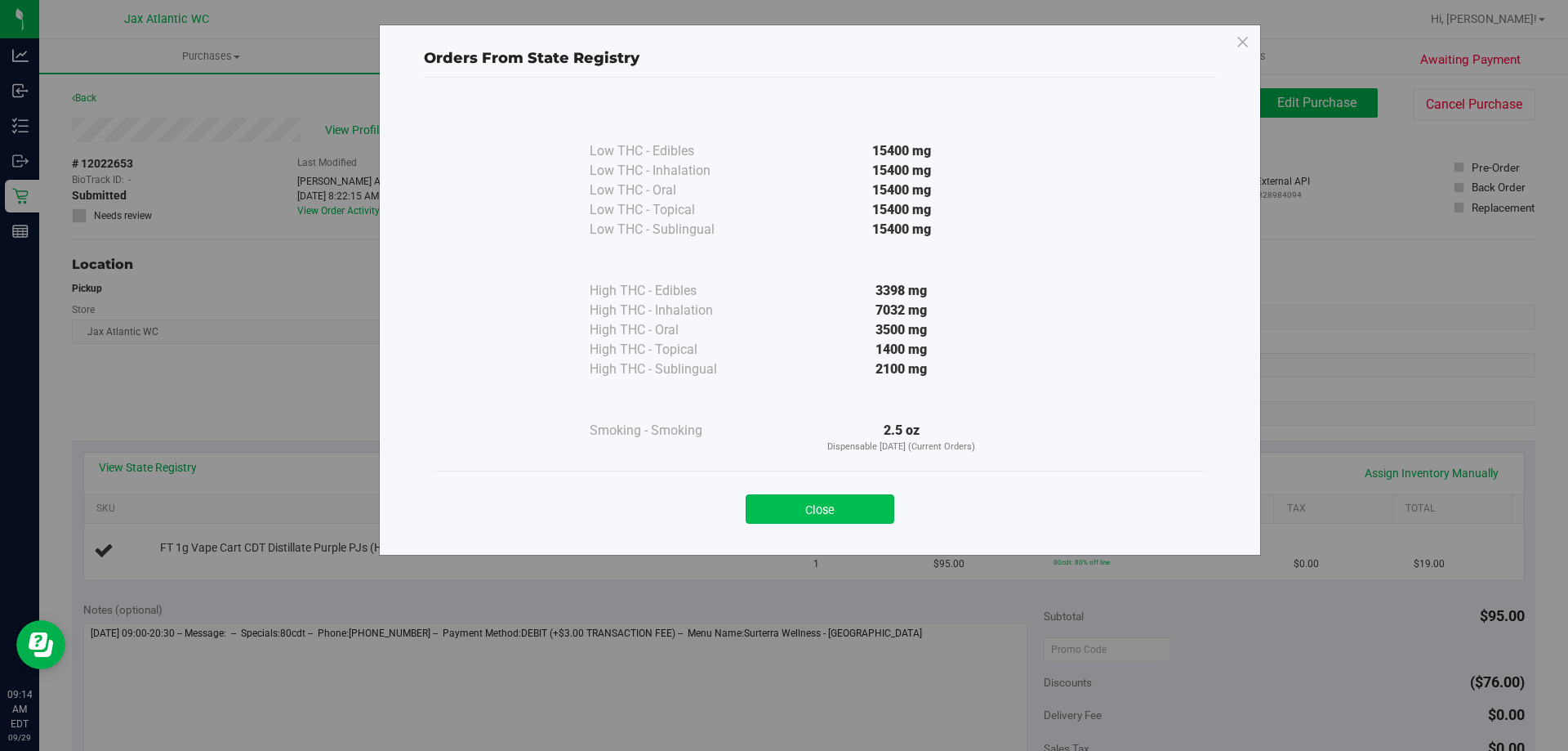
click at [829, 509] on button "Close" at bounding box center [820, 508] width 149 height 30
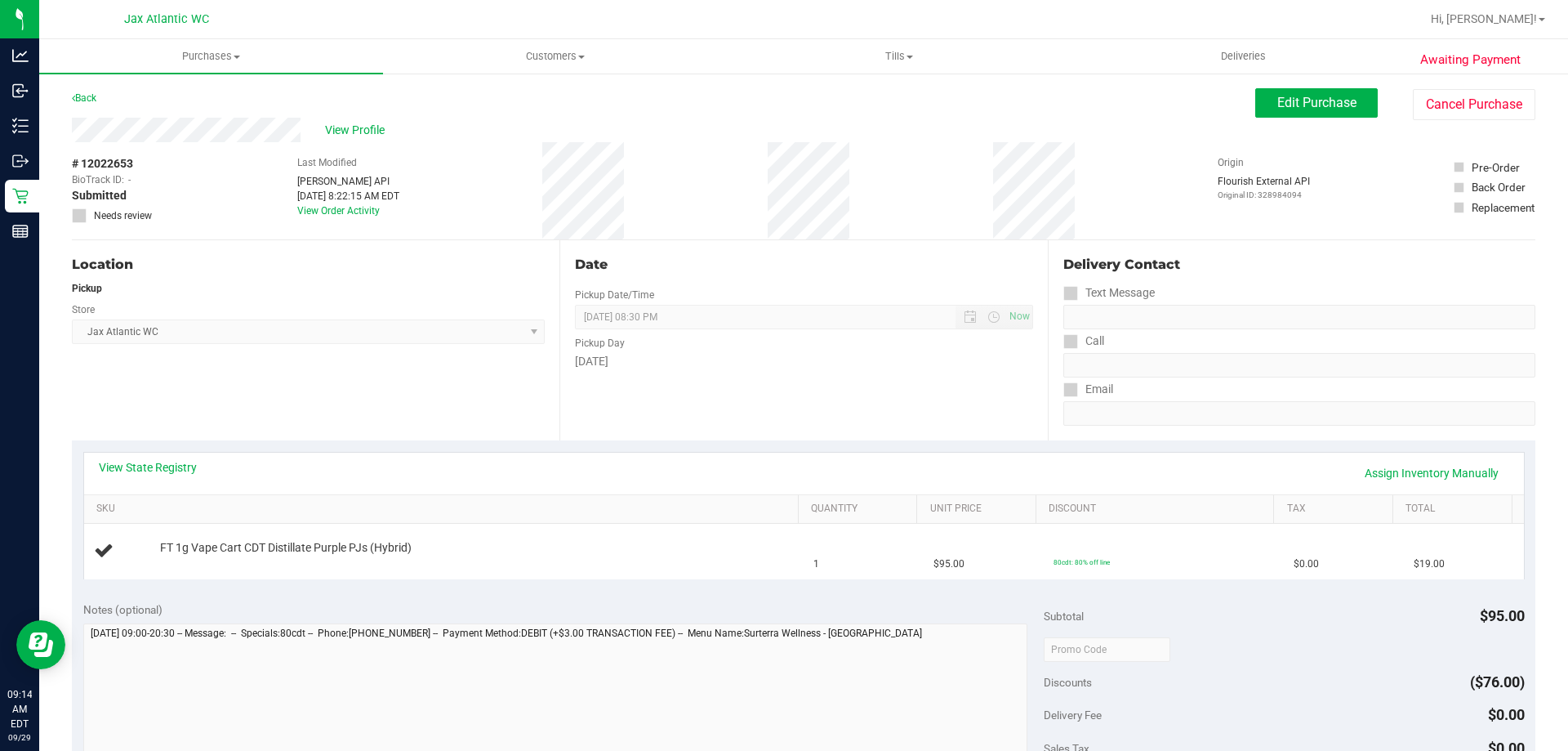
click at [777, 449] on div "View State Registry Assign Inventory Manually SKU Quantity Unit Price Discount …" at bounding box center [804, 515] width 1464 height 150
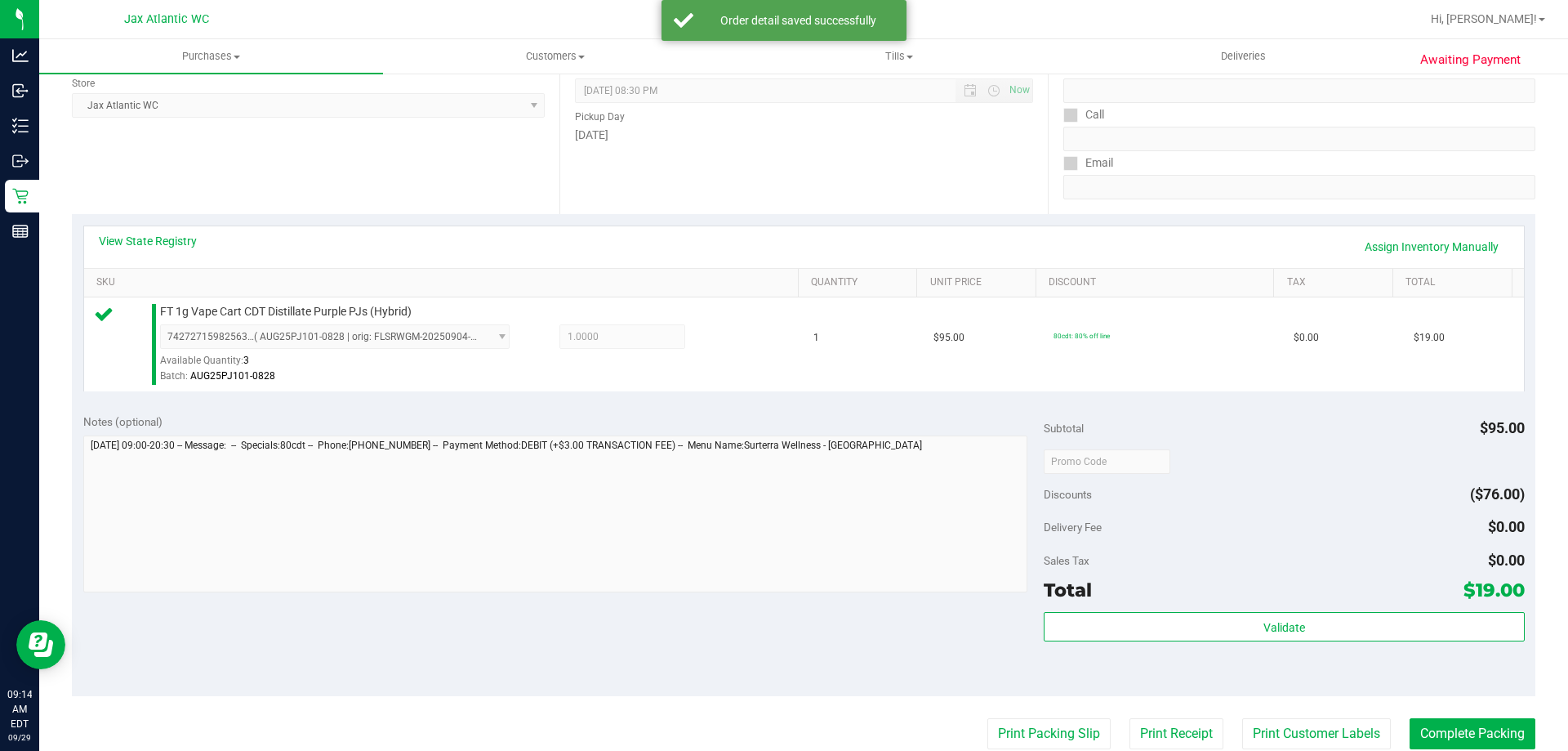
scroll to position [245, 0]
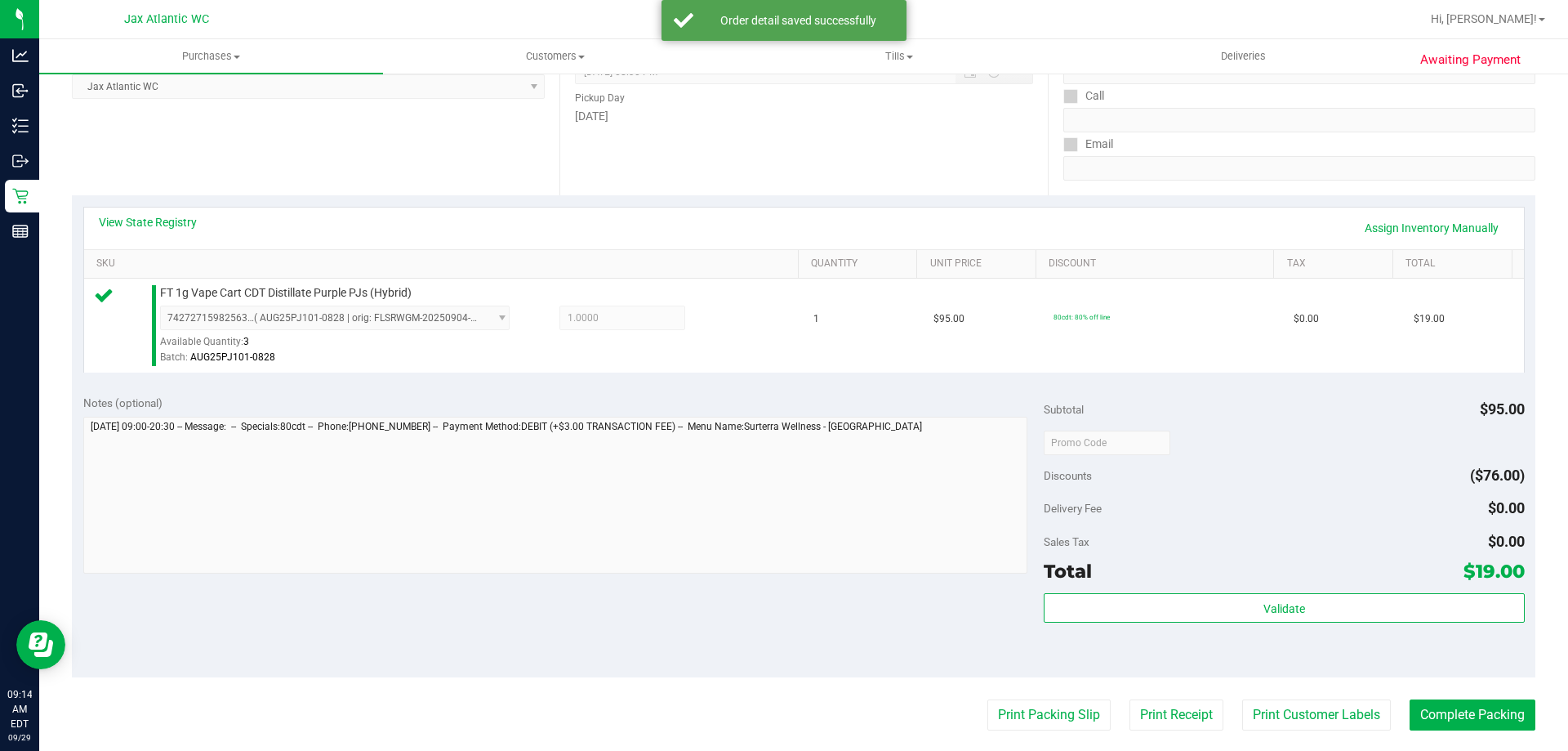
click at [1271, 546] on div "Sales Tax $0.00" at bounding box center [1284, 542] width 480 height 30
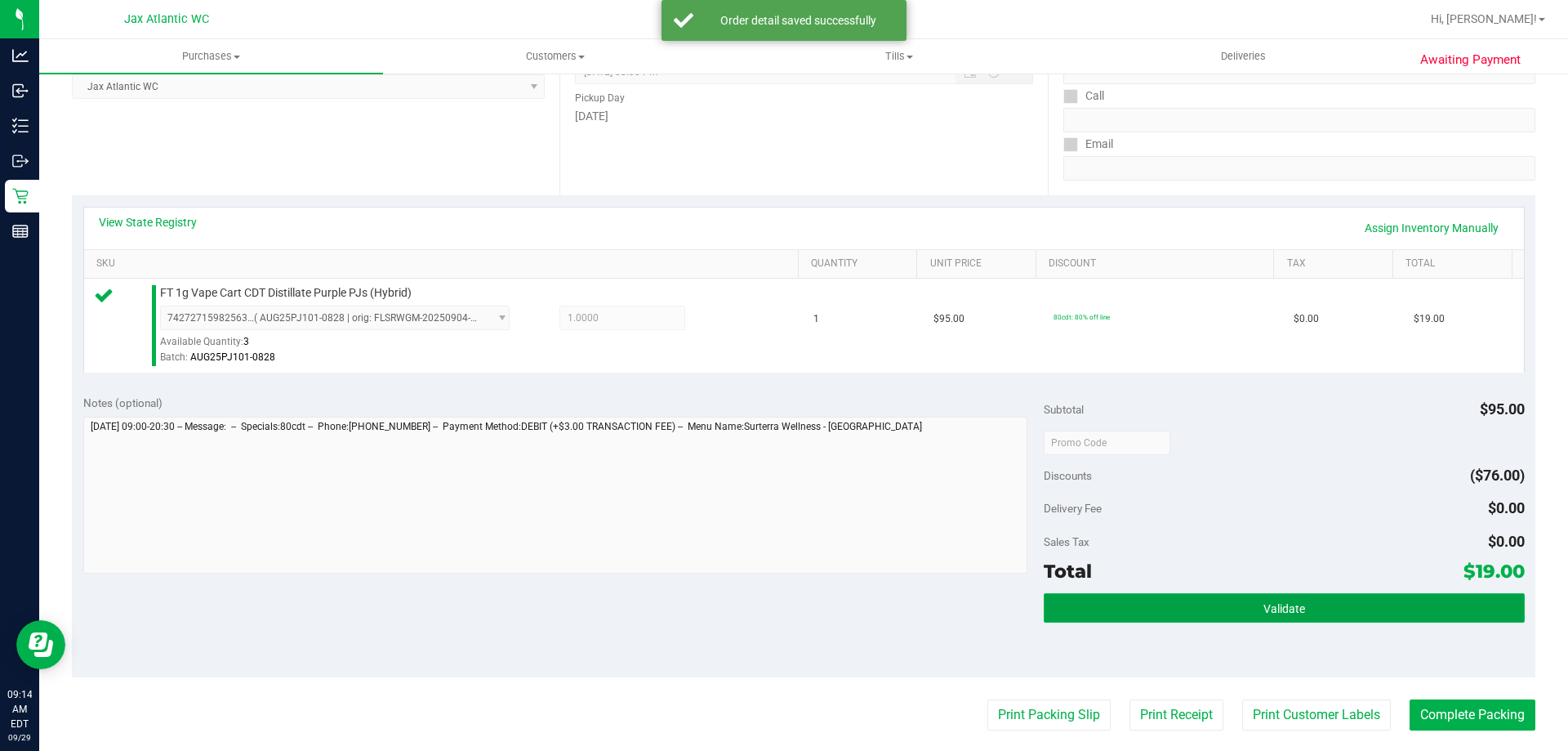
click at [1266, 607] on span "Validate" at bounding box center [1285, 608] width 42 height 13
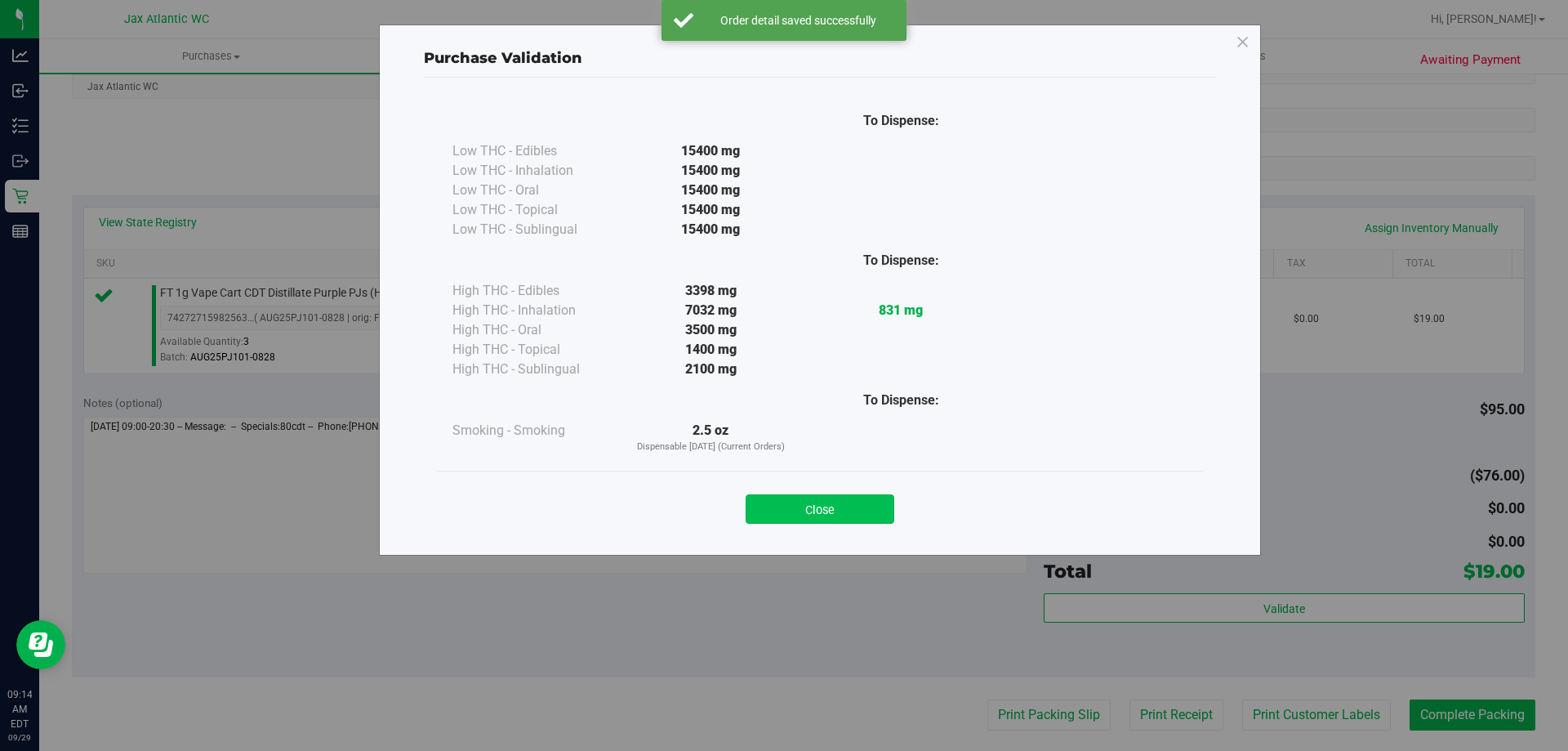
click at [836, 497] on button "Close" at bounding box center [820, 508] width 149 height 30
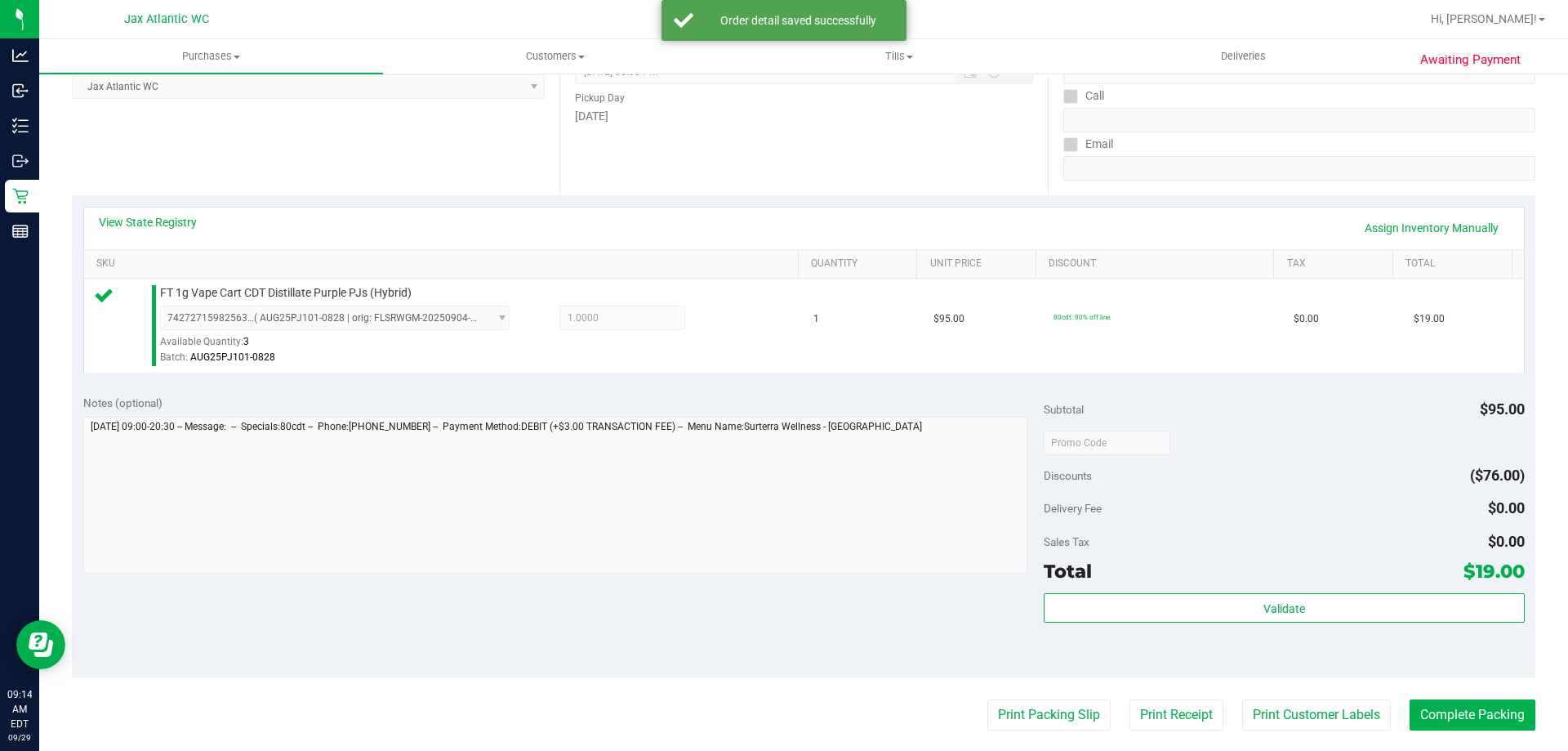
click at [1006, 692] on purchase-details "Back Edit Purchase Cancel Purchase View Profile # 12022653 BioTrack ID: - Submi…" at bounding box center [804, 450] width 1464 height 1215
click at [1008, 711] on button "Print Packing Slip" at bounding box center [1049, 715] width 124 height 31
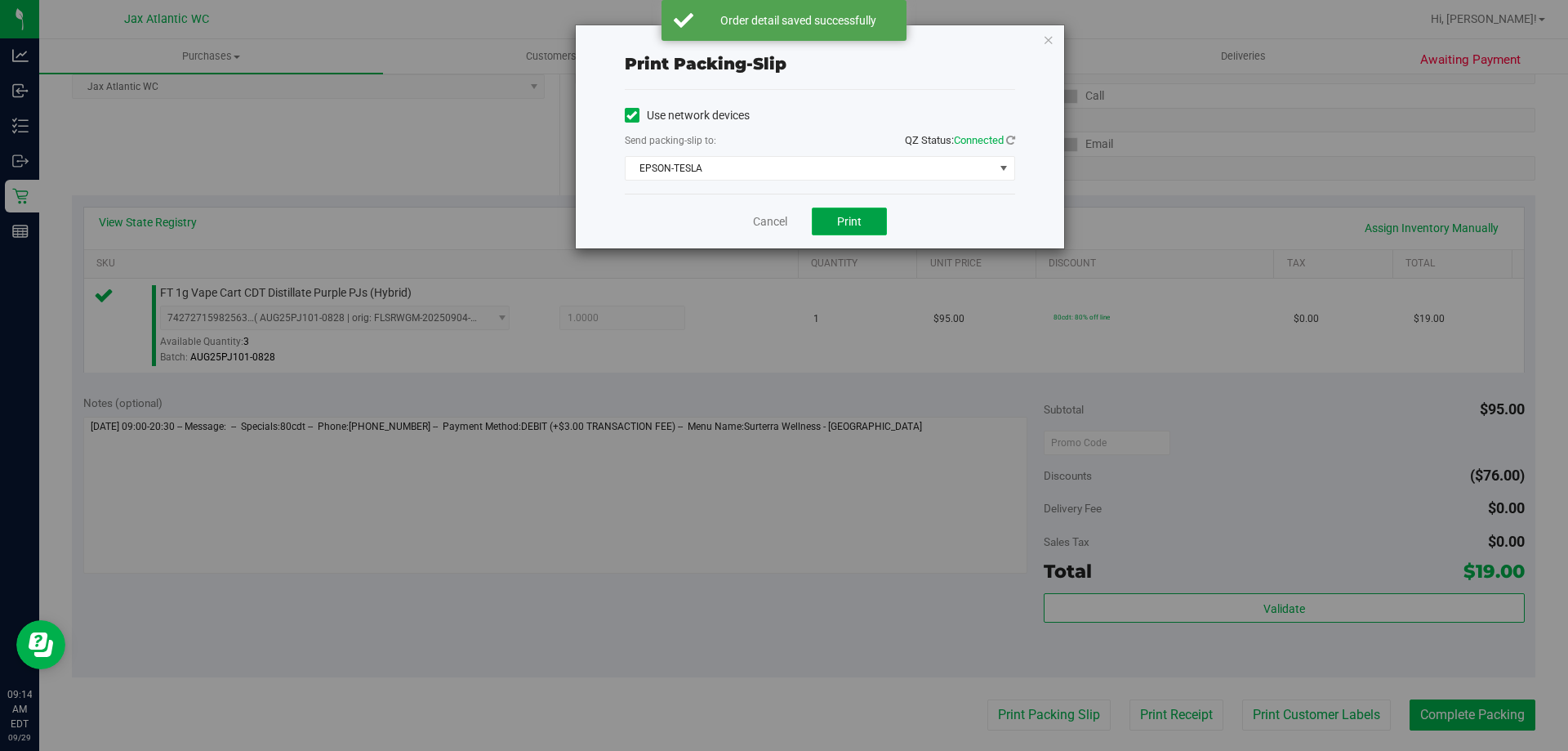
click at [840, 219] on span "Print" at bounding box center [849, 221] width 24 height 13
click at [766, 213] on link "Cancel" at bounding box center [770, 221] width 34 height 17
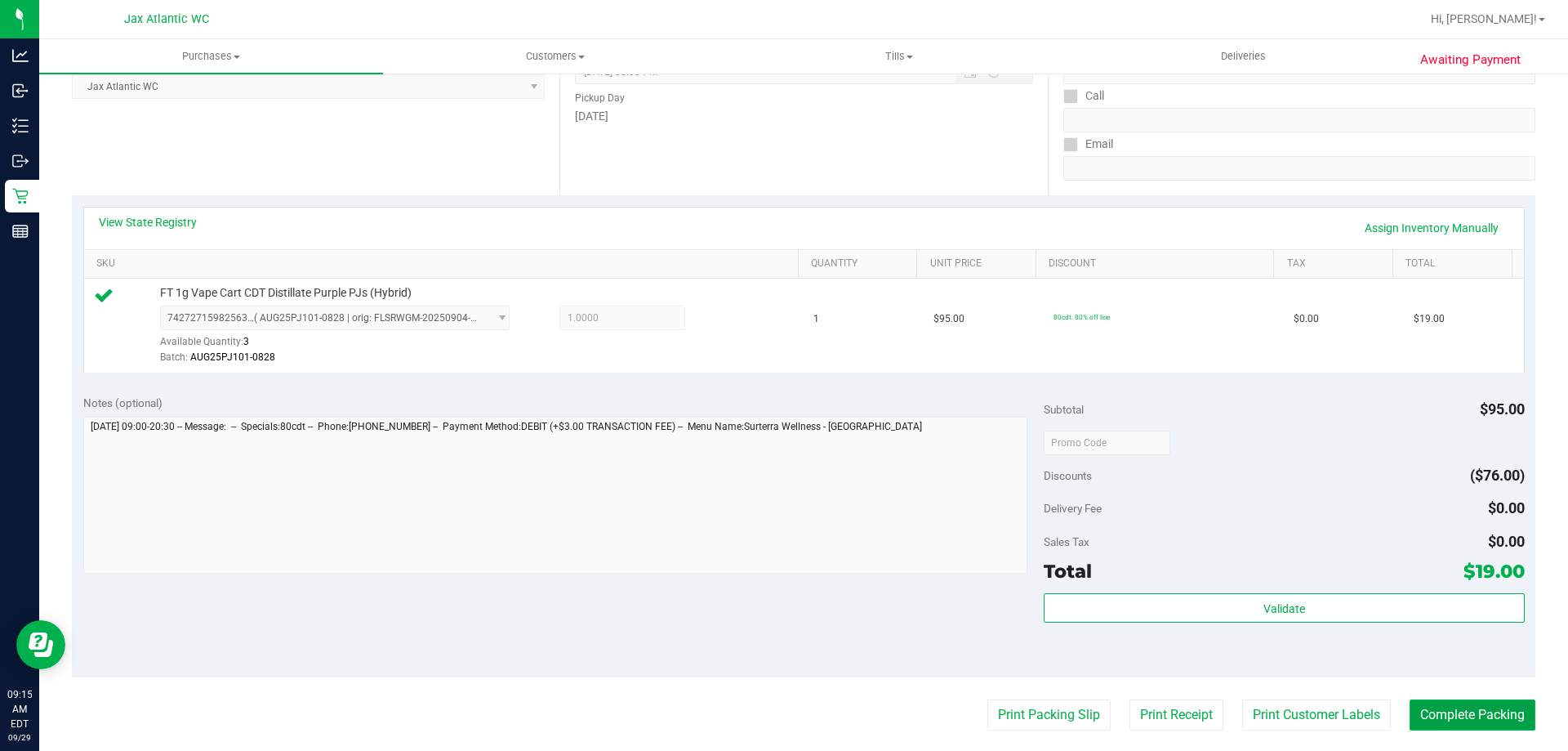
click at [1429, 700] on button "Complete Packing" at bounding box center [1472, 715] width 125 height 31
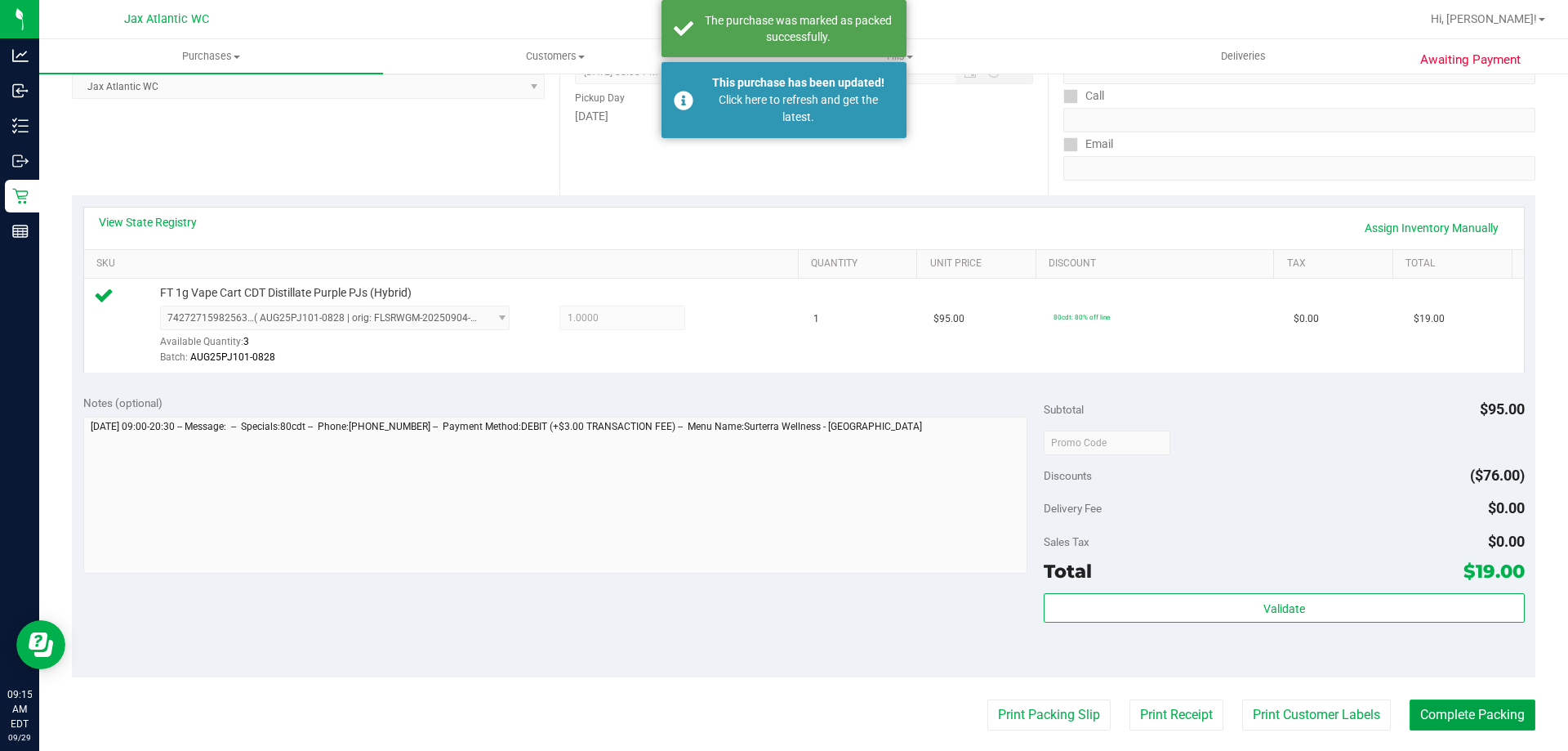
click at [1455, 714] on button "Complete Packing" at bounding box center [1472, 715] width 125 height 31
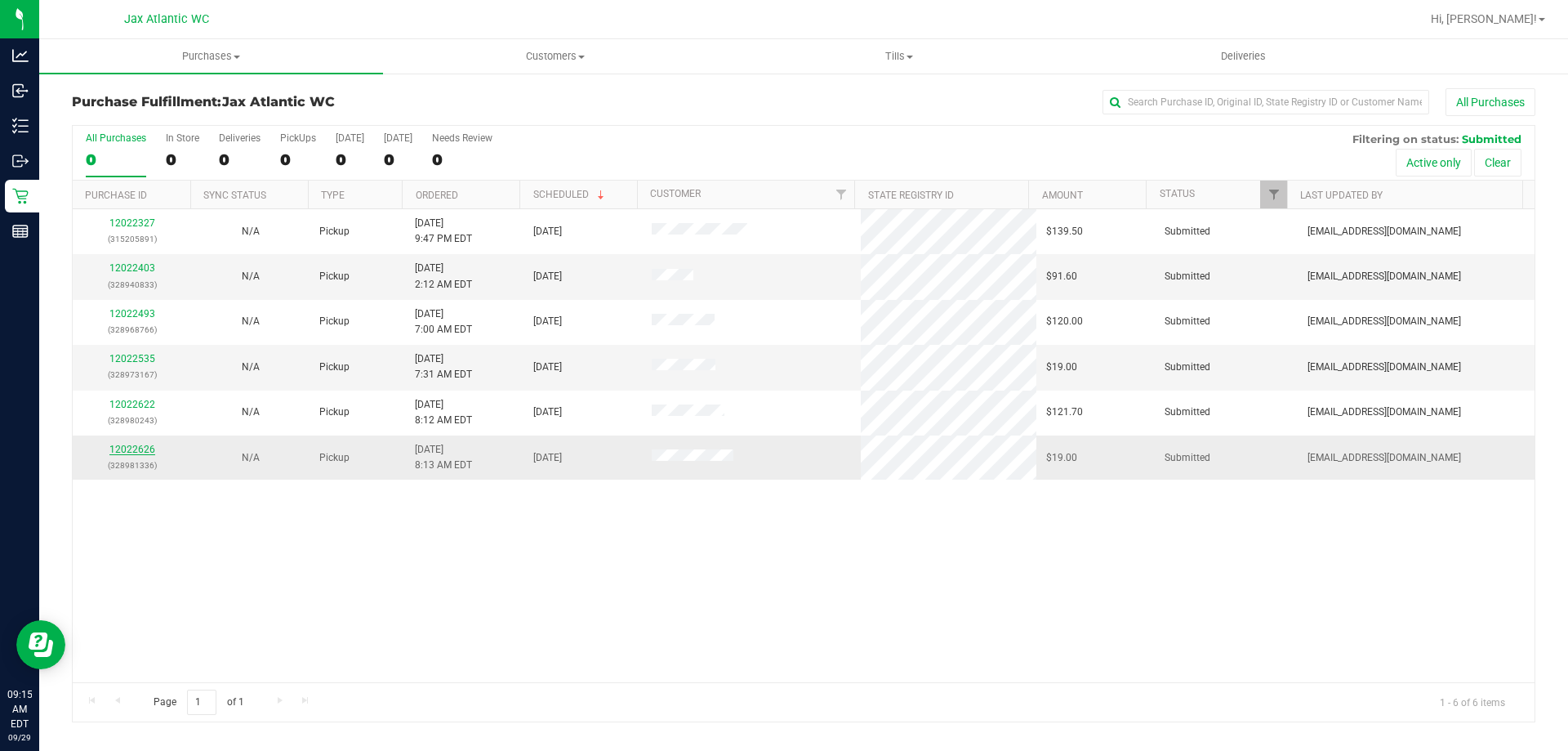
click at [125, 452] on link "12022626" at bounding box center [132, 449] width 46 height 12
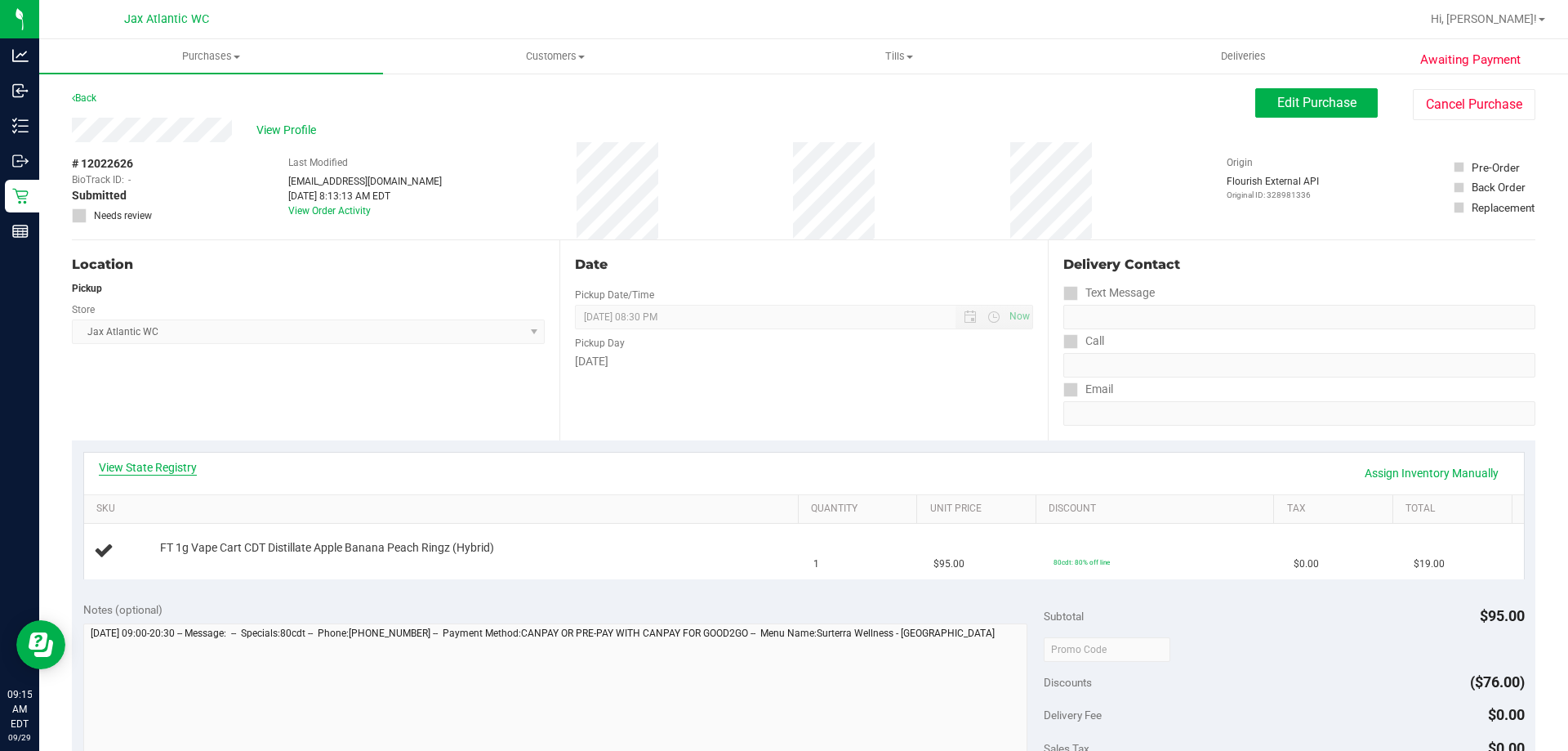
click at [131, 468] on link "View State Registry" at bounding box center [147, 468] width 98 height 16
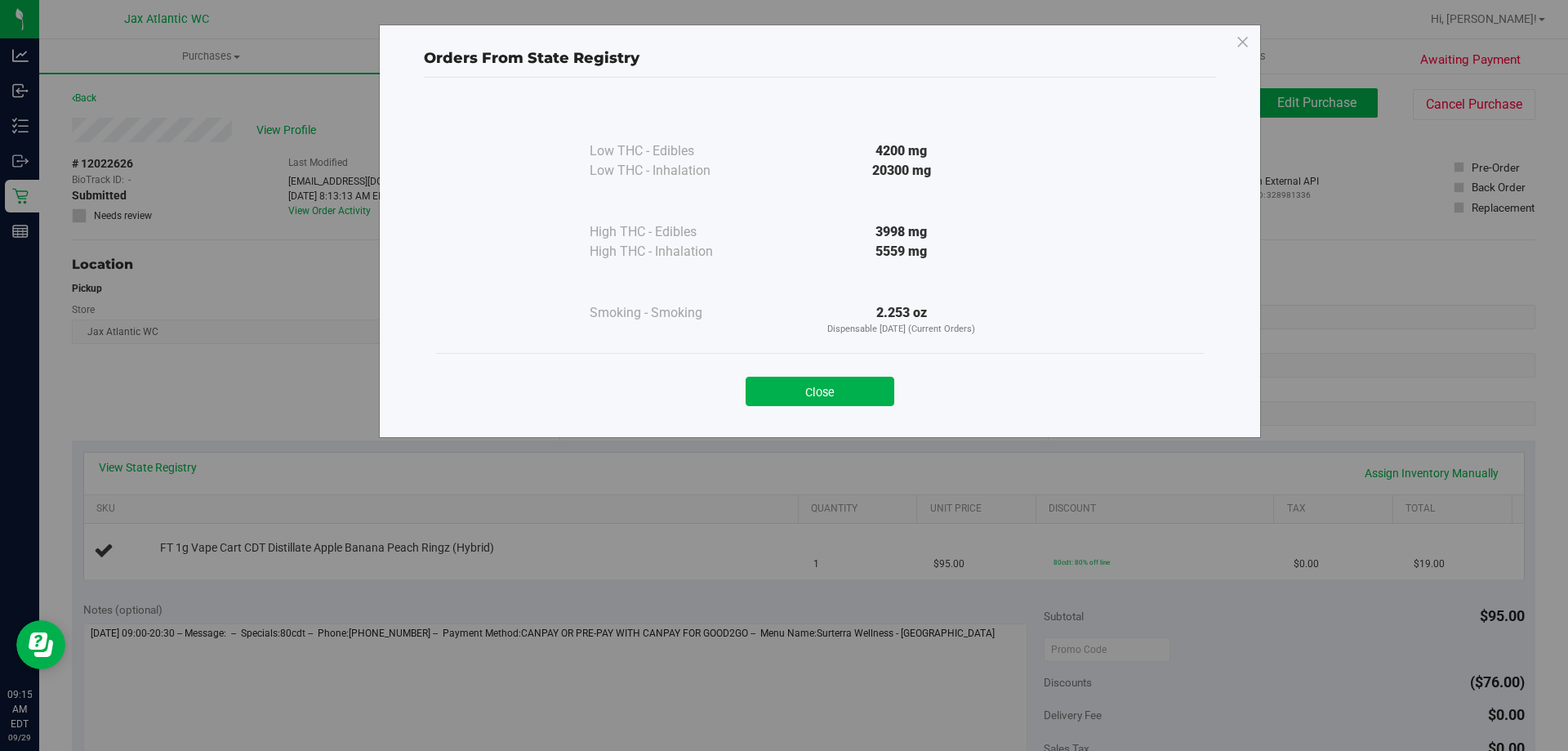
click at [819, 422] on div "Orders From State Registry Low THC - Edibles 4200 mg" at bounding box center [820, 231] width 882 height 413
click at [820, 403] on button "Close" at bounding box center [820, 391] width 149 height 30
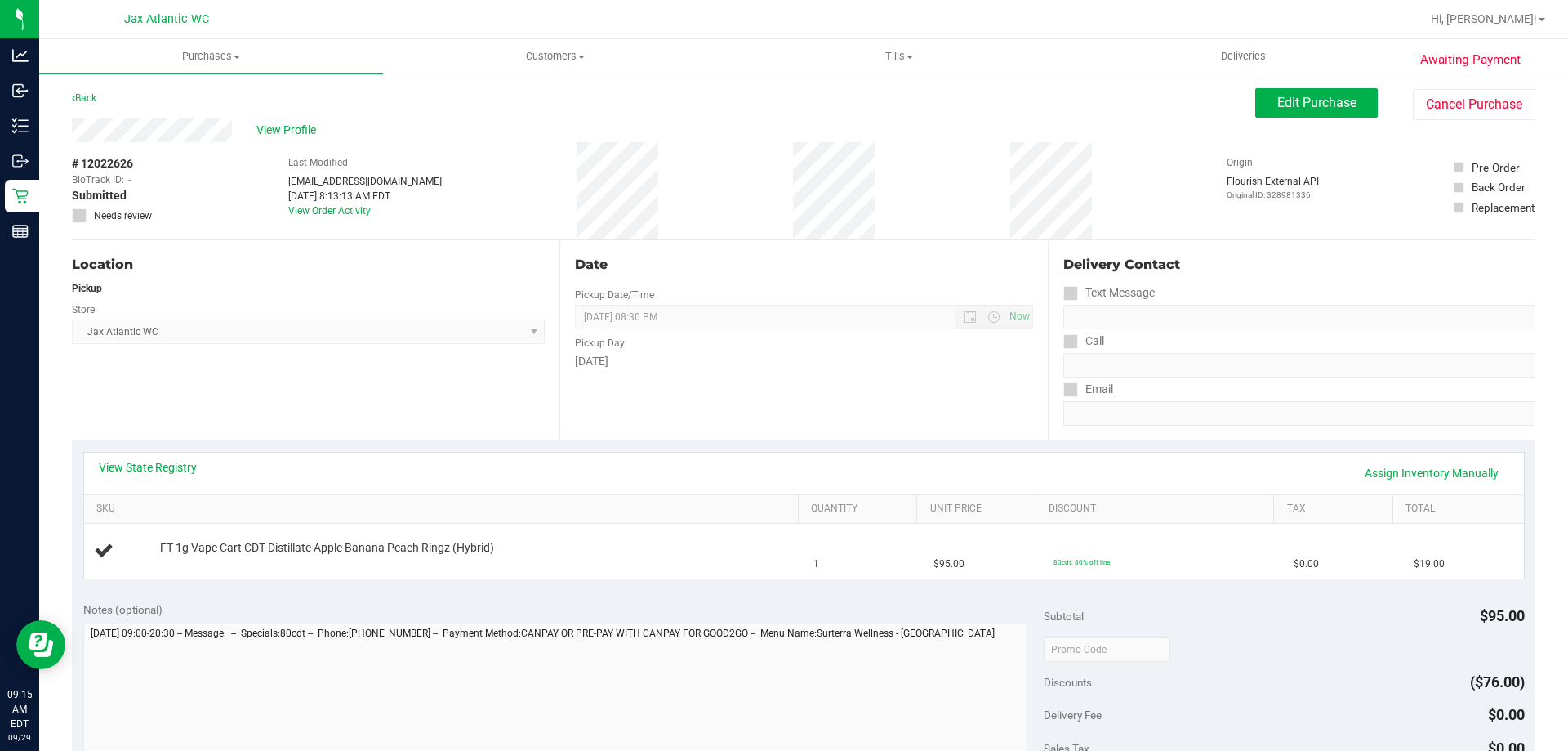
drag, startPoint x: 783, startPoint y: 440, endPoint x: 821, endPoint y: 427, distance: 40.2
click at [795, 436] on div "Date Pickup Date/Time 09/29/2025 Now 09/29/2025 08:30 PM Now Pickup Day Monday" at bounding box center [803, 340] width 487 height 200
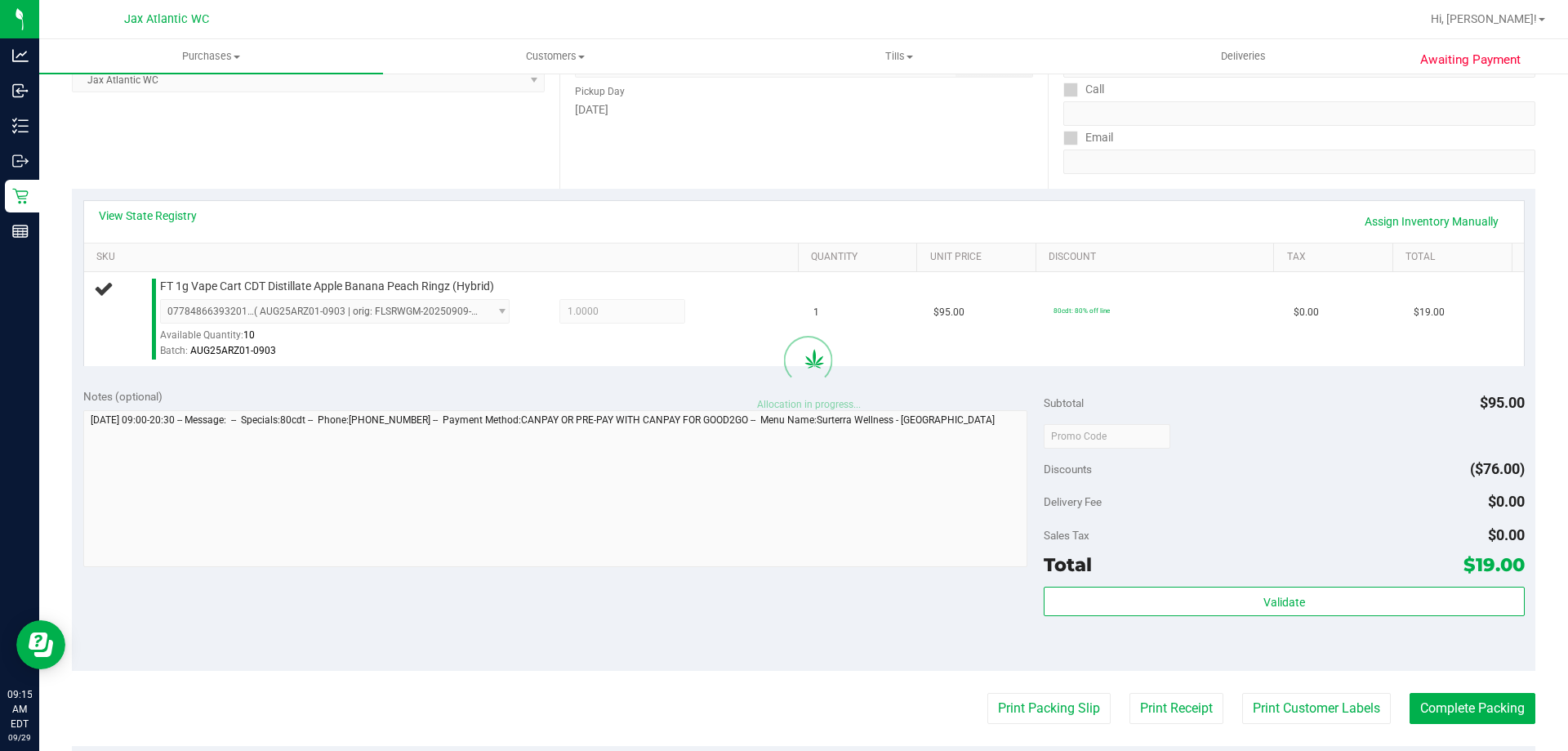
scroll to position [408, 0]
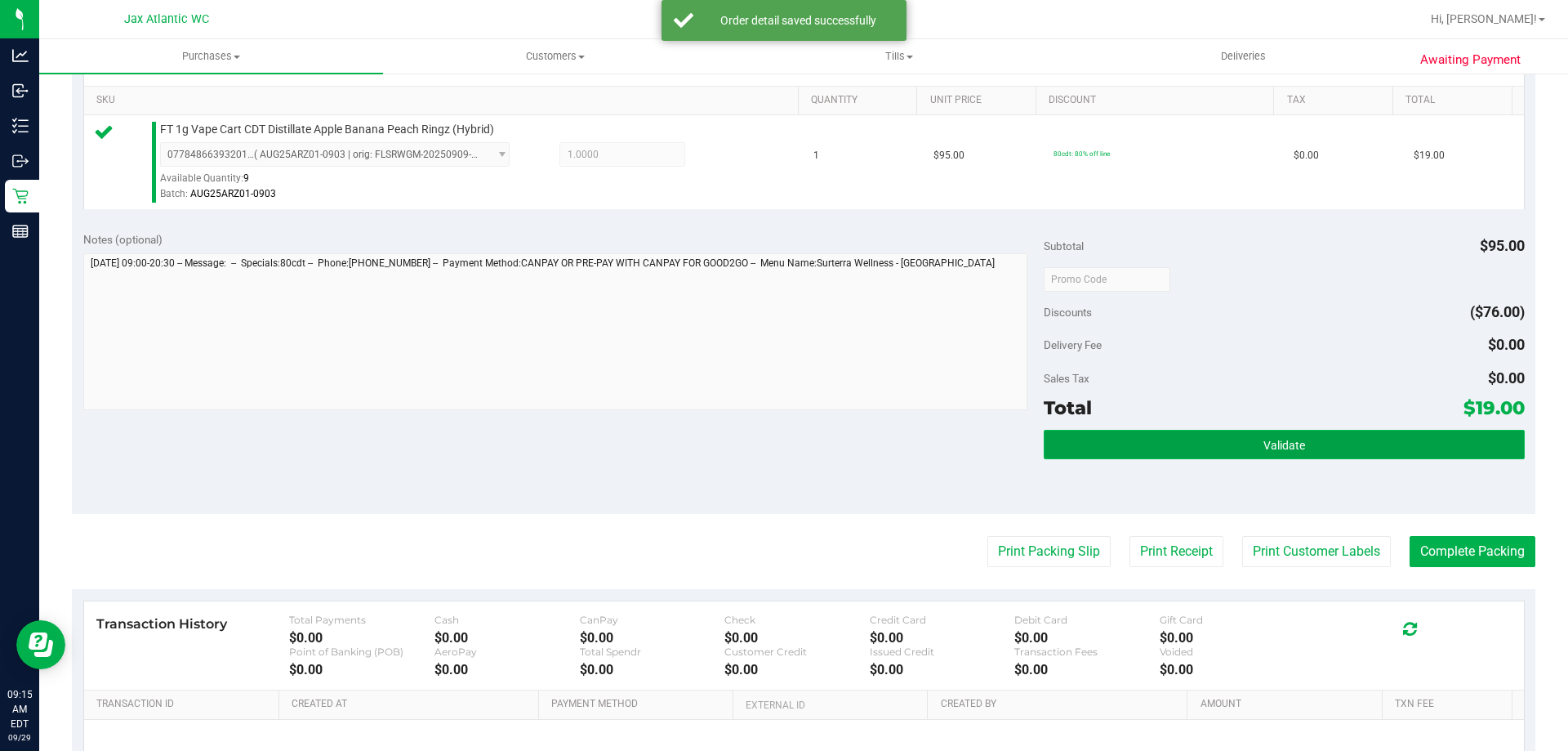
click at [1271, 451] on button "Validate" at bounding box center [1284, 444] width 480 height 30
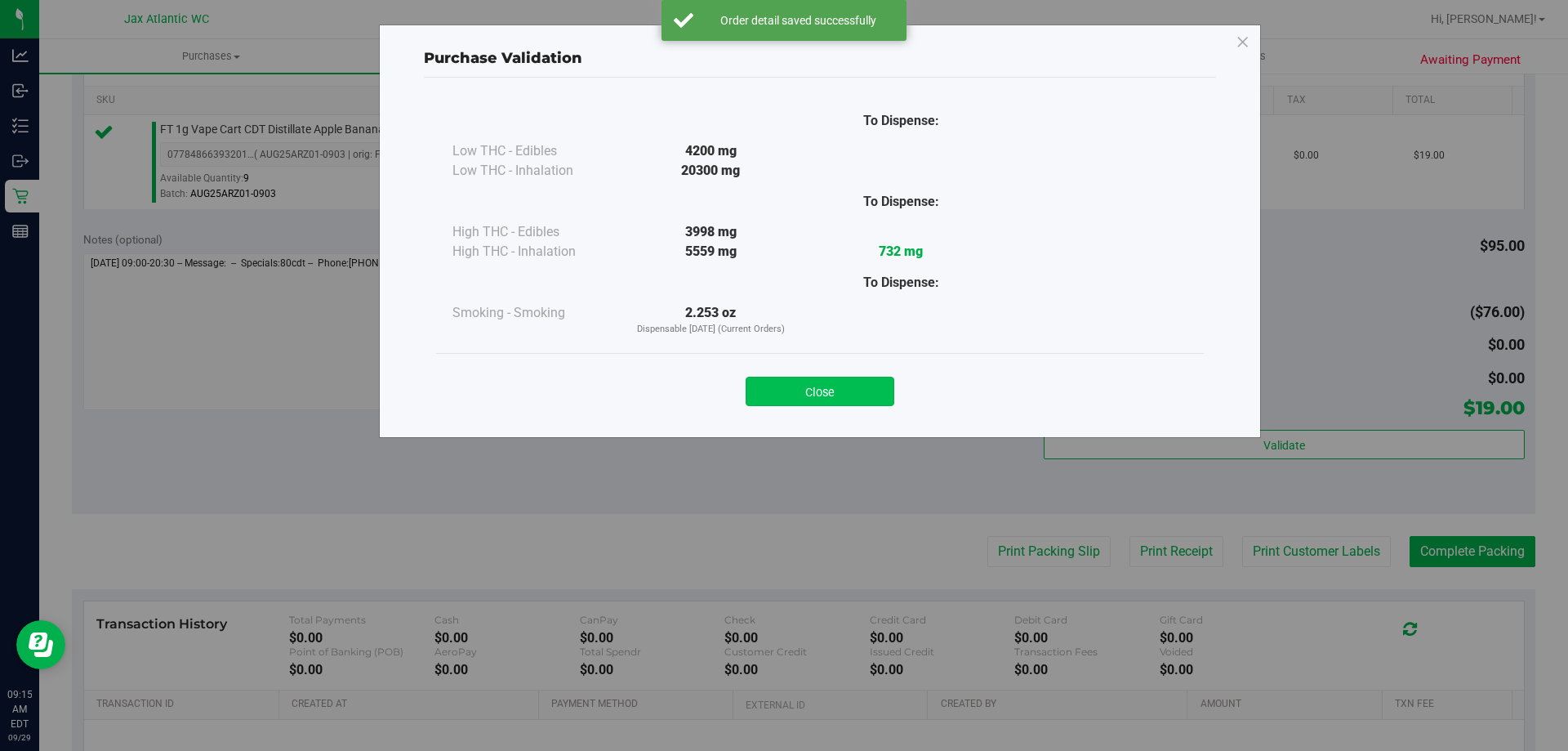
click at [830, 381] on button "Close" at bounding box center [820, 391] width 149 height 30
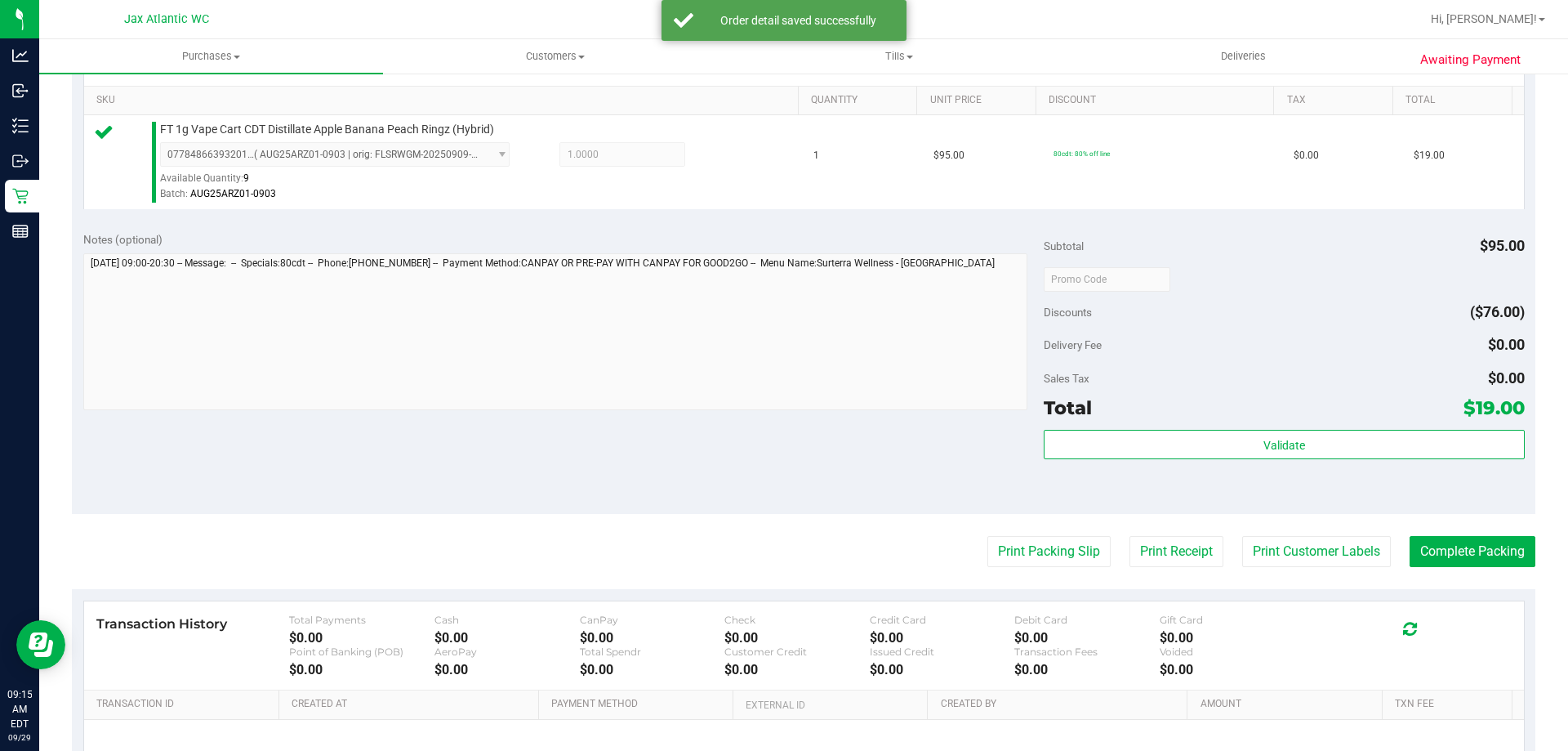
click at [1055, 570] on purchase-details "Back Edit Purchase Cancel Purchase View Profile # 12022626 BioTrack ID: - Submi…" at bounding box center [804, 287] width 1464 height 1215
click at [1051, 551] on button "Print Packing Slip" at bounding box center [1049, 552] width 124 height 31
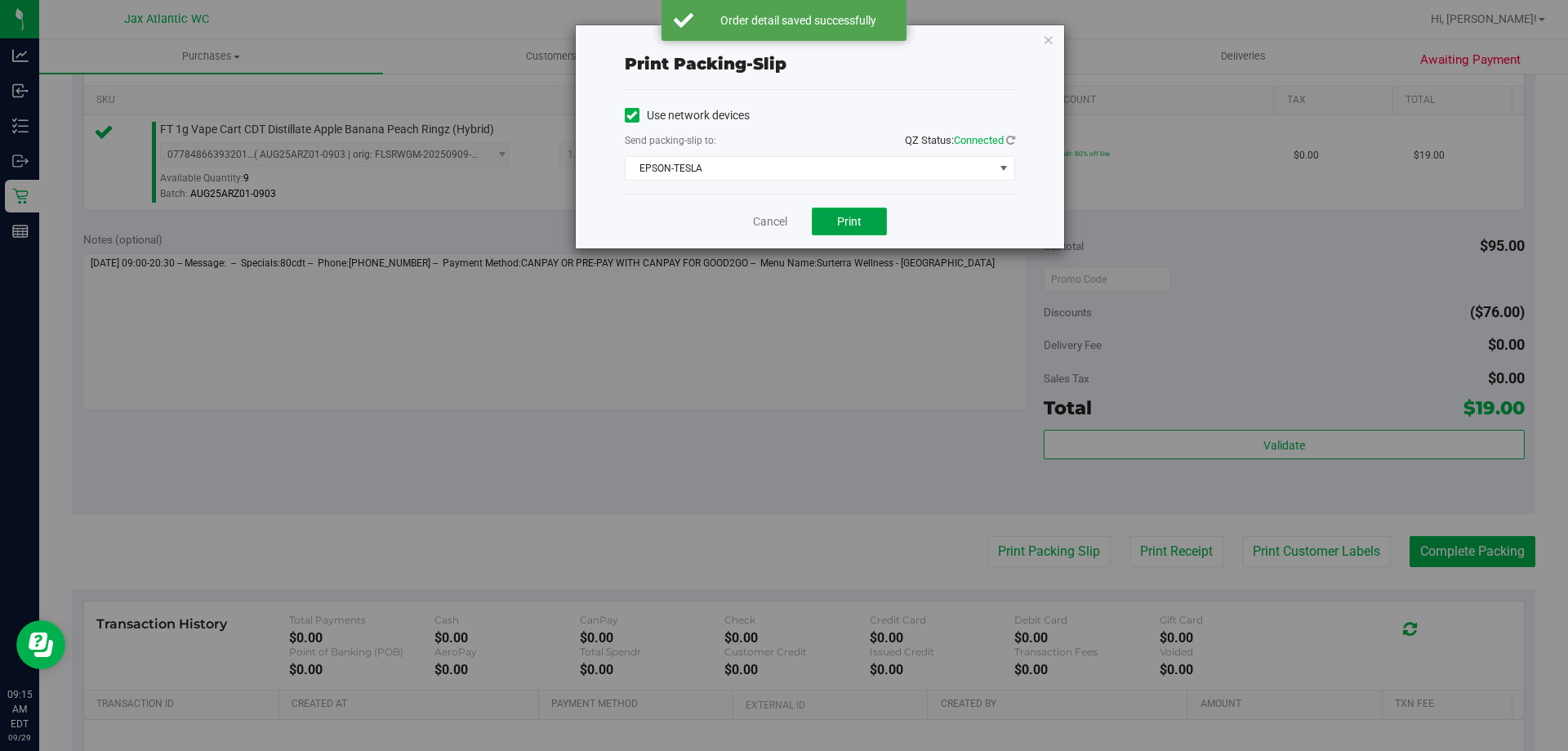
click at [854, 229] on button "Print" at bounding box center [849, 221] width 75 height 28
click at [762, 220] on link "Cancel" at bounding box center [770, 221] width 34 height 17
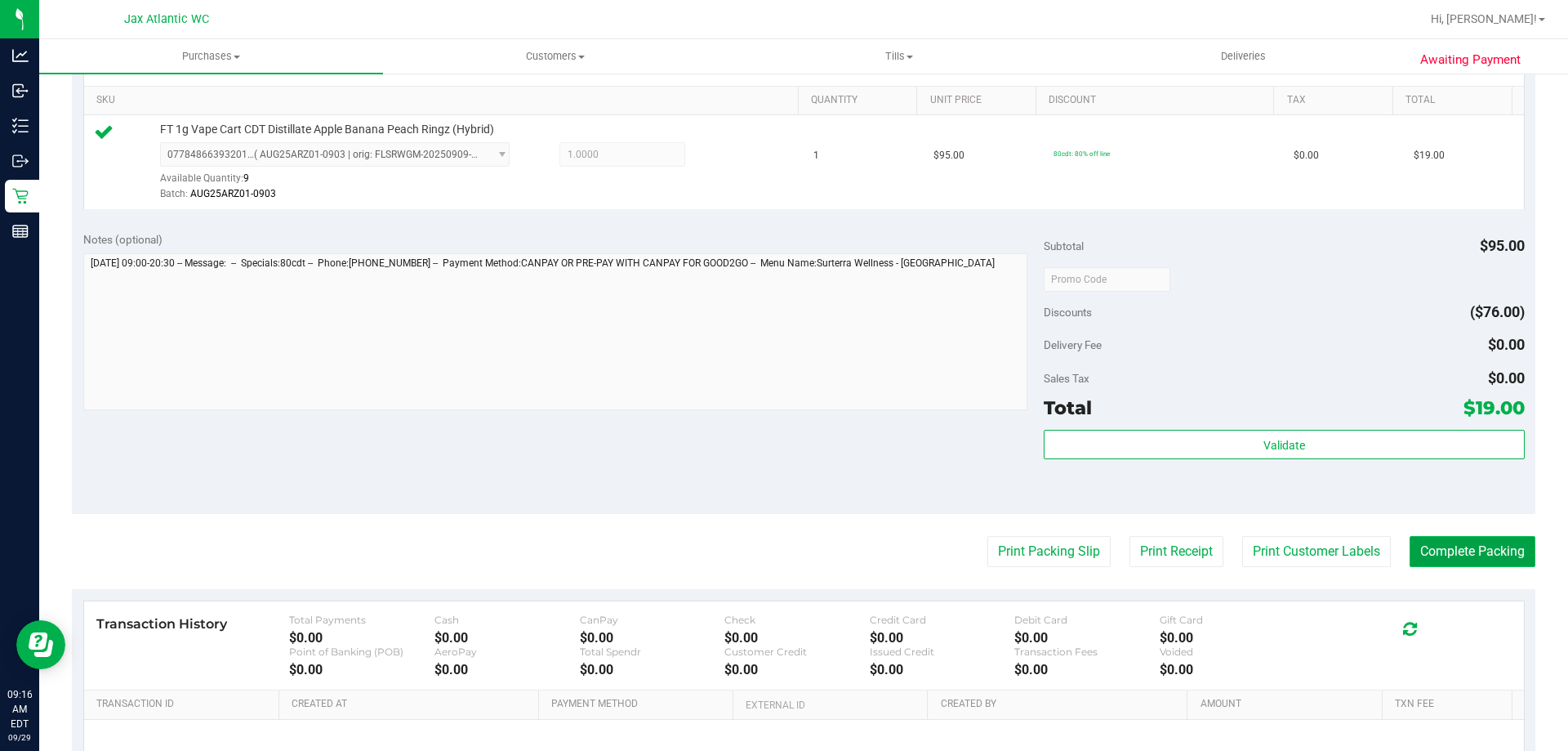
click at [1433, 553] on button "Complete Packing" at bounding box center [1472, 552] width 125 height 31
click at [1410, 565] on button "Complete Packing" at bounding box center [1472, 552] width 125 height 31
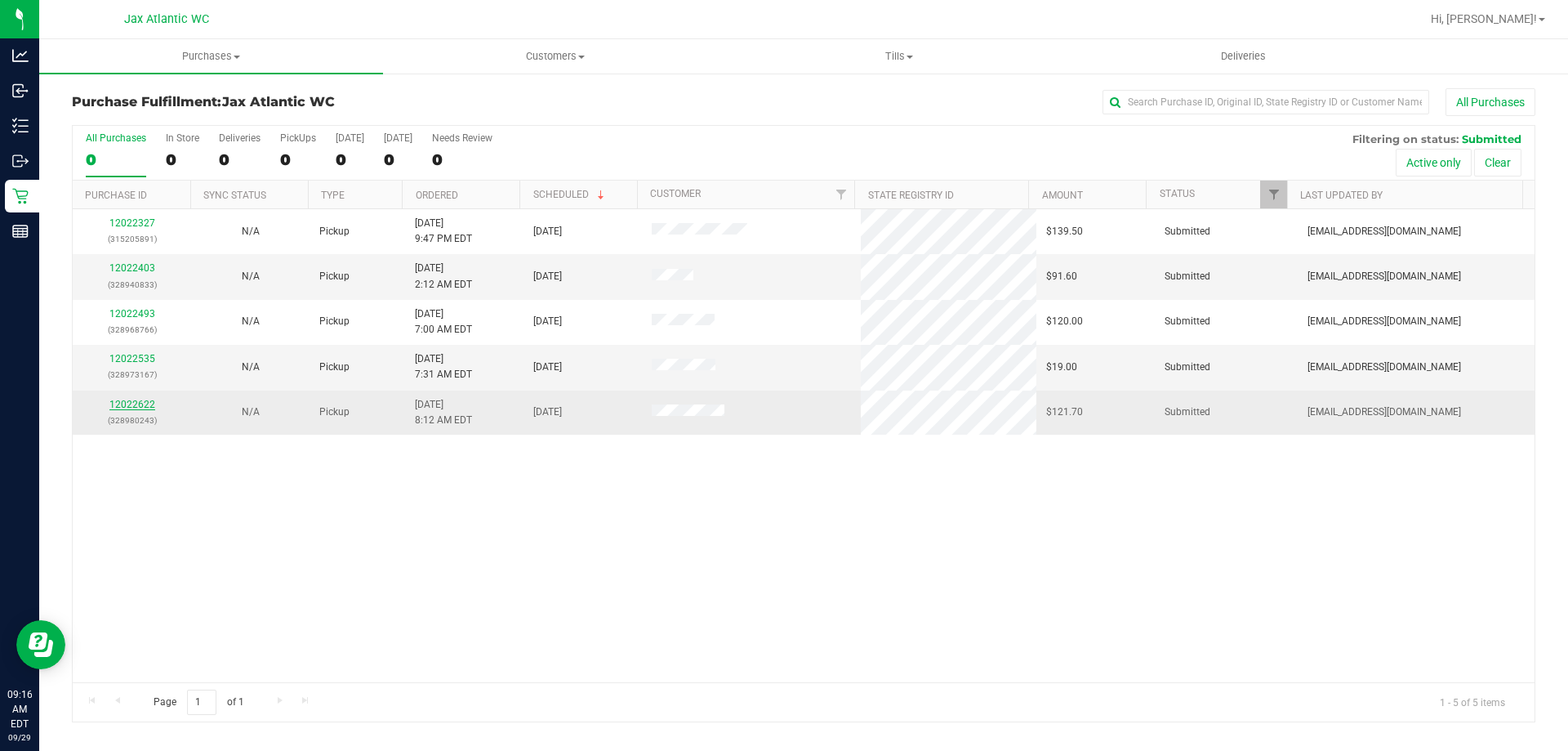
click at [147, 404] on link "12022622" at bounding box center [132, 404] width 46 height 12
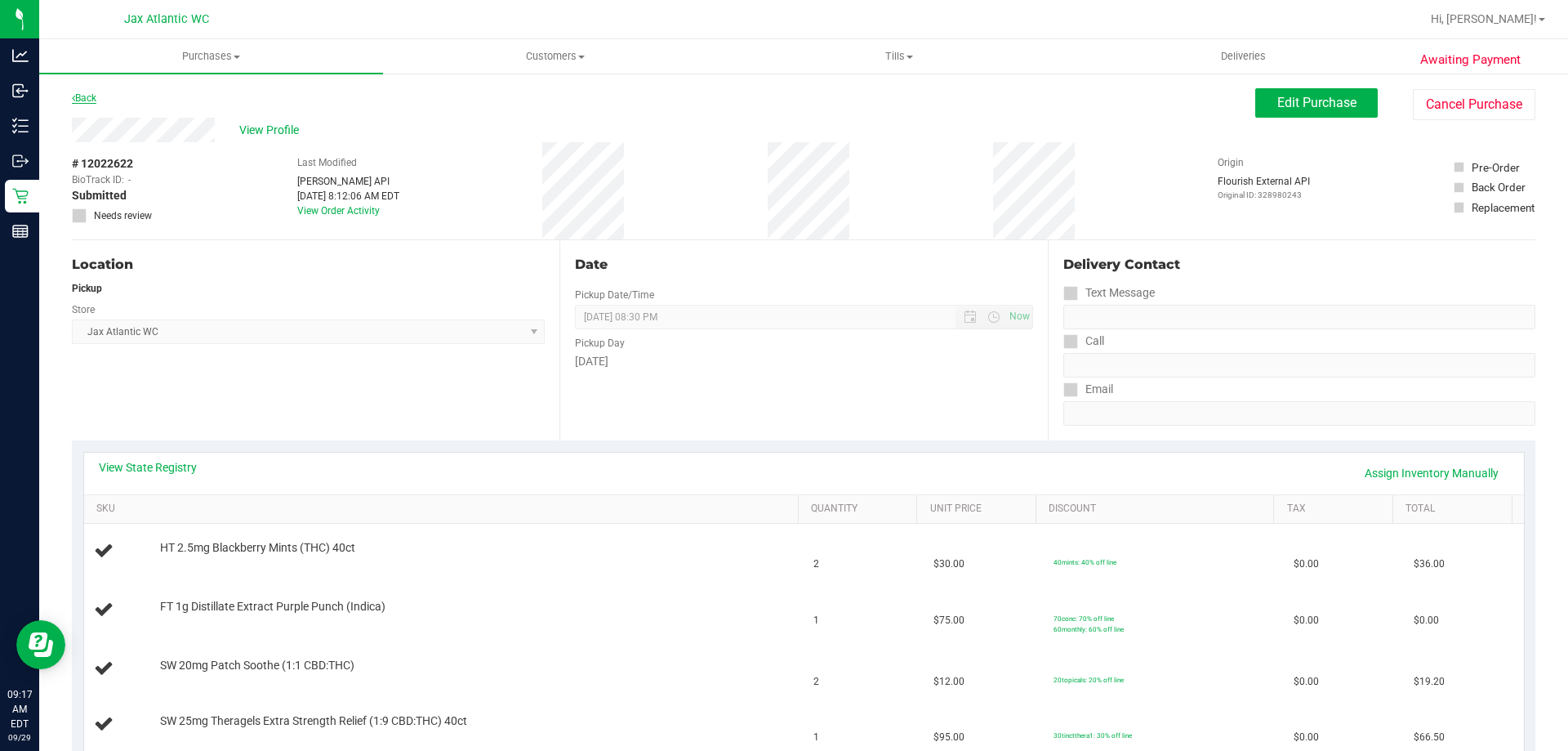
click at [92, 97] on link "Back" at bounding box center [84, 97] width 24 height 12
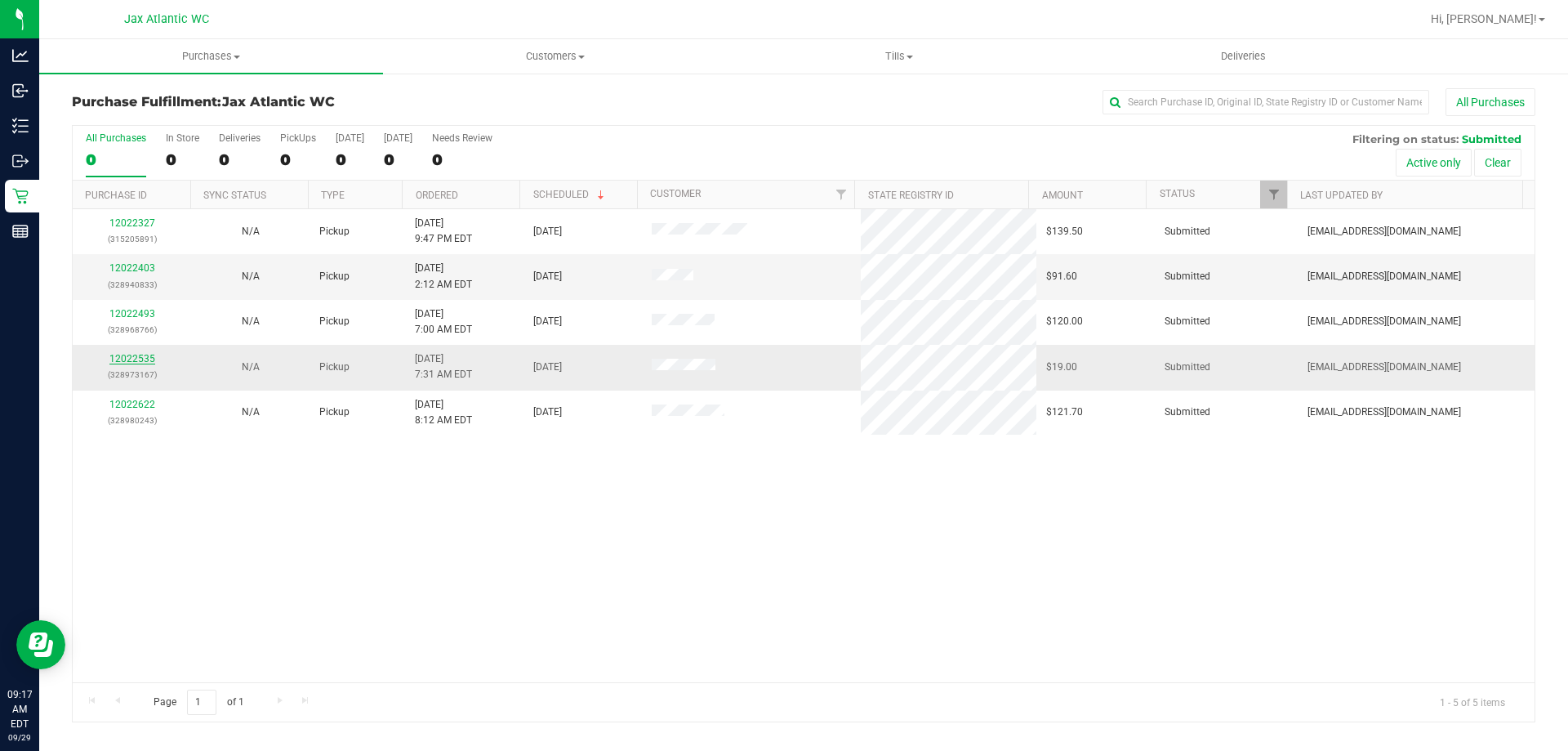
click at [146, 358] on link "12022535" at bounding box center [132, 358] width 46 height 12
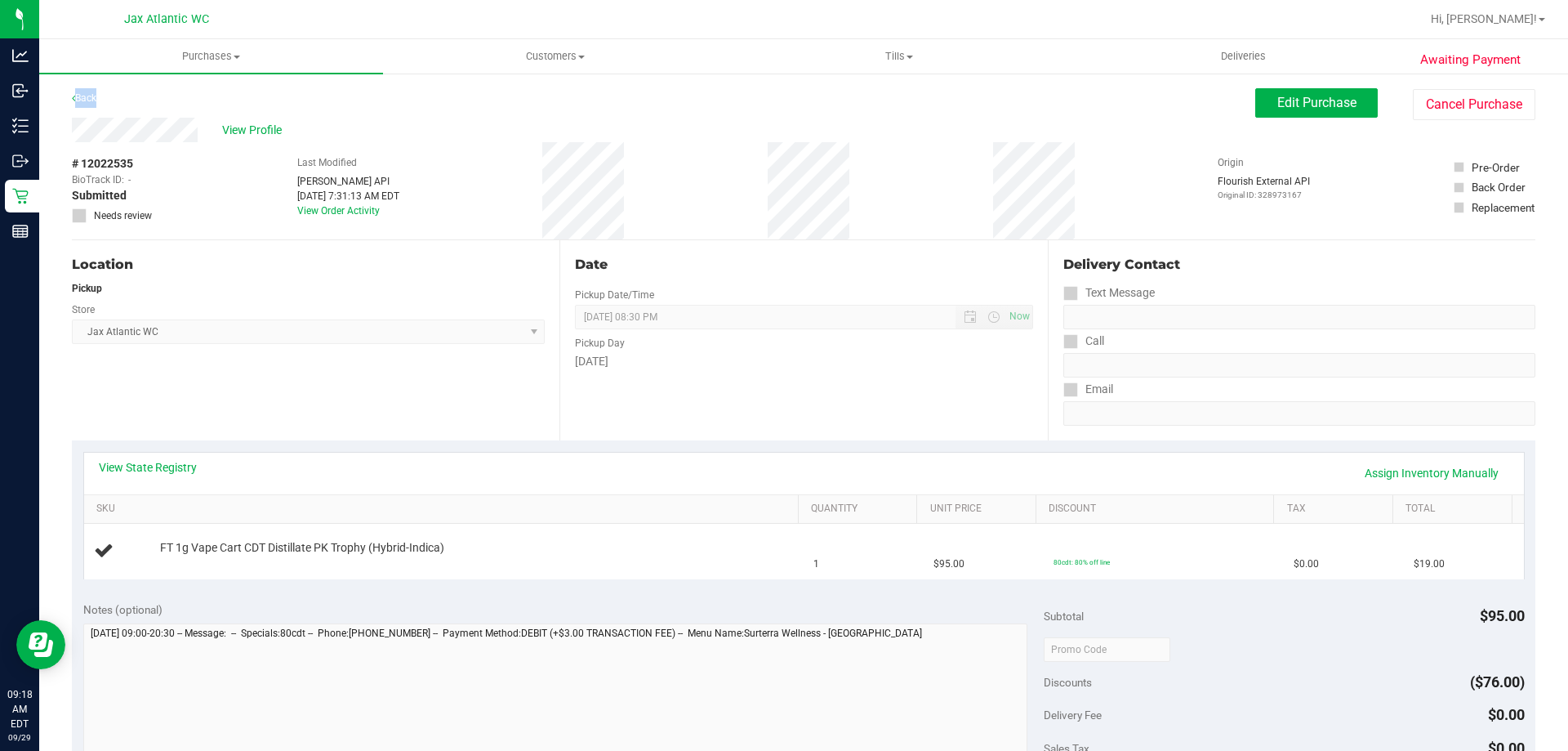
click at [93, 88] on div "Awaiting Payment Back Edit Purchase Cancel Purchase View Profile # 12022535 Bio…" at bounding box center [803, 684] width 1529 height 1225
click at [92, 96] on link "Back" at bounding box center [84, 97] width 24 height 12
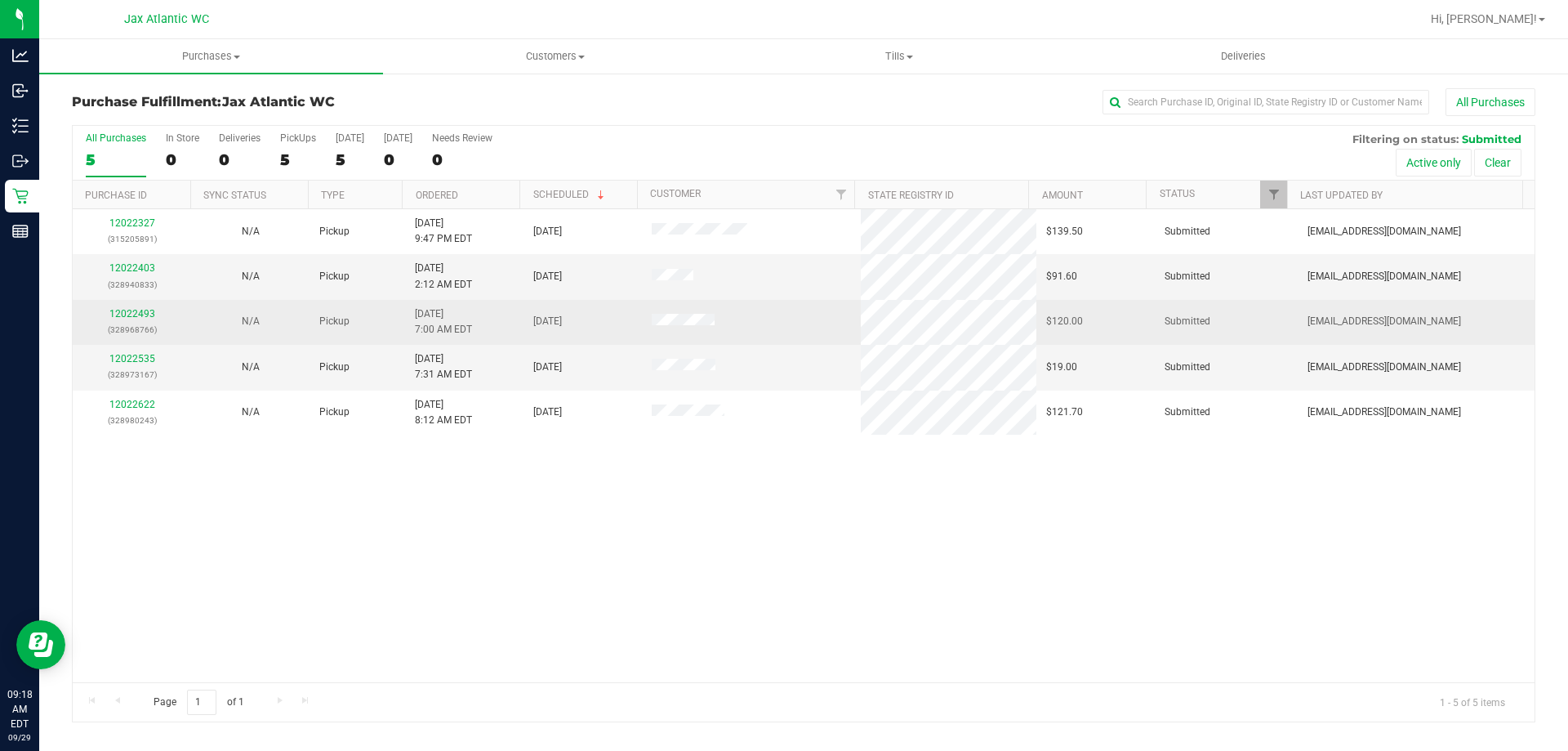
click at [126, 307] on div "12022493 (328968766)" at bounding box center [131, 321] width 98 height 31
click at [126, 313] on link "12022493" at bounding box center [132, 313] width 46 height 12
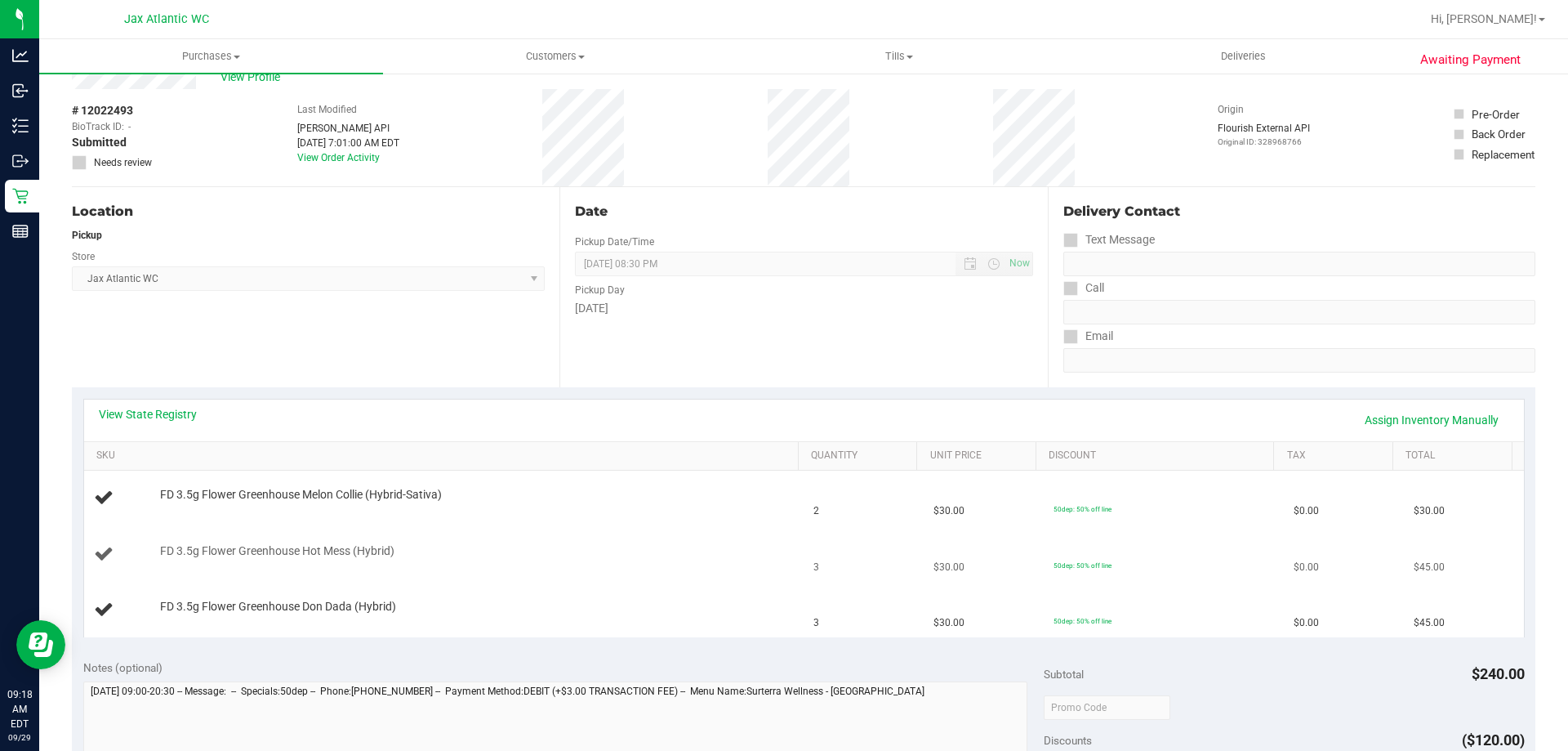
scroll to position [81, 0]
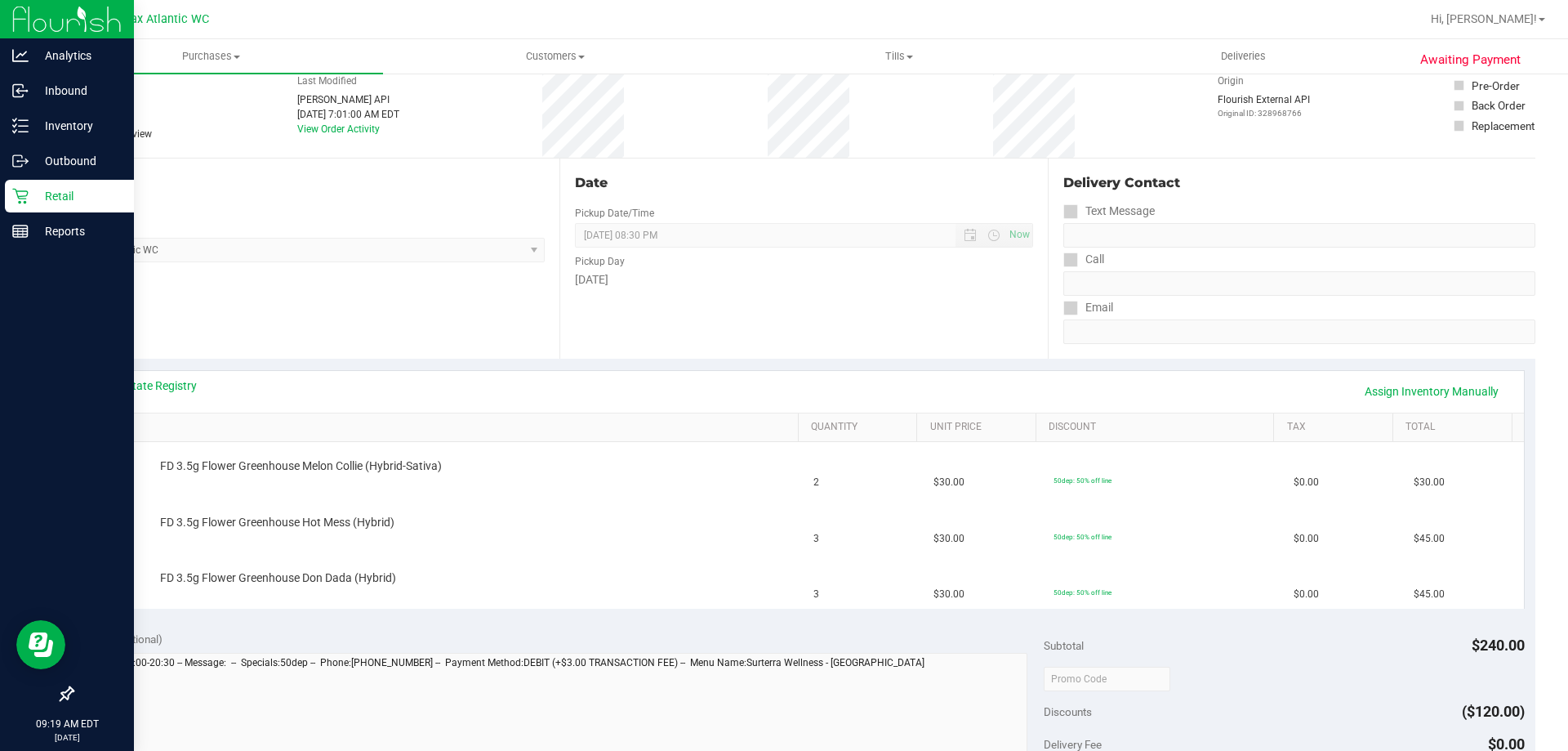
click at [19, 199] on icon at bounding box center [20, 196] width 15 height 15
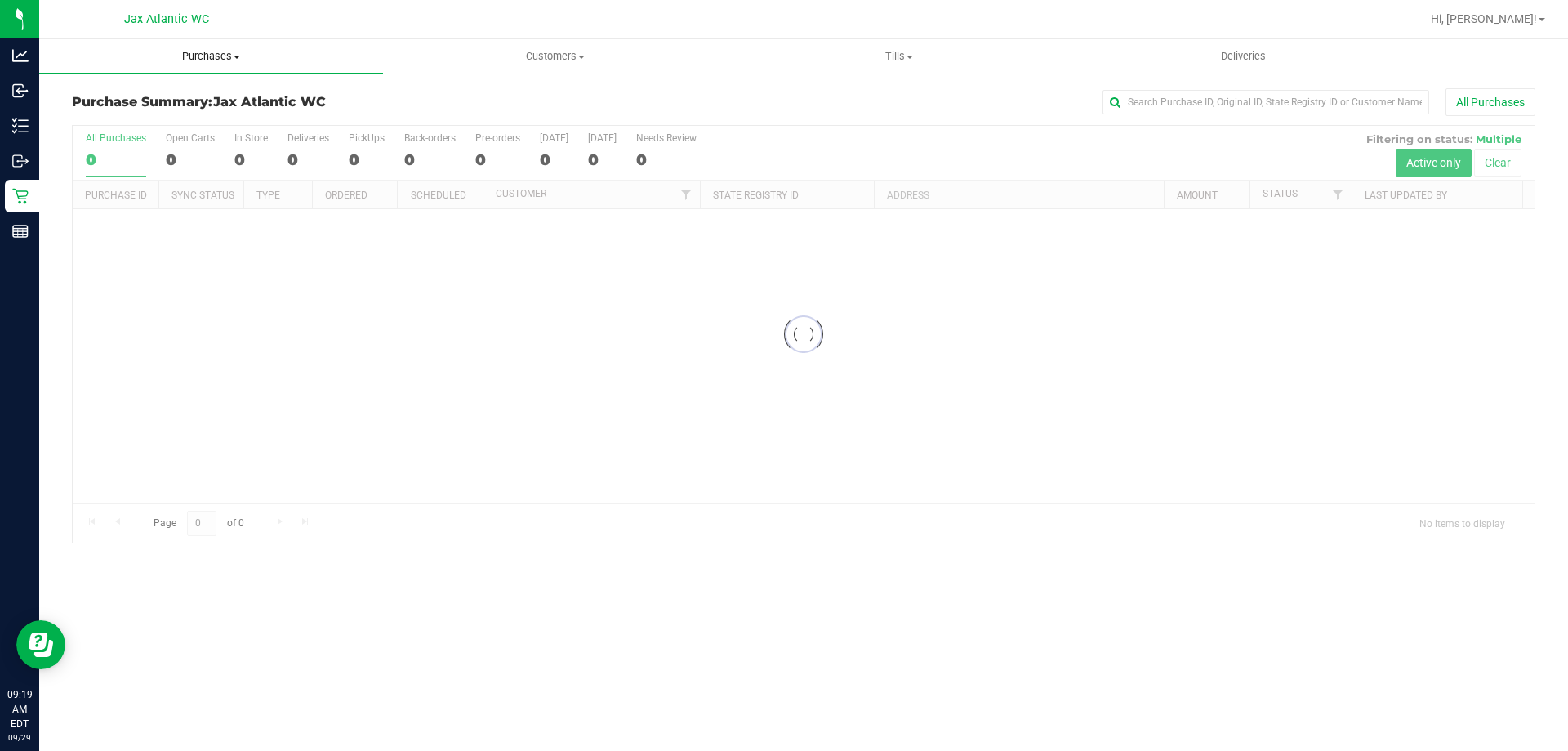
click at [236, 60] on span "Purchases" at bounding box center [210, 56] width 344 height 14
click at [539, 543] on div "Purchase Summary: Jax Atlantic WC All Purchases Loading... All Purchases 0 Open…" at bounding box center [803, 316] width 1529 height 487
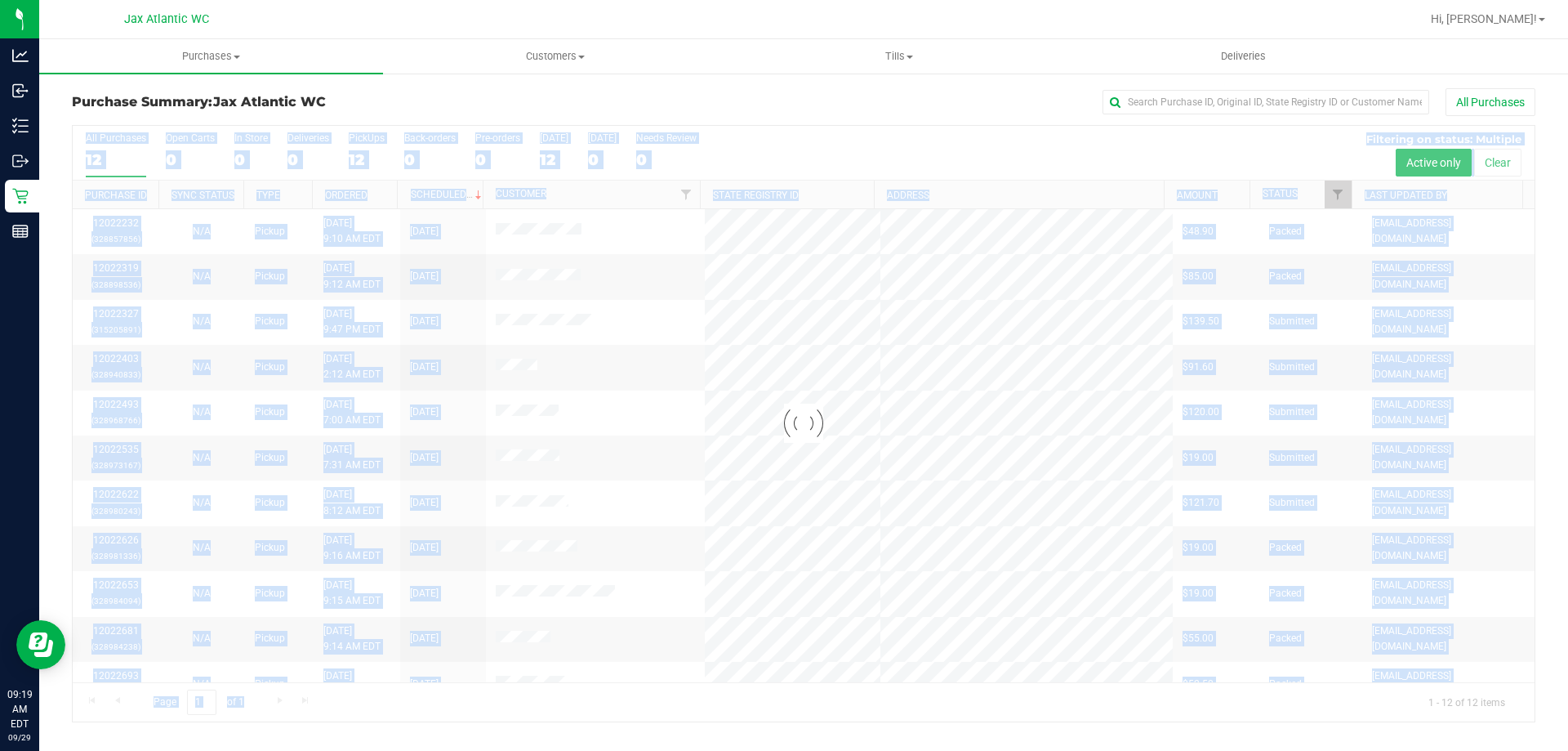
click at [584, 682] on div at bounding box center [804, 423] width 1462 height 596
click at [582, 712] on div at bounding box center [804, 423] width 1462 height 596
click at [588, 714] on div at bounding box center [804, 423] width 1462 height 596
click at [588, 717] on div at bounding box center [804, 423] width 1462 height 596
click at [636, 728] on div "Purchase Summary: Jax Atlantic WC All Purchases Loading... All Purchases 12 Ope…" at bounding box center [803, 405] width 1529 height 666
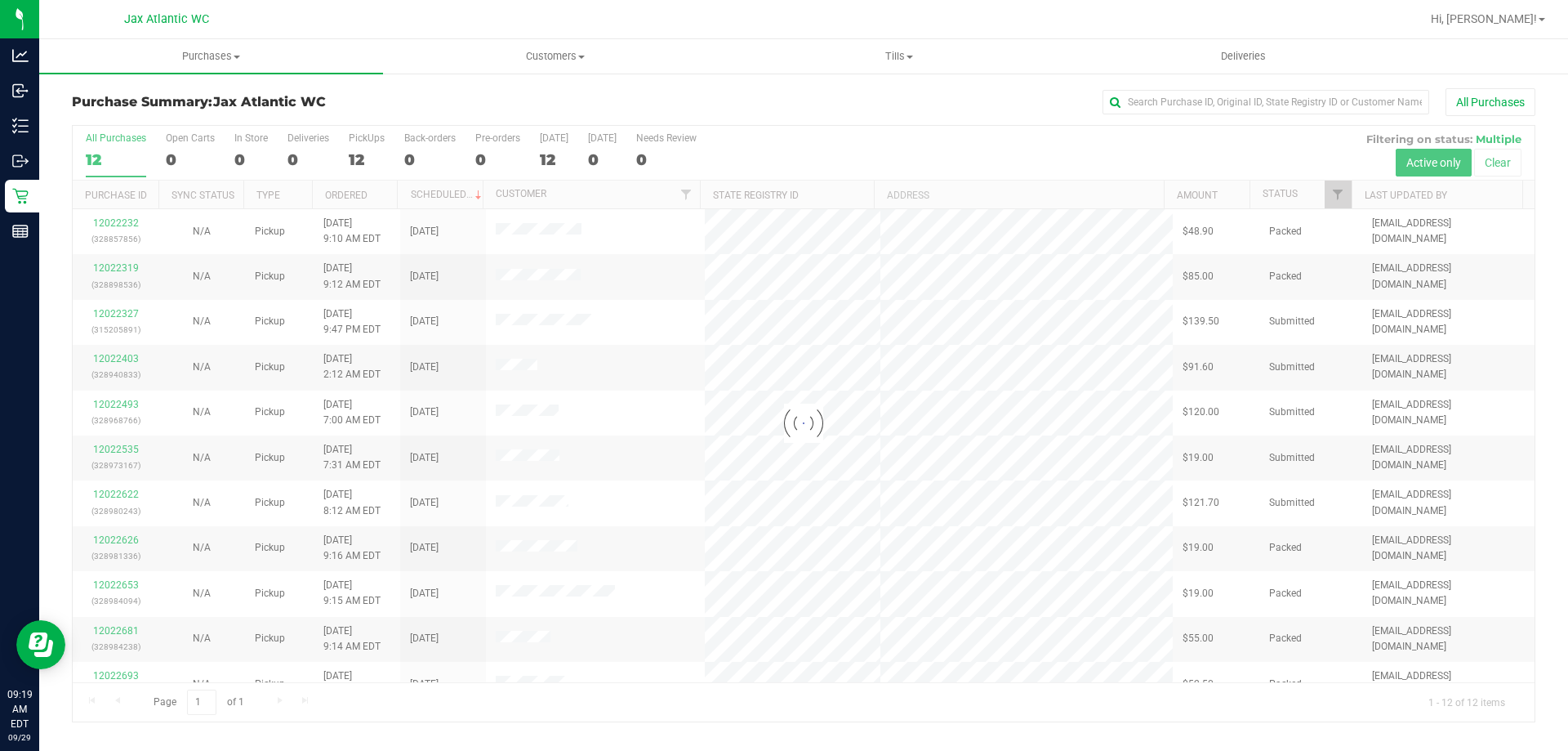
click at [638, 728] on div "Purchase Summary: Jax Atlantic WC All Purchases Loading... All Purchases 12 Ope…" at bounding box center [803, 405] width 1529 height 666
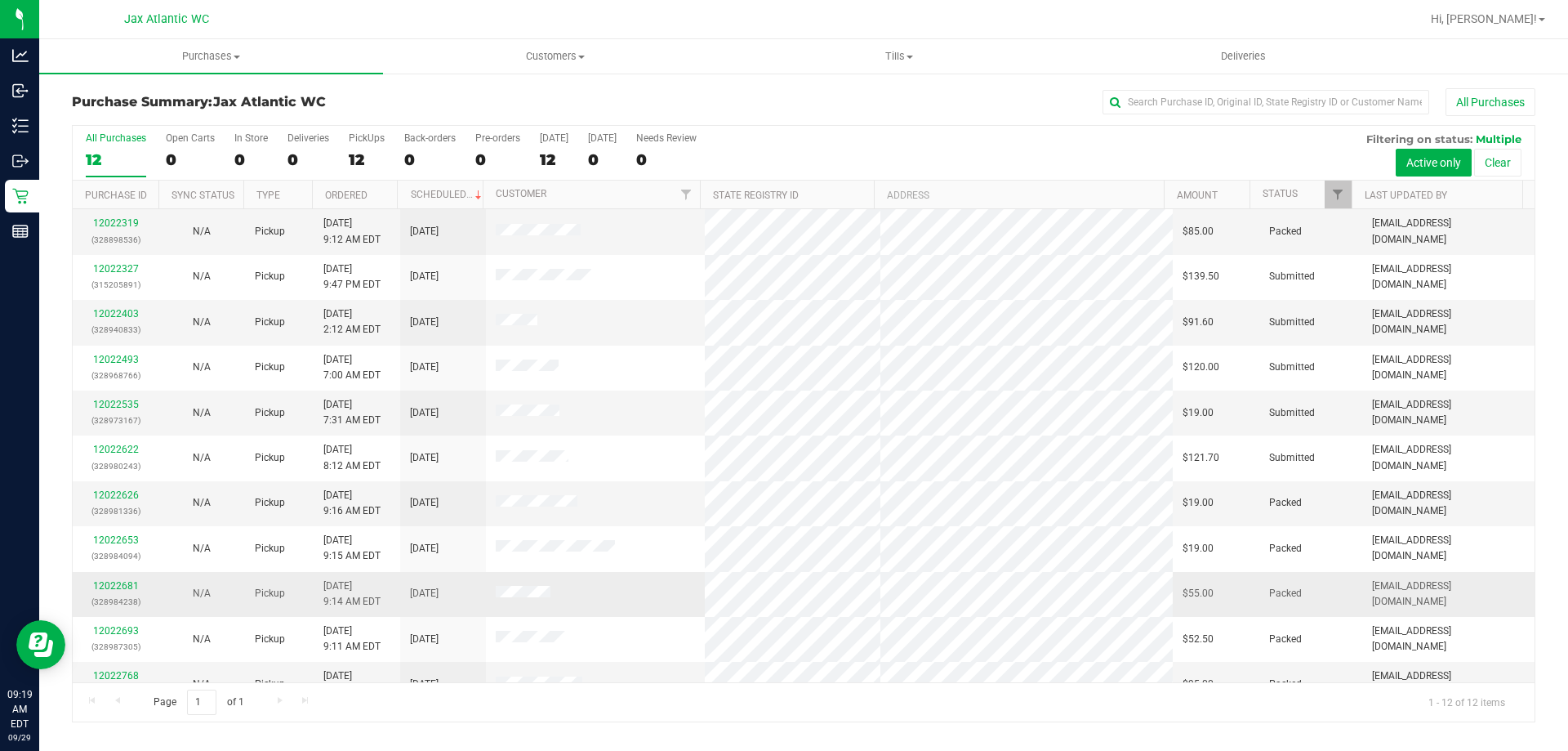
scroll to position [70, 0]
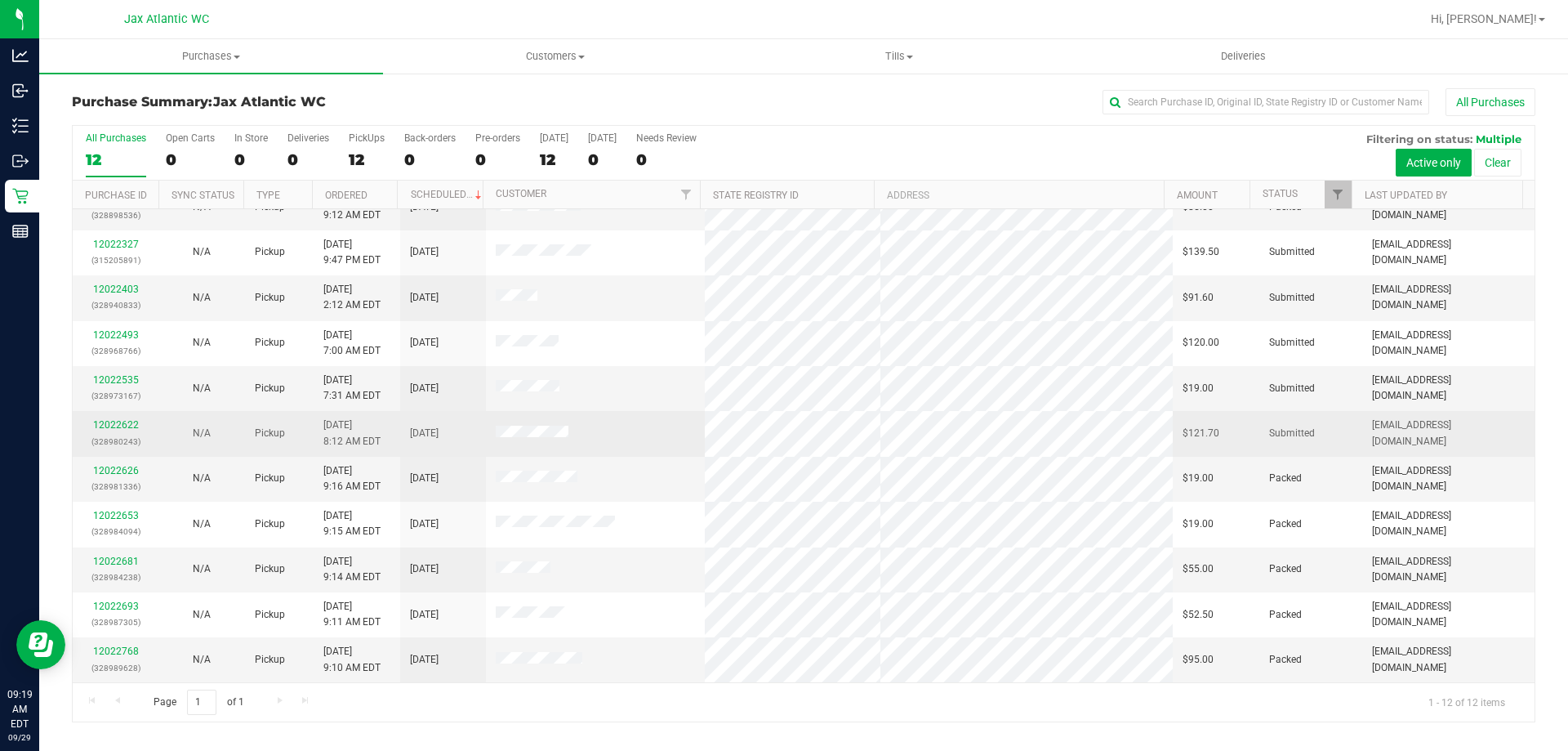
click at [117, 431] on div "12022622 (328980243)" at bounding box center [115, 432] width 66 height 31
click at [116, 425] on link "12022622" at bounding box center [116, 424] width 46 height 12
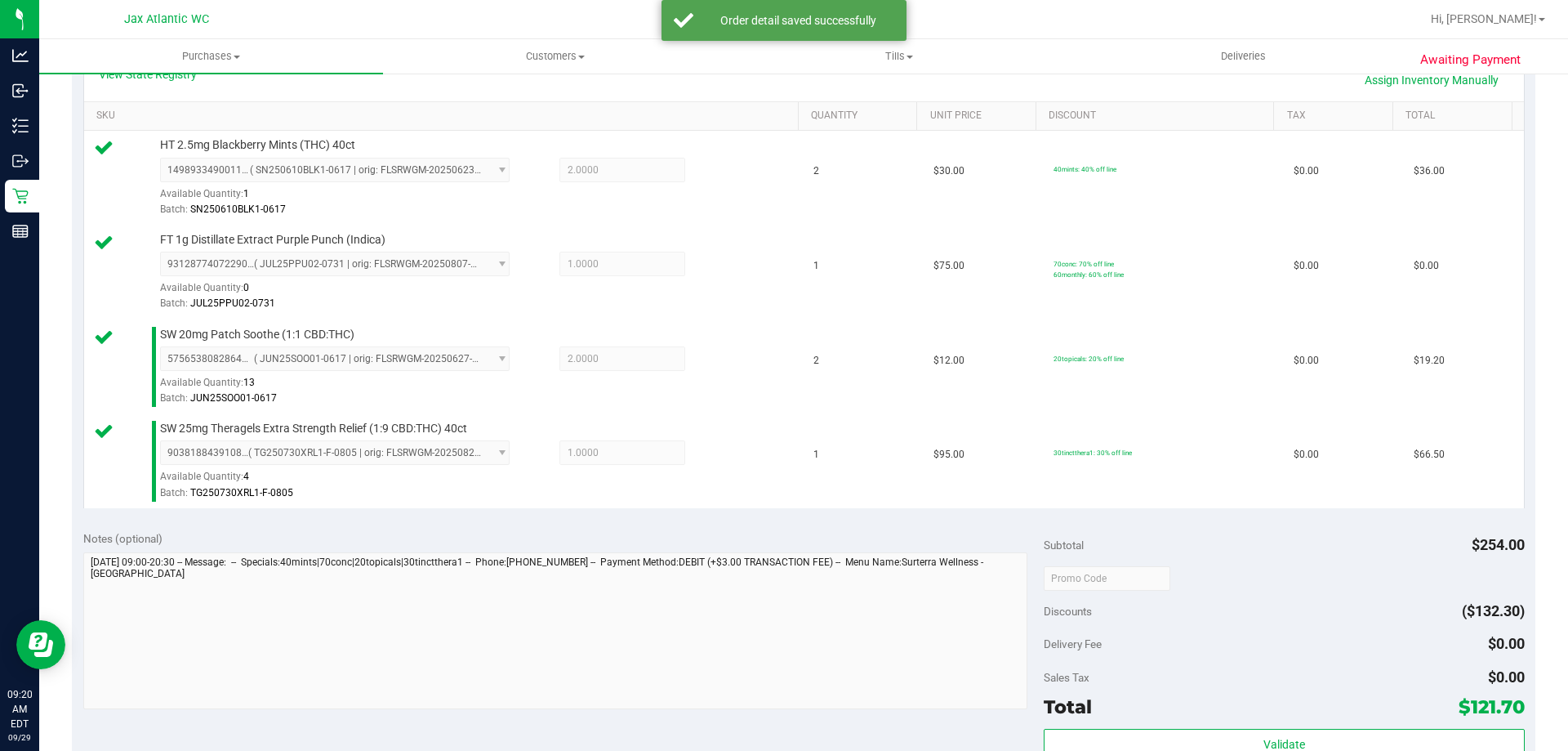
scroll to position [490, 0]
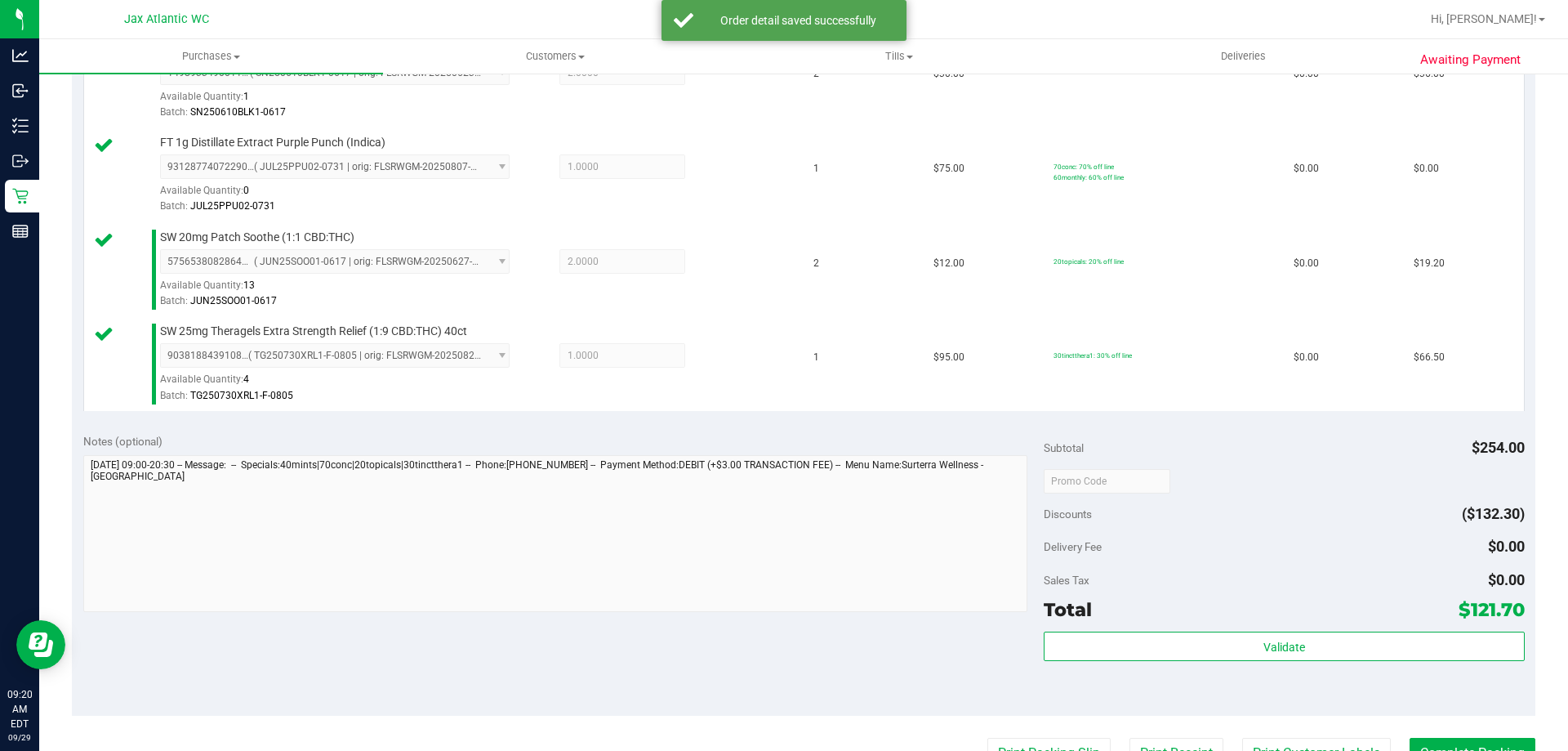
click at [1277, 629] on div "Subtotal $254.00 Discounts ($132.30) Delivery Fee $0.00 Sales Tax $0.00 Total $…" at bounding box center [1284, 569] width 480 height 272
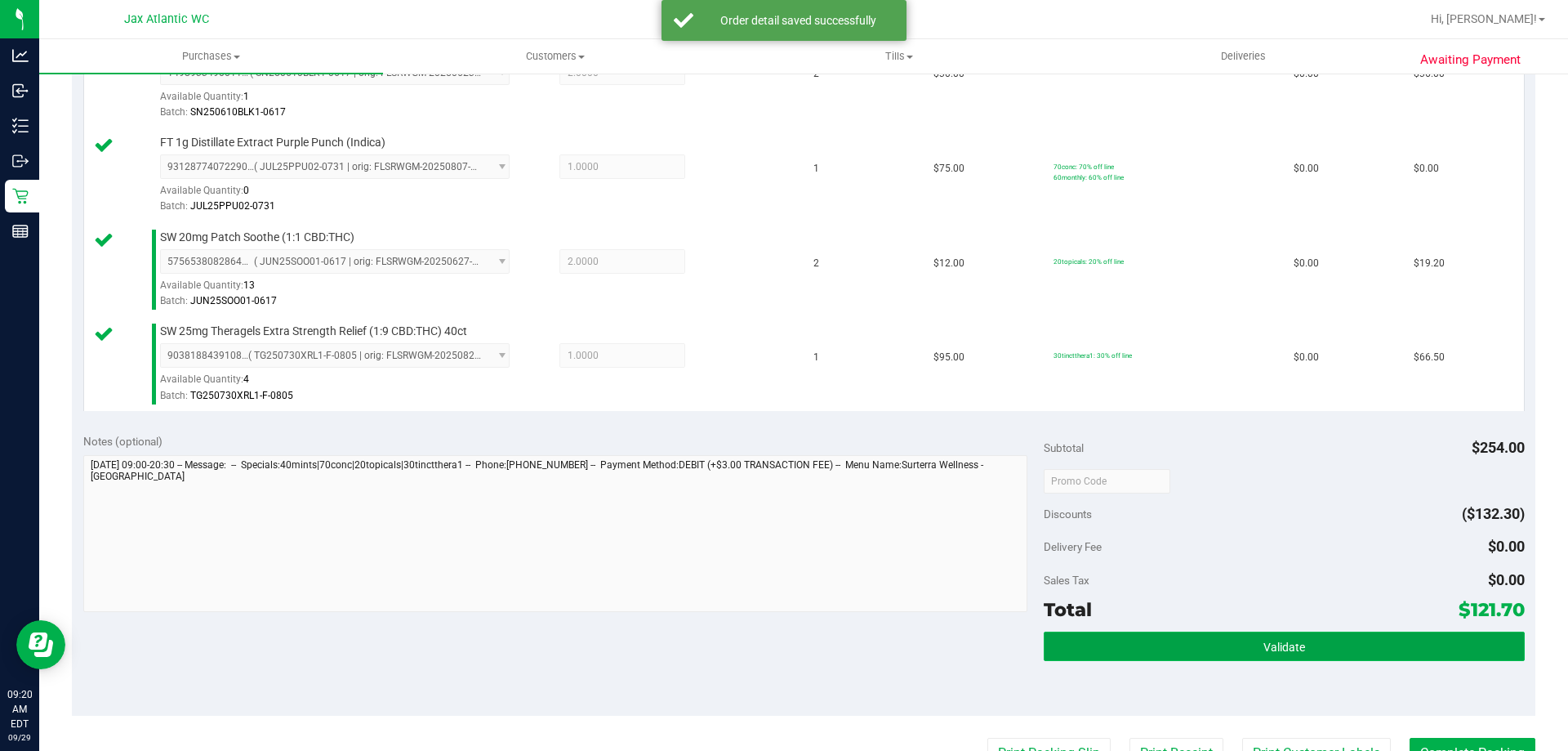
click at [1282, 640] on span "Validate" at bounding box center [1285, 646] width 42 height 13
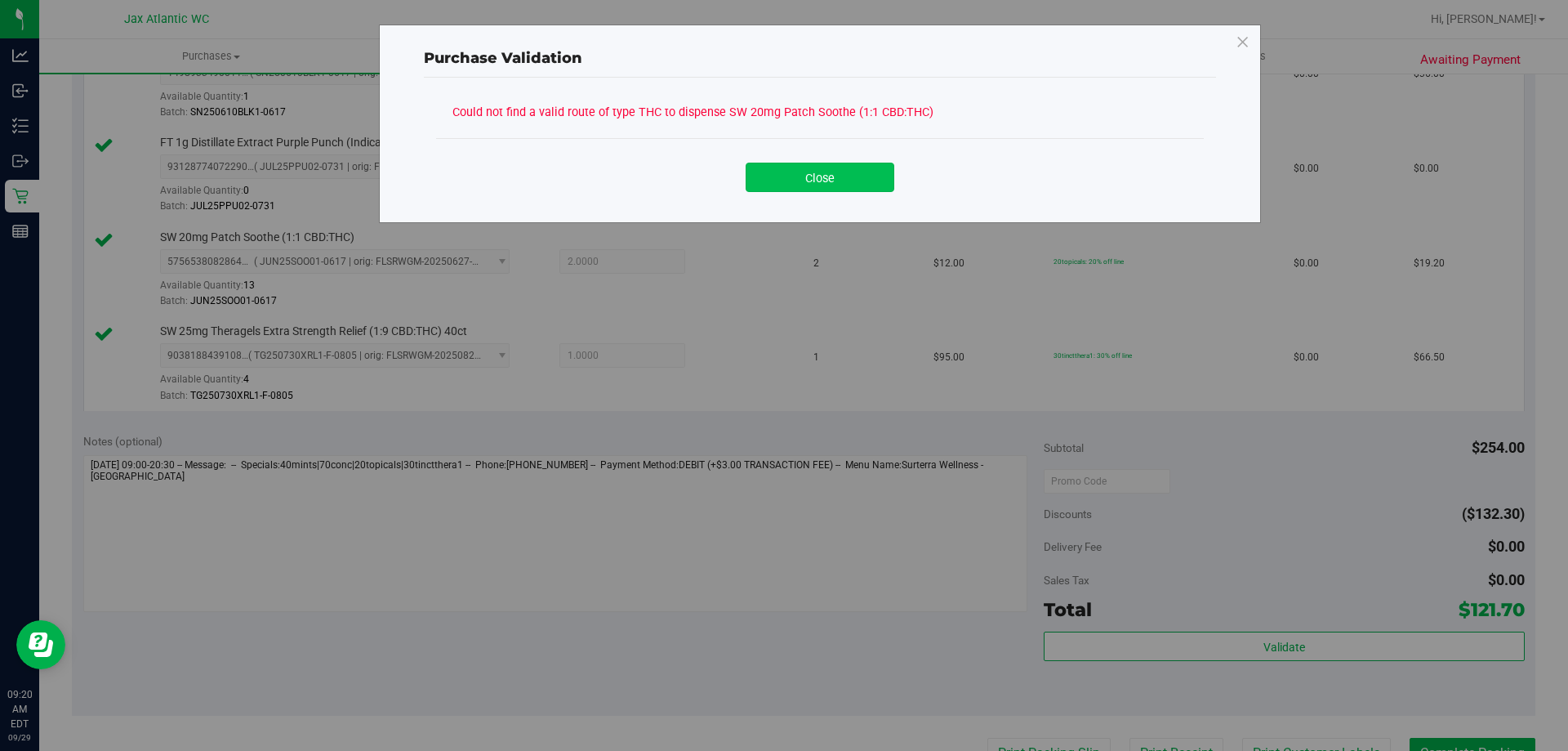
click at [820, 187] on button "Close" at bounding box center [820, 177] width 149 height 30
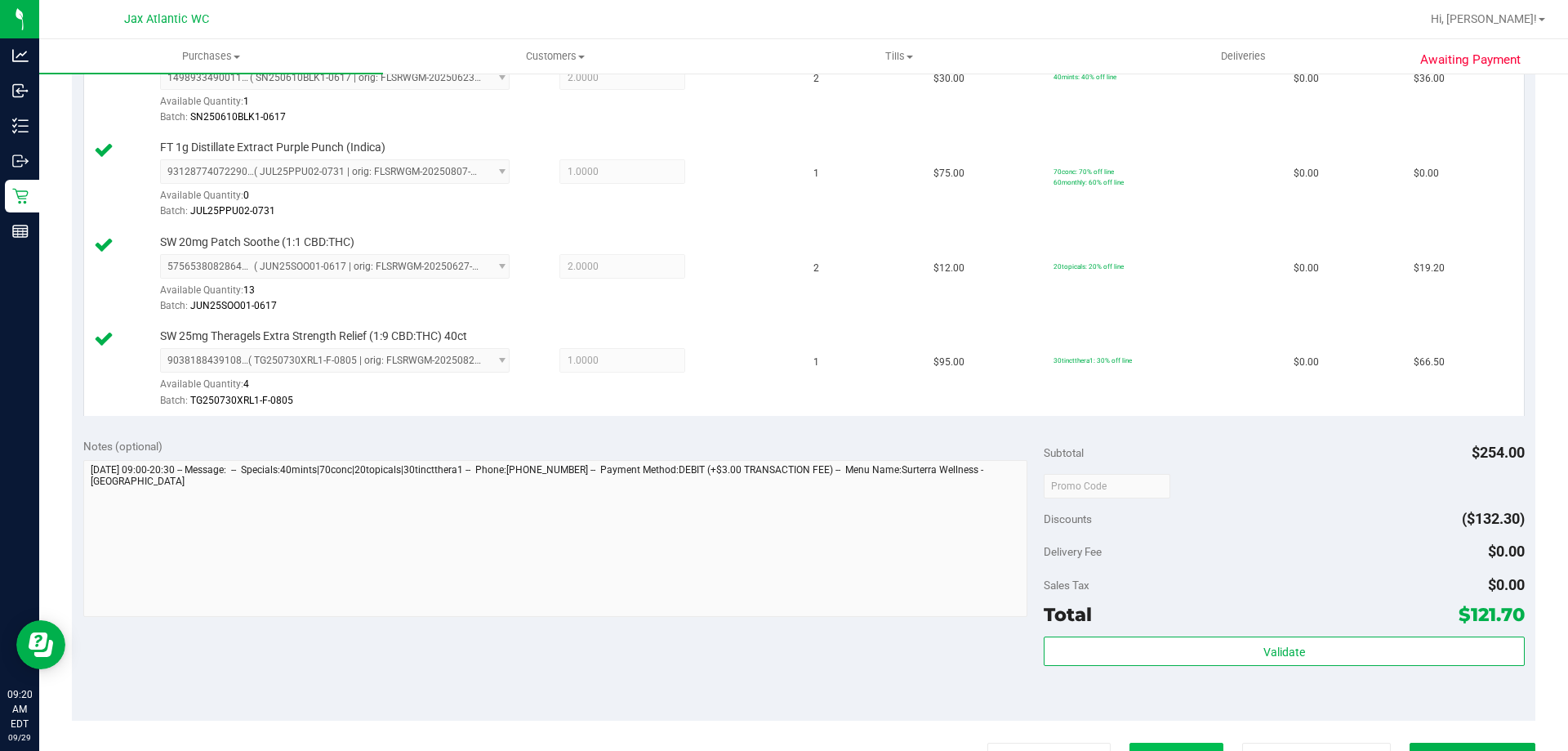
scroll to position [654, 0]
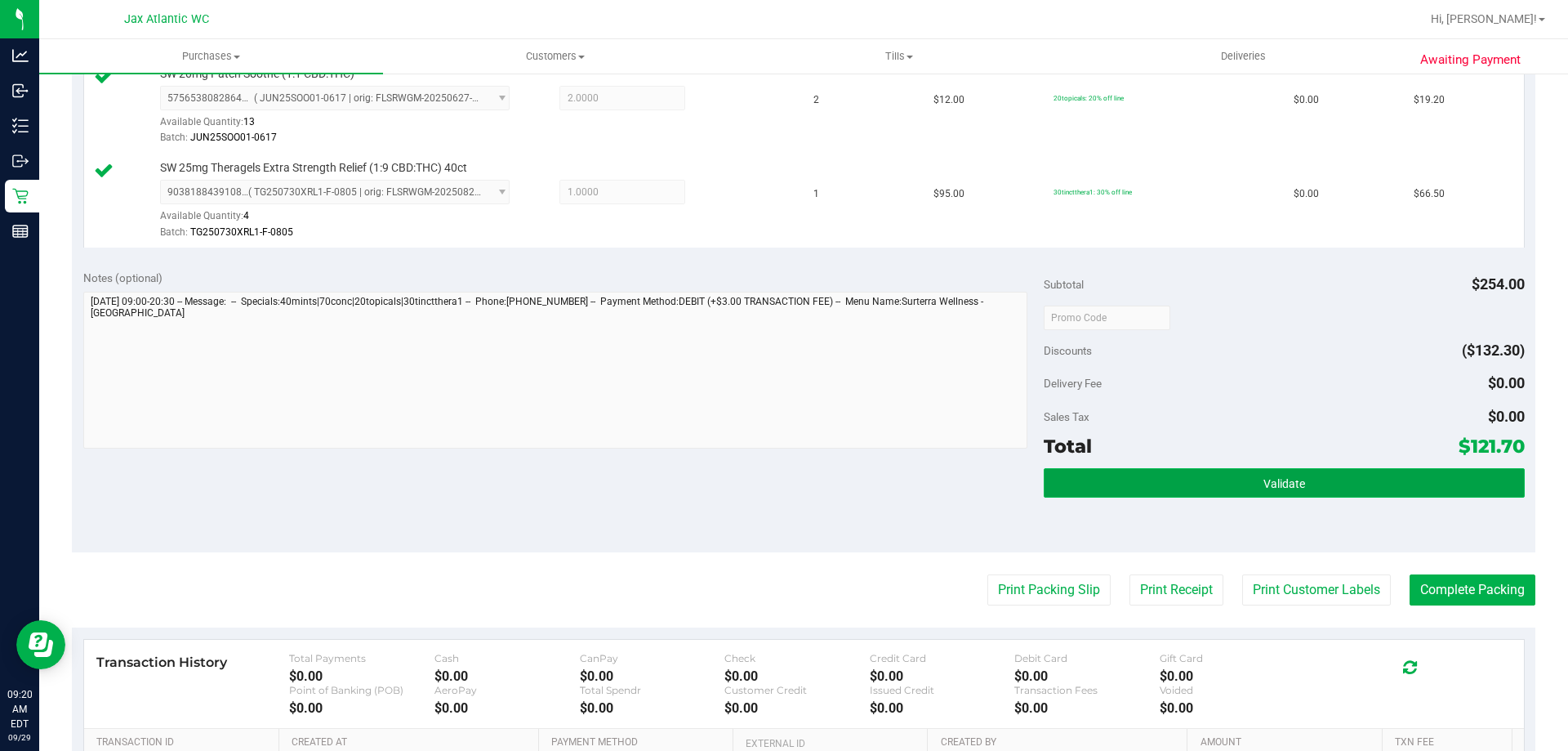
click at [1290, 490] on button "Validate" at bounding box center [1284, 482] width 480 height 30
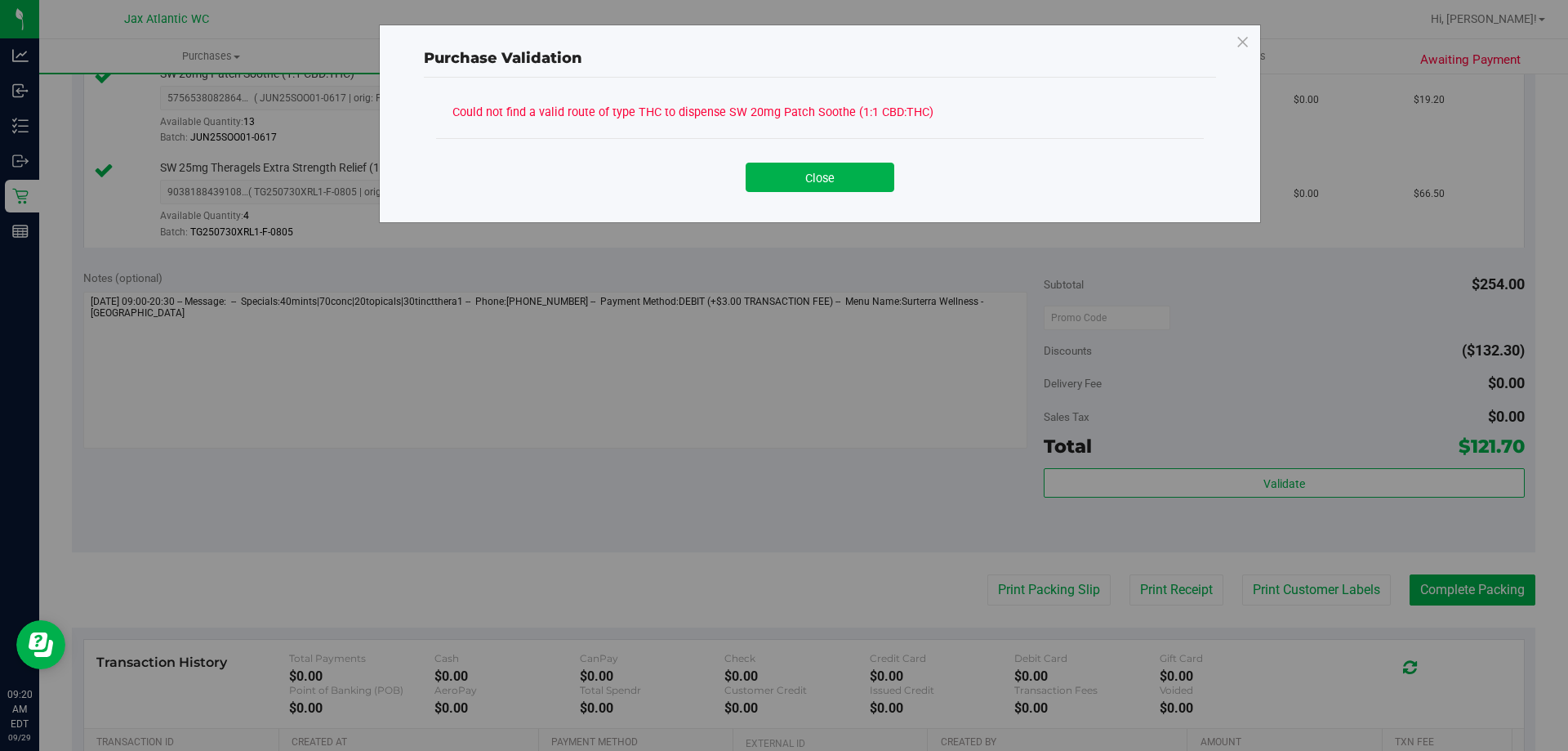
click at [820, 192] on div "Close" at bounding box center [820, 171] width 768 height 66
click at [840, 170] on button "Close" at bounding box center [820, 177] width 149 height 30
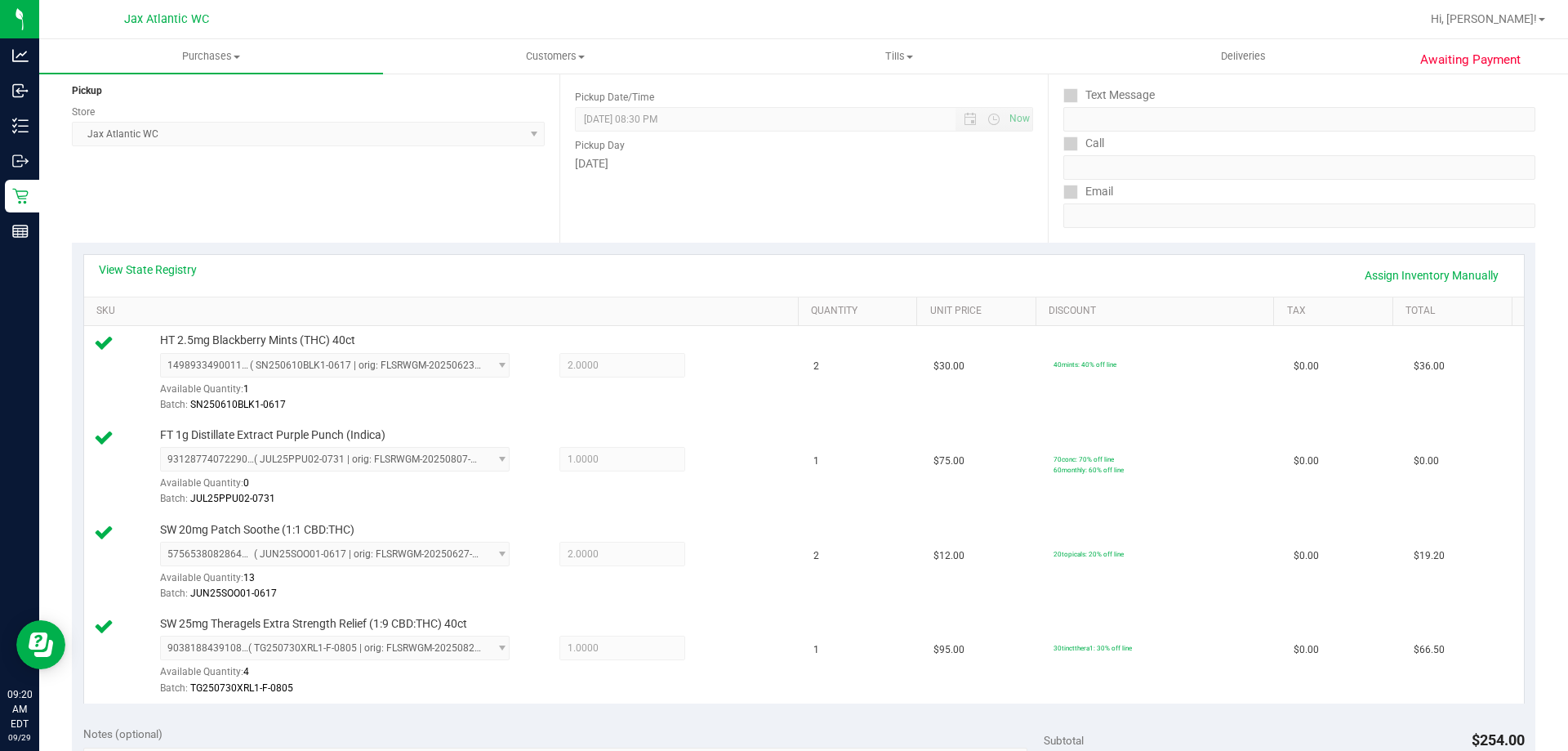
scroll to position [81, 0]
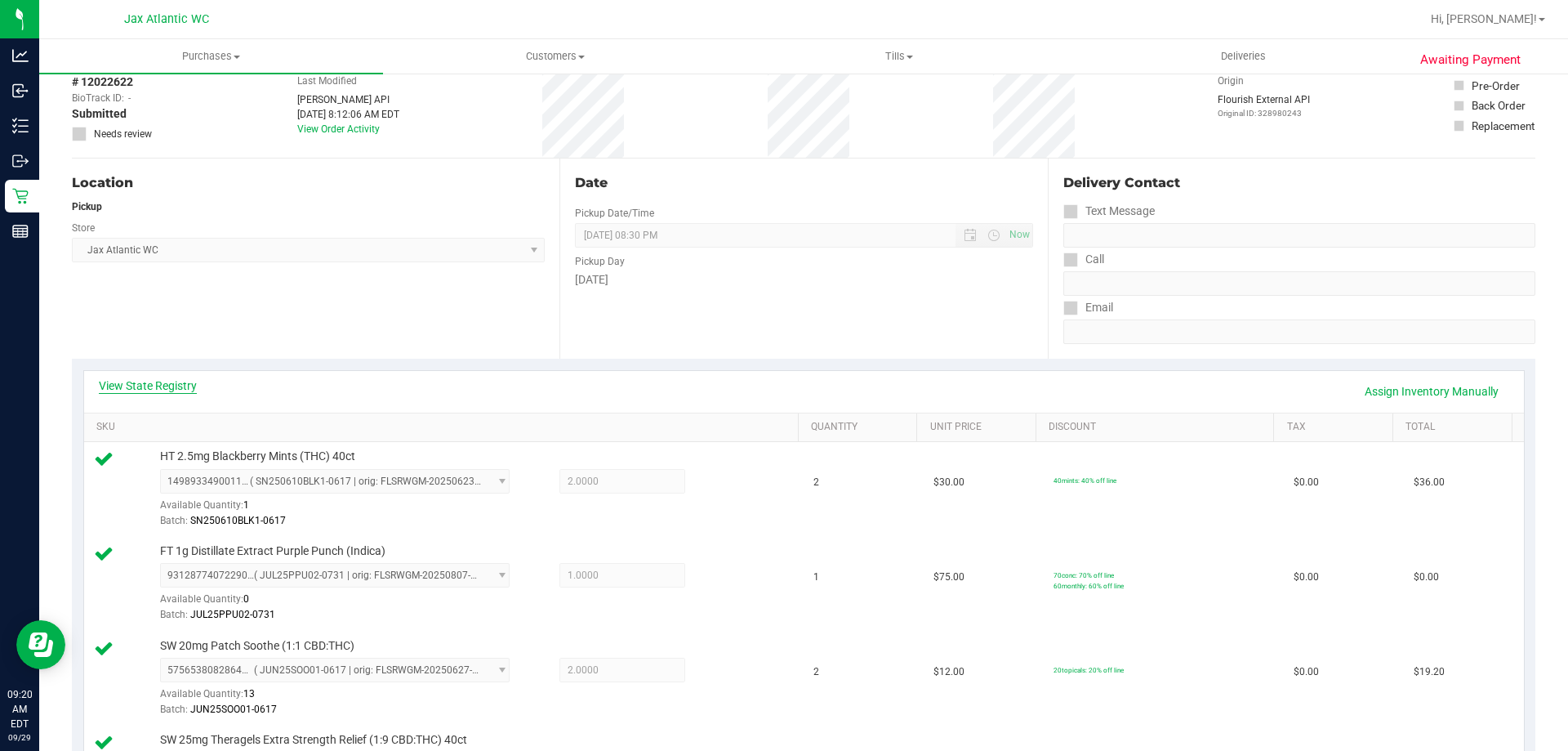
click at [185, 387] on link "View State Registry" at bounding box center [147, 385] width 98 height 16
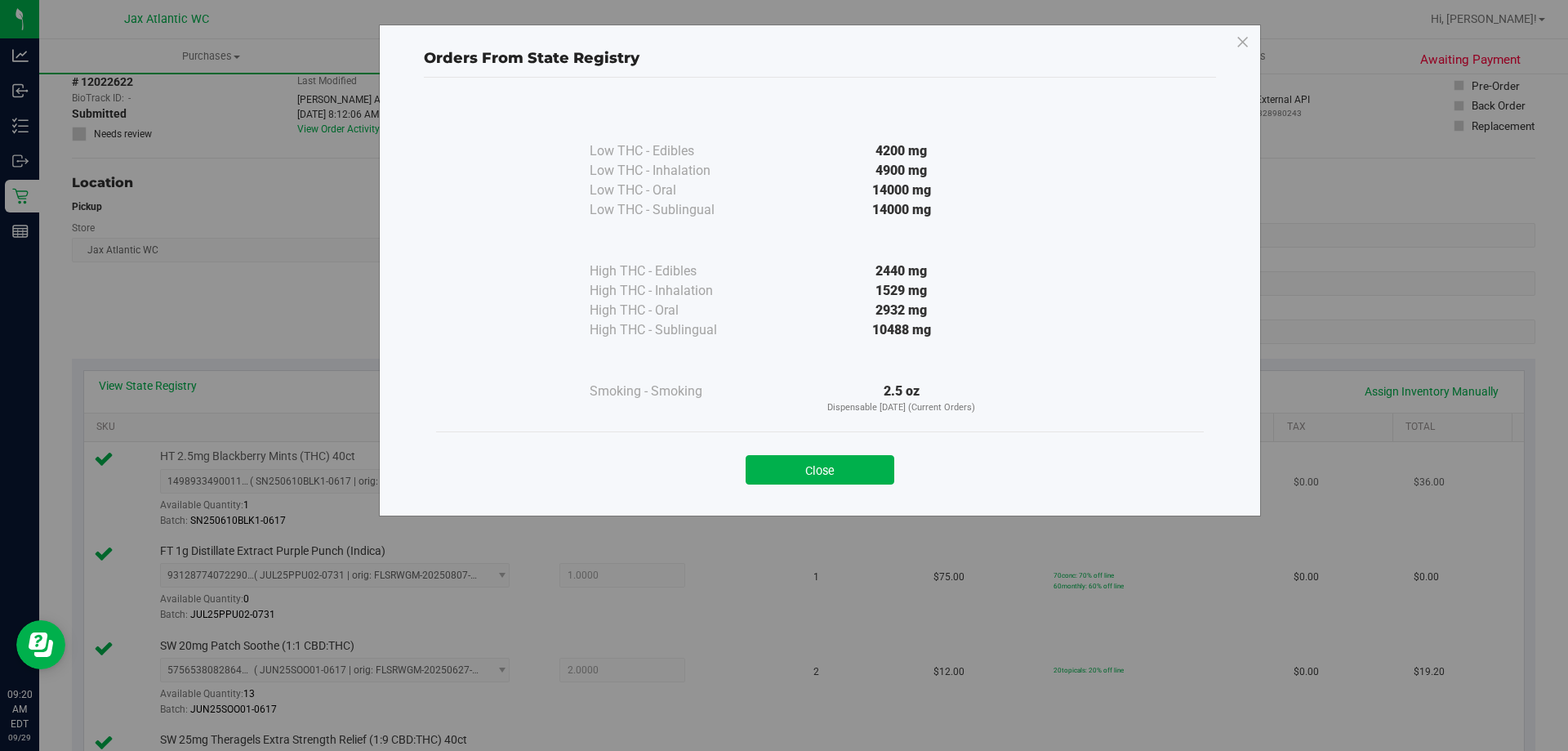
drag, startPoint x: 837, startPoint y: 468, endPoint x: 851, endPoint y: 459, distance: 16.6
click at [837, 469] on button "Close" at bounding box center [820, 469] width 149 height 30
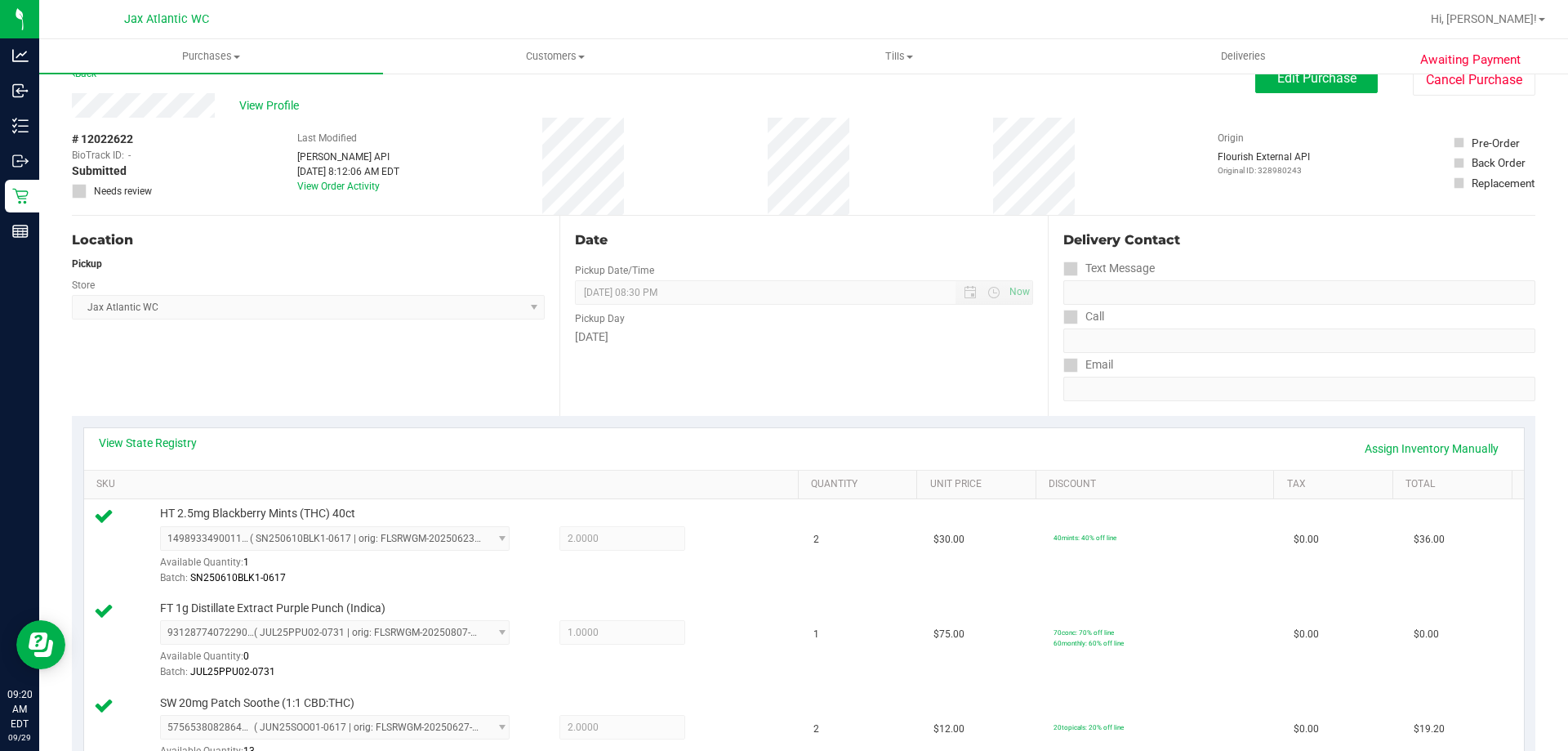
scroll to position [0, 0]
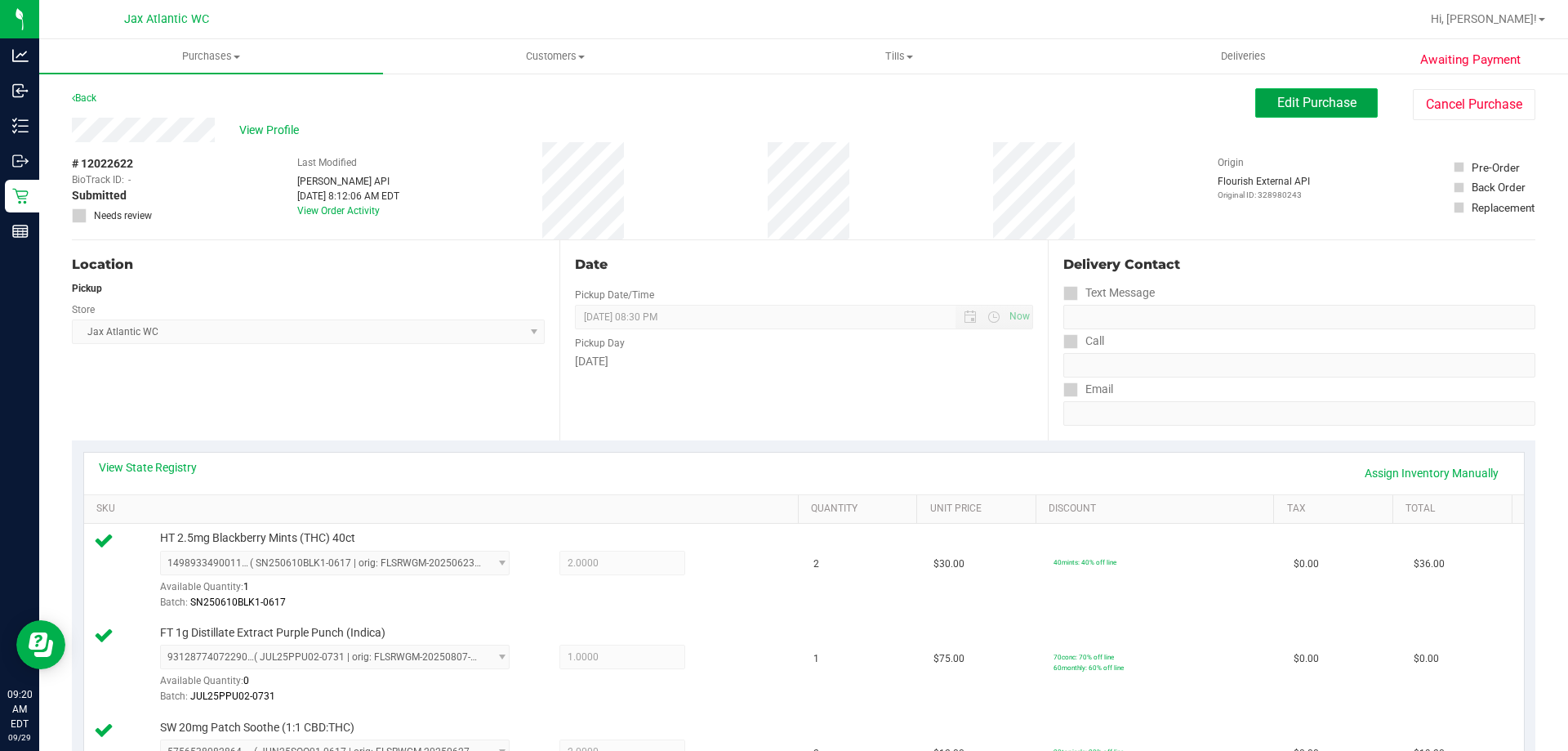
click at [1281, 104] on span "Edit Purchase" at bounding box center [1317, 102] width 79 height 15
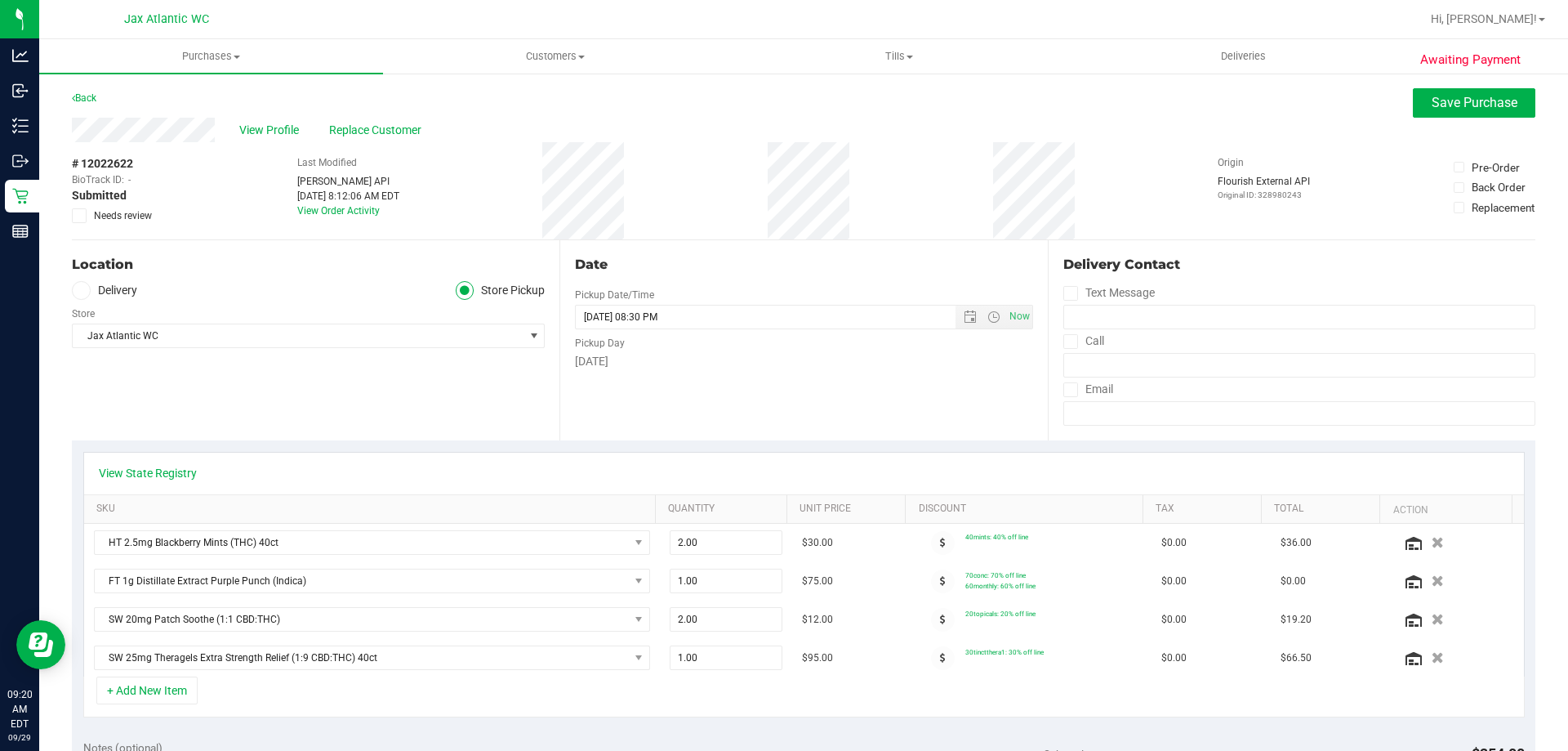
drag, startPoint x: 1416, startPoint y: 621, endPoint x: 1413, endPoint y: 464, distance: 157.0
click at [1432, 621] on icon "button" at bounding box center [1438, 619] width 13 height 12
click at [1434, 106] on span "Save Purchase" at bounding box center [1474, 102] width 86 height 15
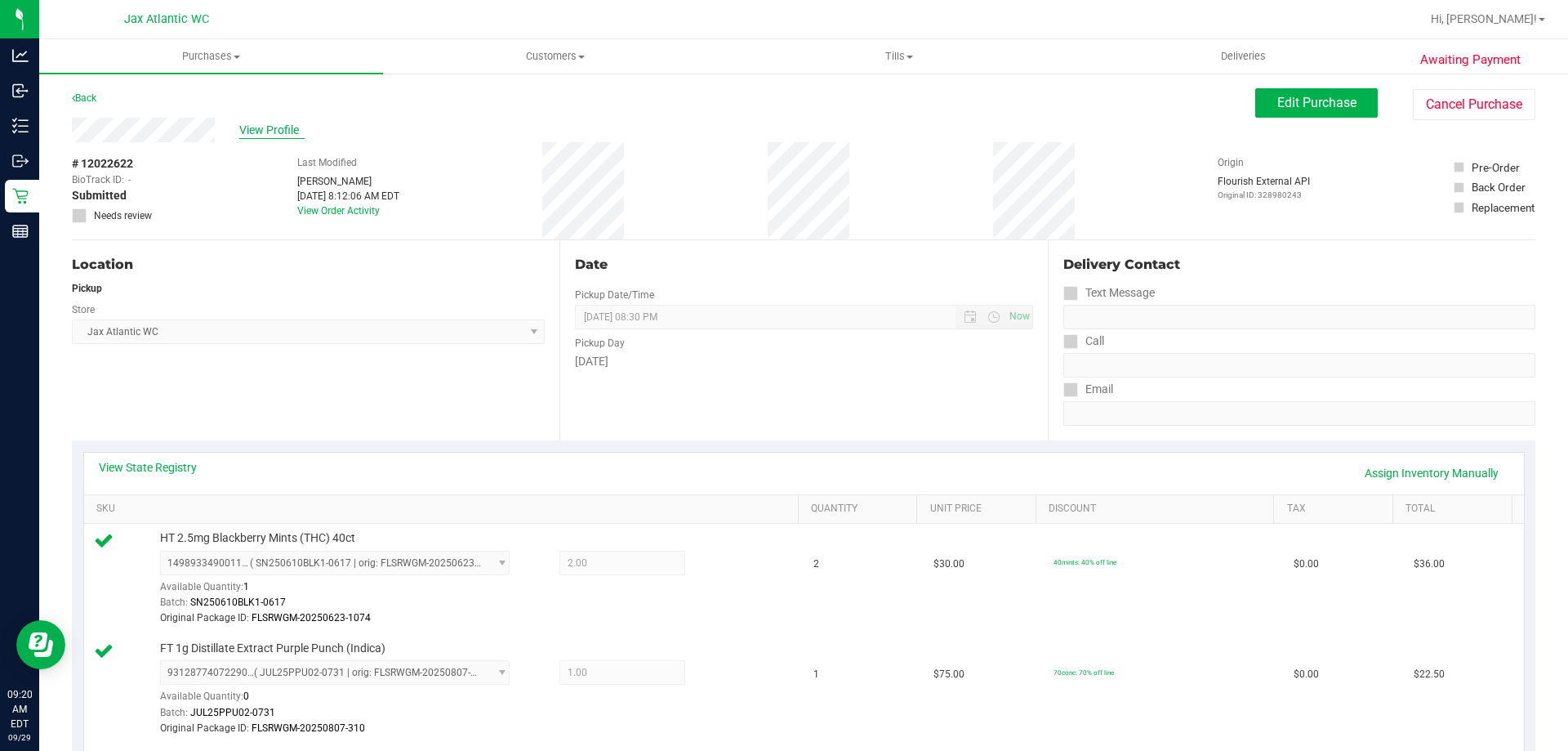
click at [266, 129] on span "View Profile" at bounding box center [272, 130] width 65 height 17
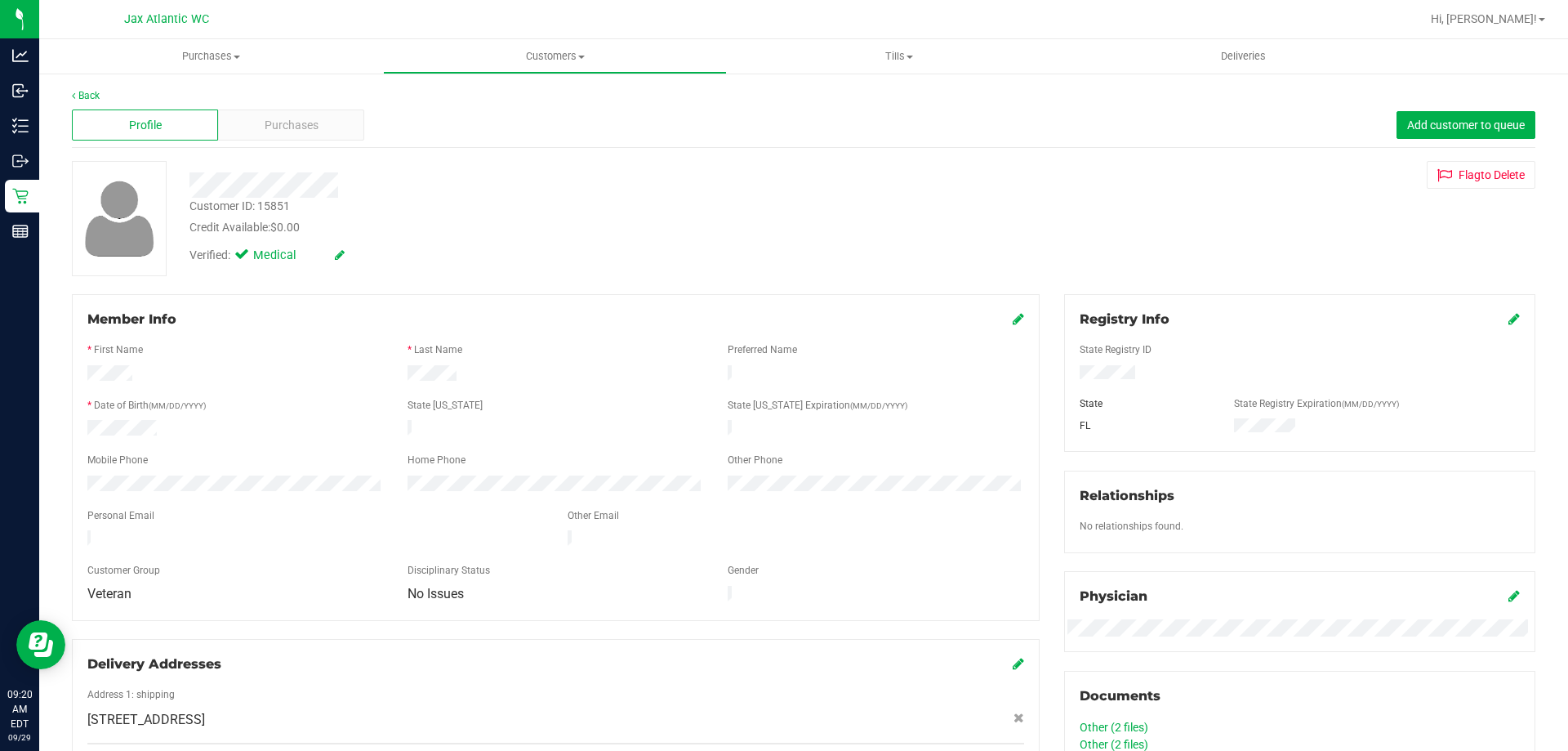
click at [275, 202] on div "Customer ID: 15851" at bounding box center [239, 206] width 100 height 17
click at [277, 206] on div "Customer ID: 15851" at bounding box center [239, 206] width 100 height 17
copy div "15851"
click at [1490, 236] on div "Customer ID: 15851 Credit Available: $0.00 Verified: Medical Flag to Delete" at bounding box center [803, 218] width 1489 height 116
click at [264, 128] on span "Purchases" at bounding box center [292, 125] width 54 height 17
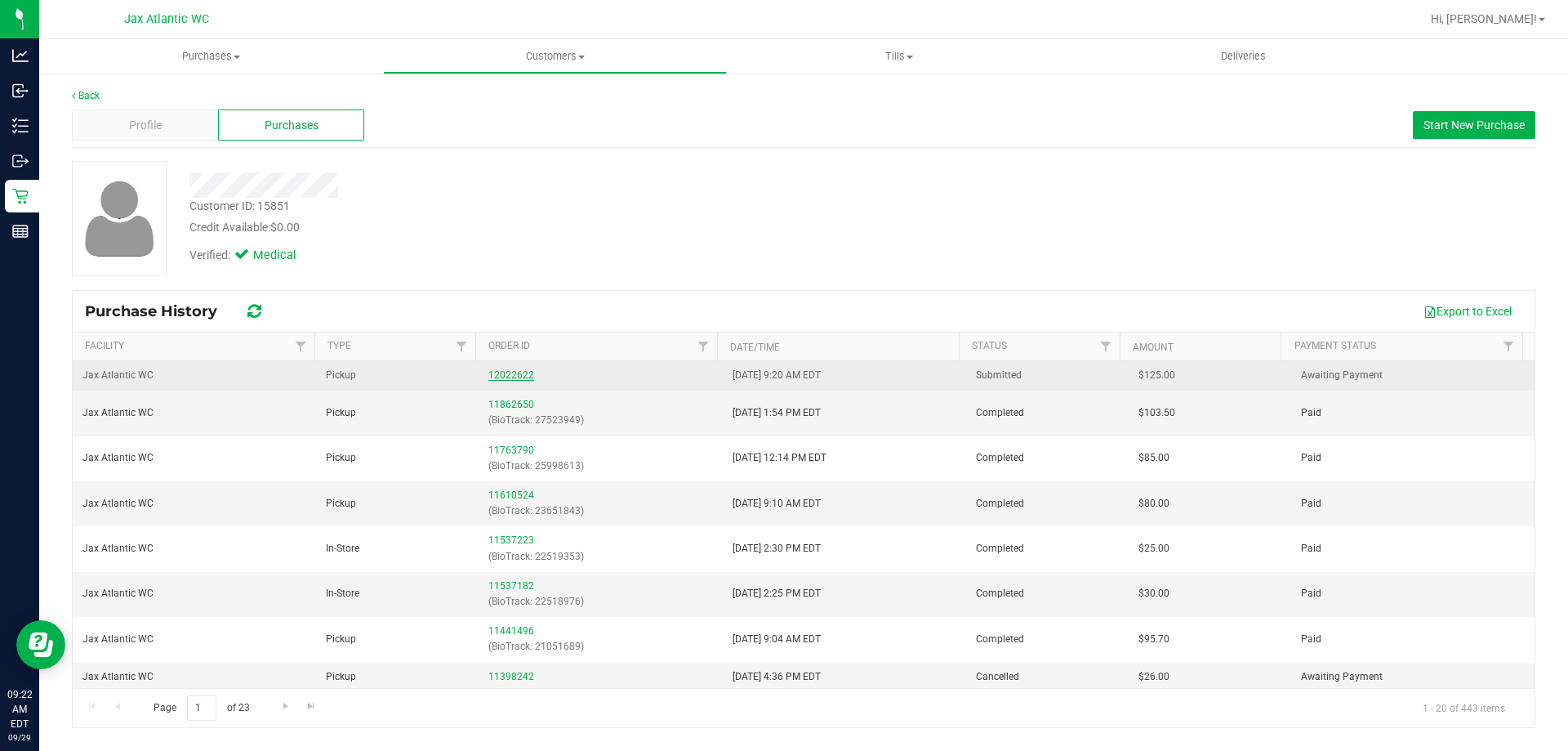
click at [506, 372] on link "12022622" at bounding box center [511, 375] width 46 height 12
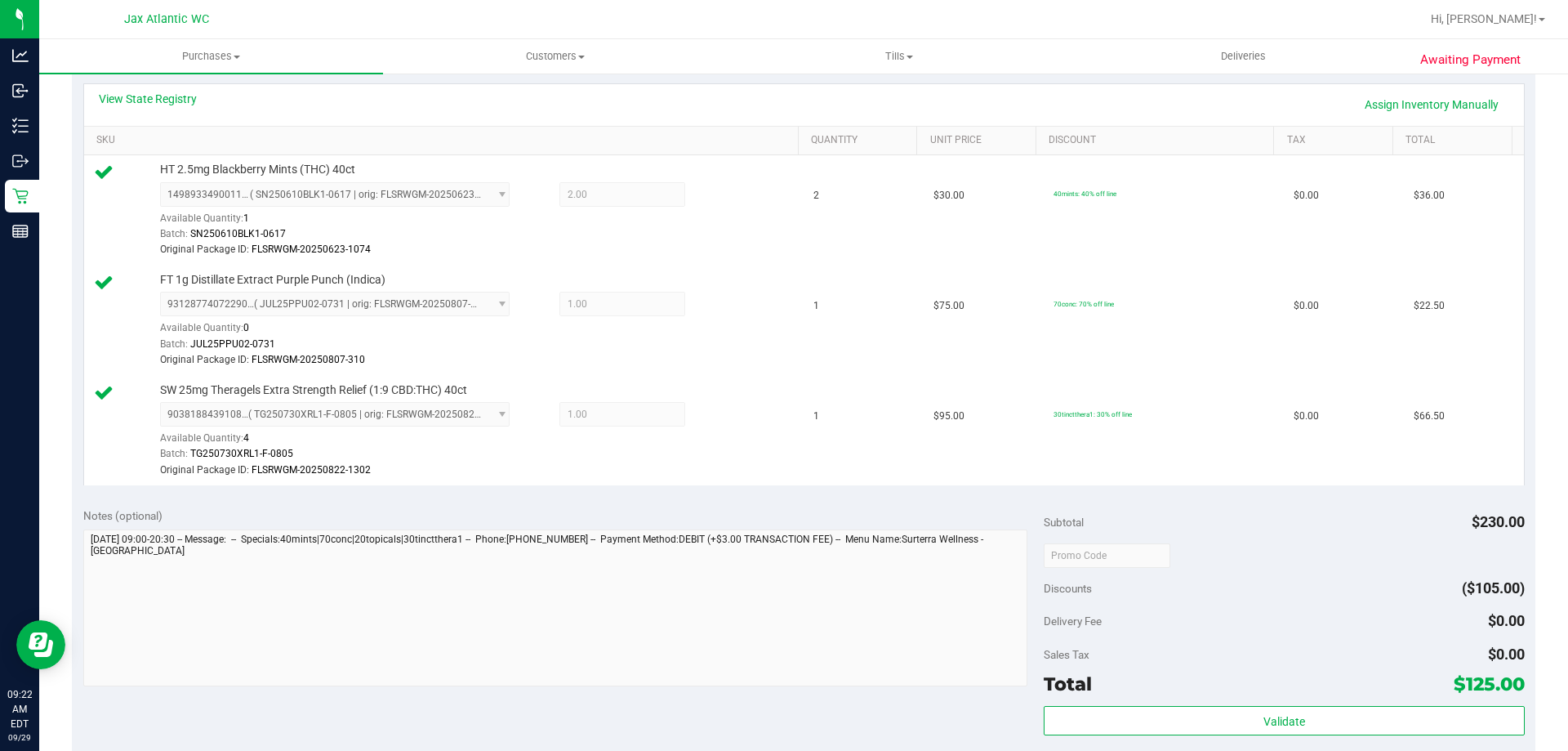
scroll to position [408, 0]
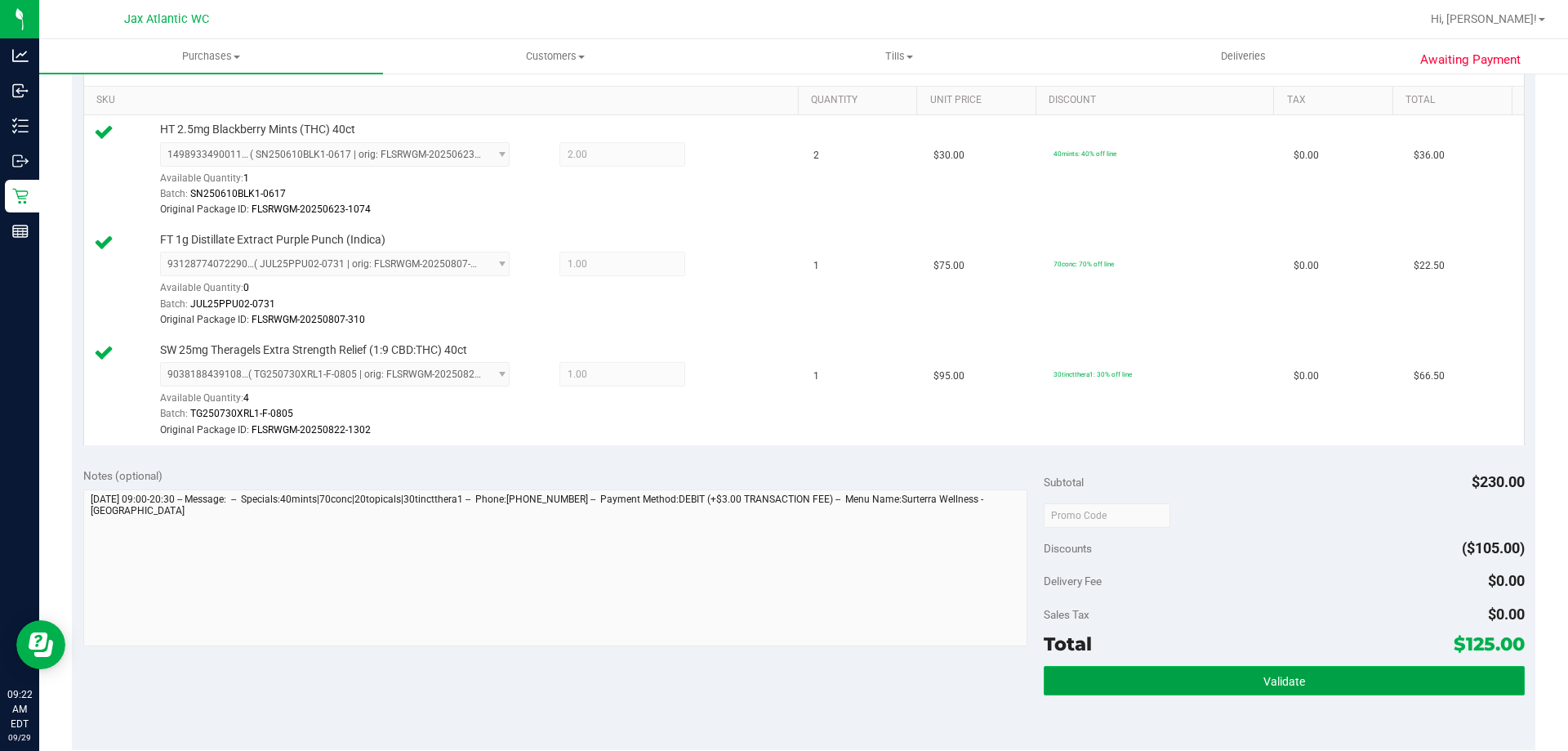
click at [1323, 672] on button "Validate" at bounding box center [1284, 680] width 480 height 30
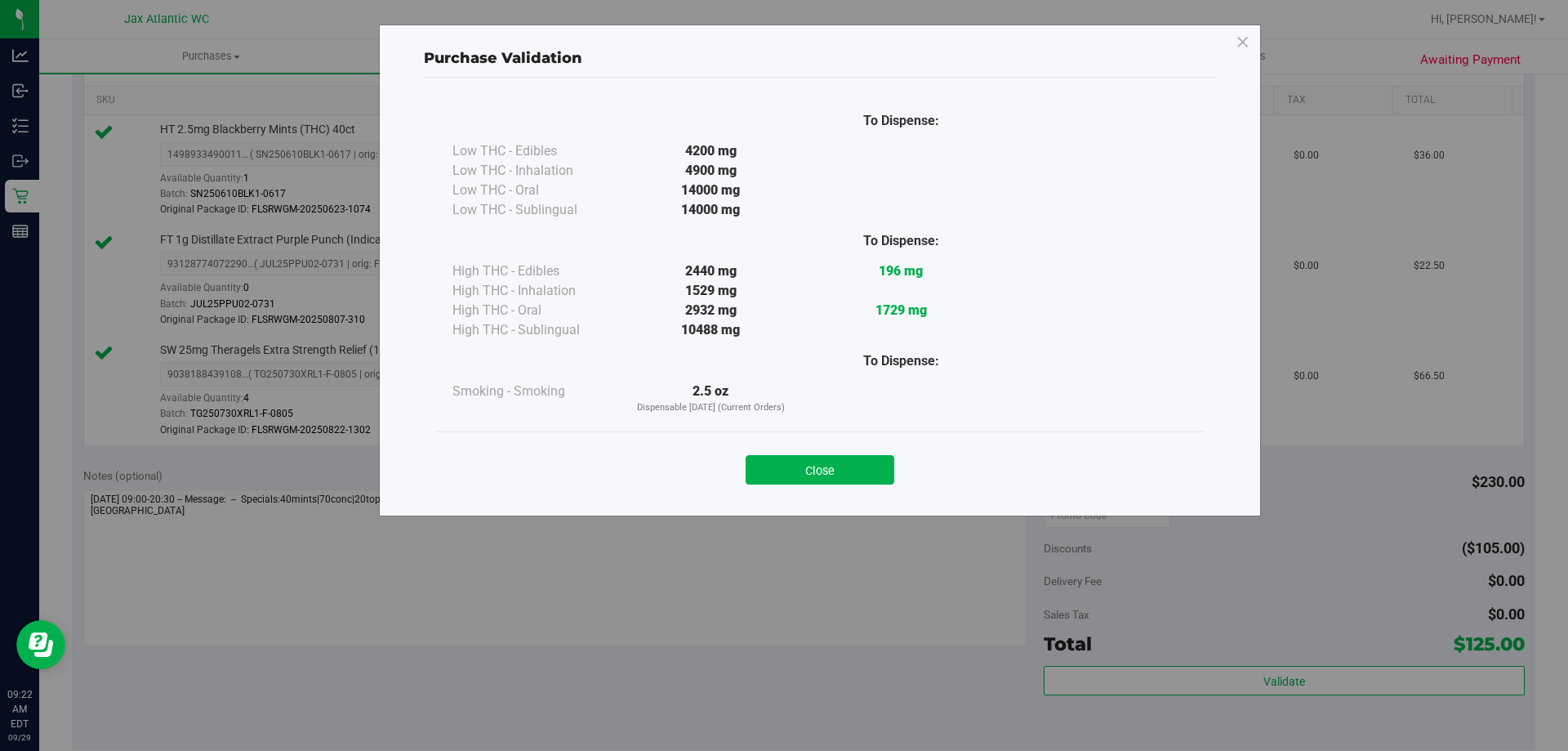
drag, startPoint x: 868, startPoint y: 463, endPoint x: 1077, endPoint y: 484, distance: 210.1
click at [869, 465] on button "Close" at bounding box center [820, 469] width 149 height 30
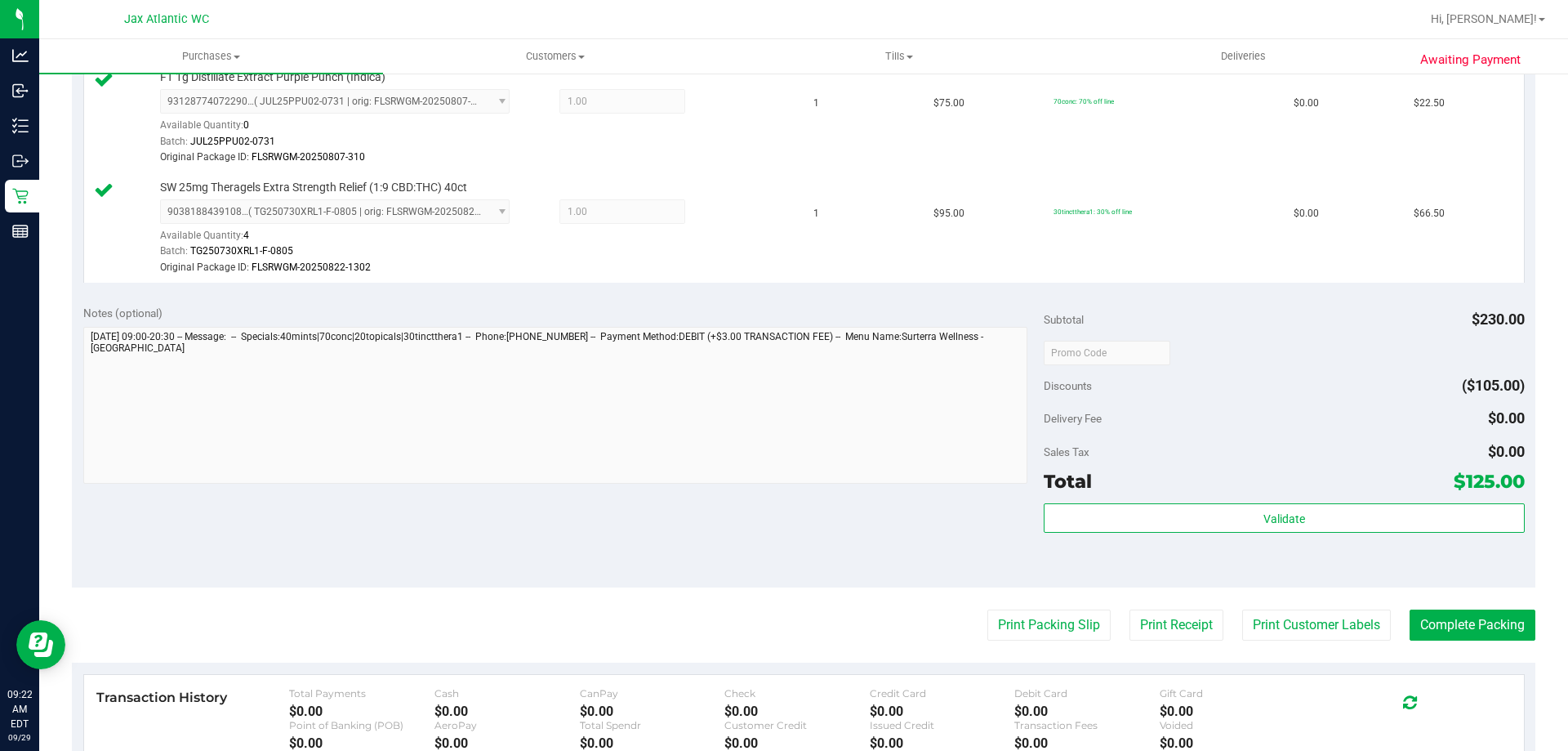
scroll to position [735, 0]
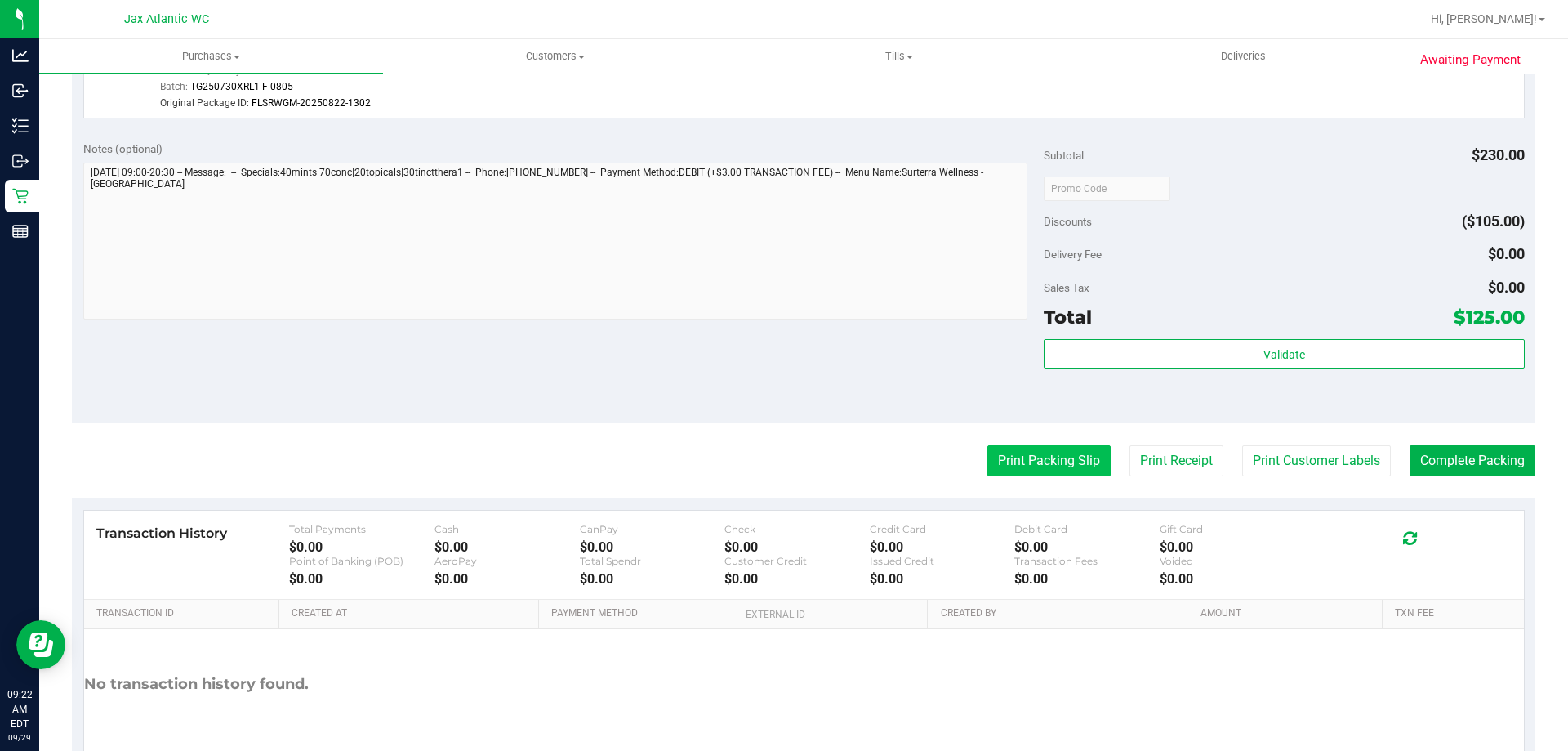
click at [1020, 447] on button "Print Packing Slip" at bounding box center [1049, 460] width 124 height 31
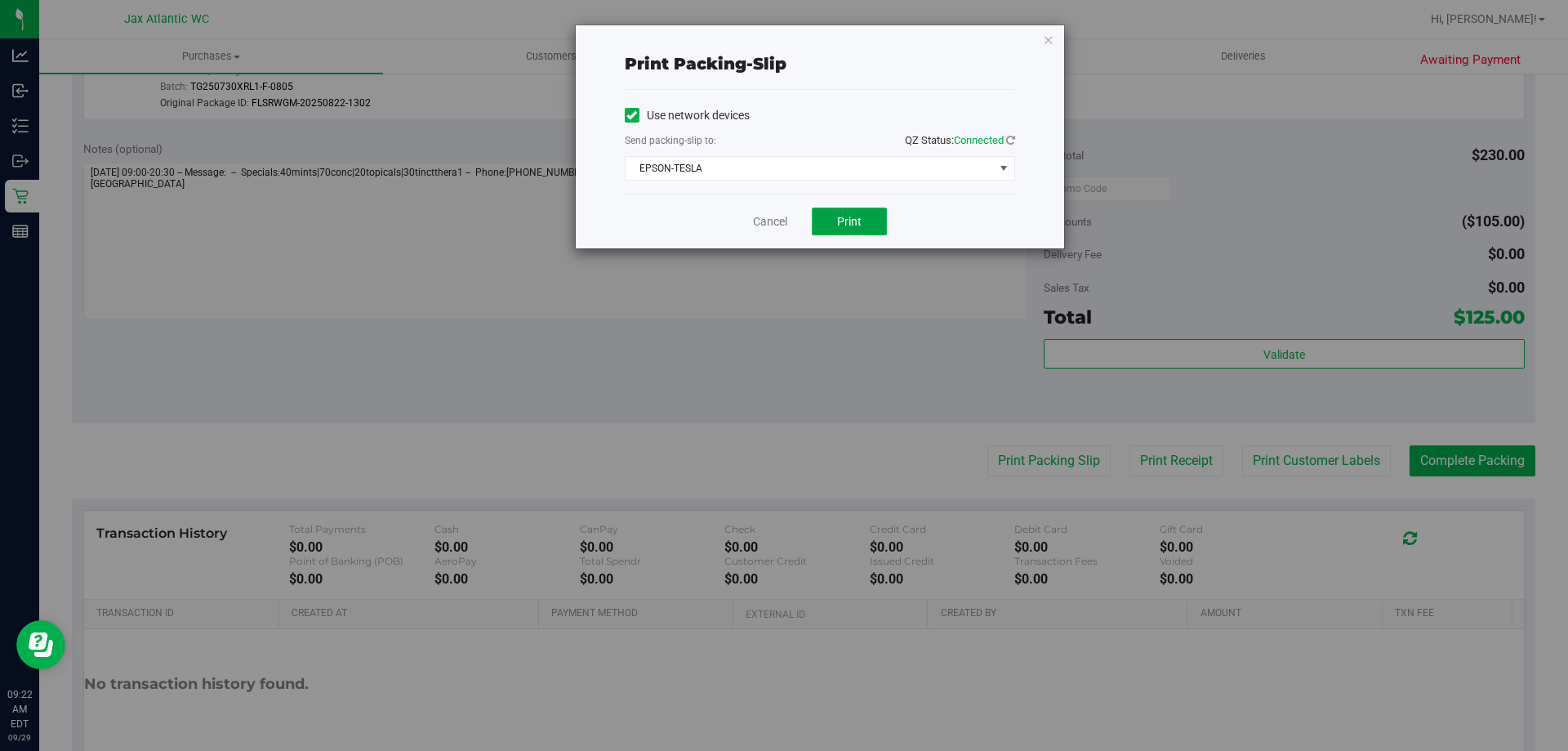
click at [864, 224] on button "Print" at bounding box center [849, 221] width 75 height 28
click at [785, 215] on link "Cancel" at bounding box center [770, 221] width 34 height 17
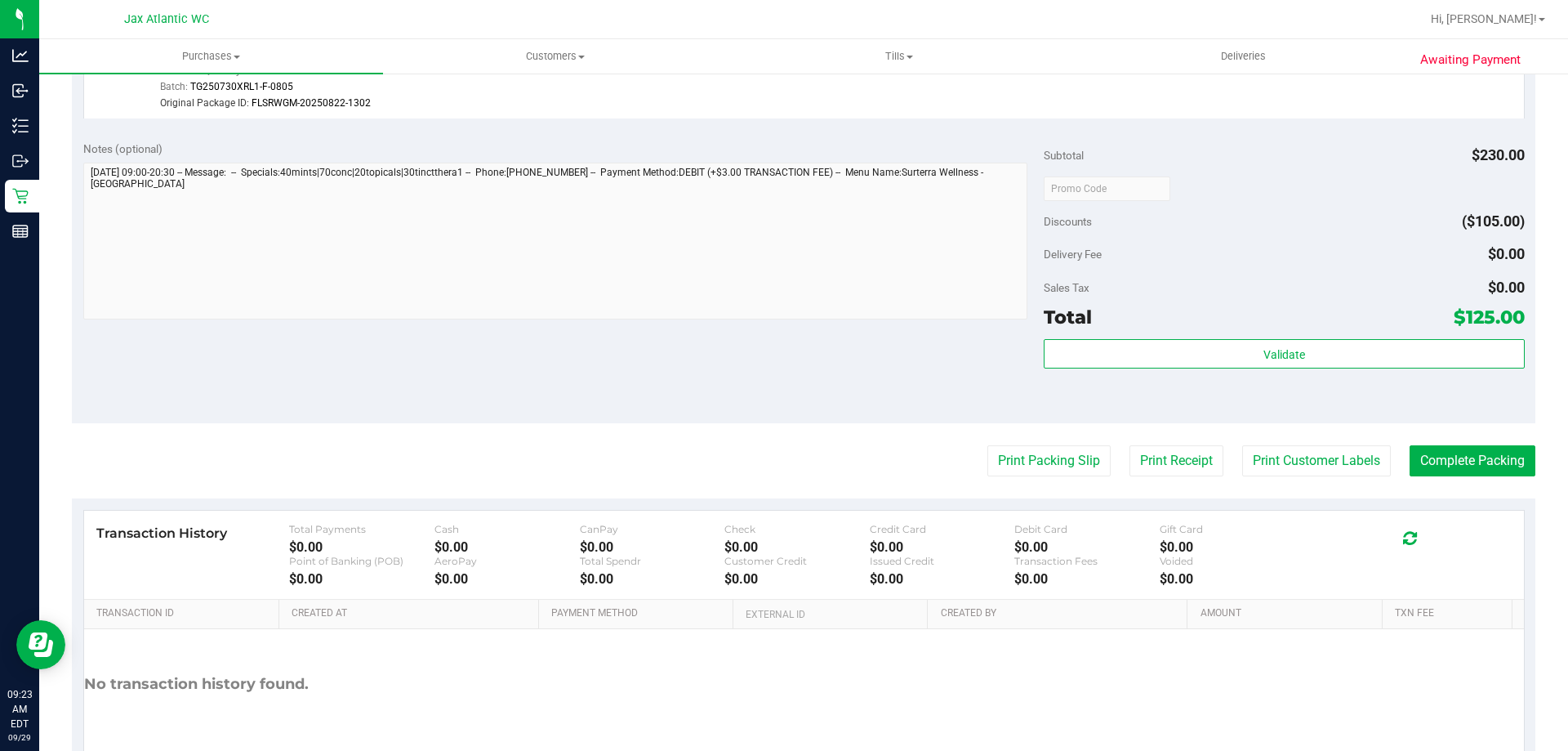
click at [1448, 480] on purchase-details "Back Edit Purchase Cancel Purchase View Profile # 12022622 BioTrack ID: - Submi…" at bounding box center [804, 78] width 1464 height 1451
click at [1455, 459] on button "Complete Packing" at bounding box center [1472, 460] width 125 height 31
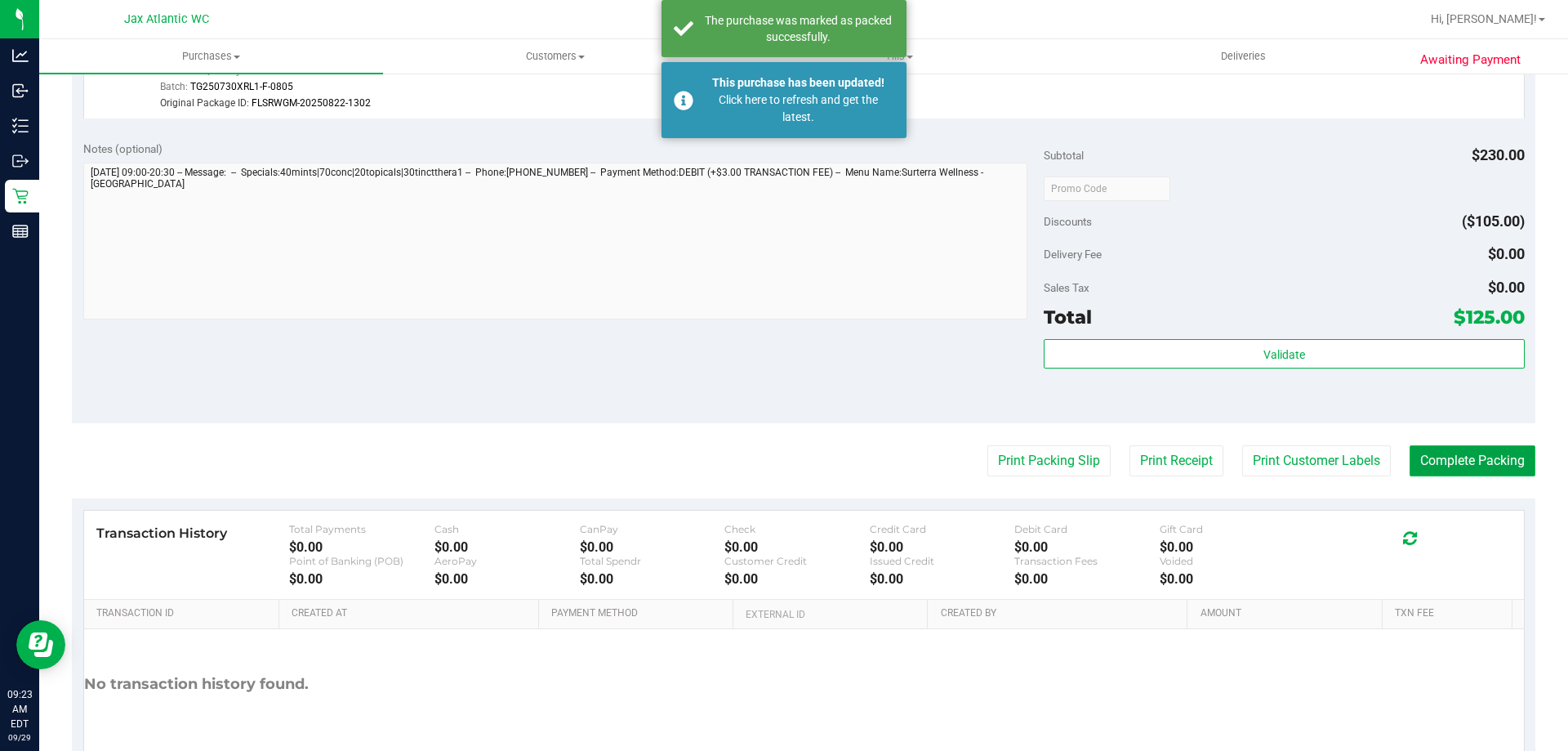
click at [1478, 454] on button "Complete Packing" at bounding box center [1472, 460] width 125 height 31
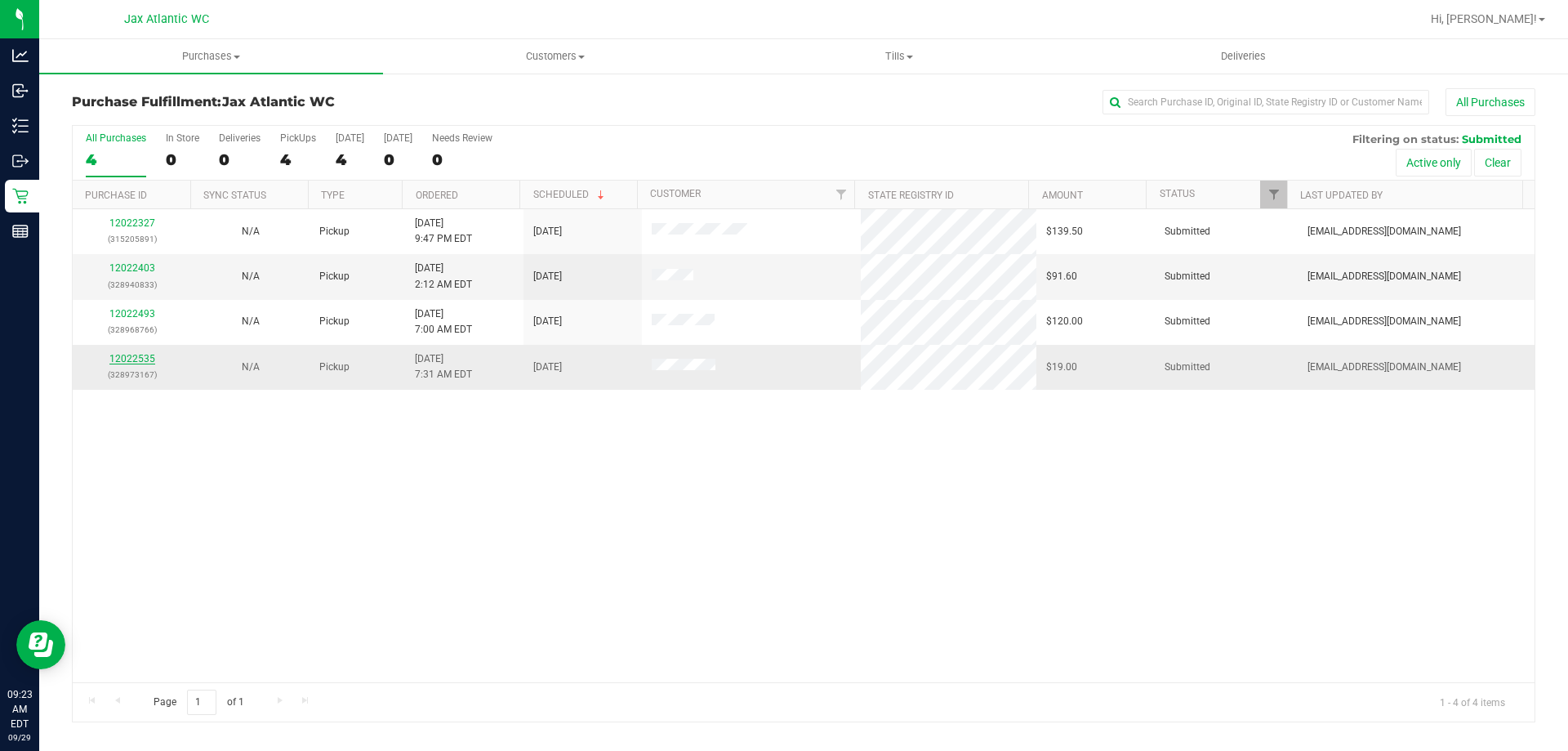
click at [133, 356] on link "12022535" at bounding box center [132, 358] width 46 height 12
click at [149, 355] on link "12022535" at bounding box center [132, 358] width 46 height 12
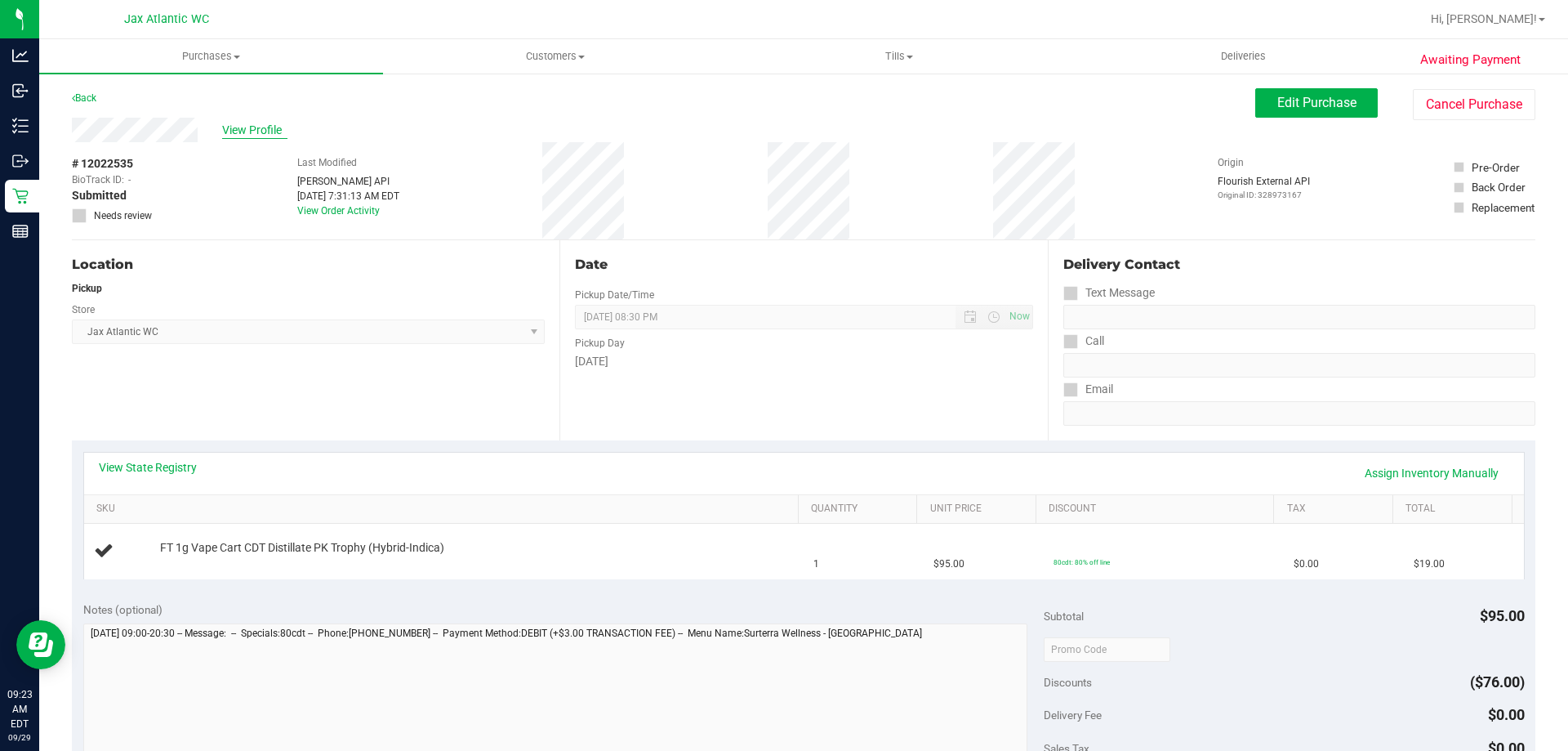
click at [233, 134] on span "View Profile" at bounding box center [255, 130] width 65 height 17
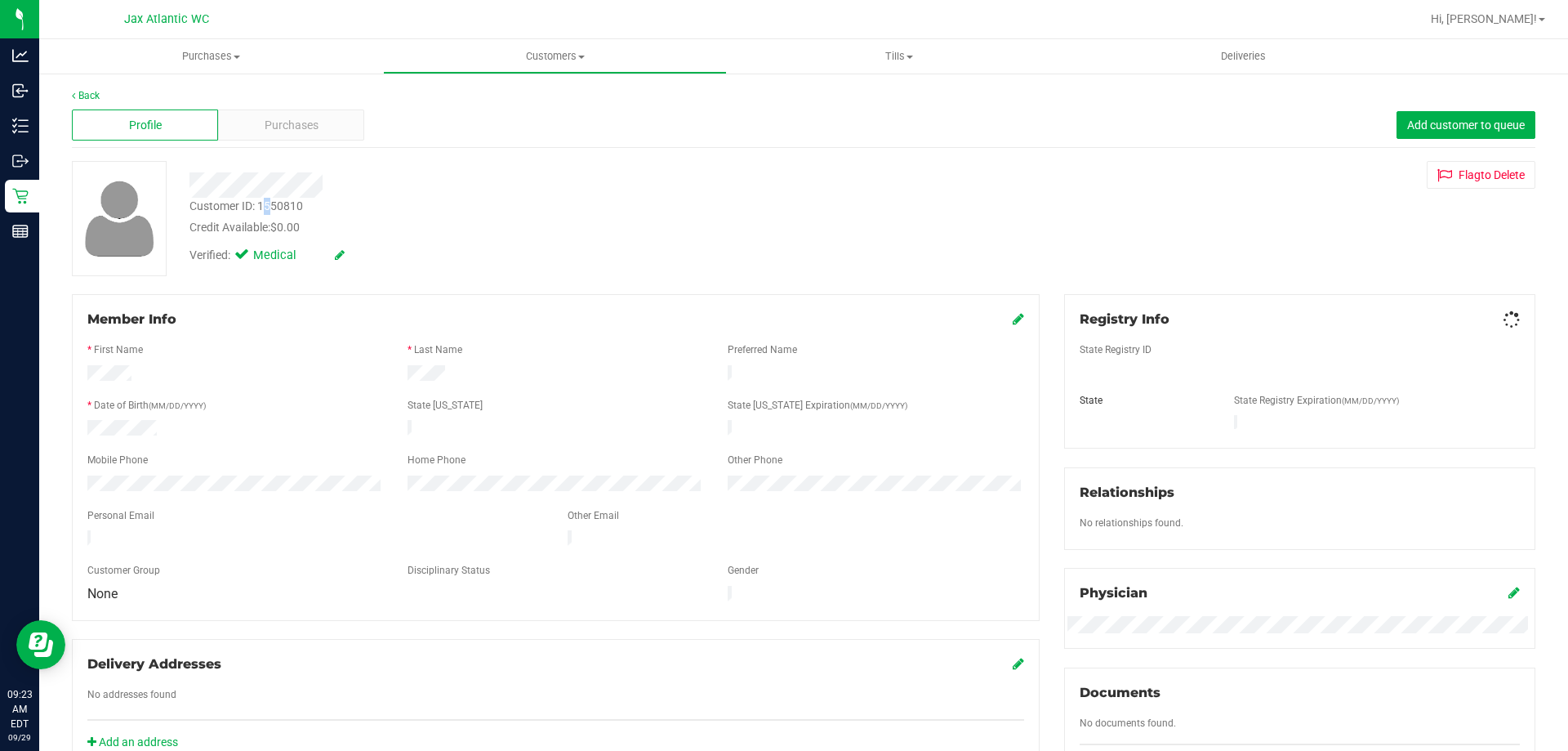
click at [267, 210] on div "Customer ID: 1550810" at bounding box center [246, 206] width 114 height 17
click at [273, 204] on div "Customer ID: 1550810" at bounding box center [246, 206] width 114 height 17
click at [275, 204] on div "Customer ID: 1550810" at bounding box center [246, 206] width 114 height 17
click at [276, 204] on div "Customer ID: 1550810" at bounding box center [246, 206] width 114 height 17
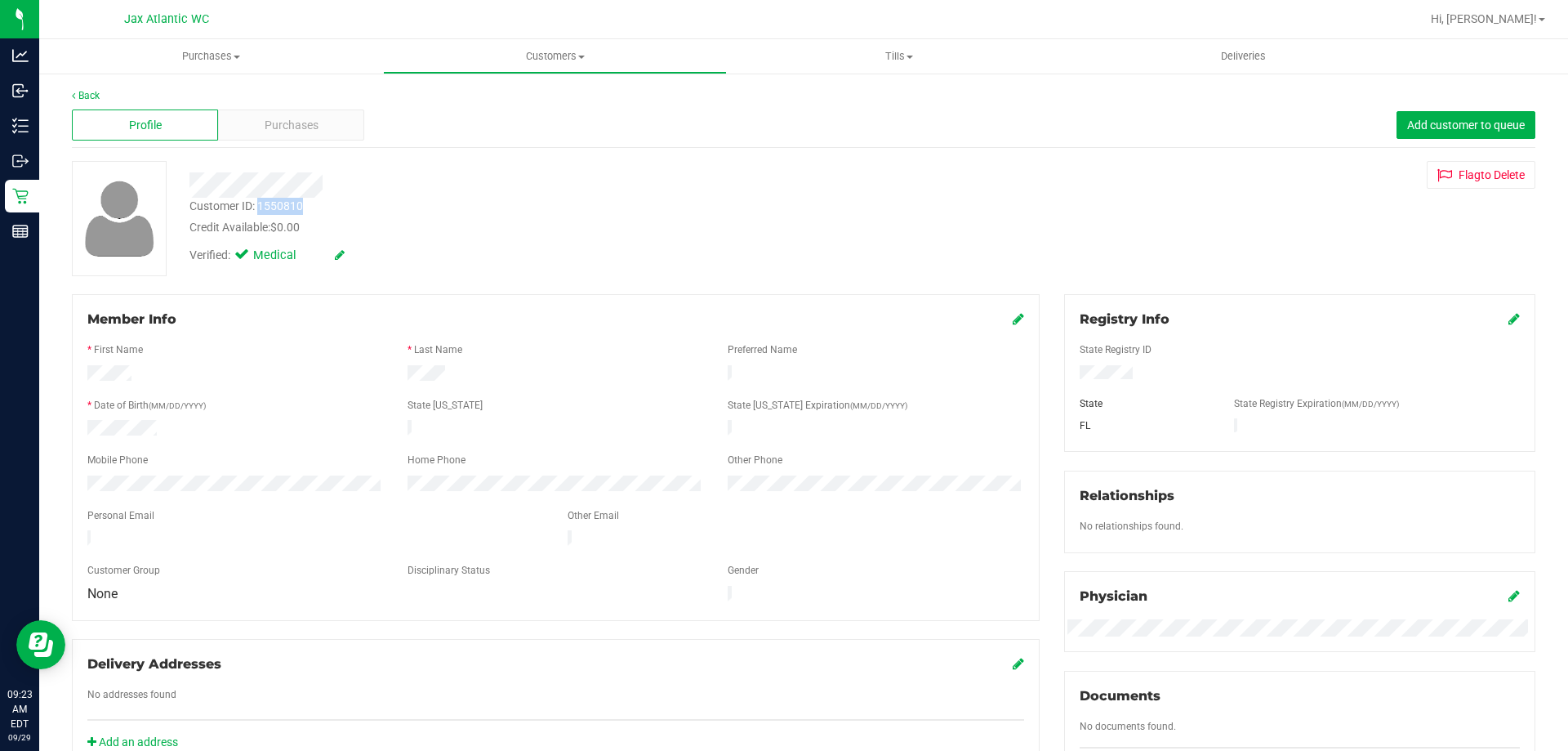
copy div "1550810"
click at [1192, 692] on div "Documents" at bounding box center [1300, 696] width 441 height 20
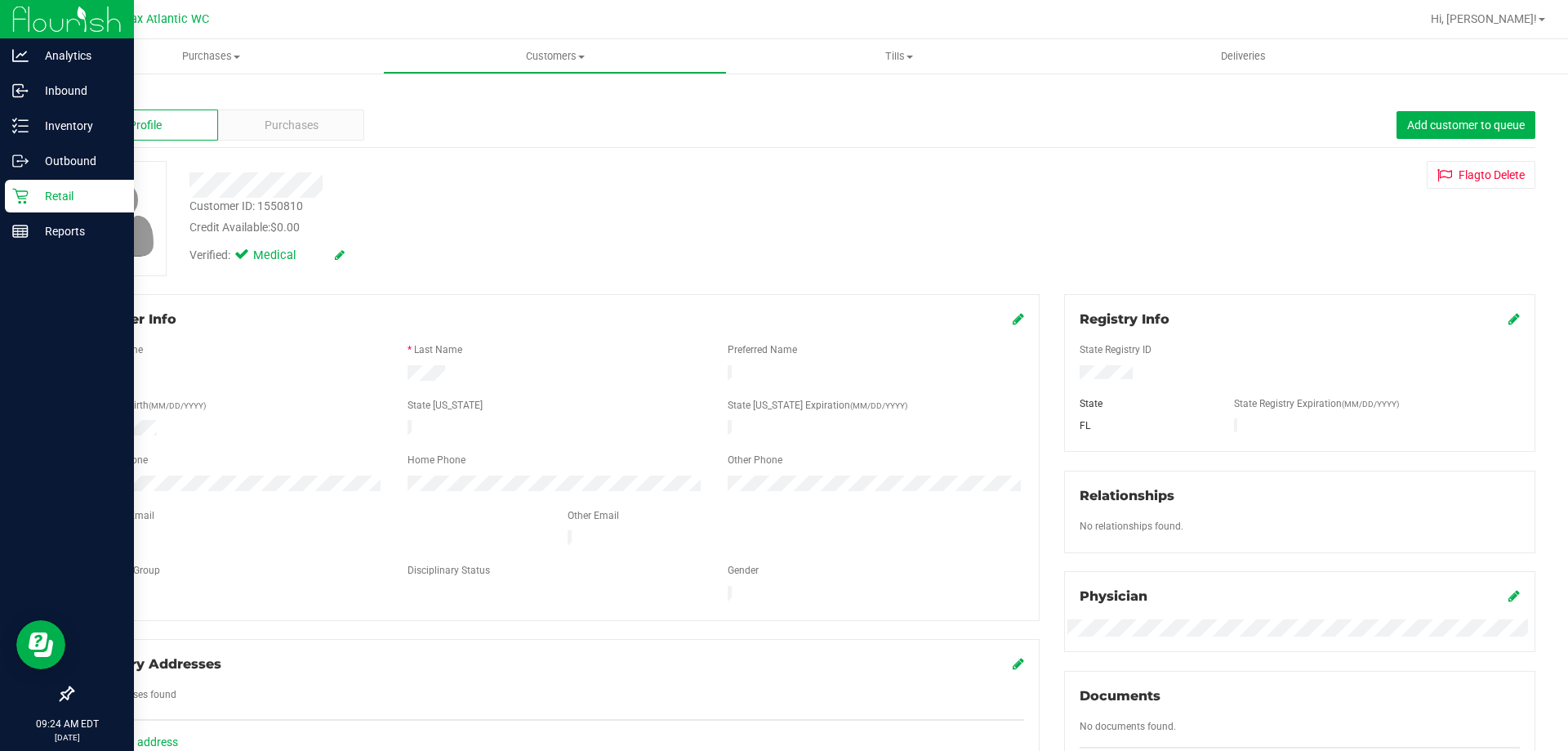
click at [13, 200] on icon at bounding box center [21, 196] width 16 height 16
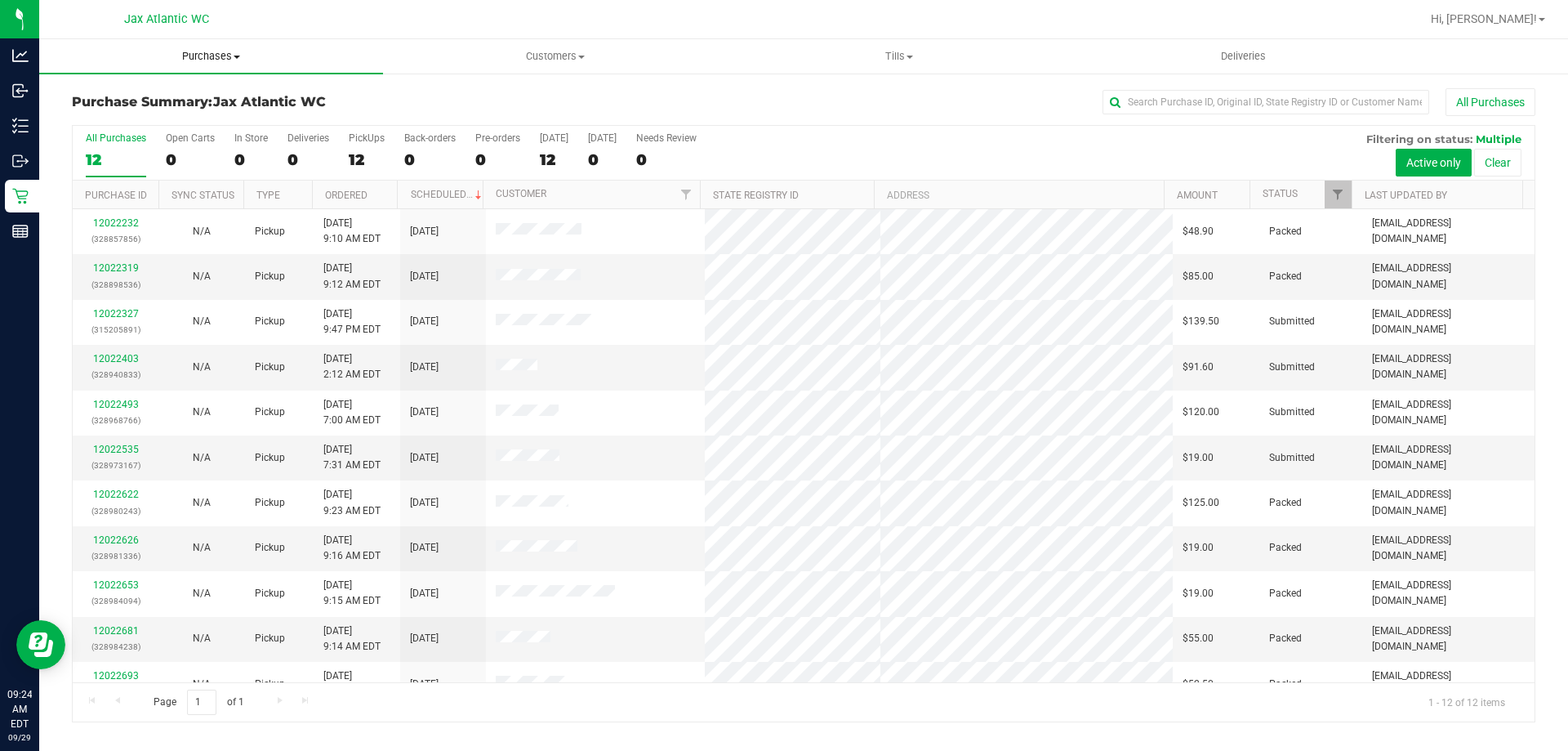
click at [210, 60] on span "Purchases" at bounding box center [210, 56] width 344 height 14
click at [153, 116] on li "Fulfillment" at bounding box center [210, 118] width 344 height 20
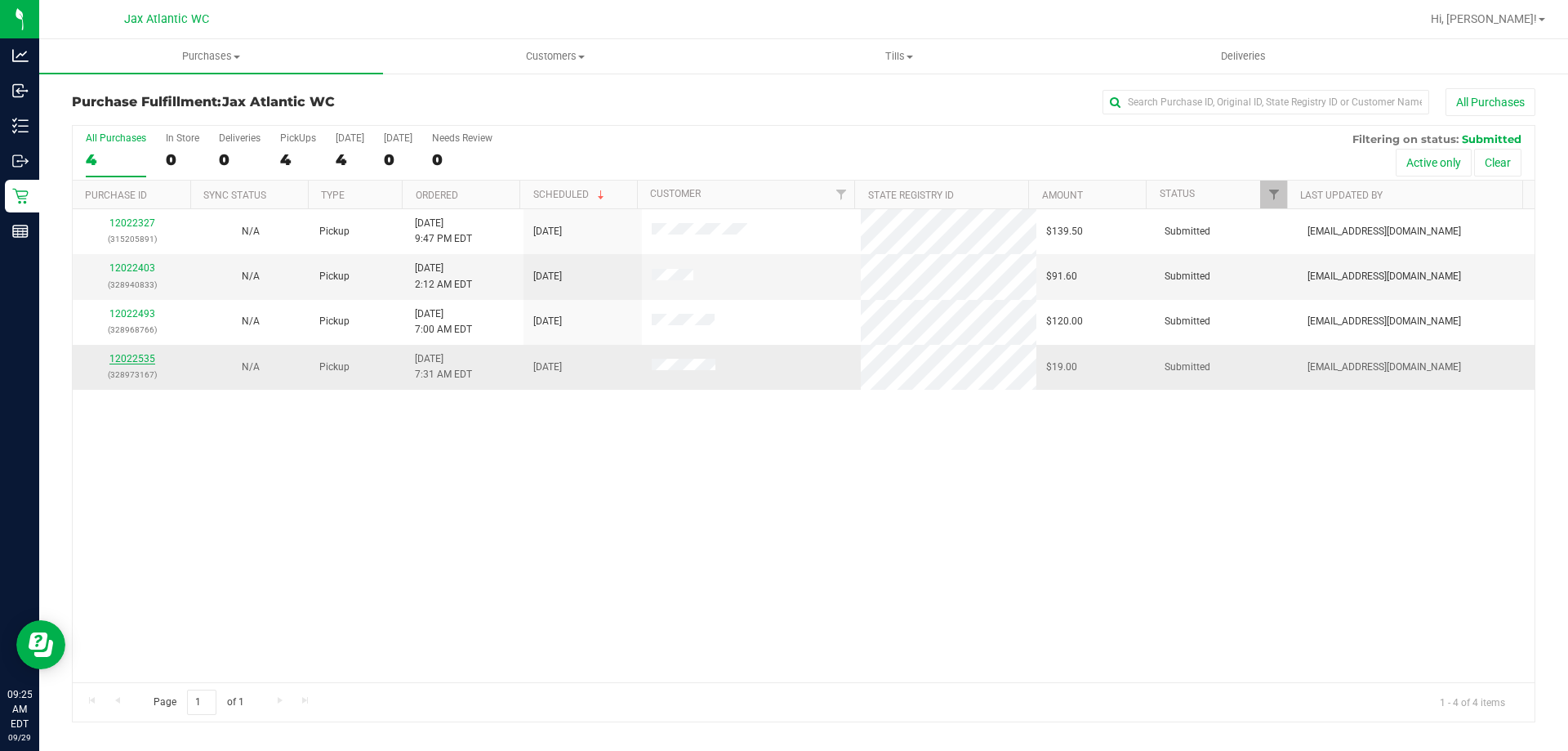
click at [147, 364] on link "12022535" at bounding box center [132, 358] width 46 height 12
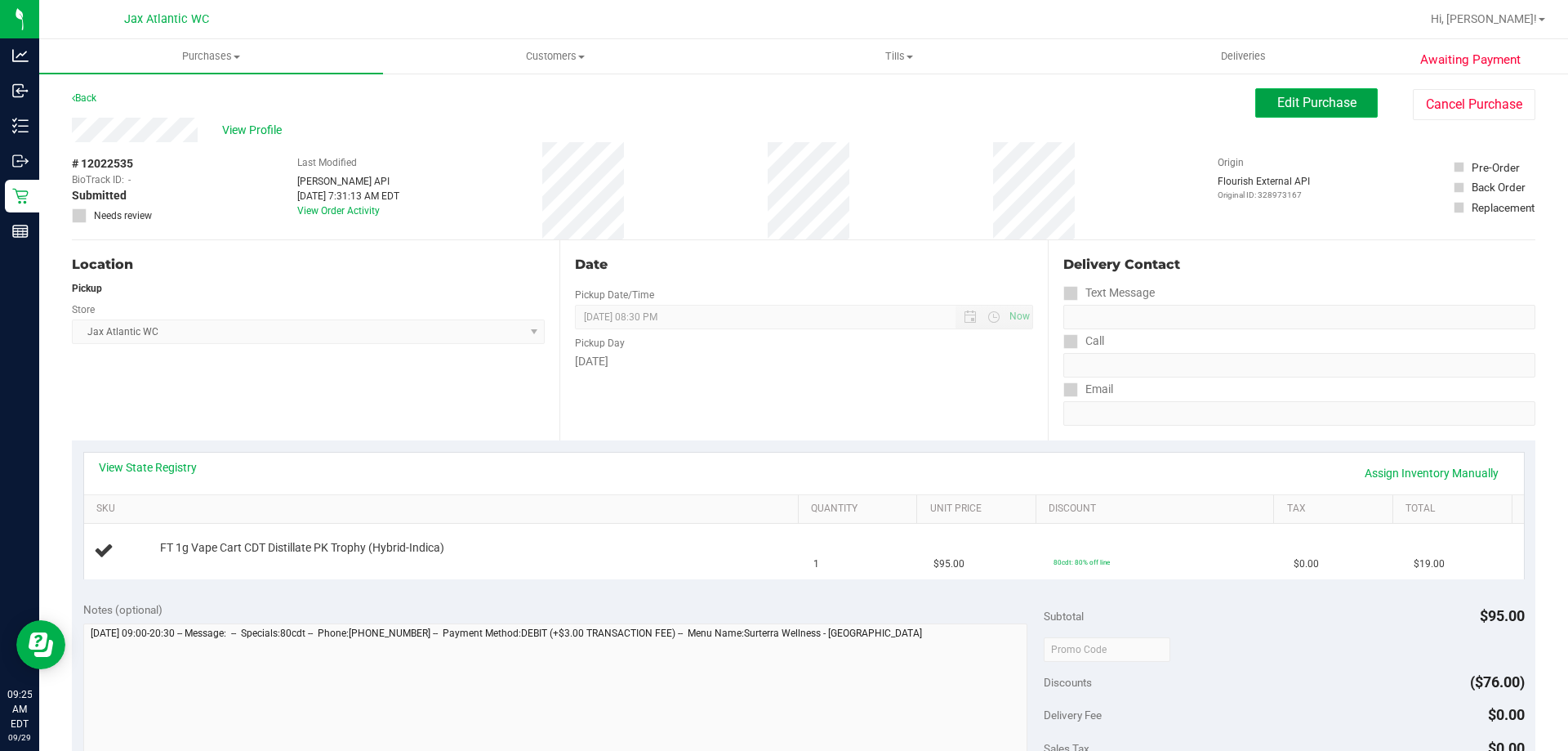
click at [1277, 107] on span "Edit Purchase" at bounding box center [1317, 102] width 79 height 15
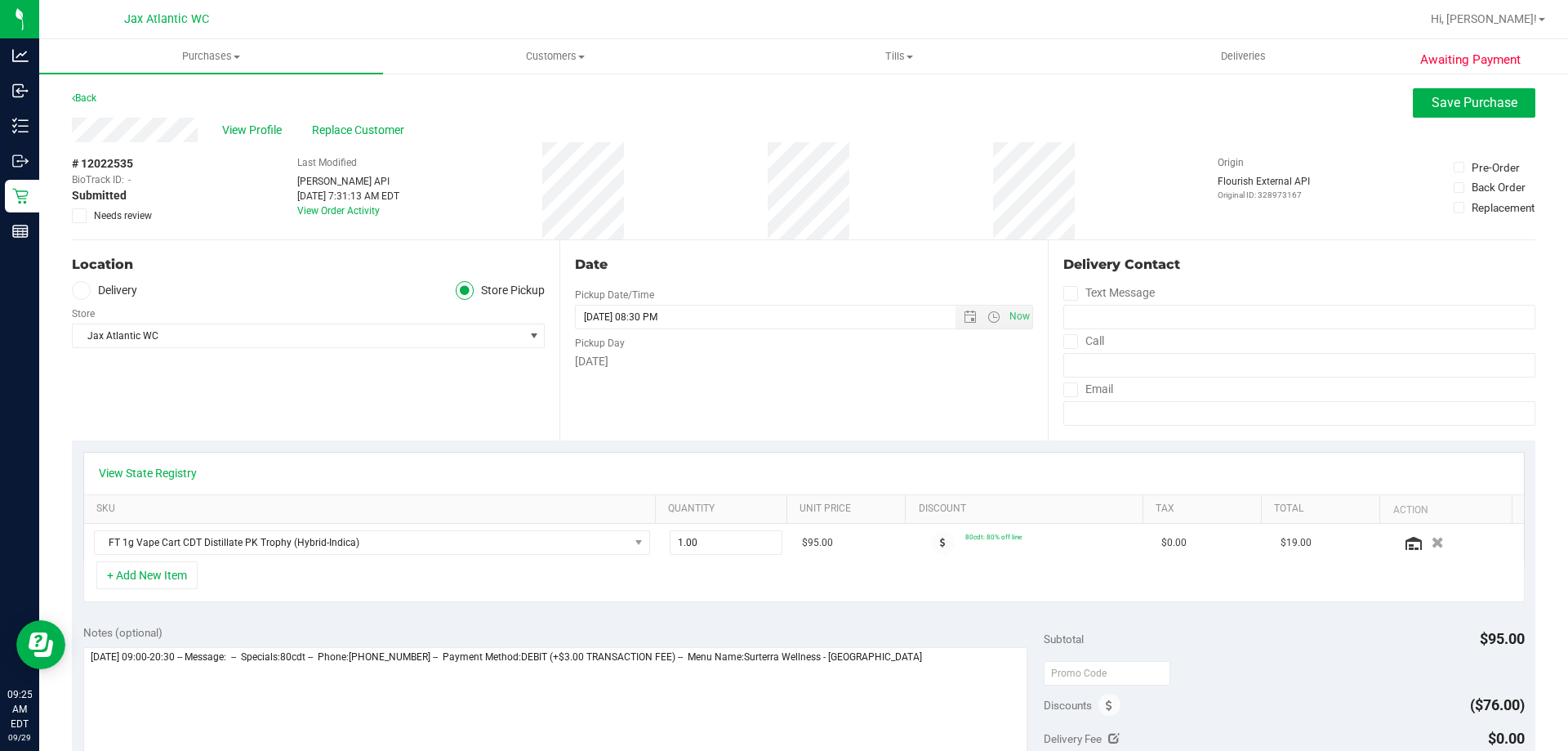
click at [108, 214] on span "Needs review" at bounding box center [123, 216] width 58 height 14
click at [0, 0] on input "Needs review" at bounding box center [0, 0] width 0 height 0
click at [1441, 107] on span "Save Purchase" at bounding box center [1474, 102] width 86 height 15
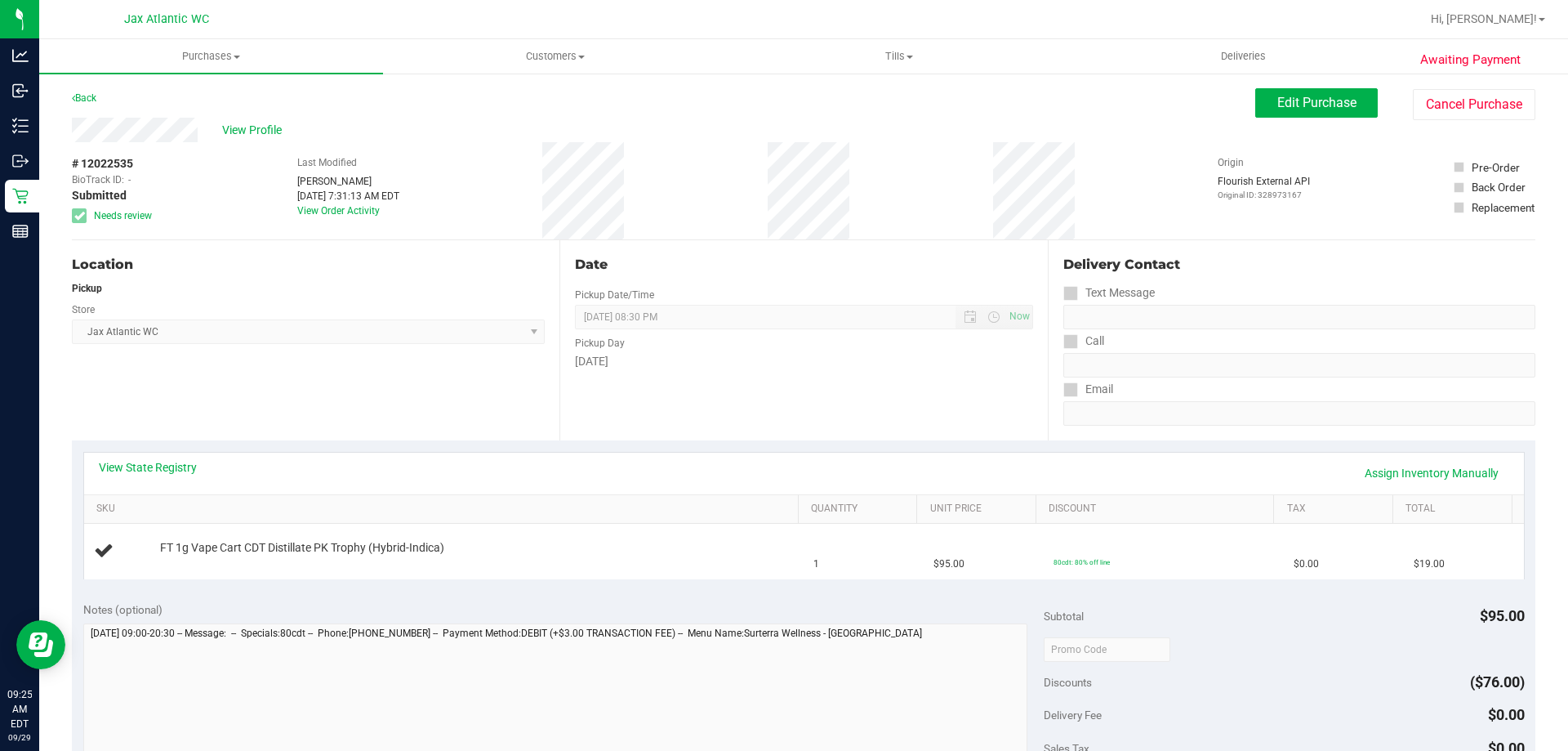
click at [97, 104] on div "Back" at bounding box center [84, 98] width 24 height 20
click at [92, 101] on link "Back" at bounding box center [84, 97] width 24 height 12
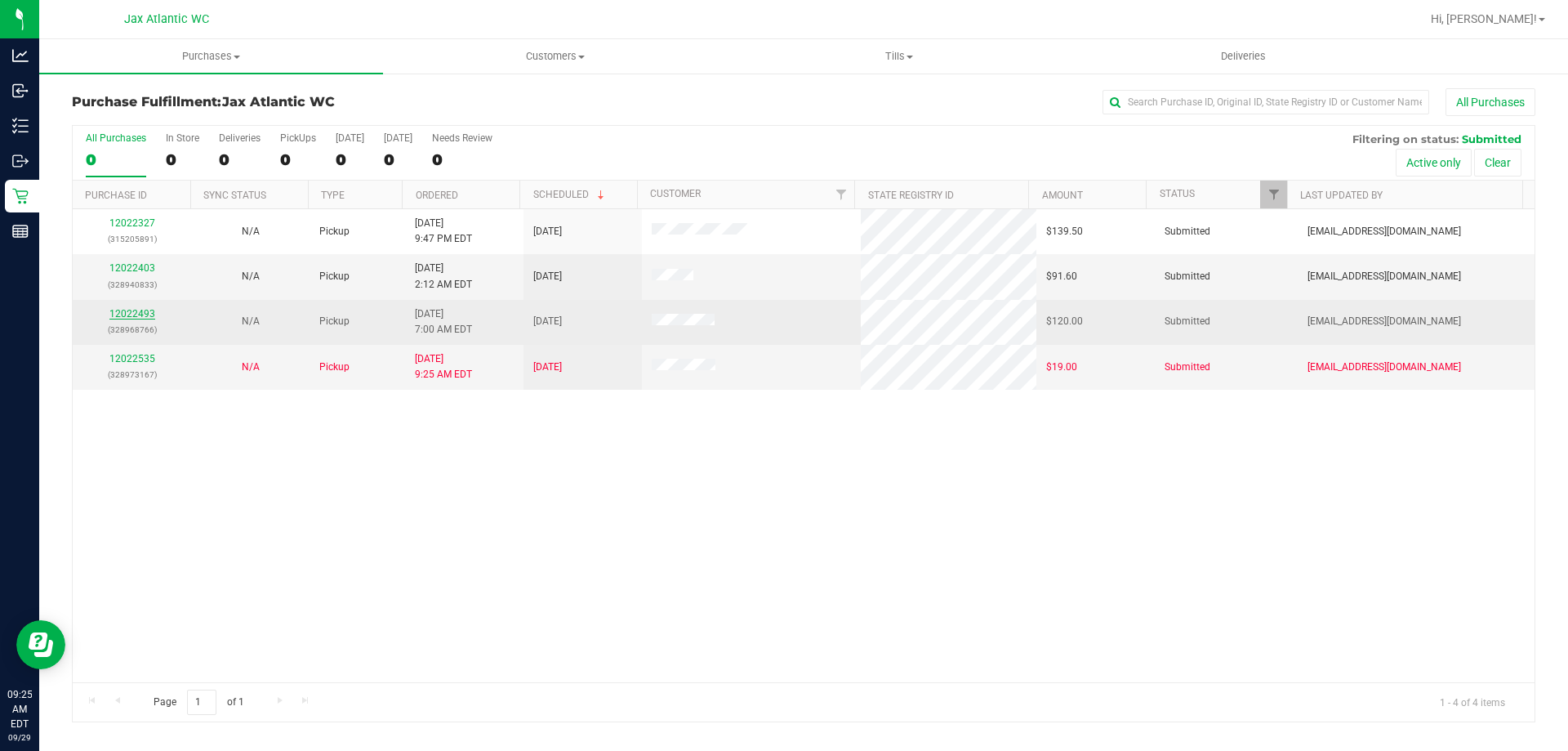
click at [139, 314] on link "12022493" at bounding box center [132, 313] width 46 height 12
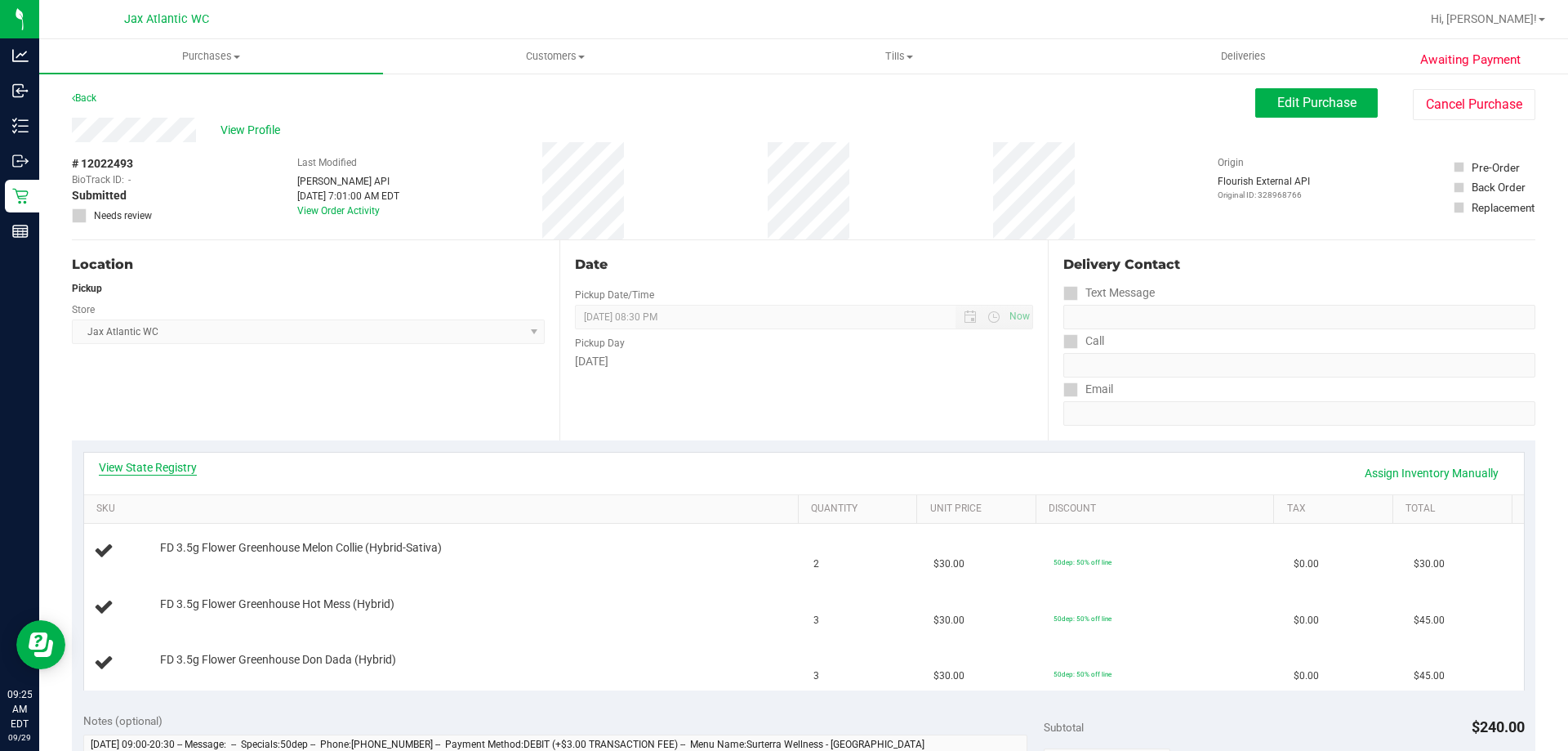
click at [139, 468] on link "View State Registry" at bounding box center [147, 468] width 98 height 16
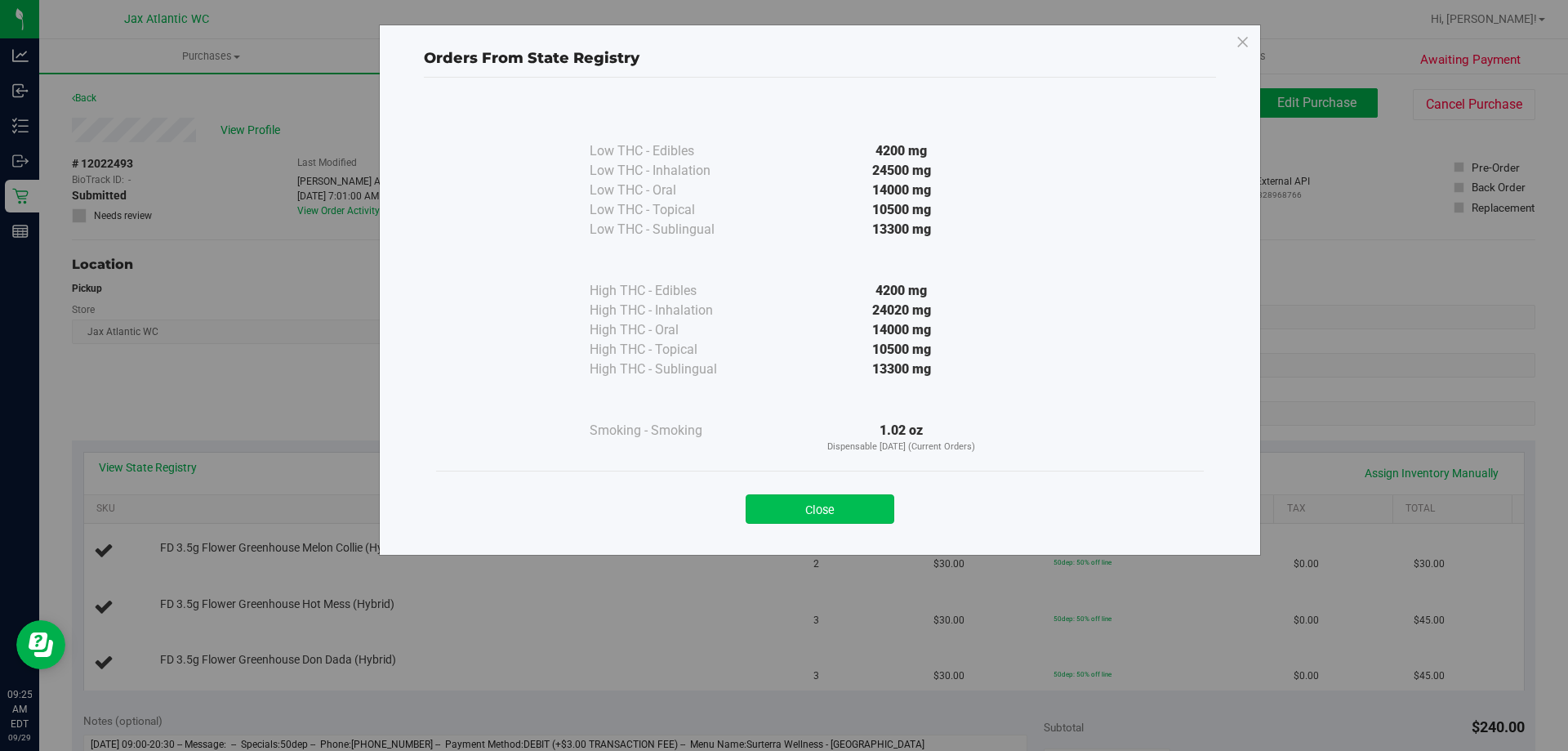
click at [860, 498] on button "Close" at bounding box center [820, 508] width 149 height 30
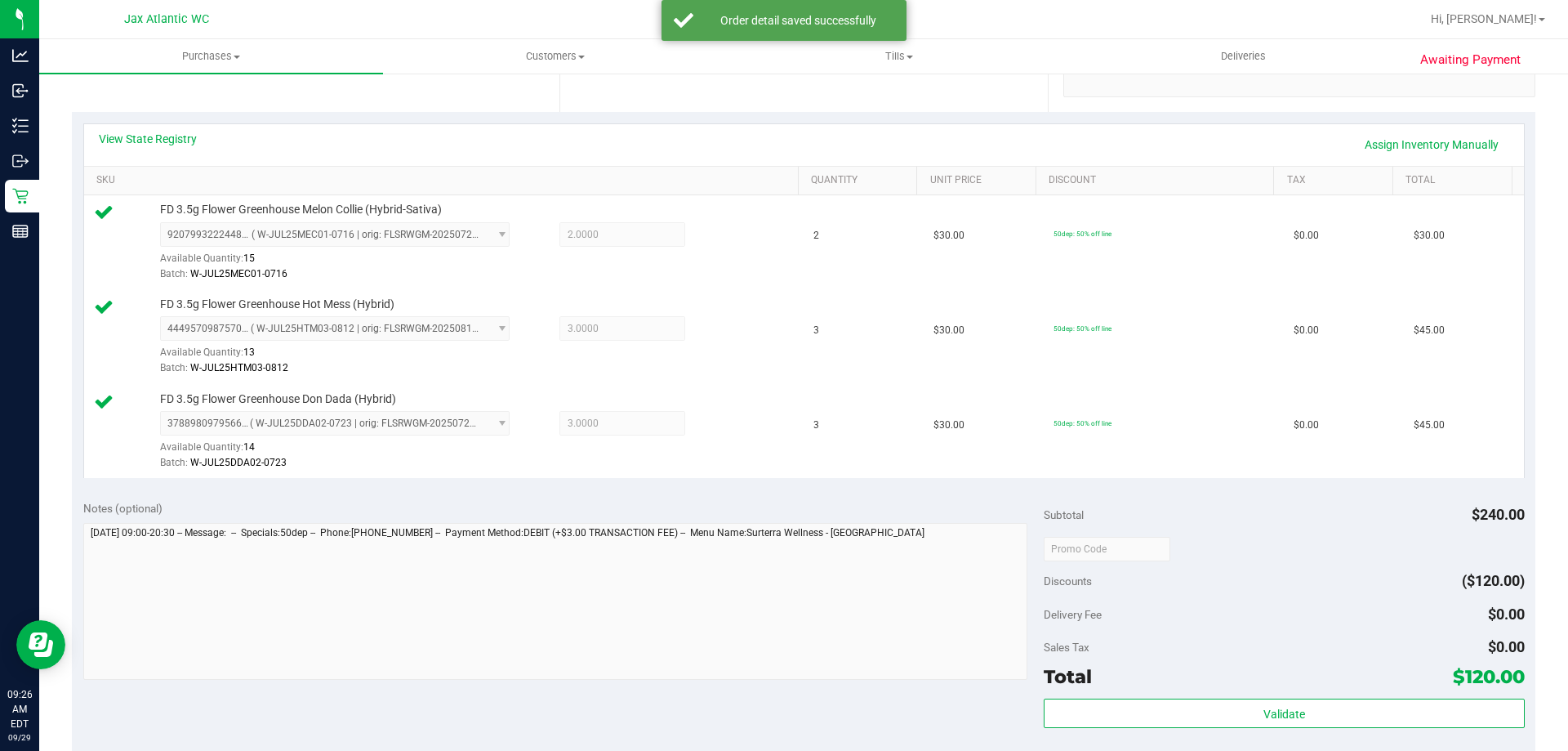
scroll to position [408, 0]
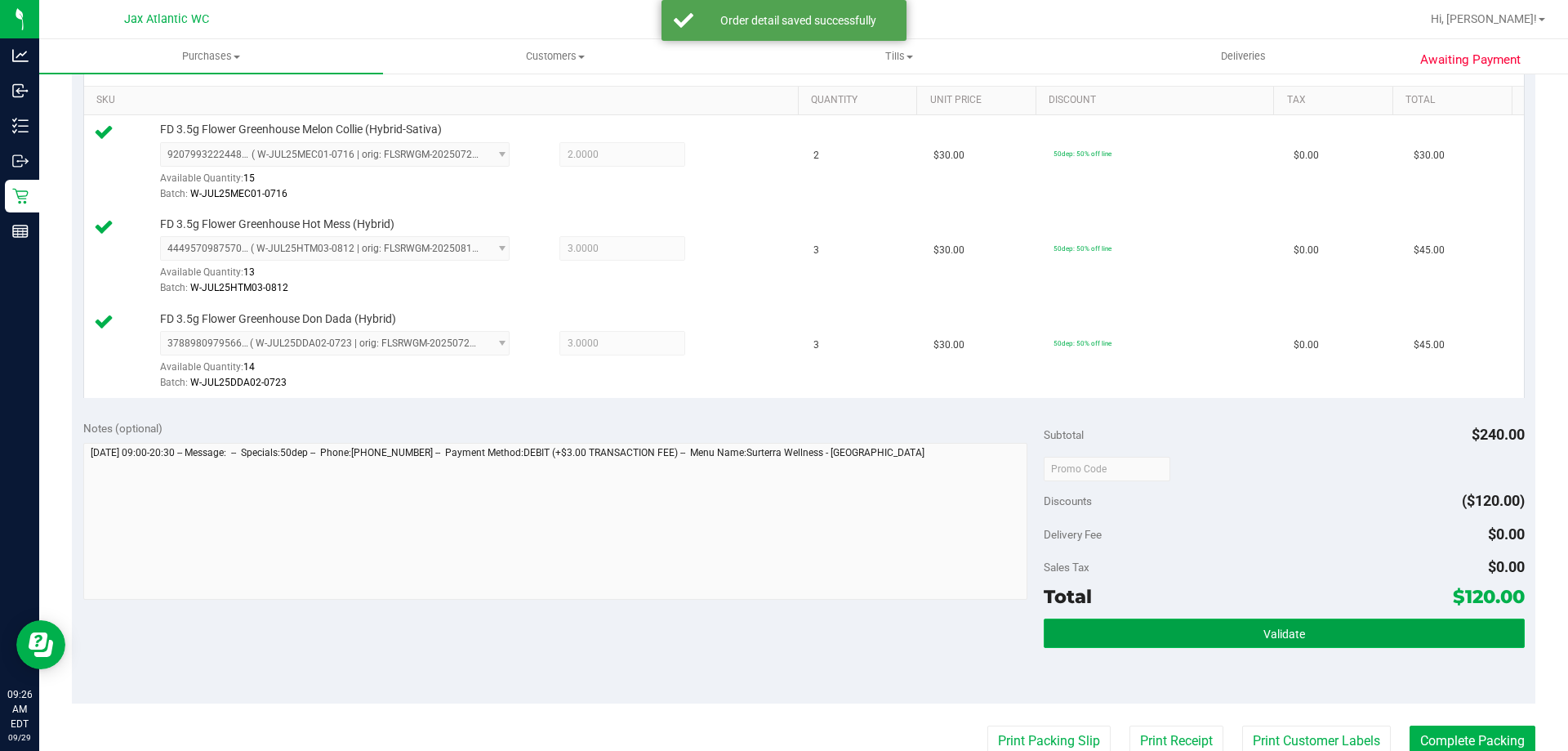
click at [1294, 630] on span "Validate" at bounding box center [1285, 634] width 42 height 13
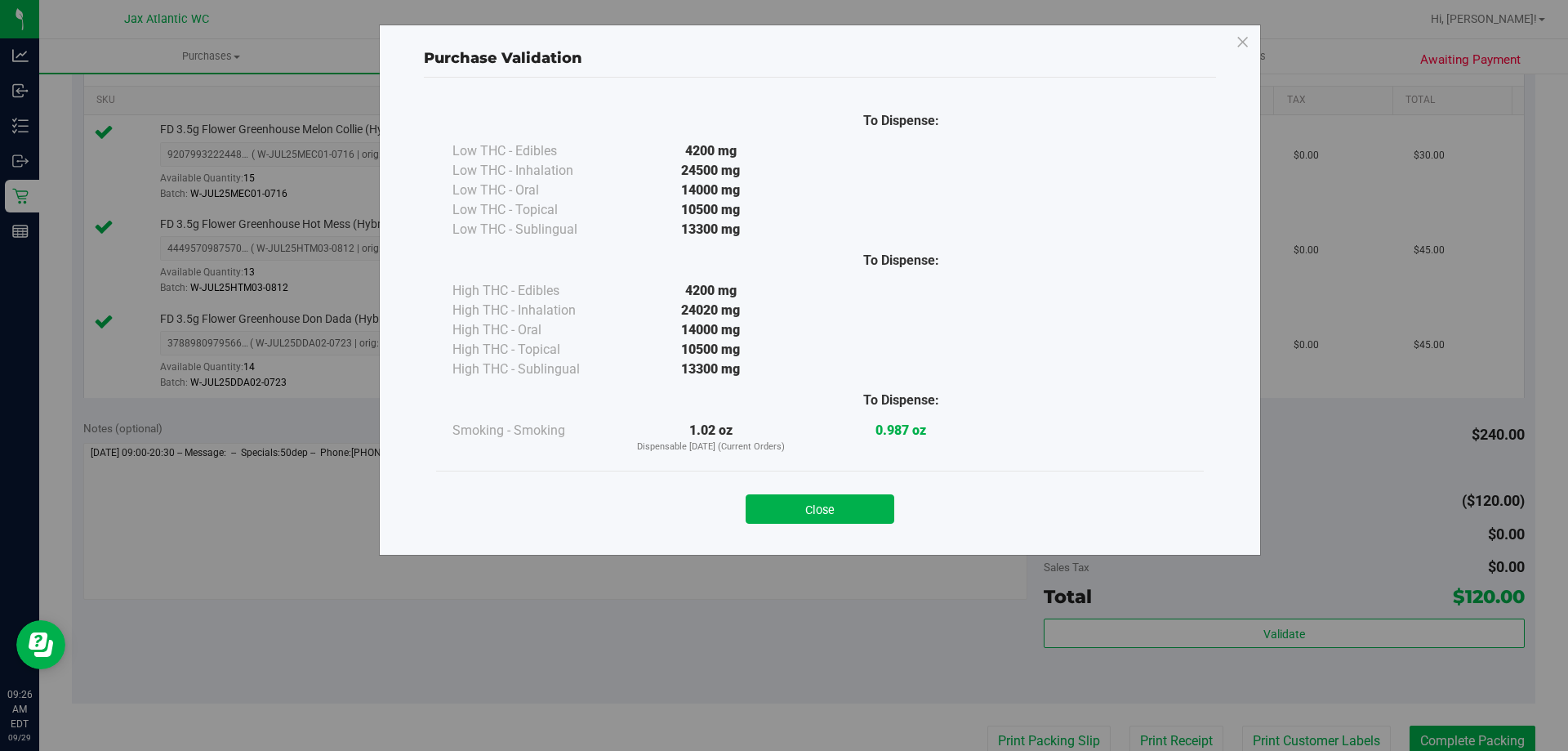
click at [850, 512] on button "Close" at bounding box center [820, 508] width 149 height 30
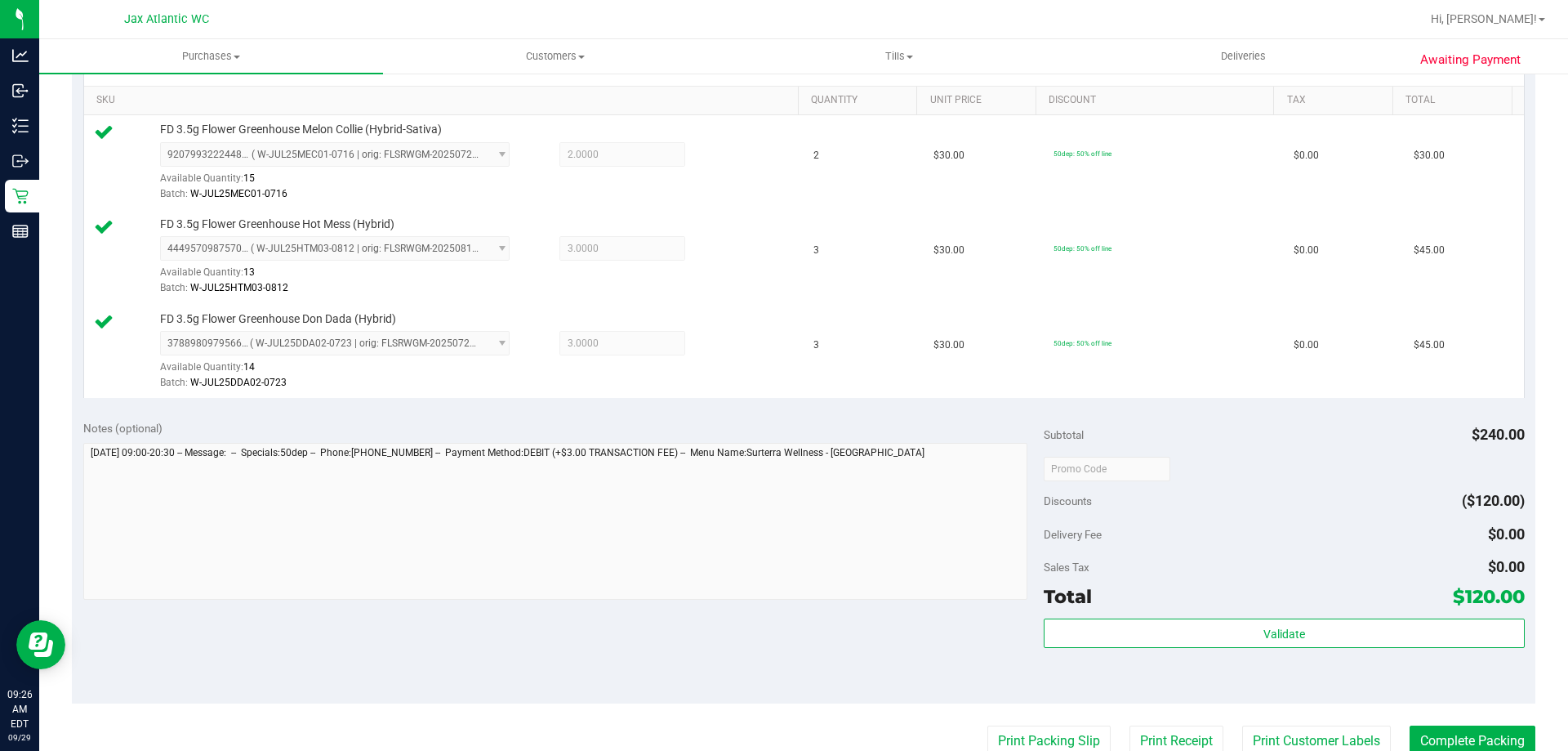
click at [1049, 722] on purchase-details "Back Edit Purchase Cancel Purchase View Profile # 12022493 BioTrack ID: - Submi…" at bounding box center [804, 381] width 1464 height 1404
click at [1048, 729] on button "Print Packing Slip" at bounding box center [1049, 741] width 124 height 31
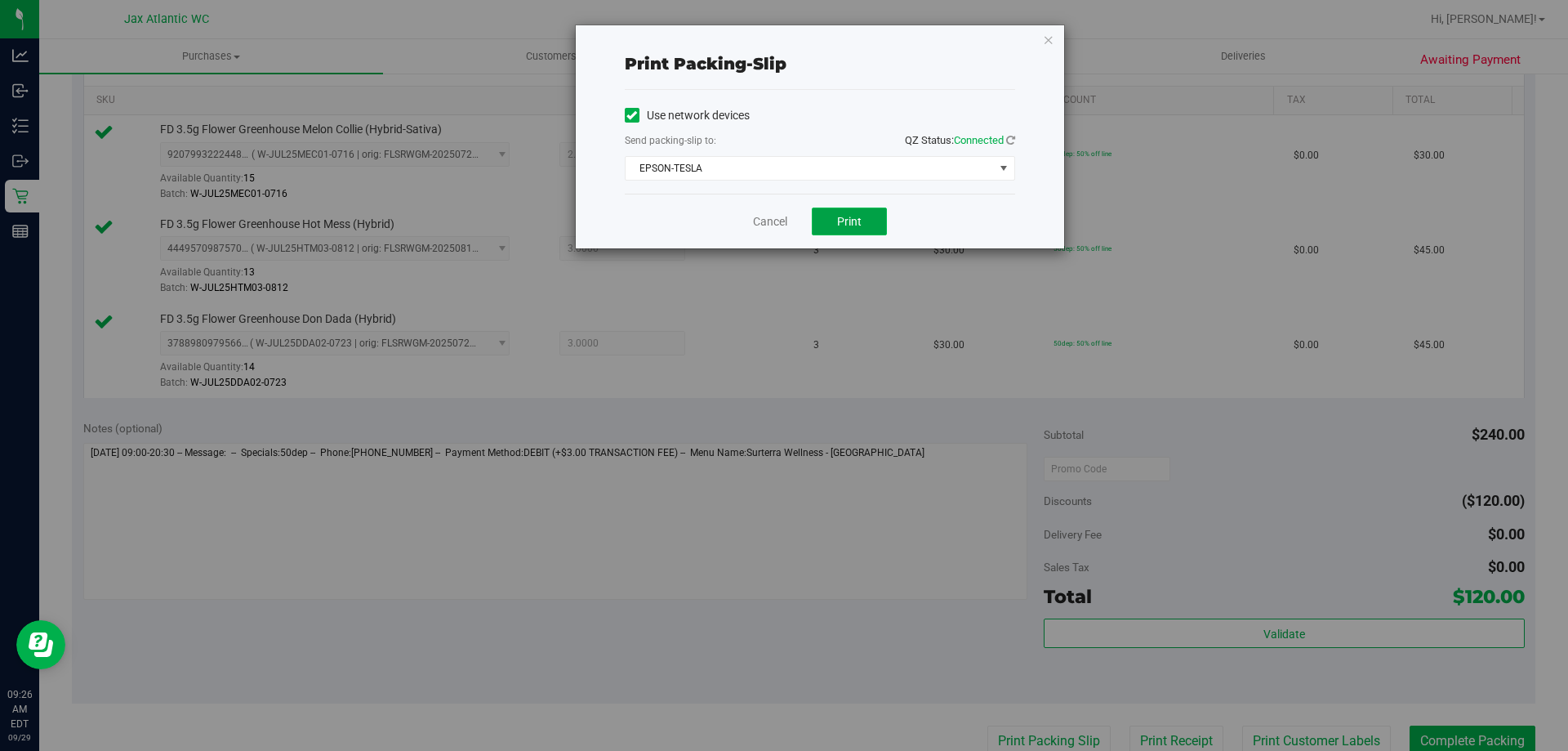
click at [884, 223] on button "Print" at bounding box center [849, 221] width 75 height 28
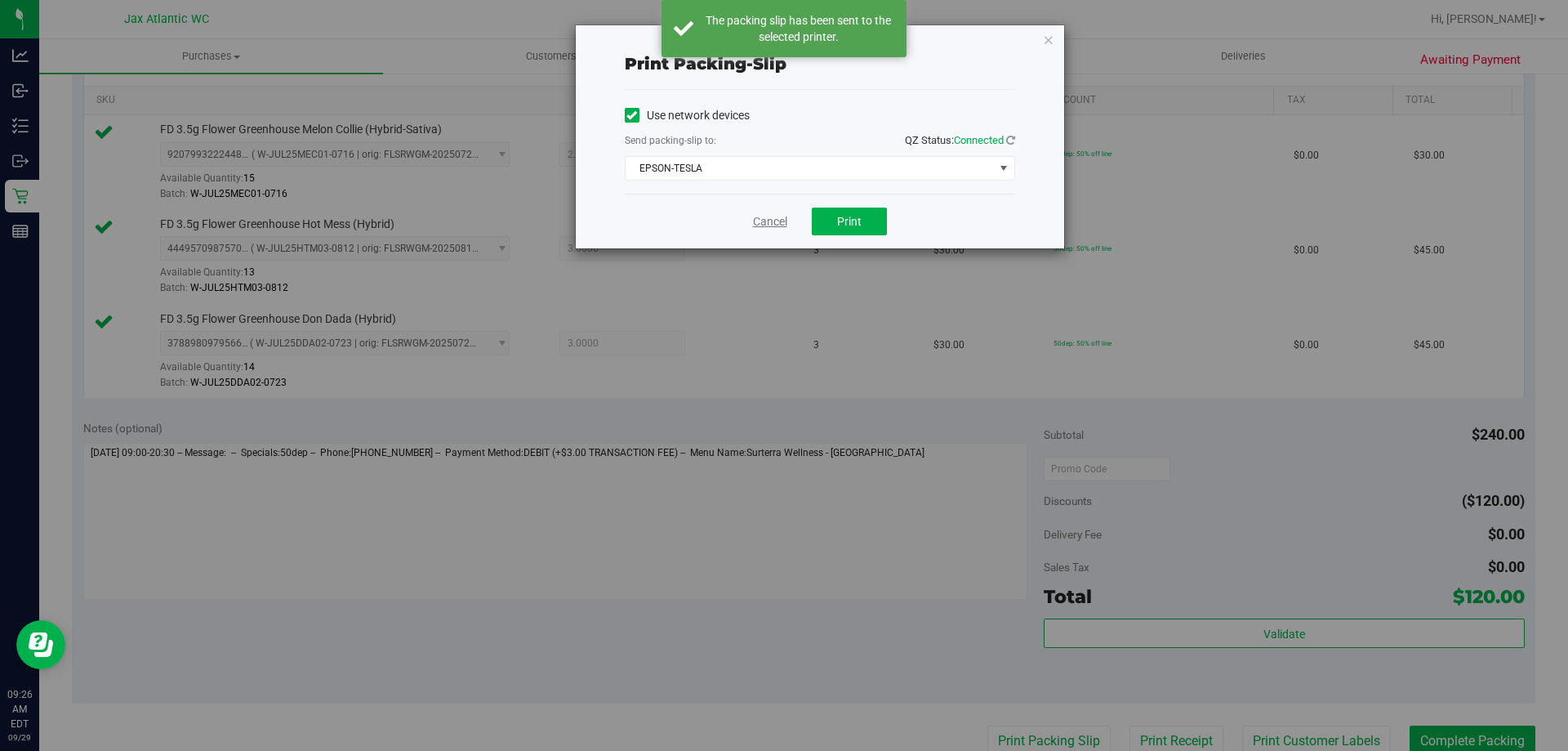
click at [777, 219] on link "Cancel" at bounding box center [770, 221] width 34 height 17
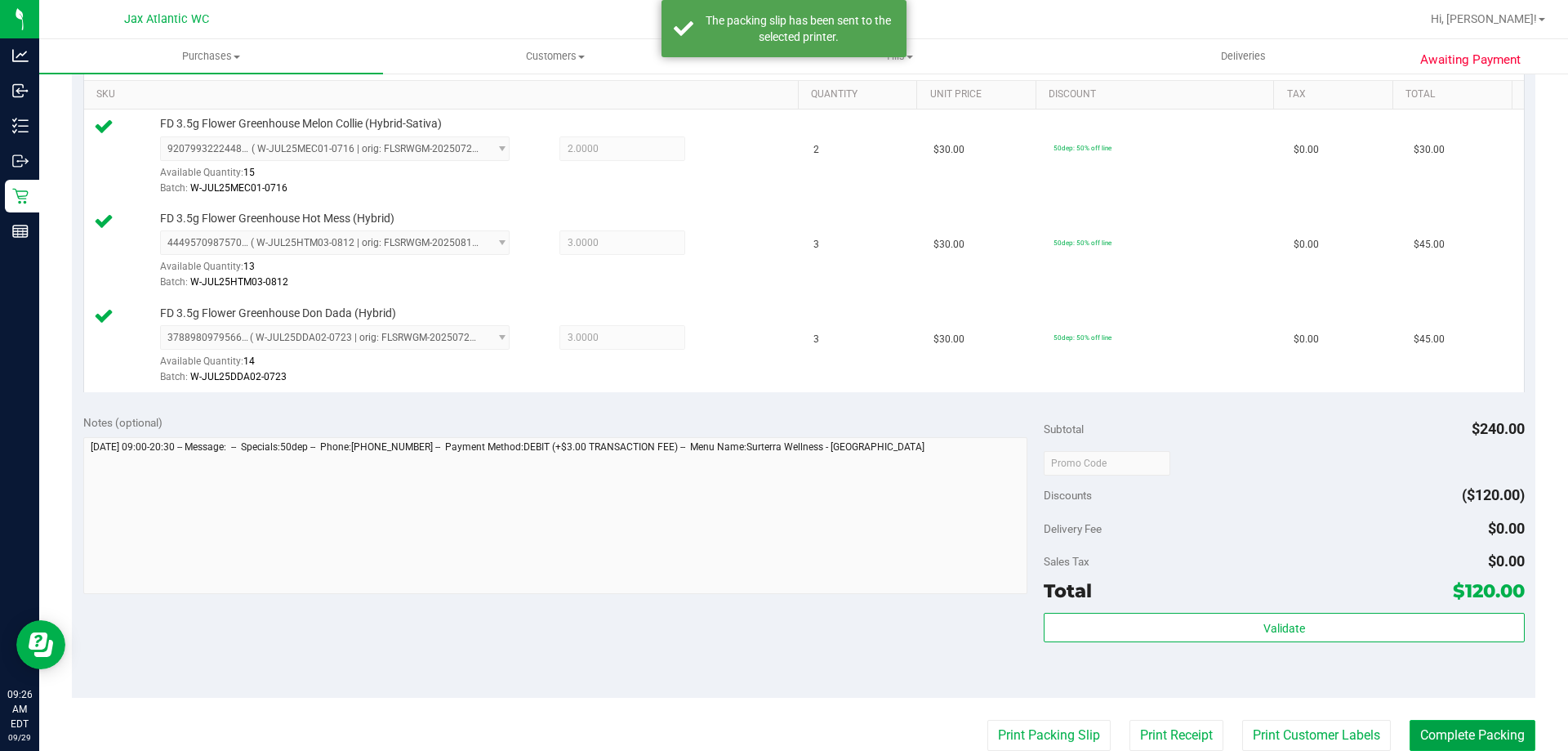
click at [1434, 727] on button "Complete Packing" at bounding box center [1472, 735] width 125 height 31
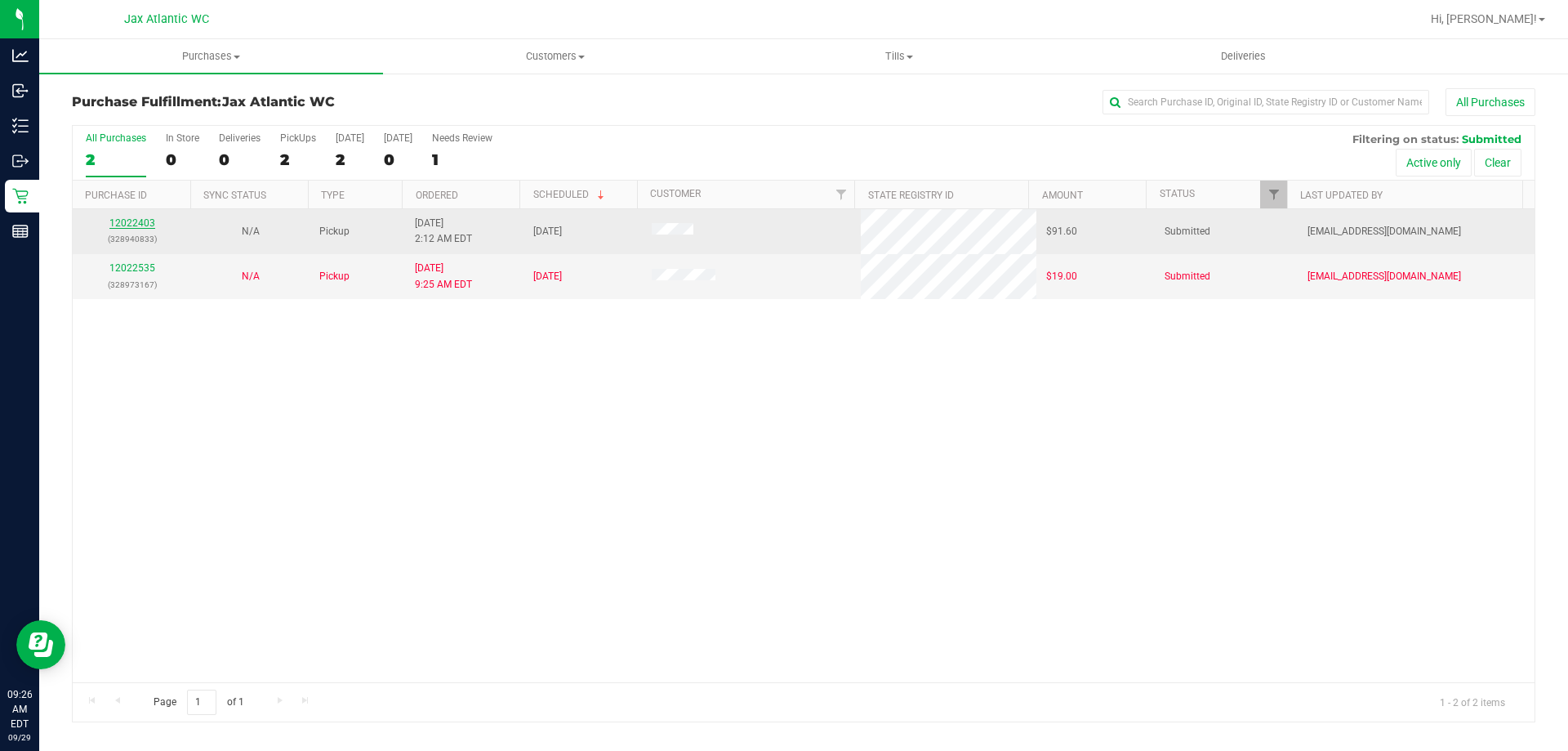
click at [140, 219] on link "12022403" at bounding box center [132, 223] width 46 height 12
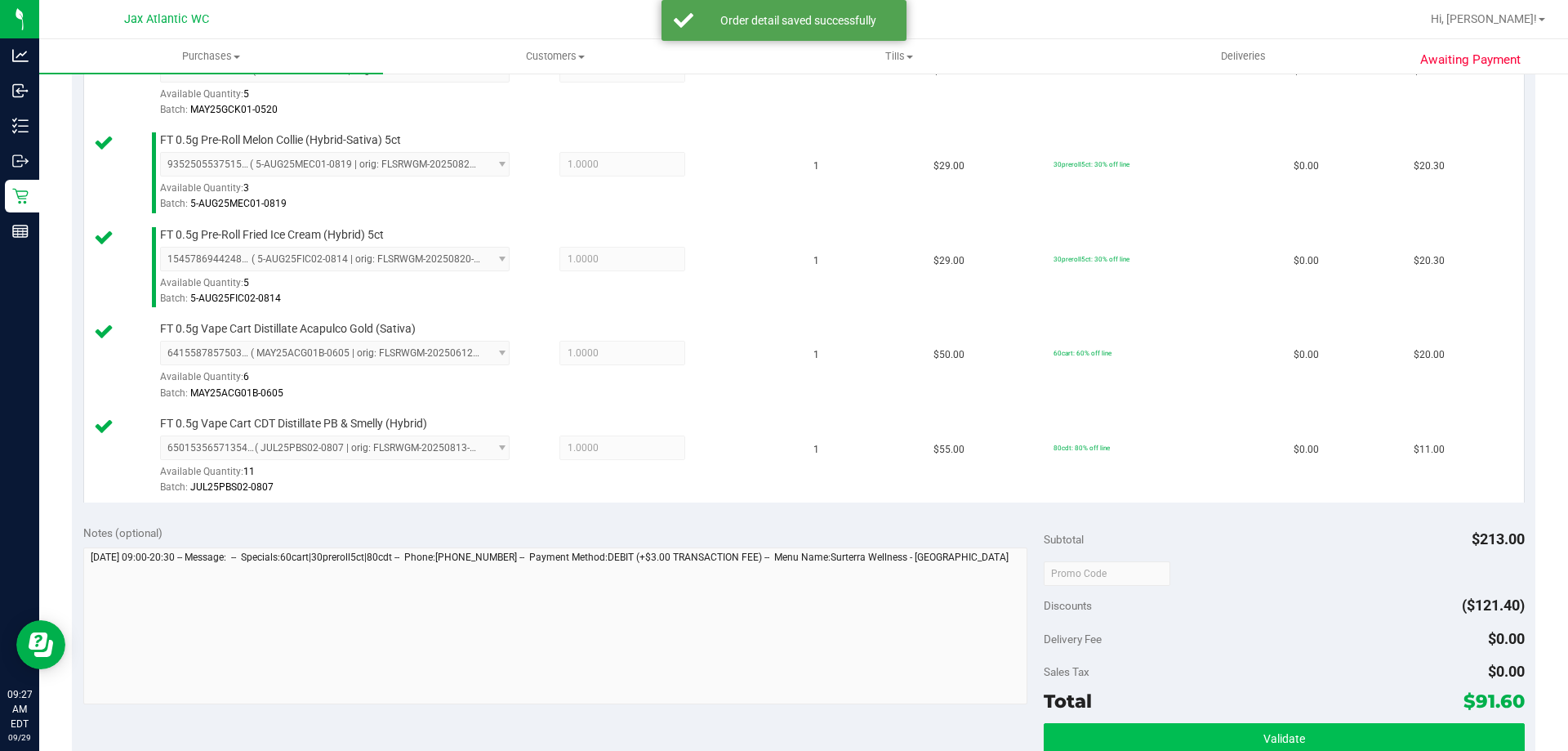
scroll to position [571, 0]
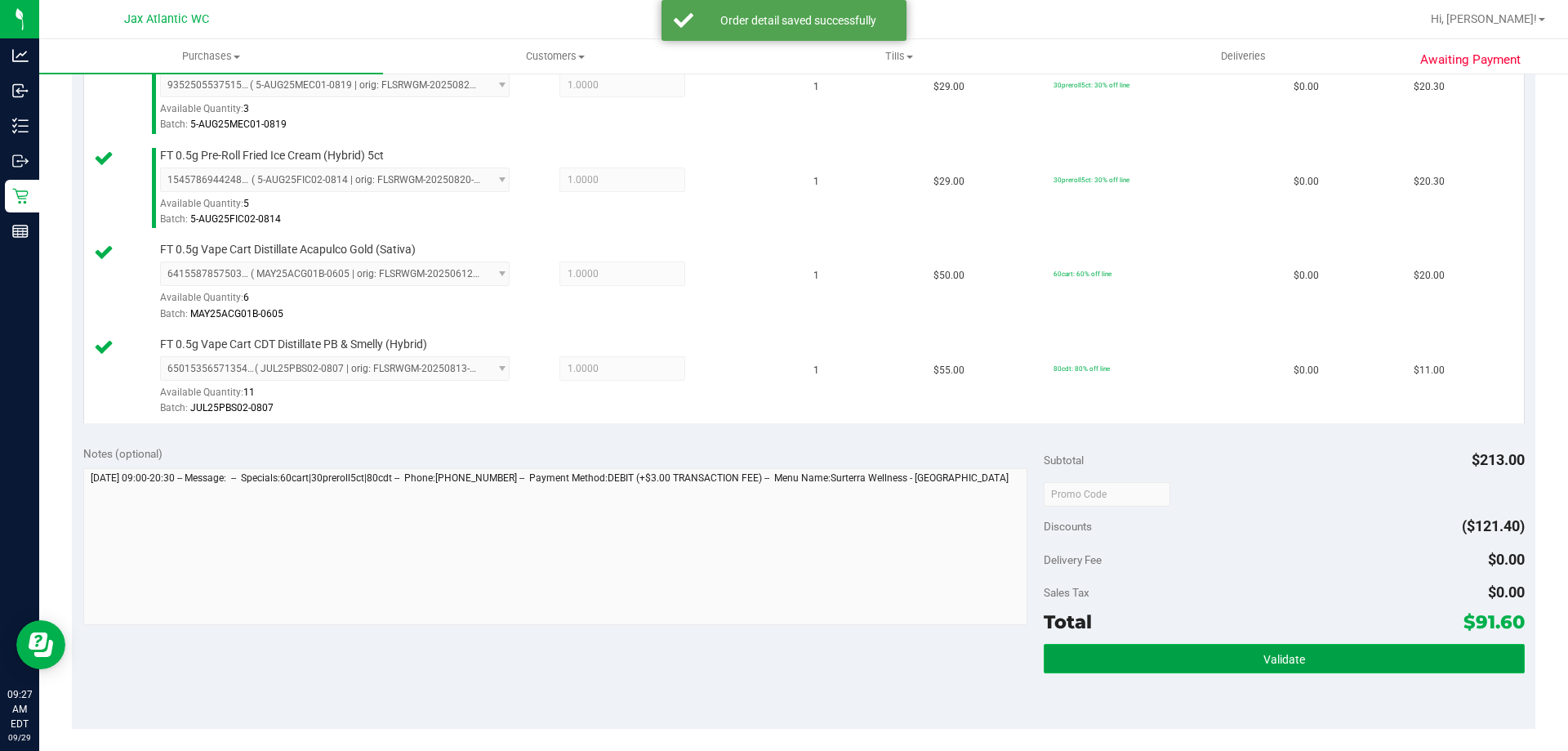
click at [1286, 668] on button "Validate" at bounding box center [1284, 658] width 480 height 30
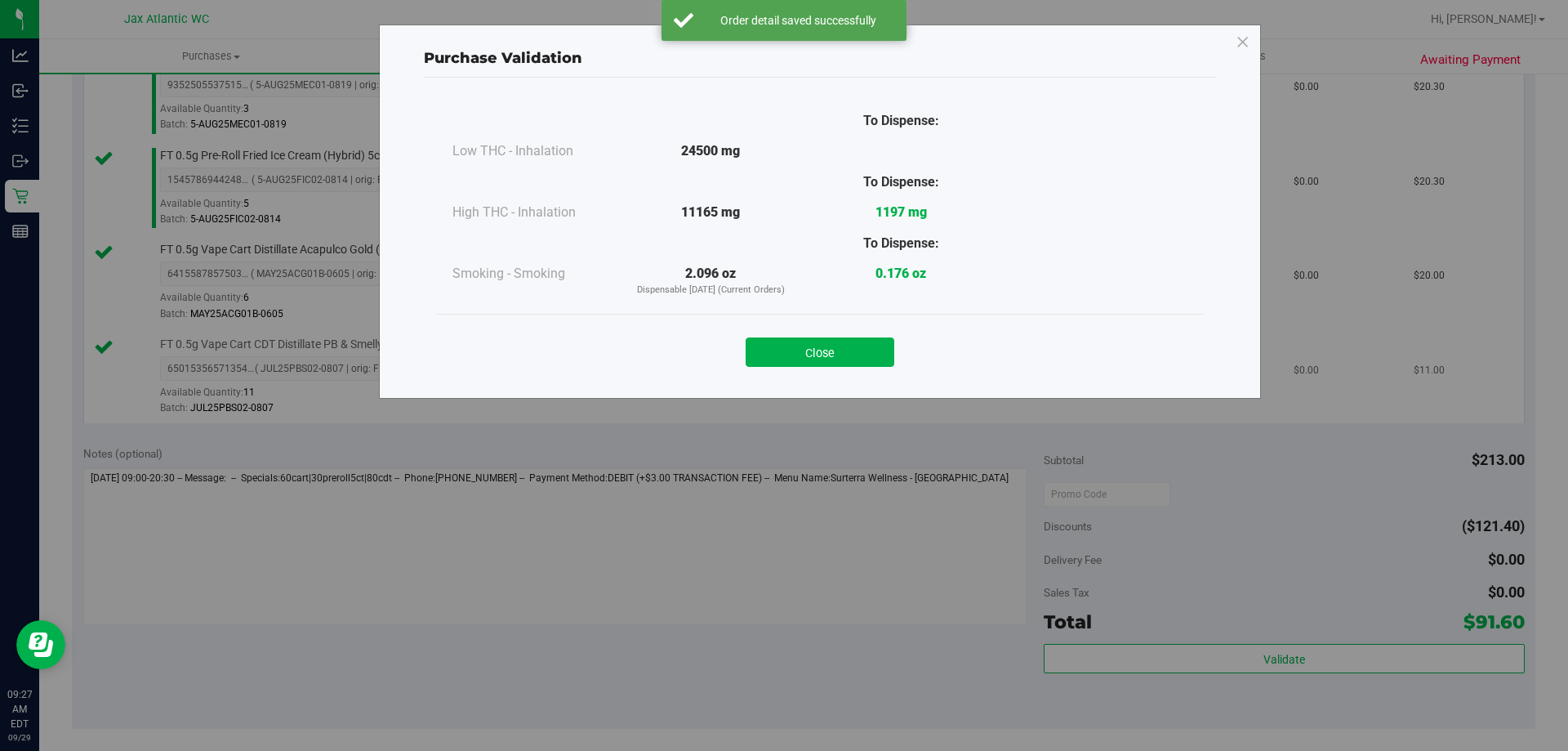
click at [843, 348] on button "Close" at bounding box center [820, 352] width 149 height 30
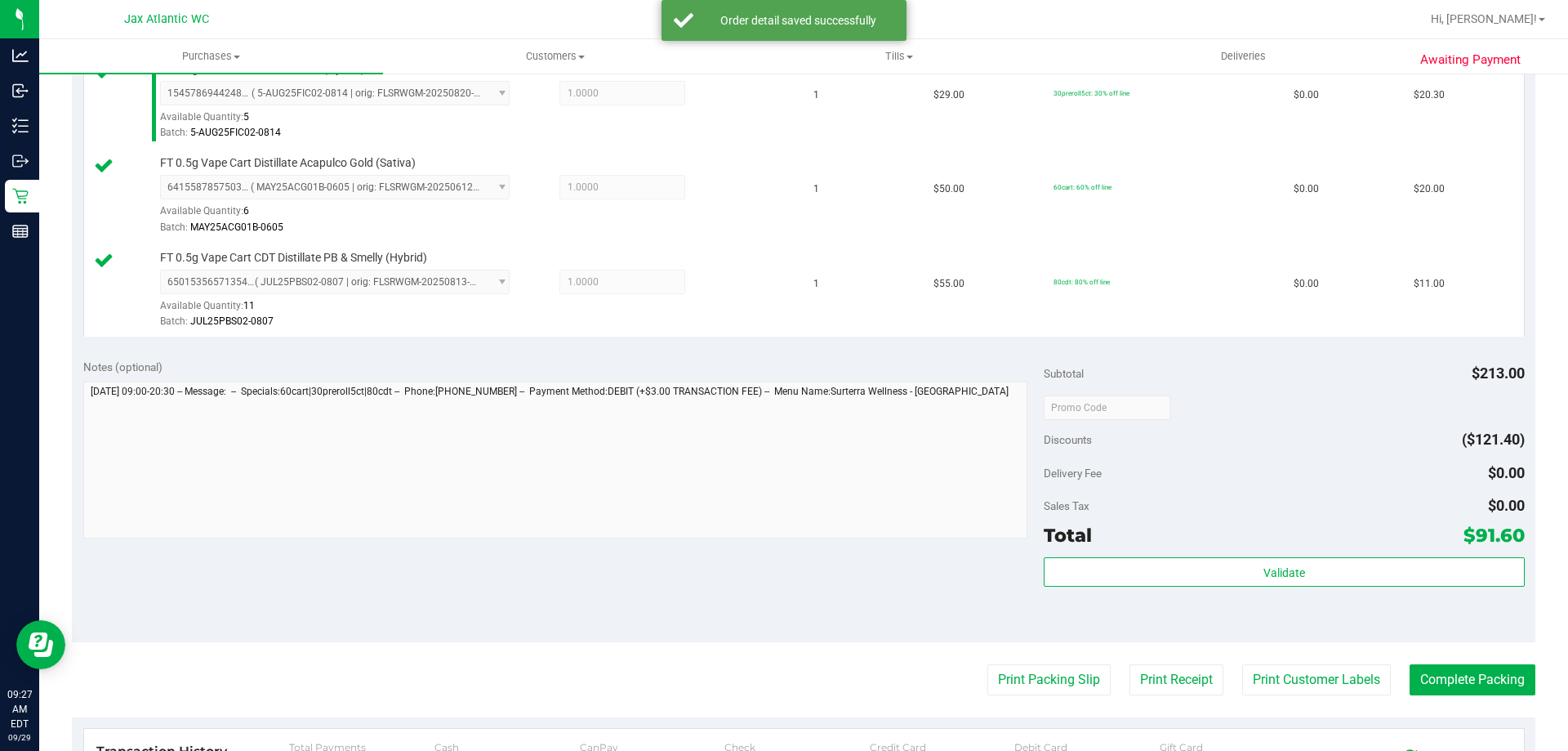
scroll to position [735, 0]
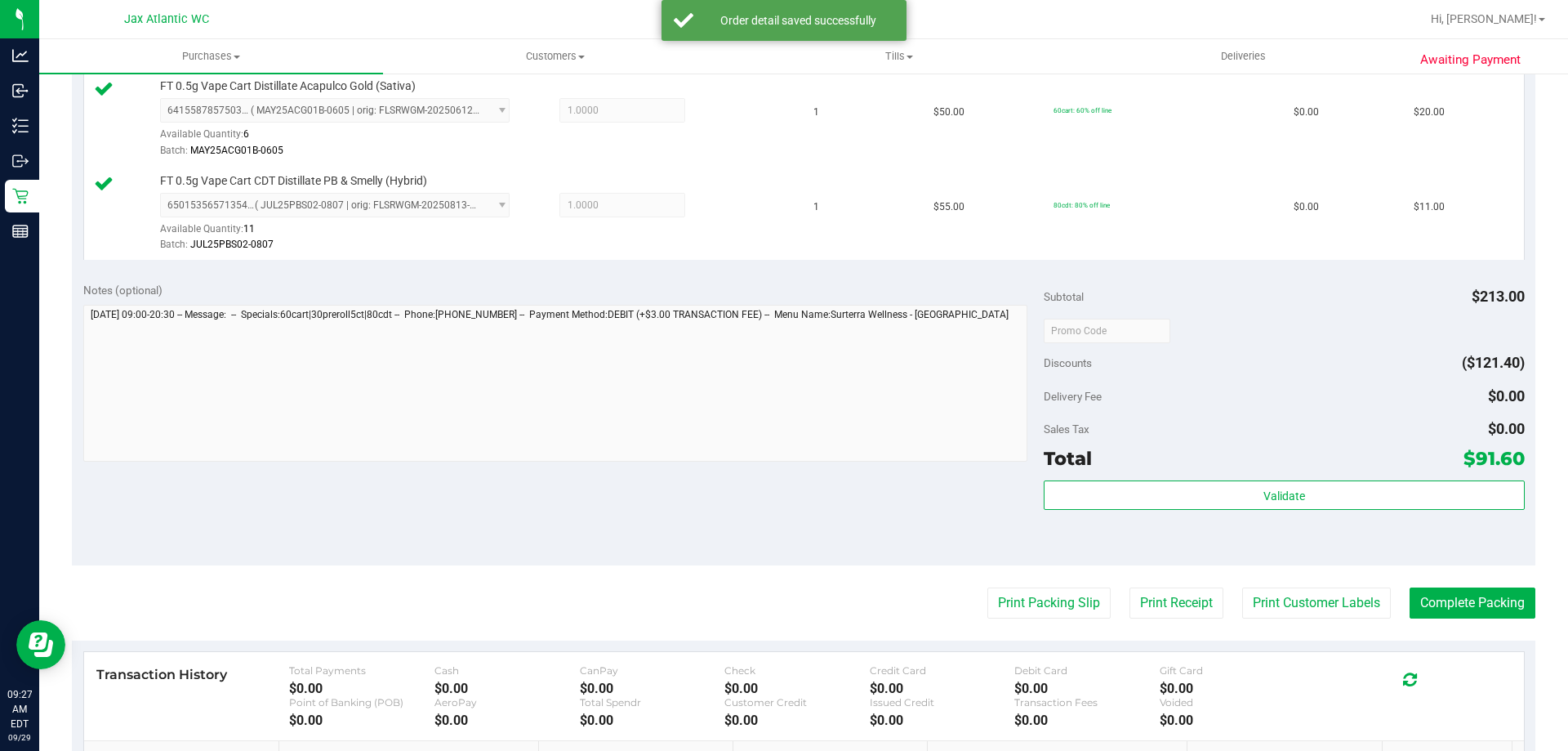
click at [1006, 620] on purchase-details "Back Edit Purchase Cancel Purchase View Profile # 12022403 BioTrack ID: - Submi…" at bounding box center [804, 149] width 1464 height 1592
click at [1007, 607] on button "Print Packing Slip" at bounding box center [1049, 603] width 124 height 31
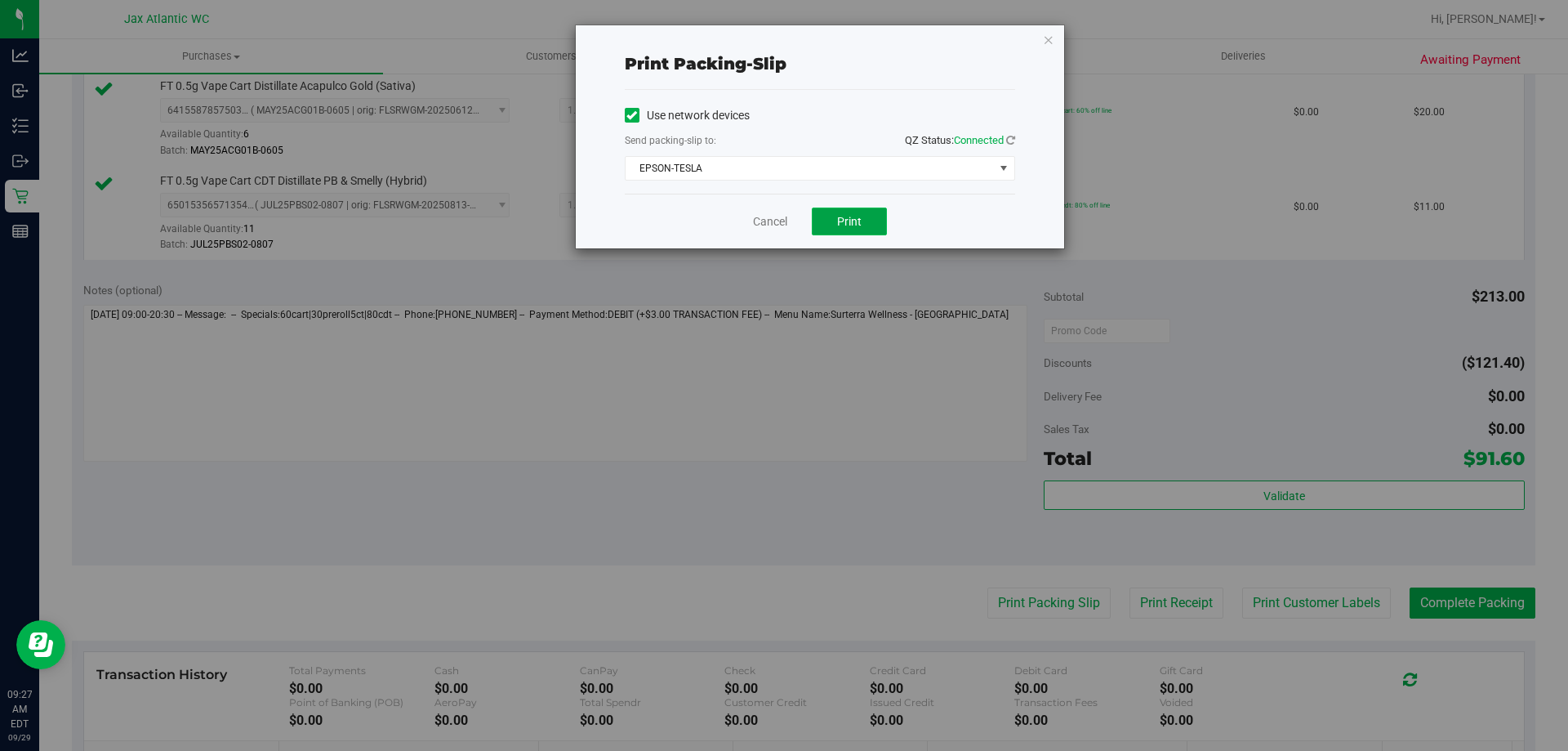
click at [870, 227] on button "Print" at bounding box center [849, 221] width 75 height 28
click at [763, 219] on link "Cancel" at bounding box center [770, 221] width 34 height 17
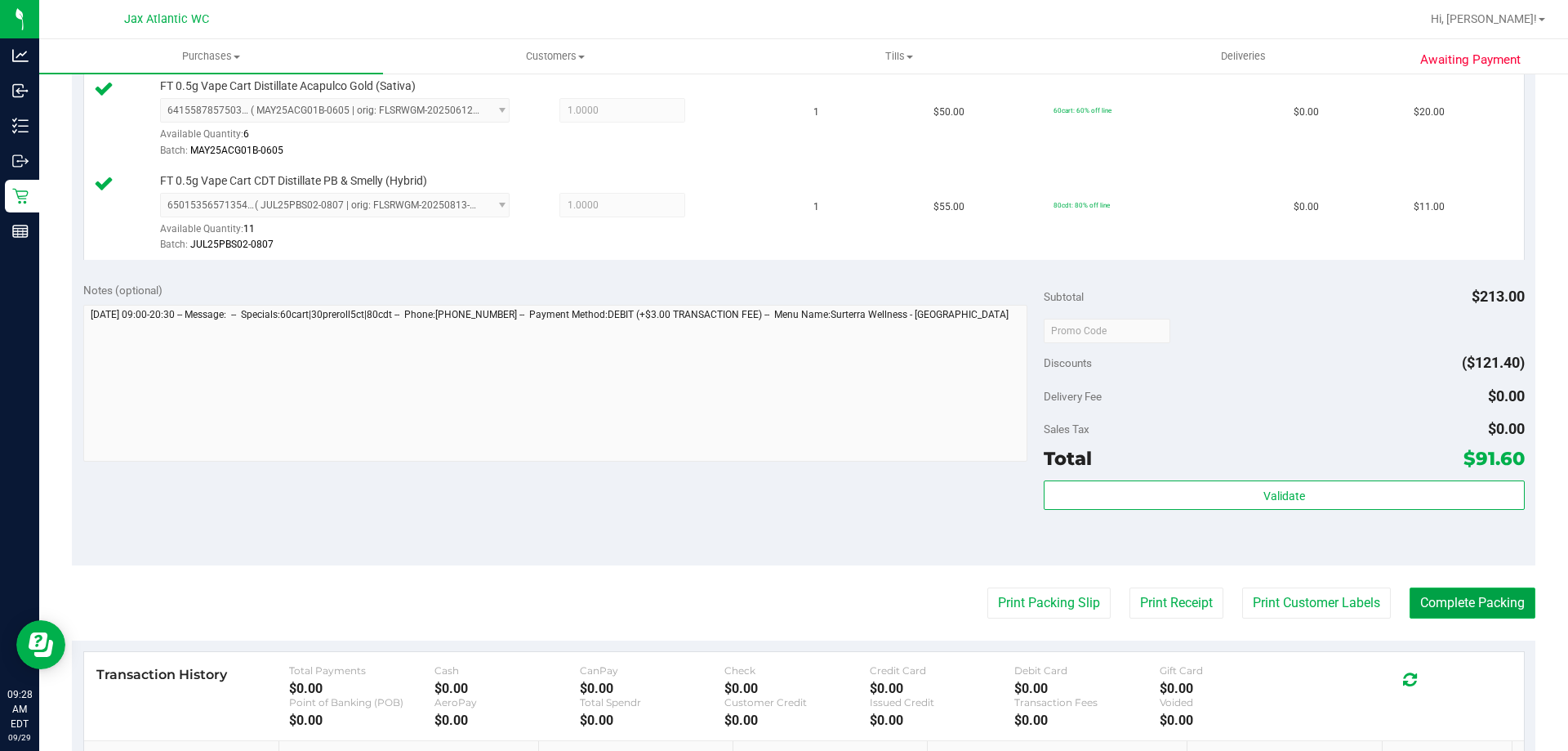
click at [1489, 596] on button "Complete Packing" at bounding box center [1472, 603] width 125 height 31
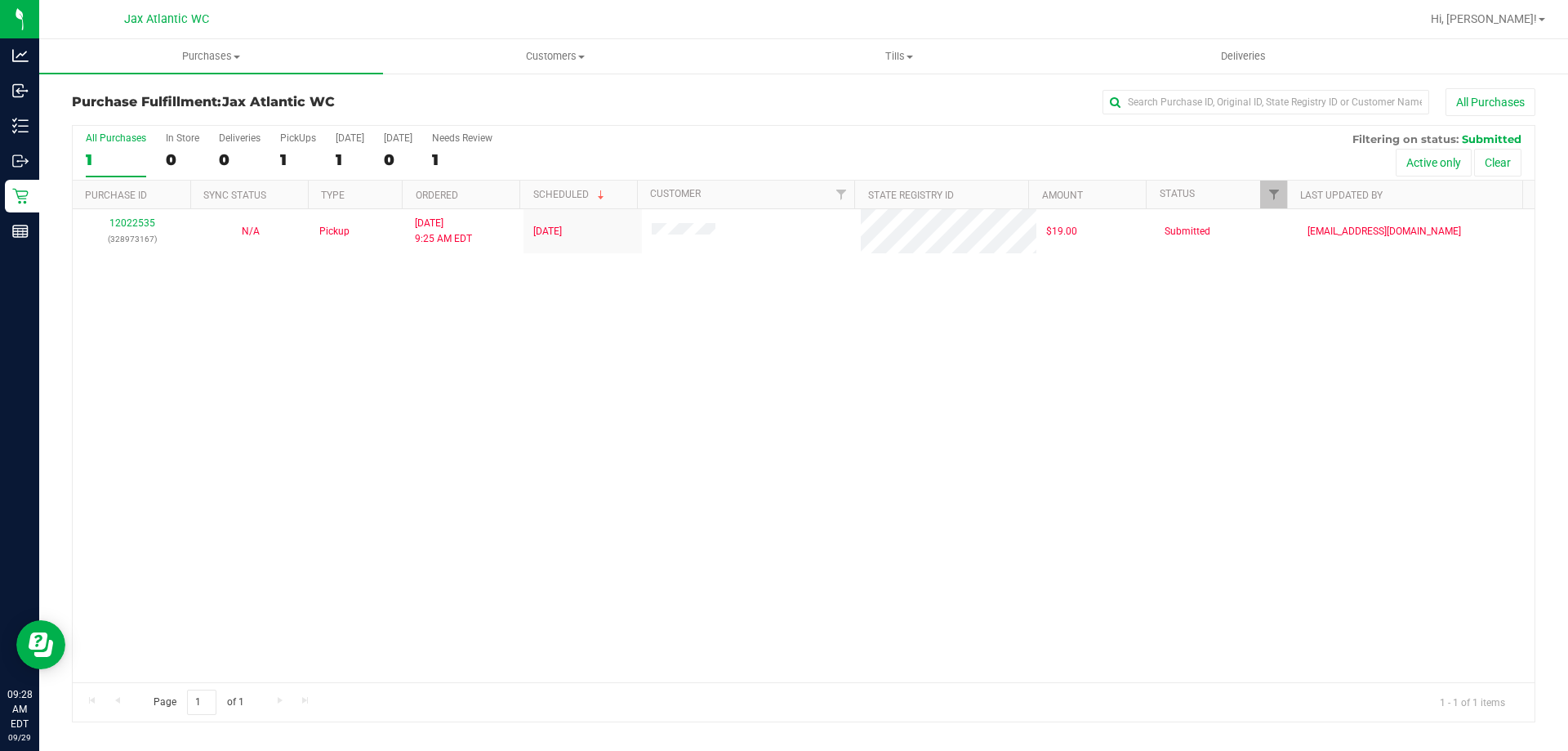
click at [909, 701] on div "Page 1 of 1 1 - 1 of 1 items" at bounding box center [804, 701] width 1462 height 39
click at [1503, 437] on div "12022535 (328973167) N/A Pickup 9/29/2025 9:25 AM EDT 9/29/2025 $19.00 Submitte…" at bounding box center [804, 446] width 1462 height 473
click at [1469, 320] on div "12022535 (328973167) N/A Pickup 9/29/2025 9:25 AM EDT 9/29/2025 $19.00 Submitte…" at bounding box center [804, 446] width 1462 height 473
click at [1504, 372] on div "12022535 (328973167) N/A Pickup 9/29/2025 9:25 AM EDT 9/29/2025 $19.00 Submitte…" at bounding box center [804, 446] width 1462 height 473
click at [576, 119] on div "Purchase Fulfillment: Jax Atlantic WC All Purchases" at bounding box center [804, 107] width 1464 height 36
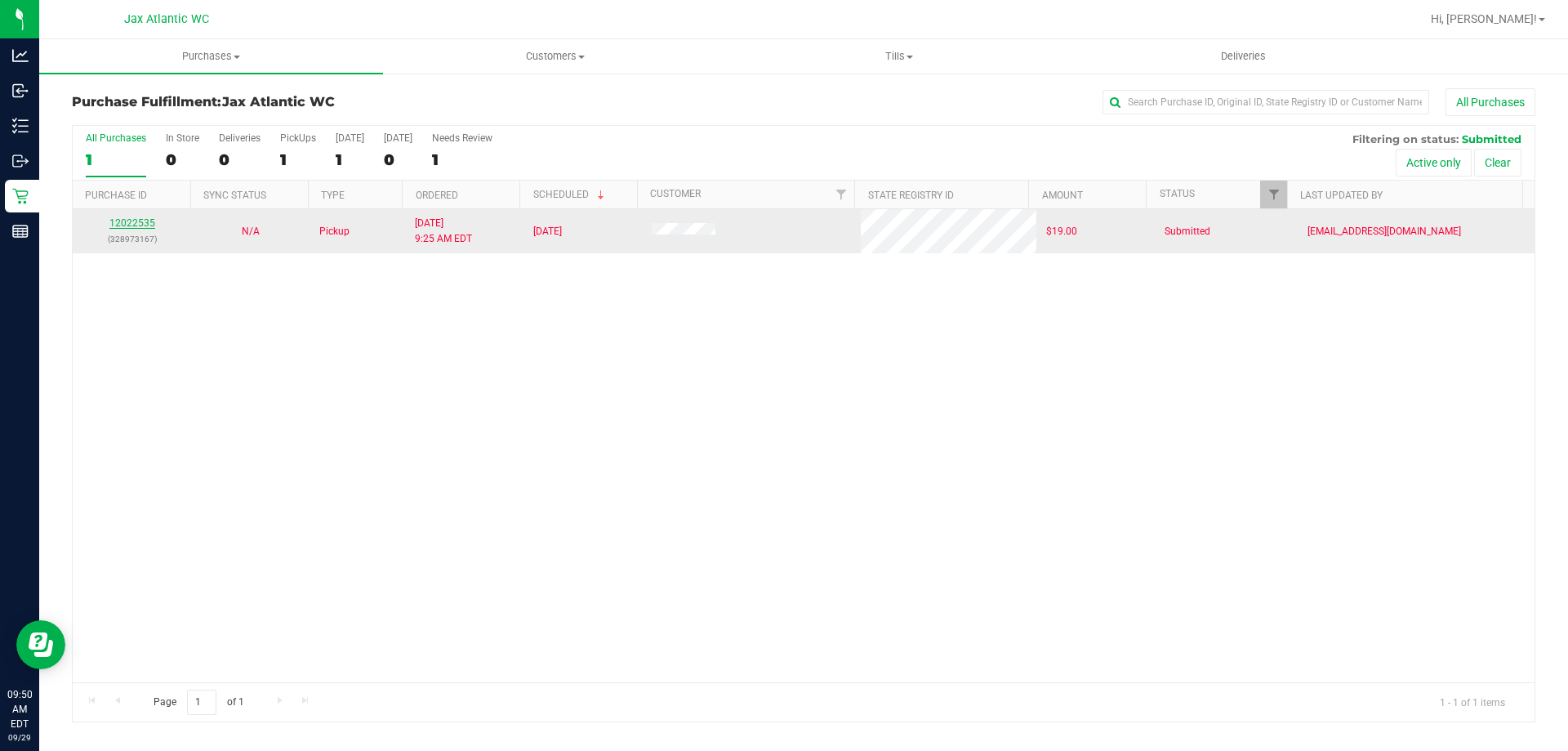
click at [115, 219] on link "12022535" at bounding box center [132, 223] width 46 height 12
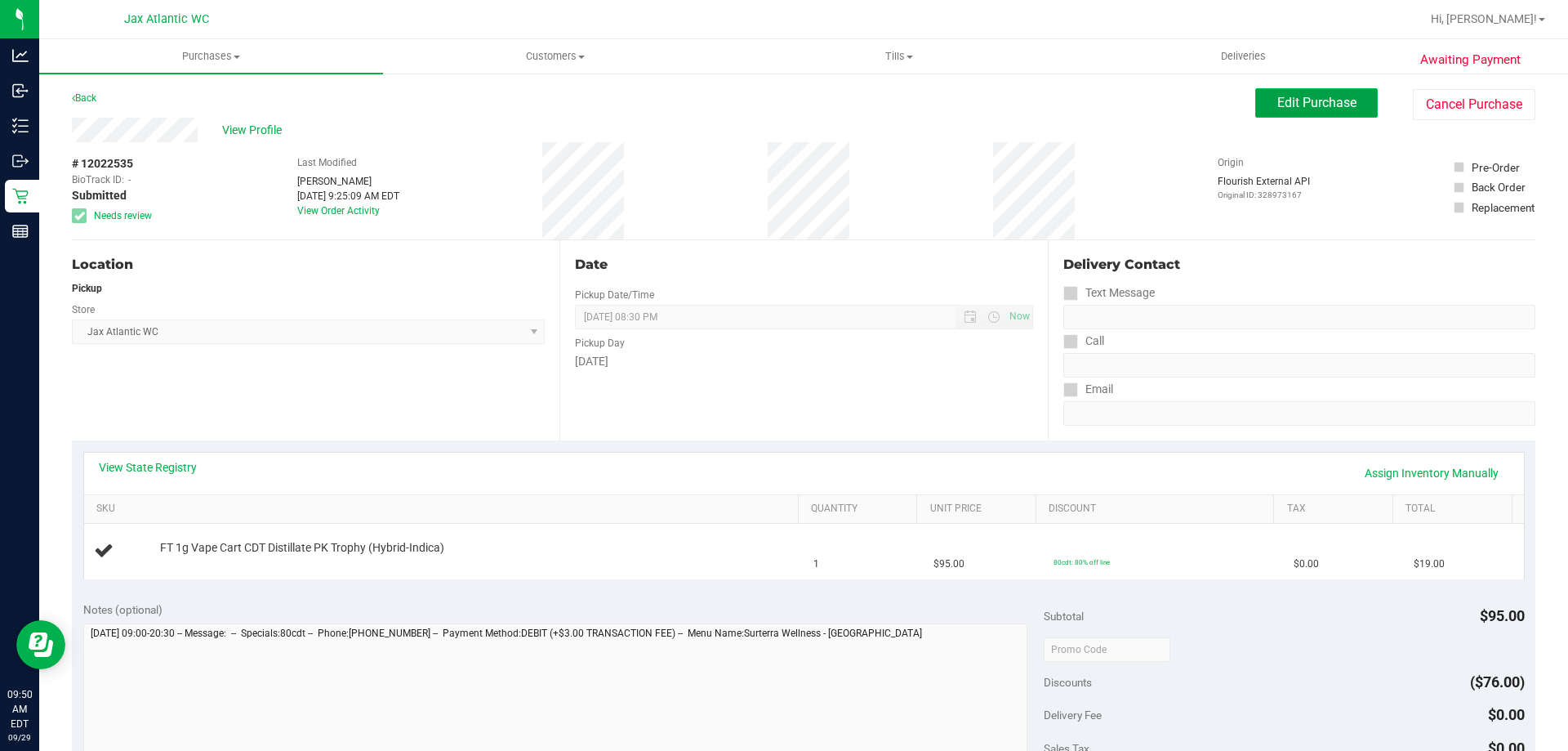
click at [1347, 98] on button "Edit Purchase" at bounding box center [1317, 103] width 123 height 30
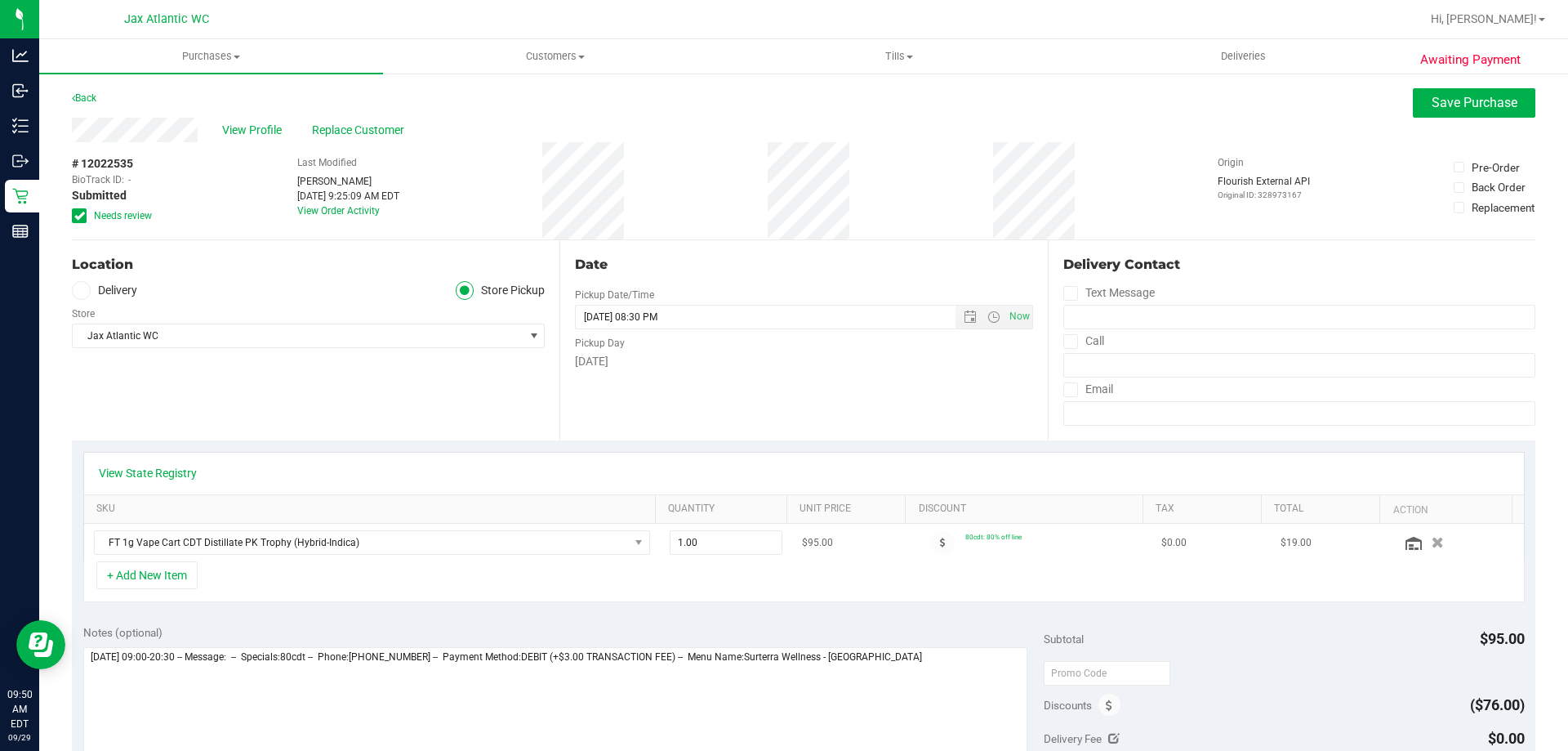
click at [1432, 538] on icon "button" at bounding box center [1438, 542] width 13 height 12
click at [190, 570] on button "+ Add New Item" at bounding box center [147, 575] width 101 height 28
click at [178, 572] on button "+ Add New Item" at bounding box center [147, 575] width 101 height 28
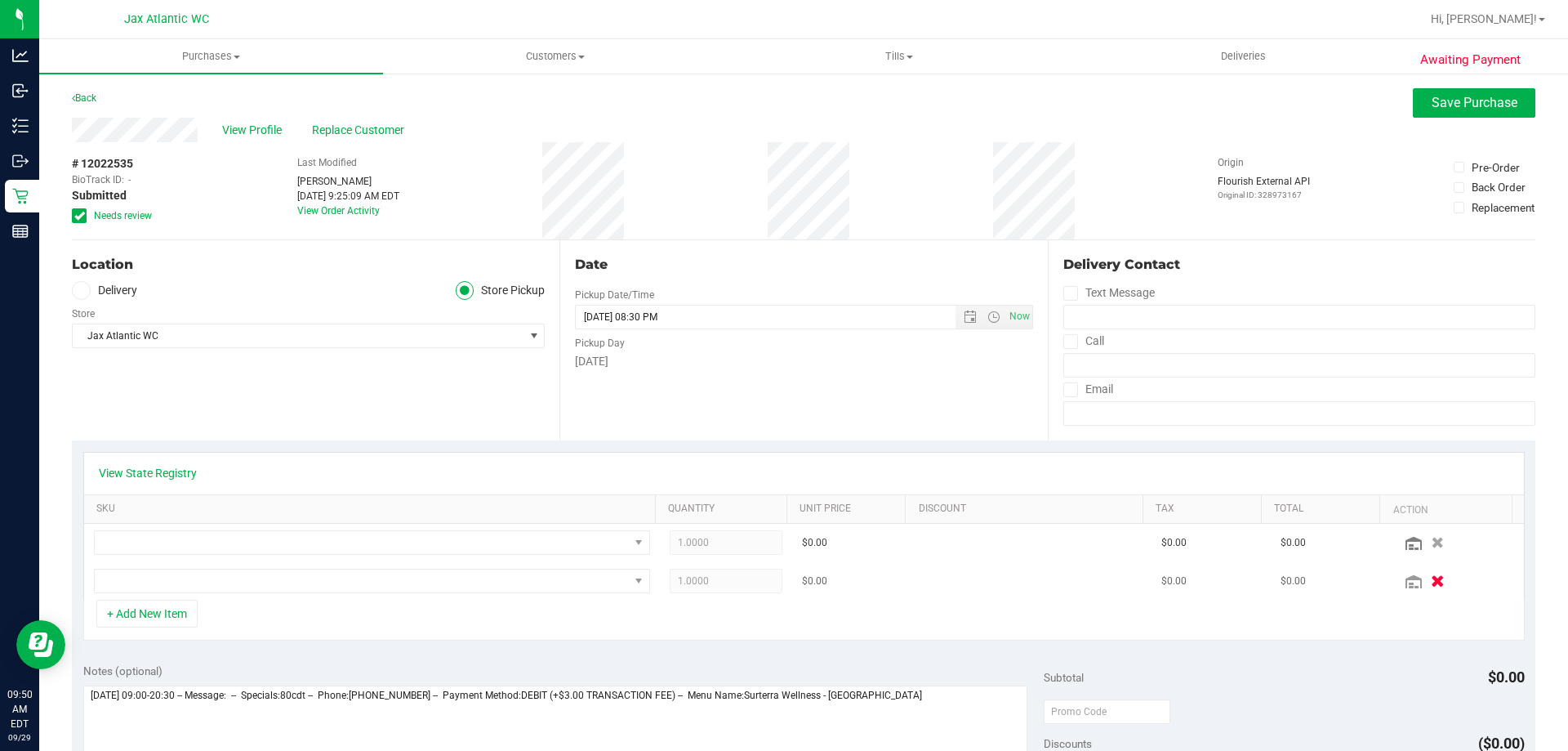
click at [1424, 579] on button "button" at bounding box center [1437, 579] width 28 height 17
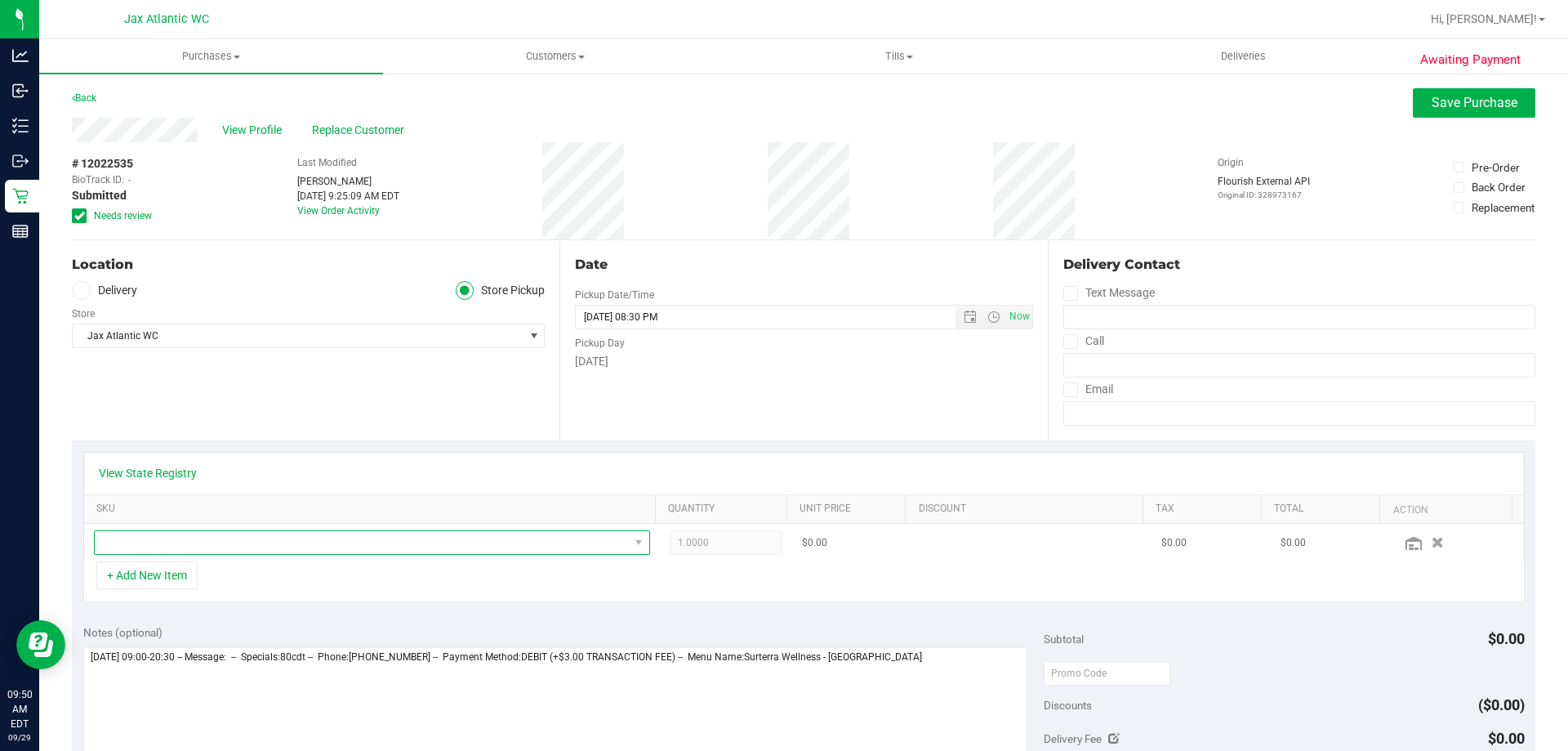
click at [376, 537] on span "NO DATA FOUND" at bounding box center [362, 542] width 534 height 23
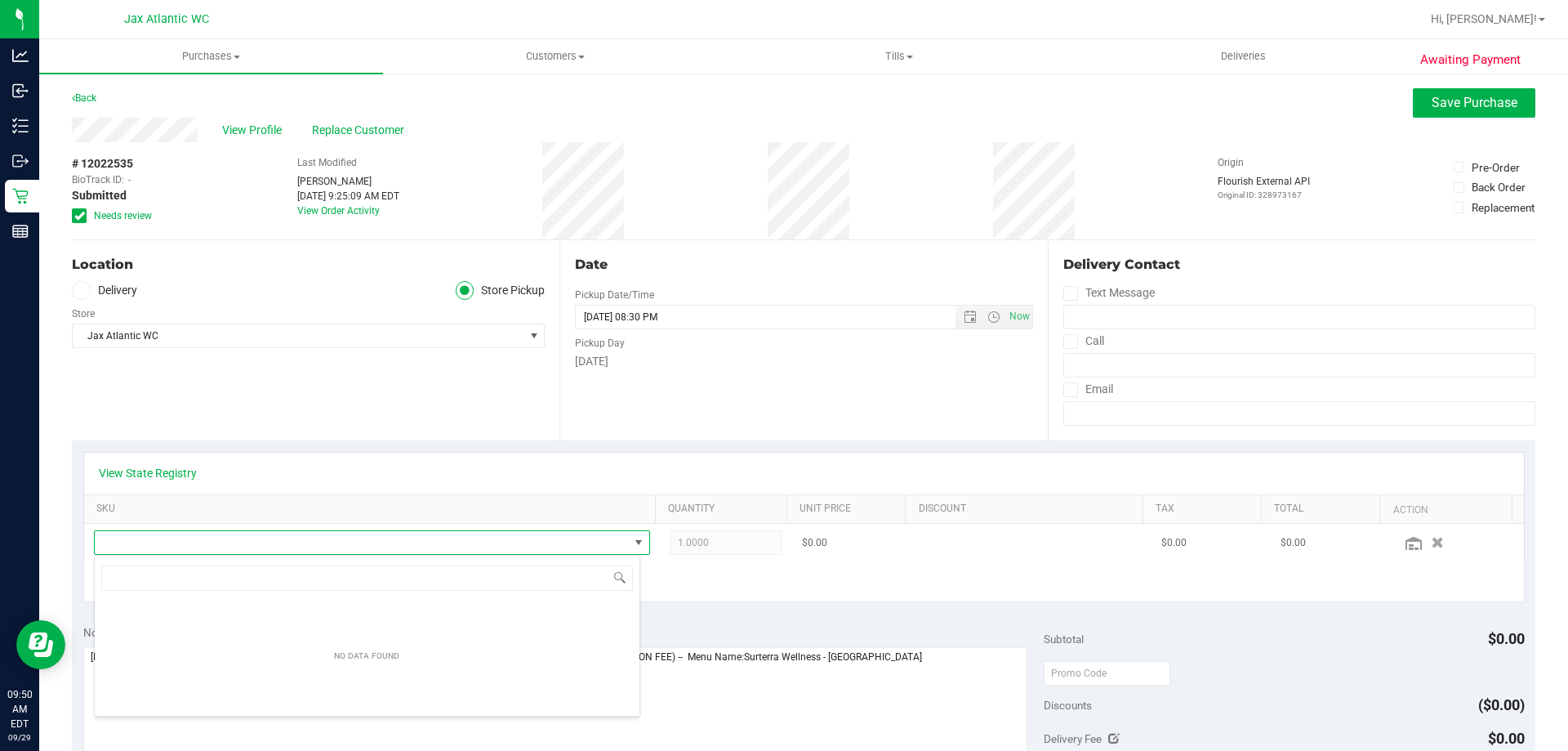
scroll to position [24, 546]
type input "pjd"
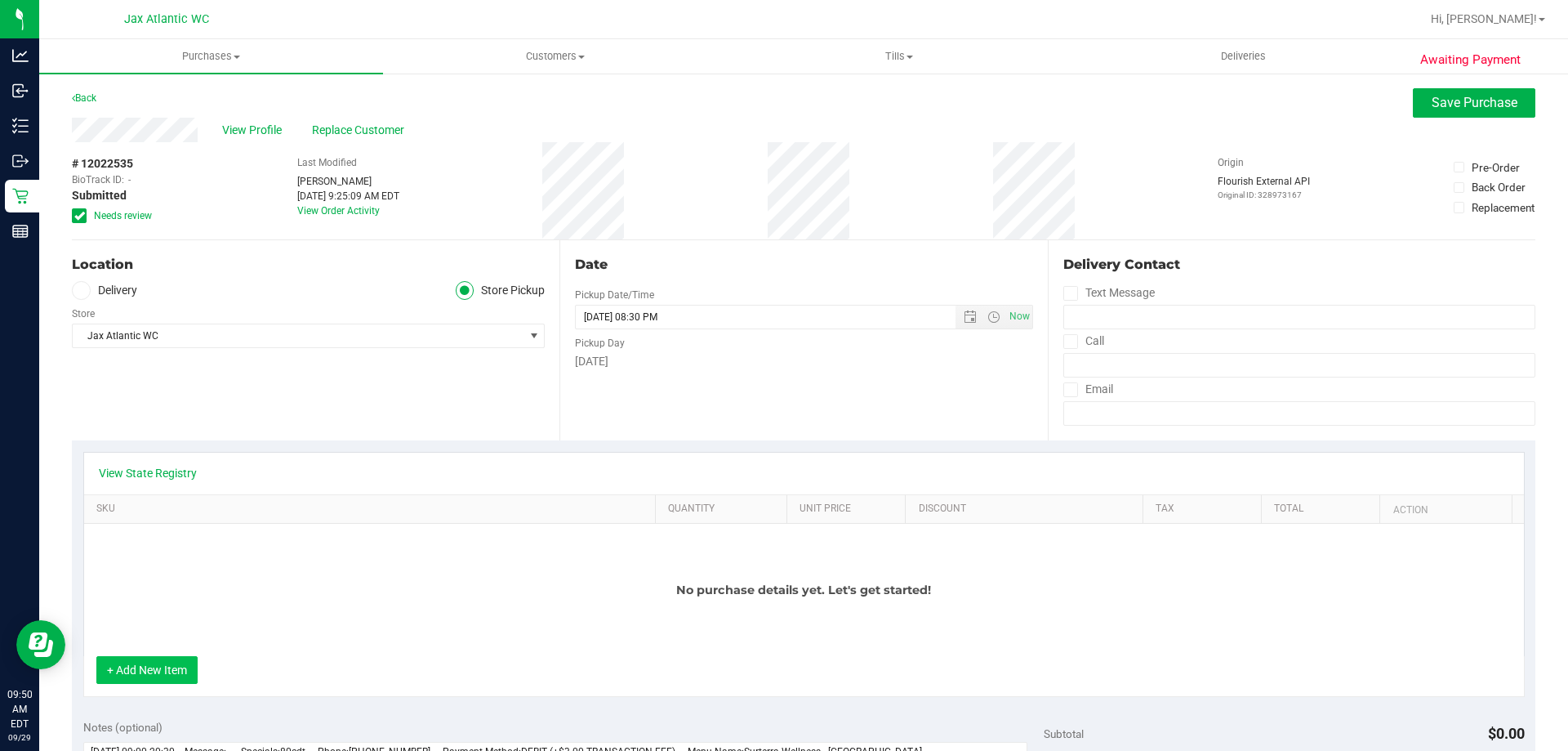
click at [152, 678] on button "+ Add New Item" at bounding box center [147, 670] width 101 height 28
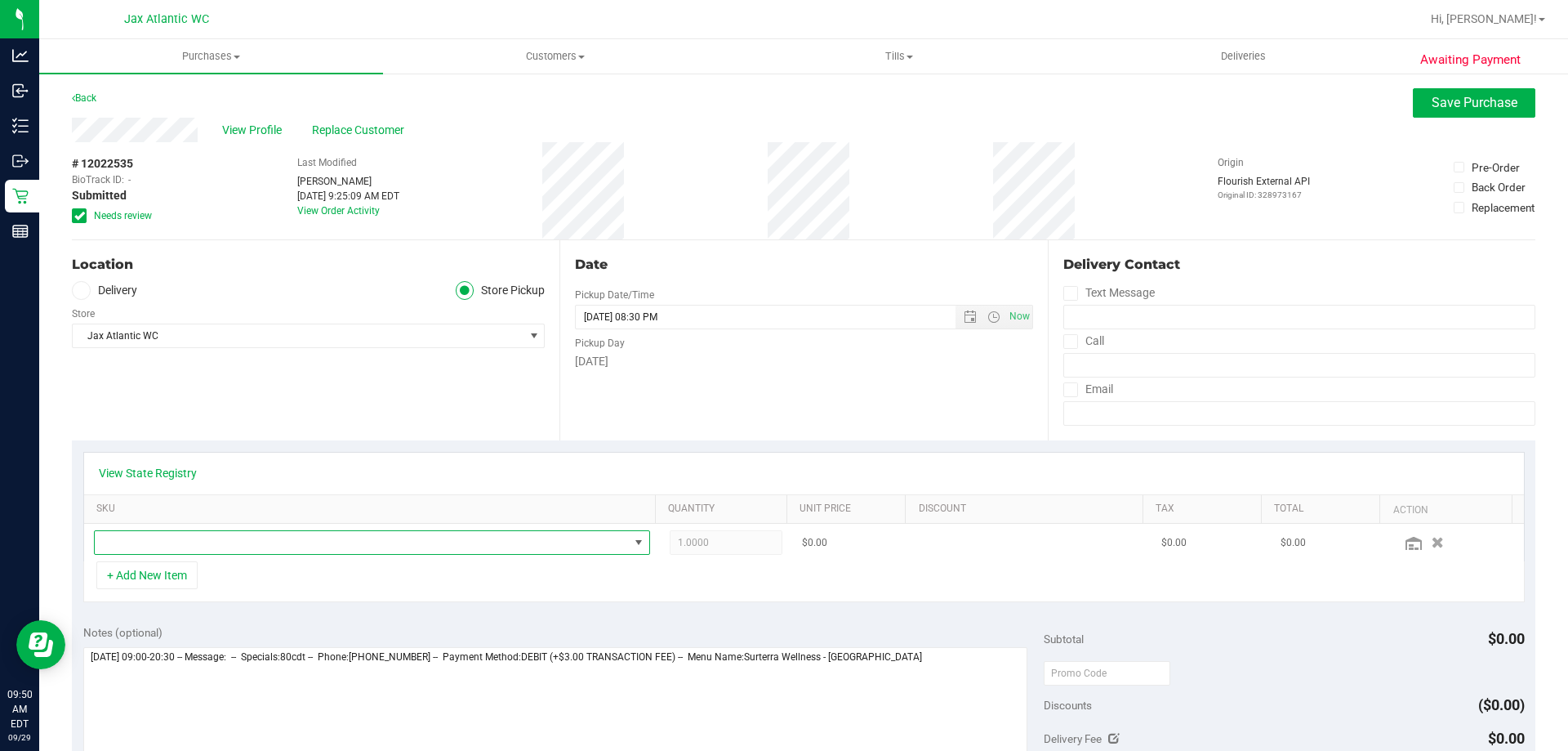
click at [195, 534] on span "NO DATA FOUND" at bounding box center [362, 542] width 534 height 23
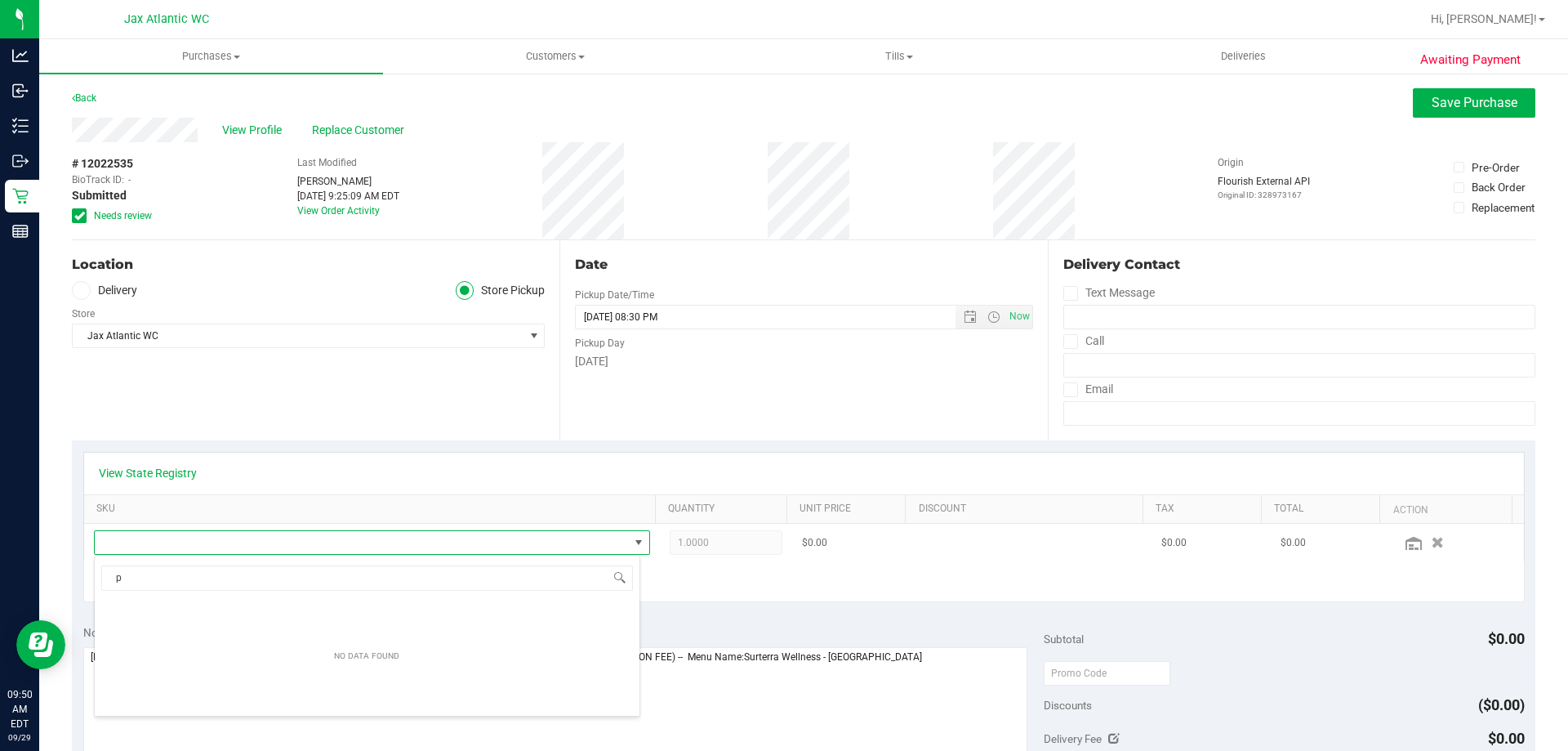
type input "pj"
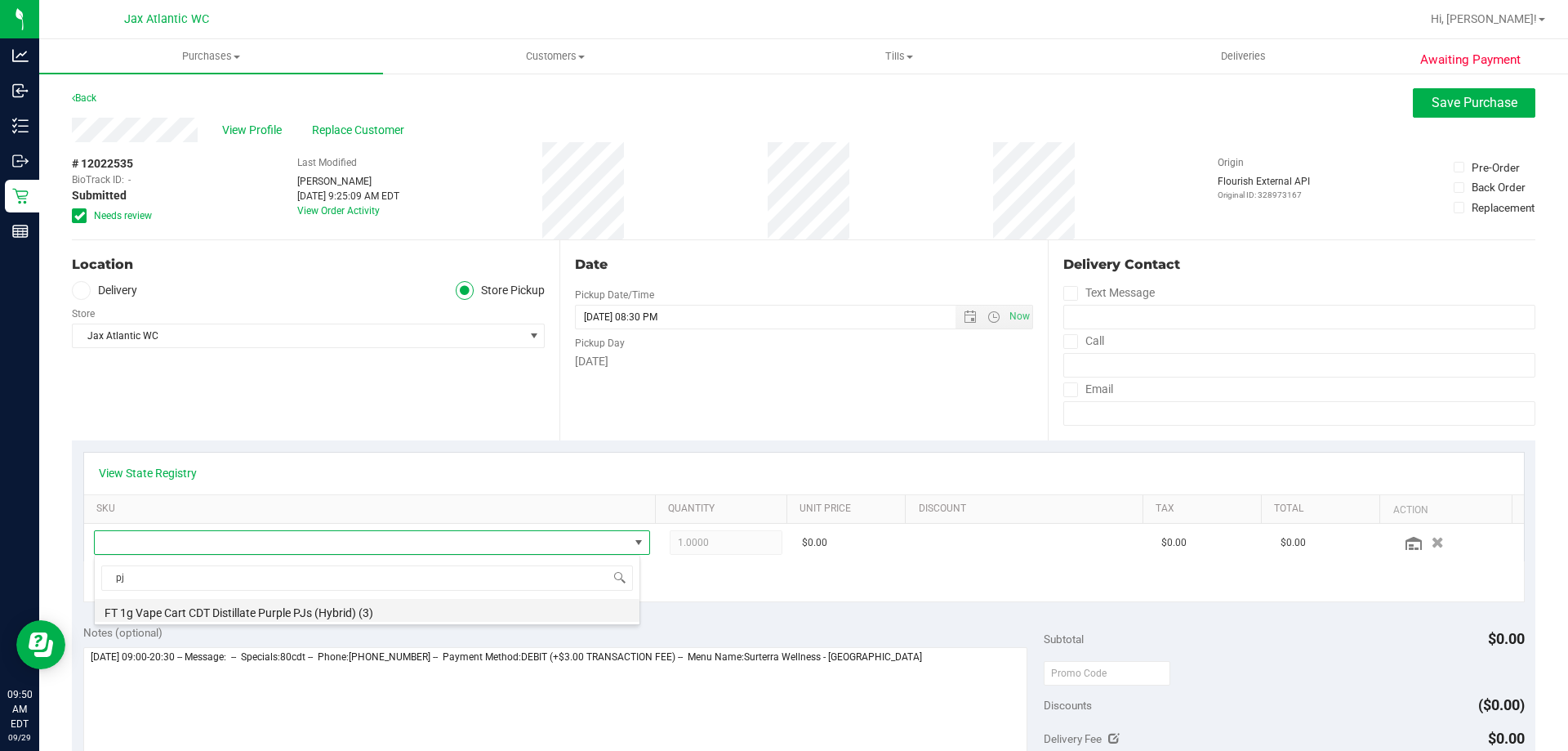
click at [278, 609] on li "FT 1g Vape Cart CDT Distillate Purple PJs (Hybrid) (3)" at bounding box center [367, 609] width 545 height 23
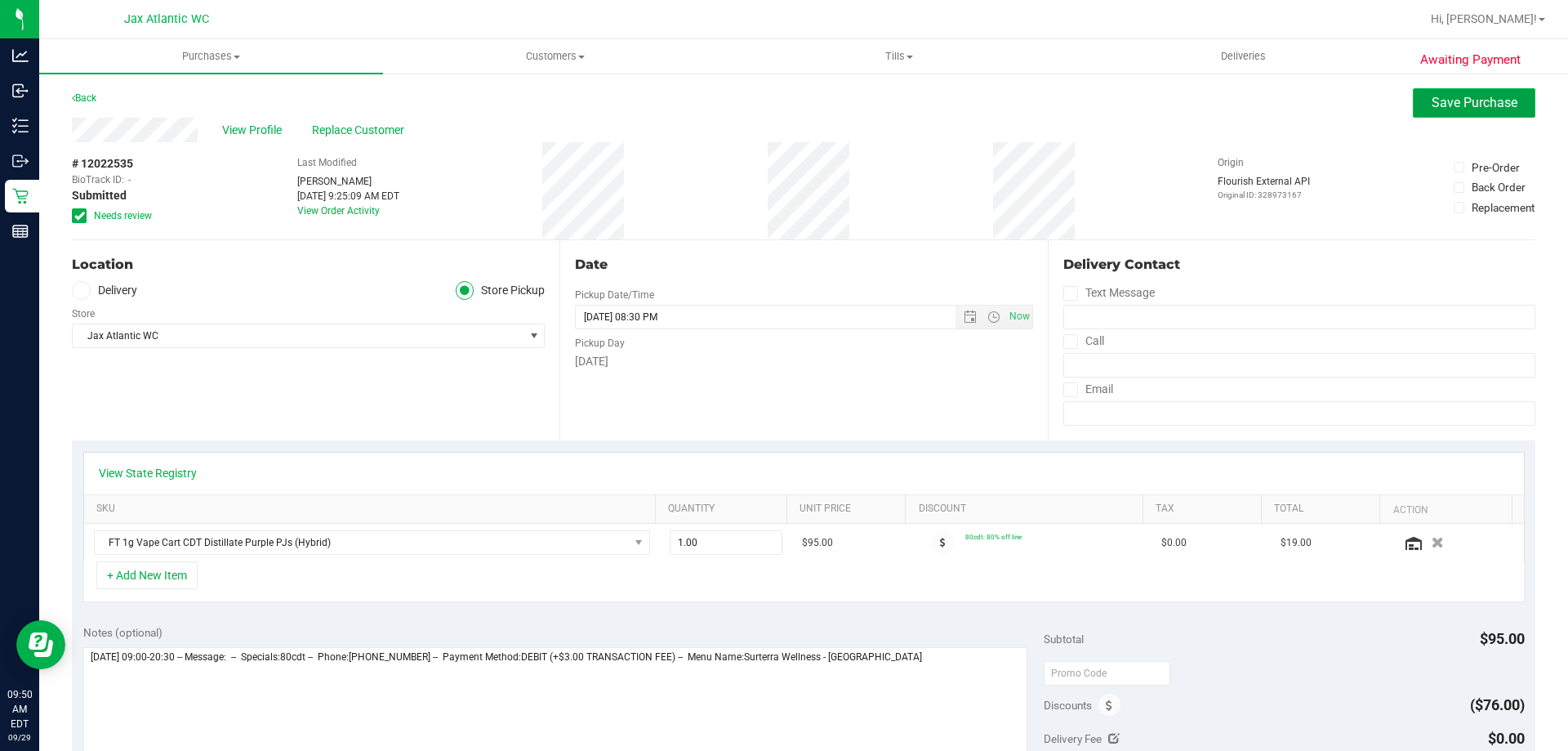
click at [1473, 113] on button "Save Purchase" at bounding box center [1474, 103] width 123 height 30
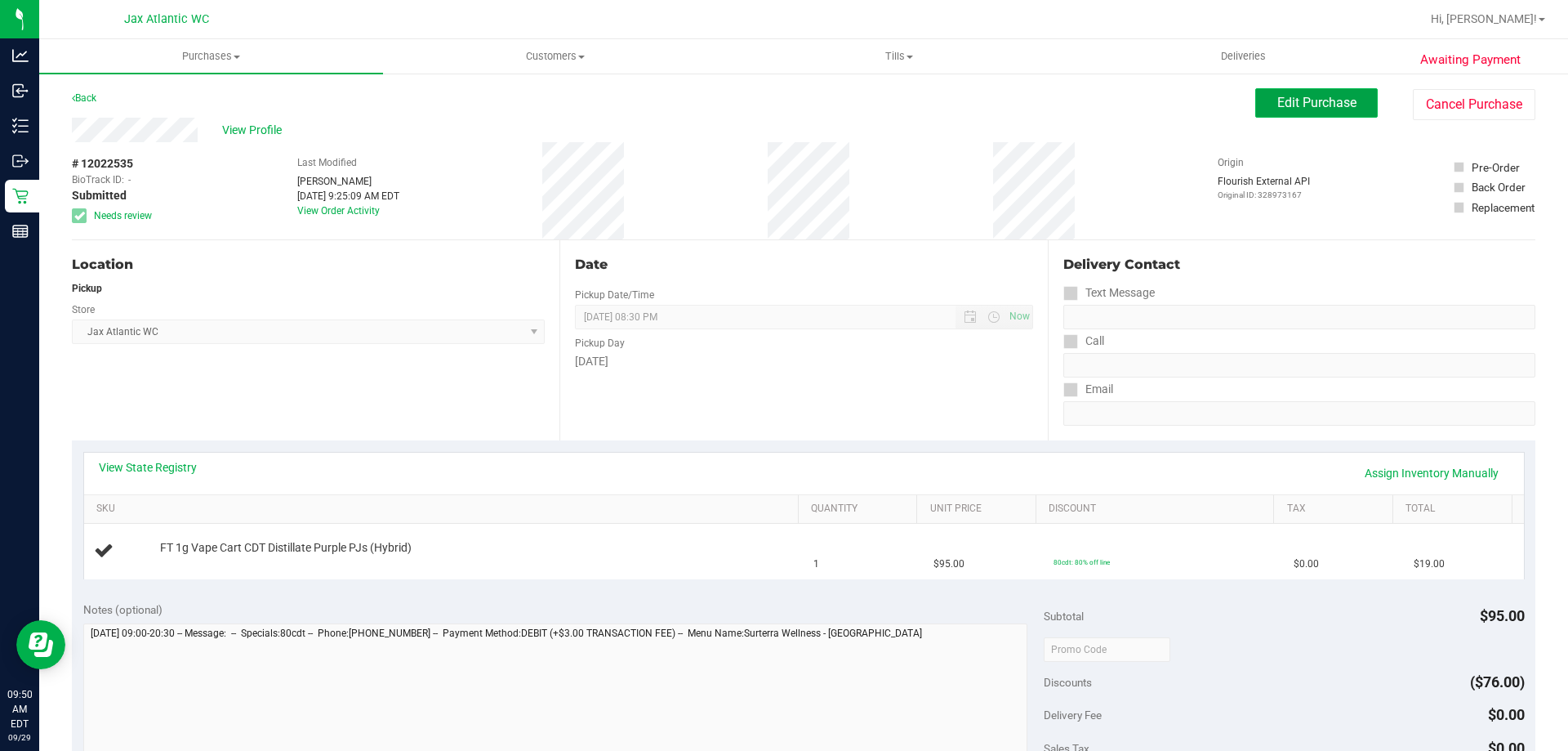
click at [1345, 103] on button "Edit Purchase" at bounding box center [1317, 103] width 123 height 30
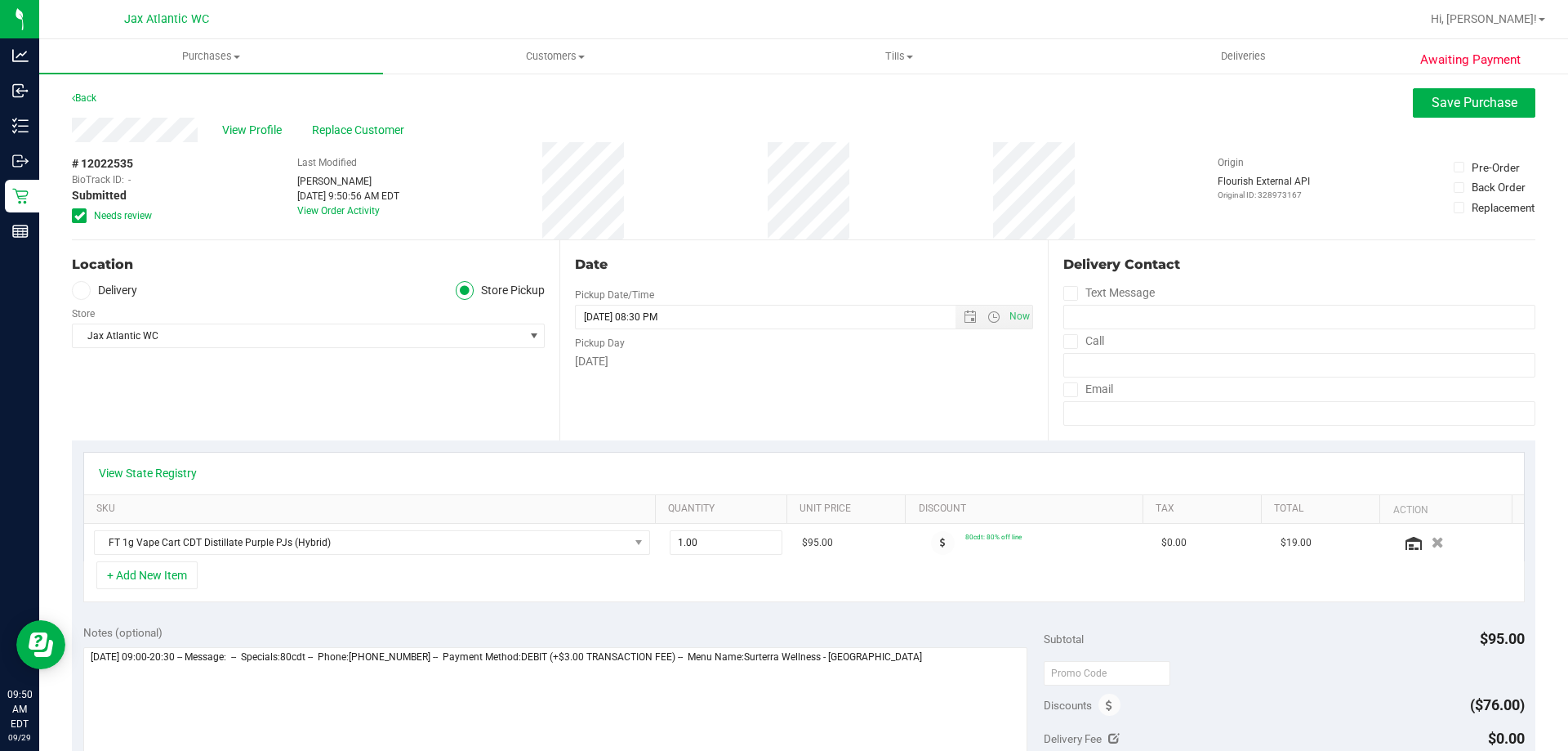
click at [131, 223] on div "# 12022535 BioTrack ID: - Submitted Needs review" at bounding box center [113, 190] width 81 height 97
click at [108, 209] on span "Needs review" at bounding box center [123, 216] width 58 height 14
click at [0, 0] on input "Needs review" at bounding box center [0, 0] width 0 height 0
click at [1445, 106] on span "Save Purchase" at bounding box center [1474, 102] width 86 height 15
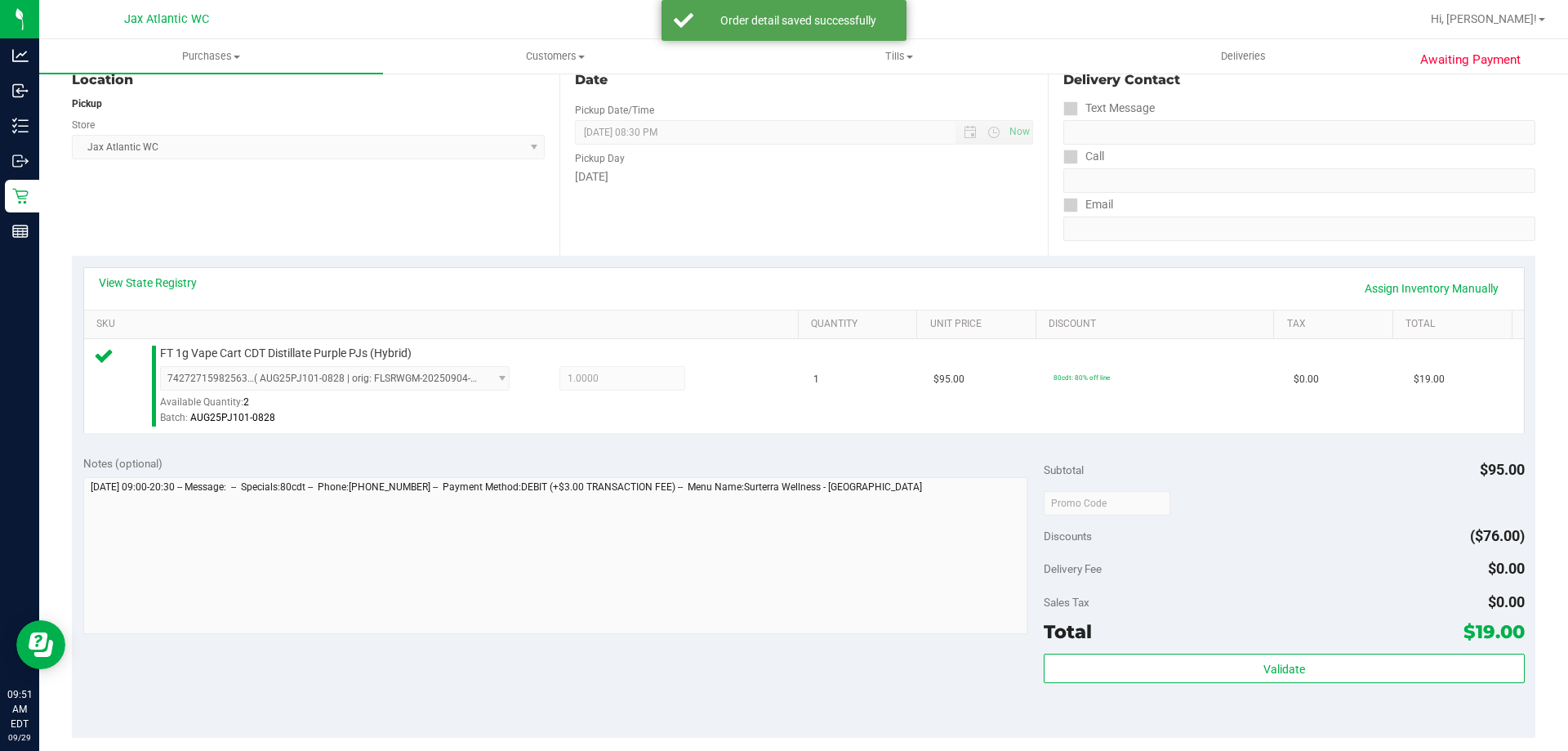
scroll to position [327, 0]
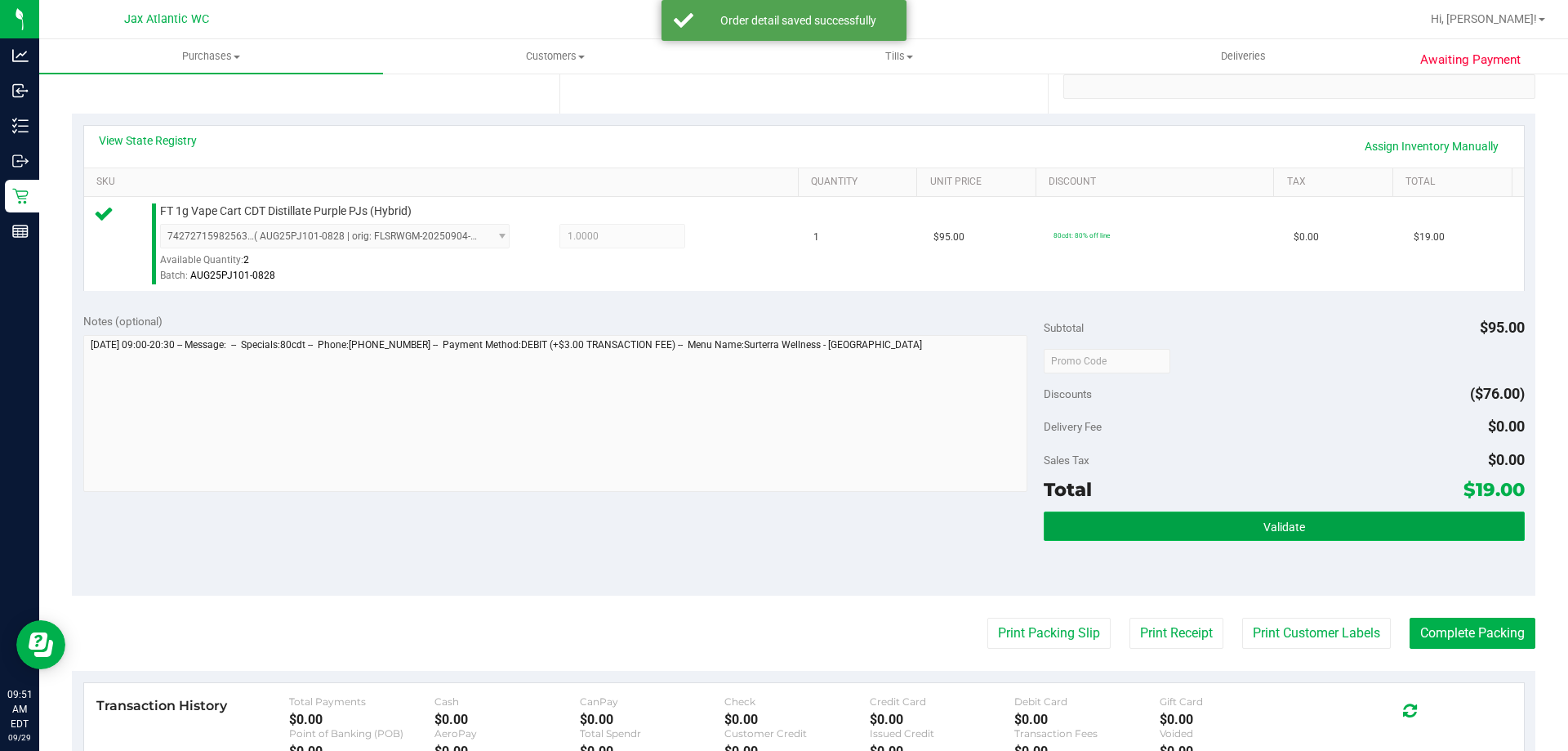
click at [1289, 523] on span "Validate" at bounding box center [1285, 526] width 42 height 13
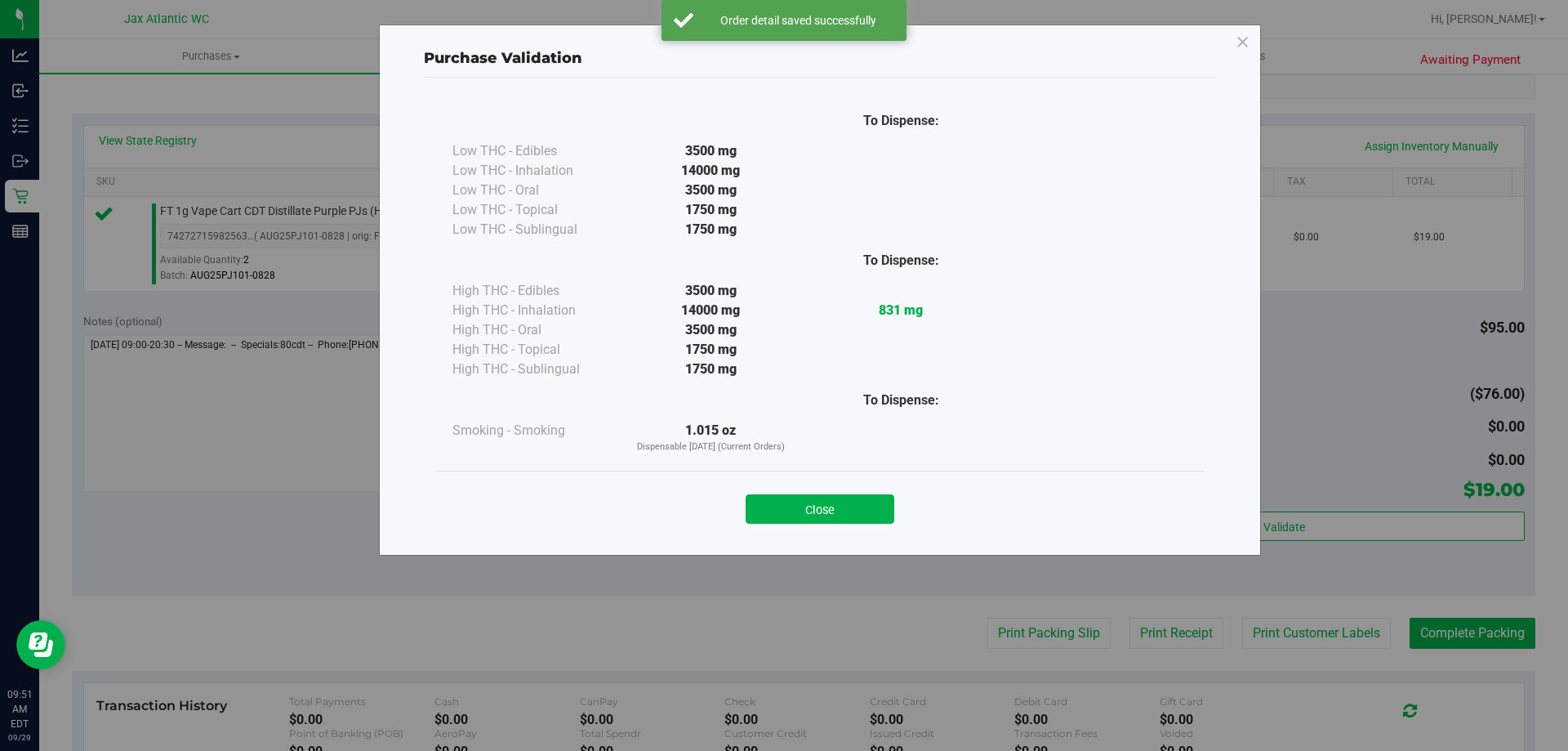
click at [866, 512] on button "Close" at bounding box center [820, 508] width 149 height 30
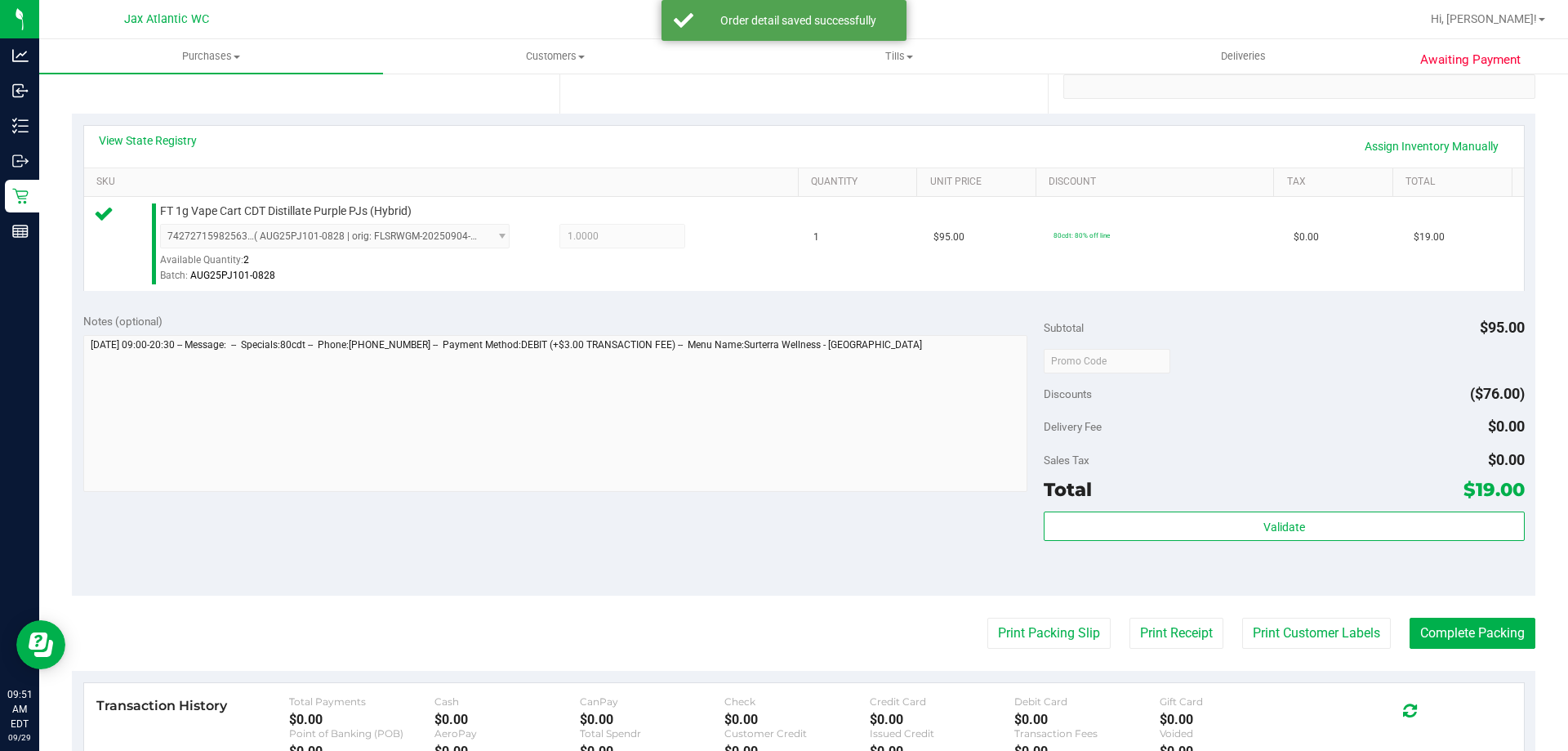
click at [1030, 651] on purchase-details "Back Edit Purchase Cancel Purchase View Profile # 12022535 BioTrack ID: - Submi…" at bounding box center [804, 369] width 1464 height 1215
click at [1034, 626] on button "Print Packing Slip" at bounding box center [1049, 633] width 124 height 31
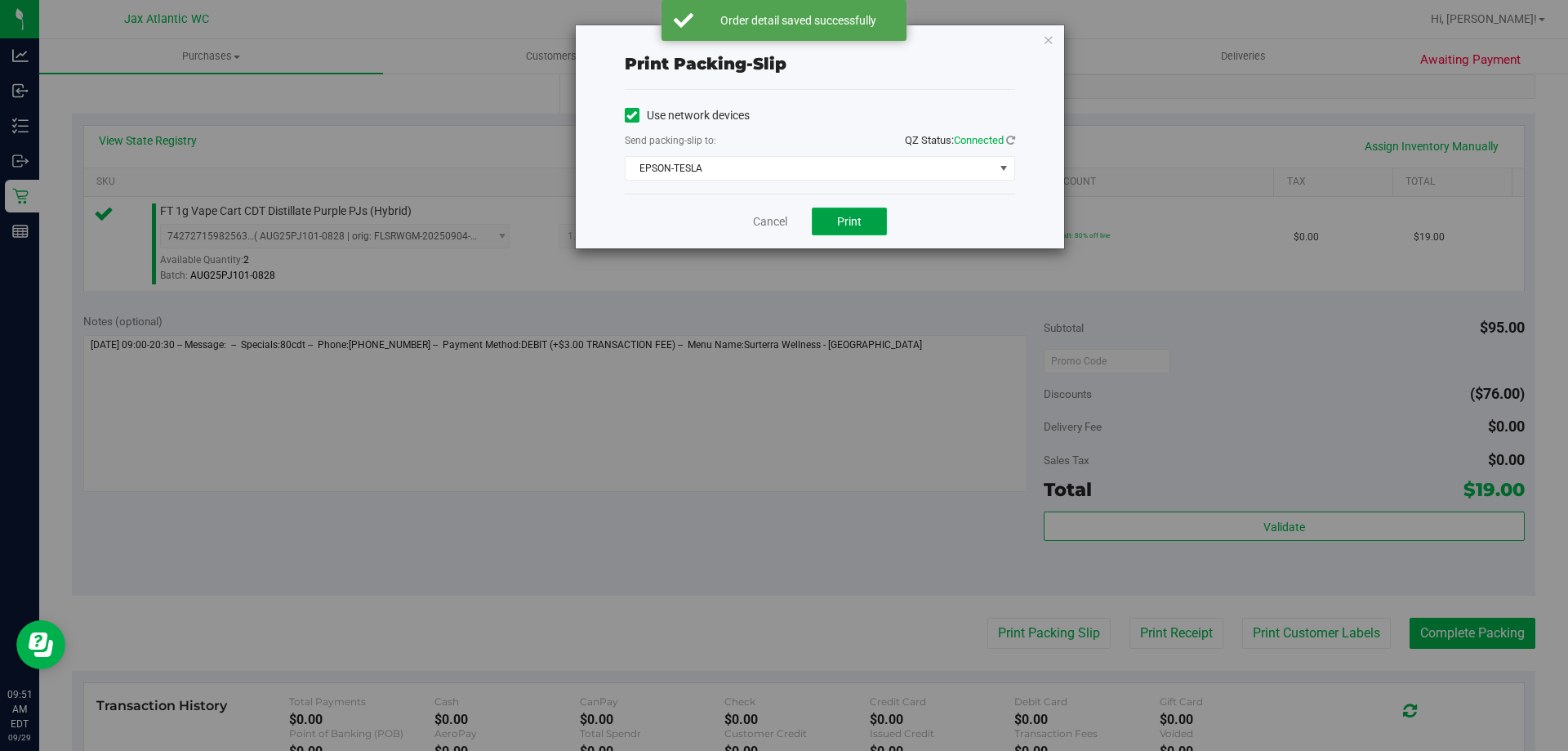
click at [840, 235] on button "Print" at bounding box center [849, 221] width 75 height 28
click at [765, 218] on link "Cancel" at bounding box center [770, 221] width 34 height 17
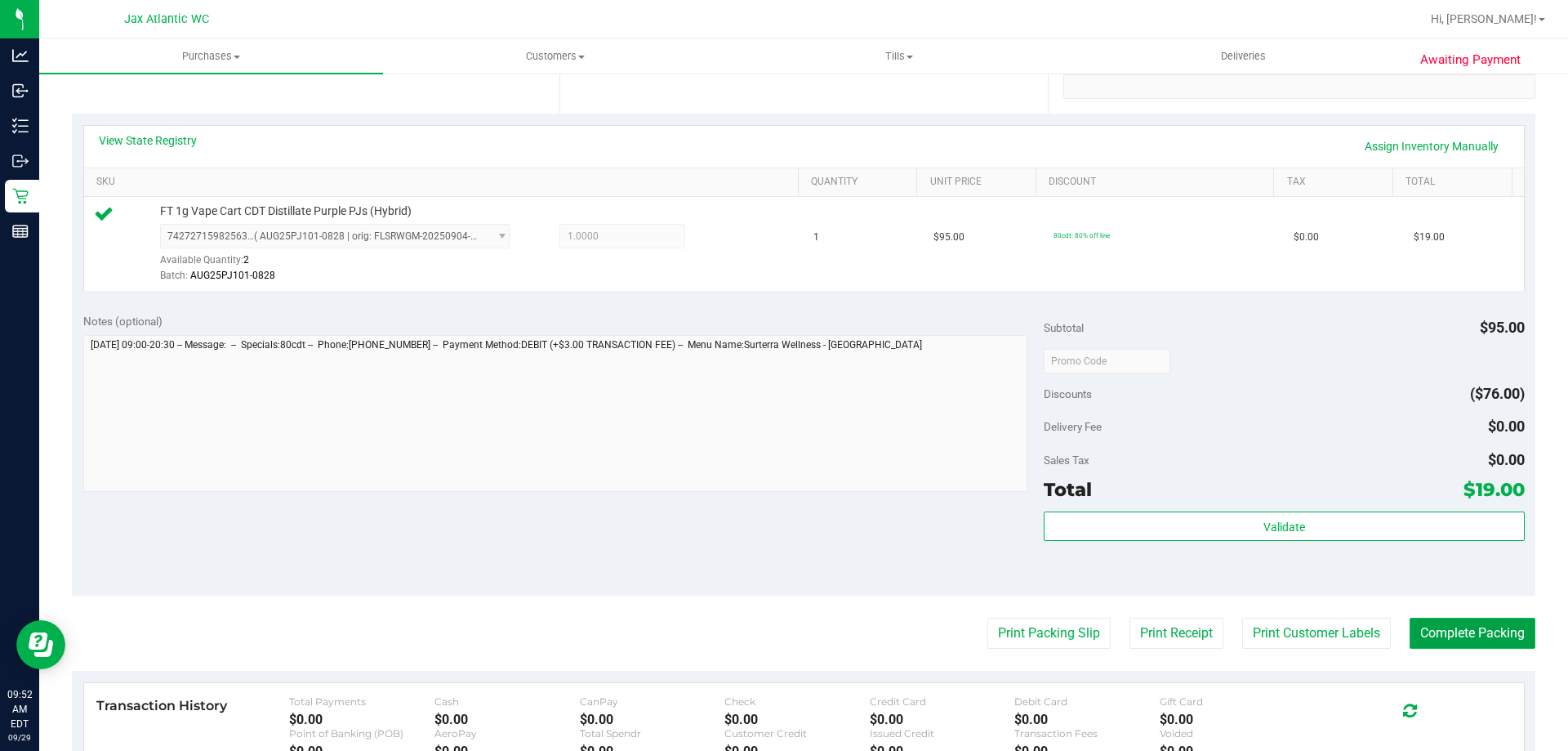
click at [1459, 643] on button "Complete Packing" at bounding box center [1472, 633] width 125 height 31
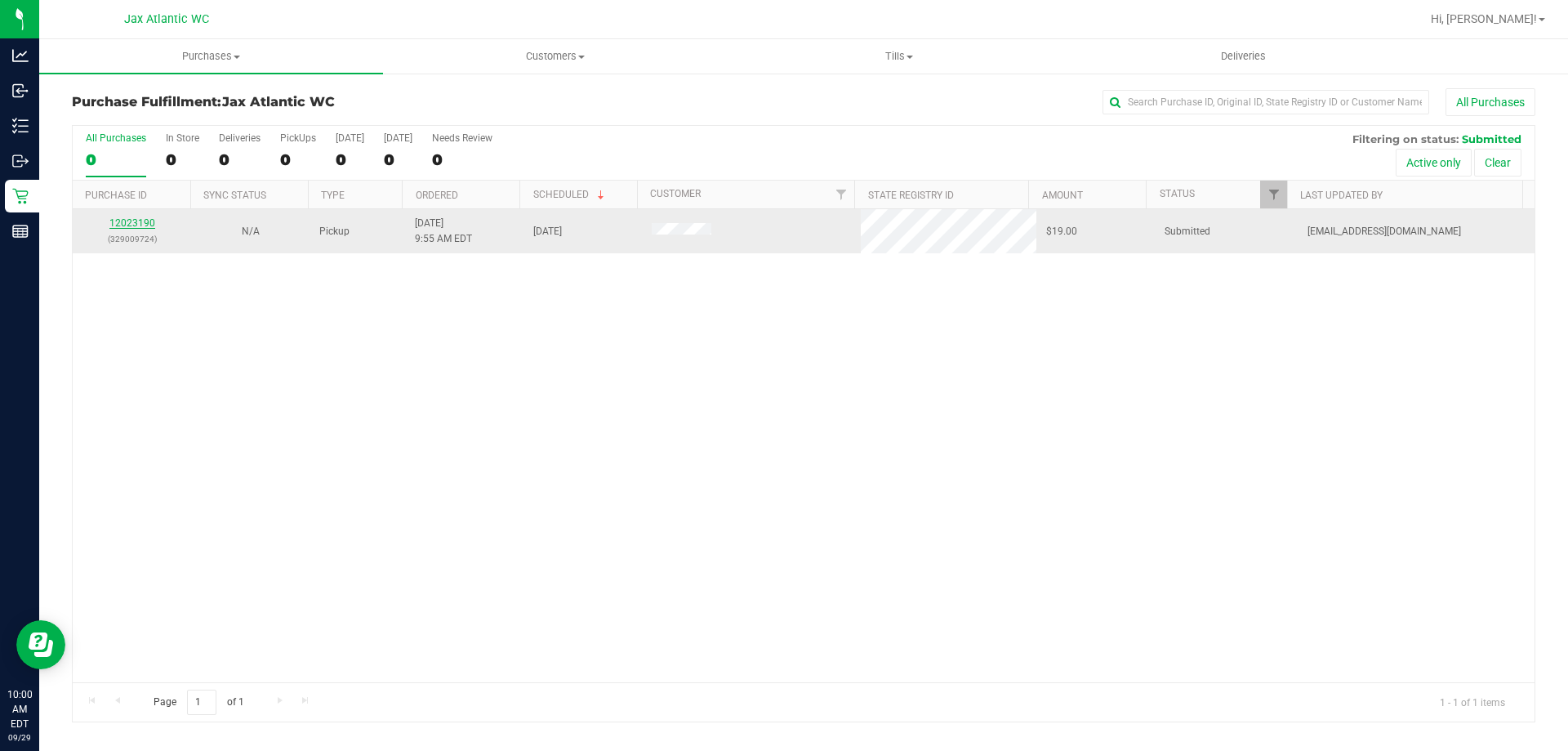
click at [142, 226] on link "12023190" at bounding box center [132, 223] width 46 height 12
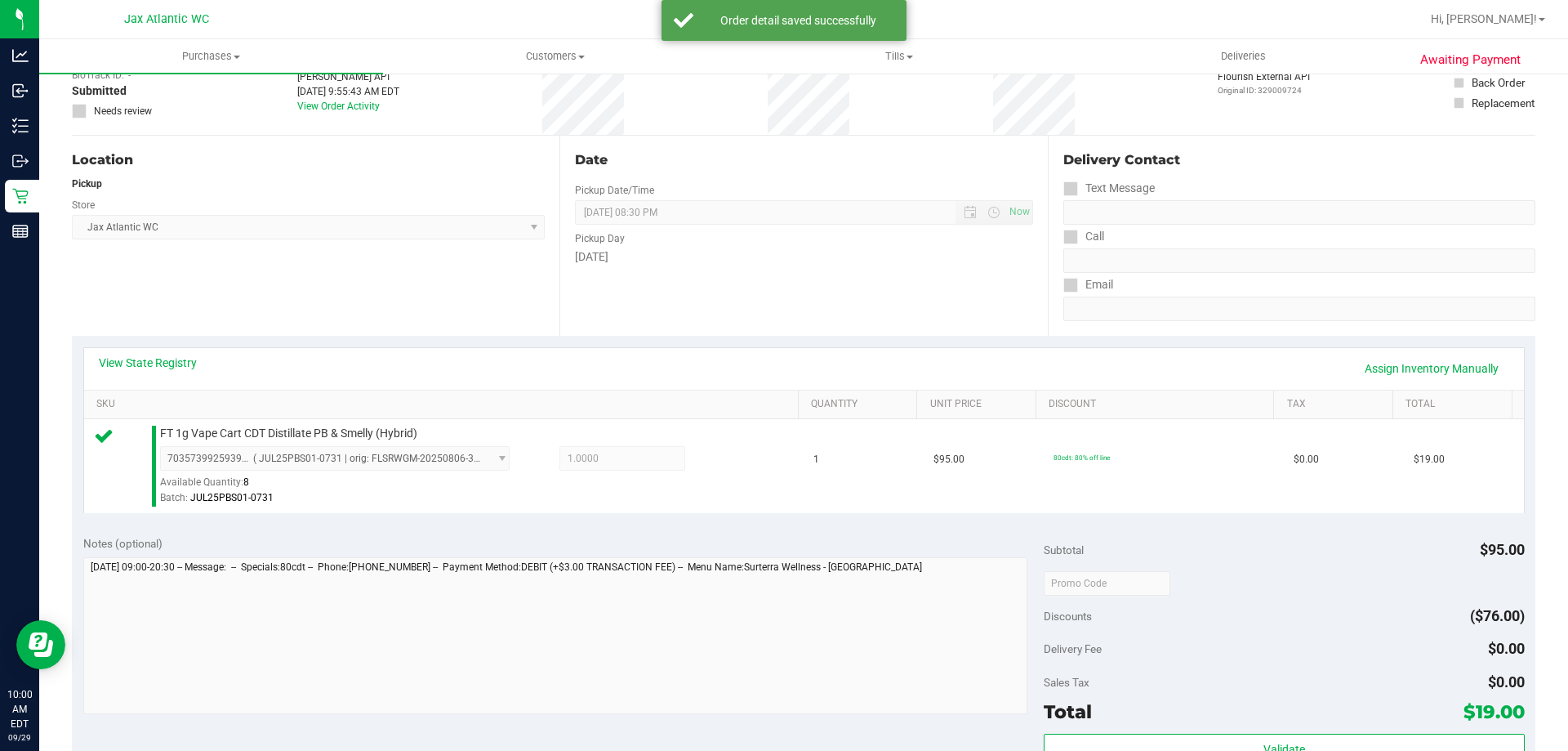
scroll to position [245, 0]
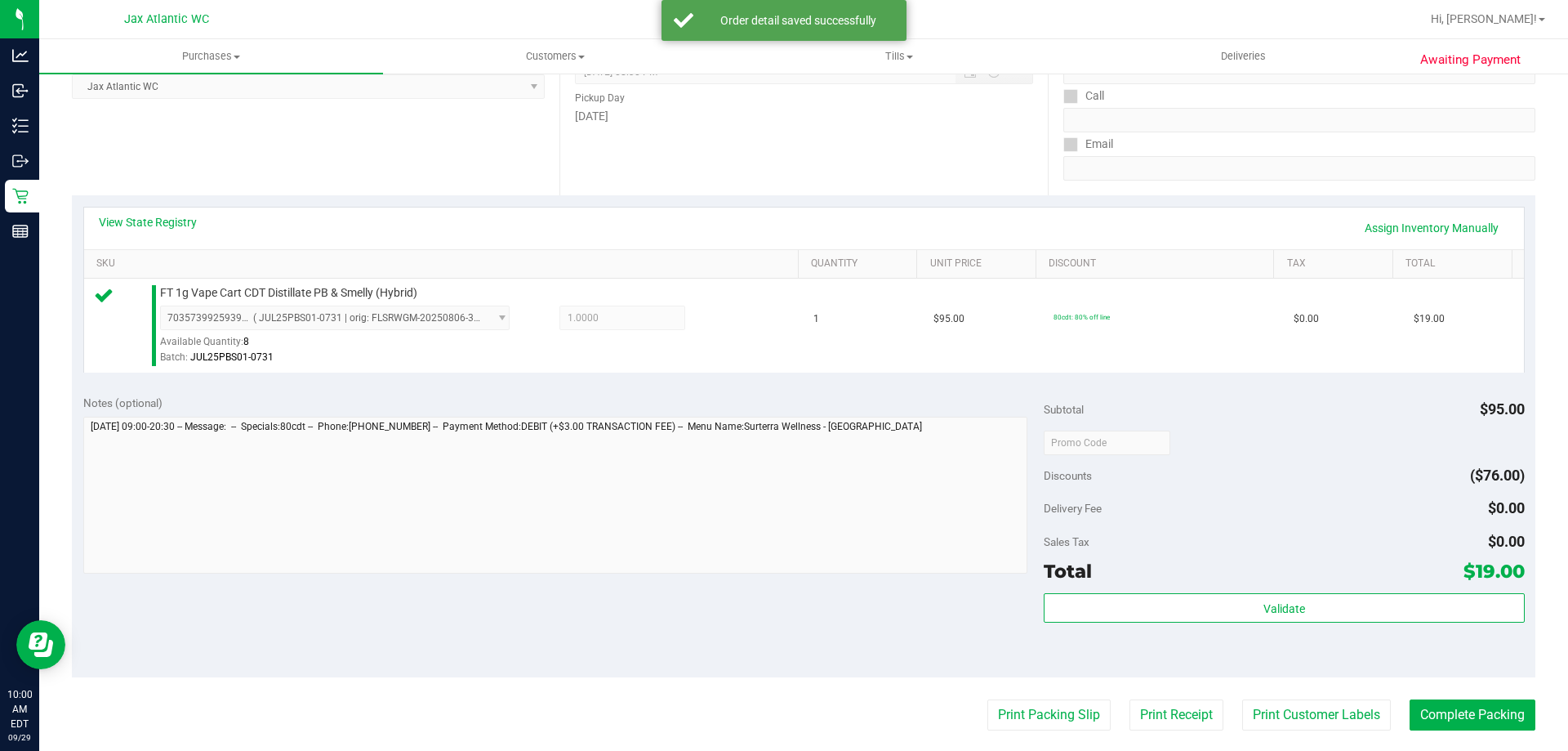
click at [1414, 642] on div "Validate" at bounding box center [1284, 629] width 480 height 73
click at [1410, 627] on div "Validate" at bounding box center [1284, 629] width 480 height 73
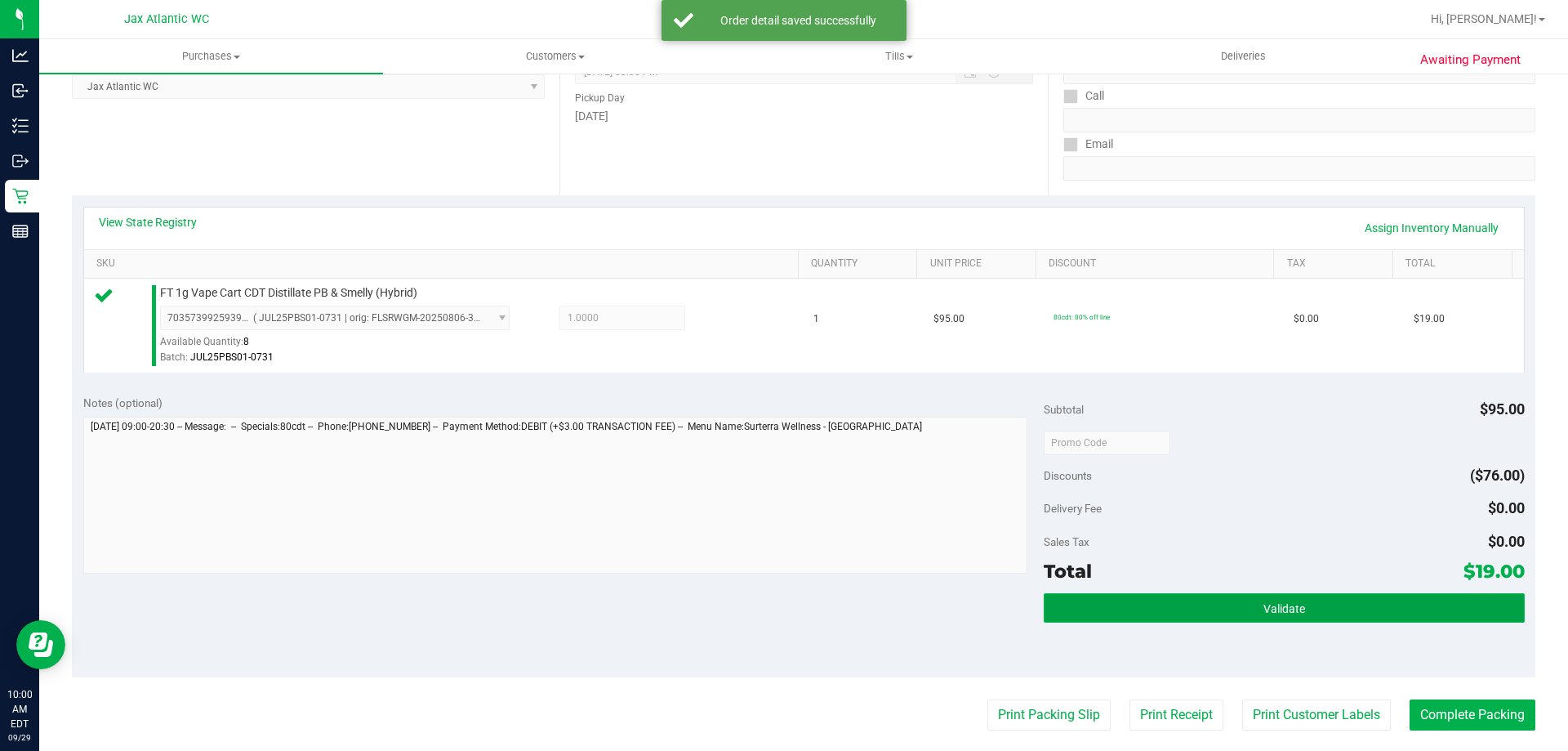
click at [1405, 620] on button "Validate" at bounding box center [1284, 607] width 480 height 30
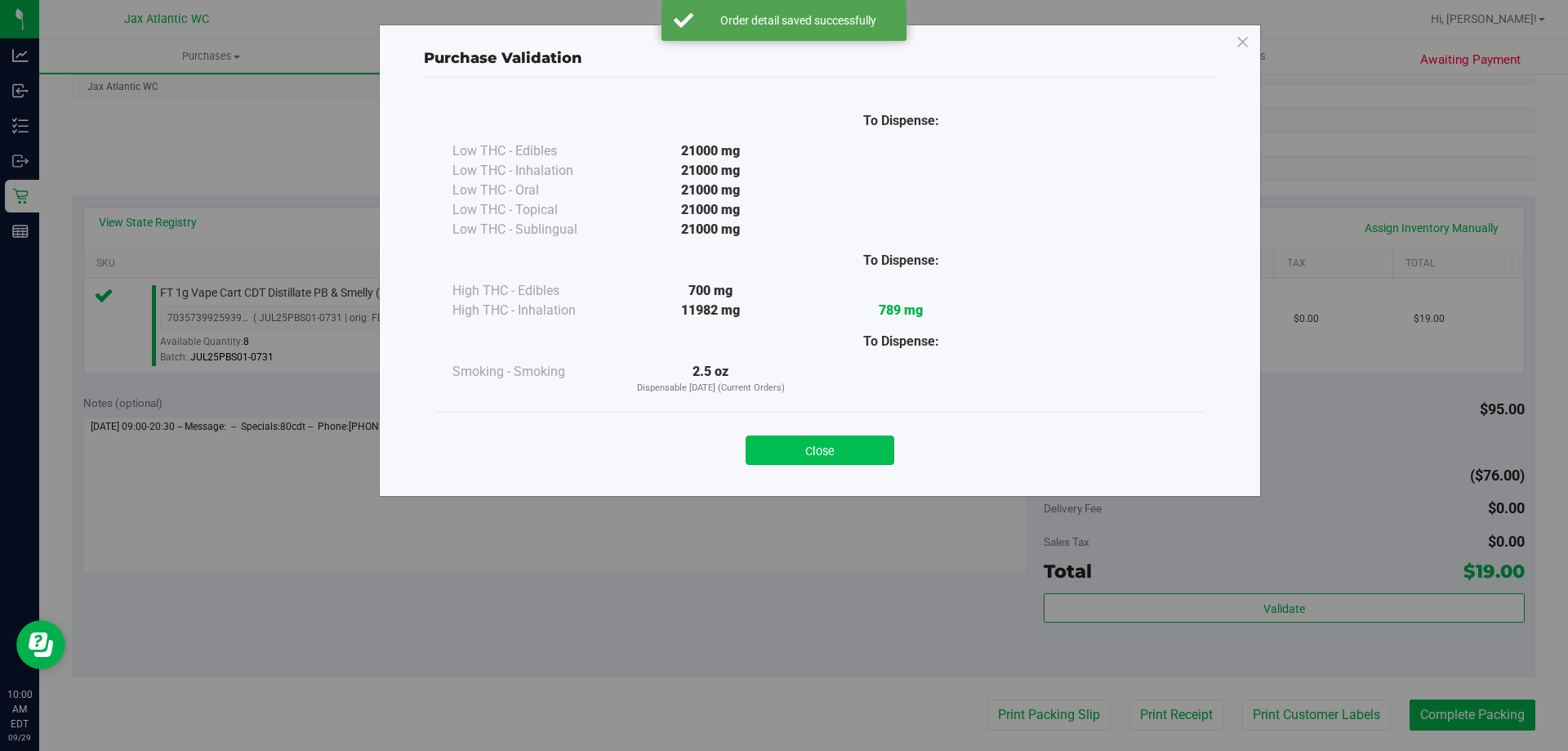
click at [860, 445] on button "Close" at bounding box center [820, 450] width 149 height 30
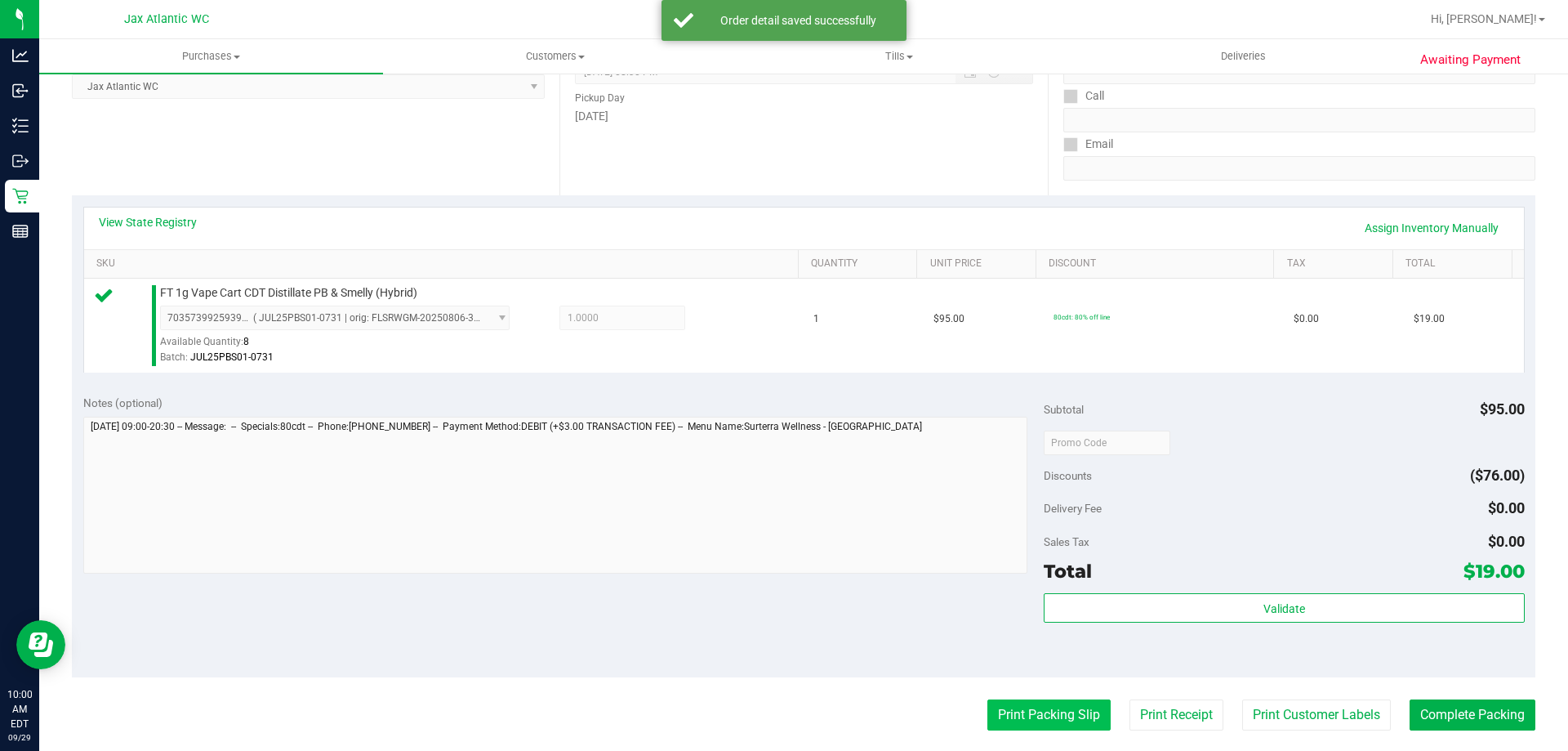
click at [1042, 711] on button "Print Packing Slip" at bounding box center [1049, 715] width 124 height 31
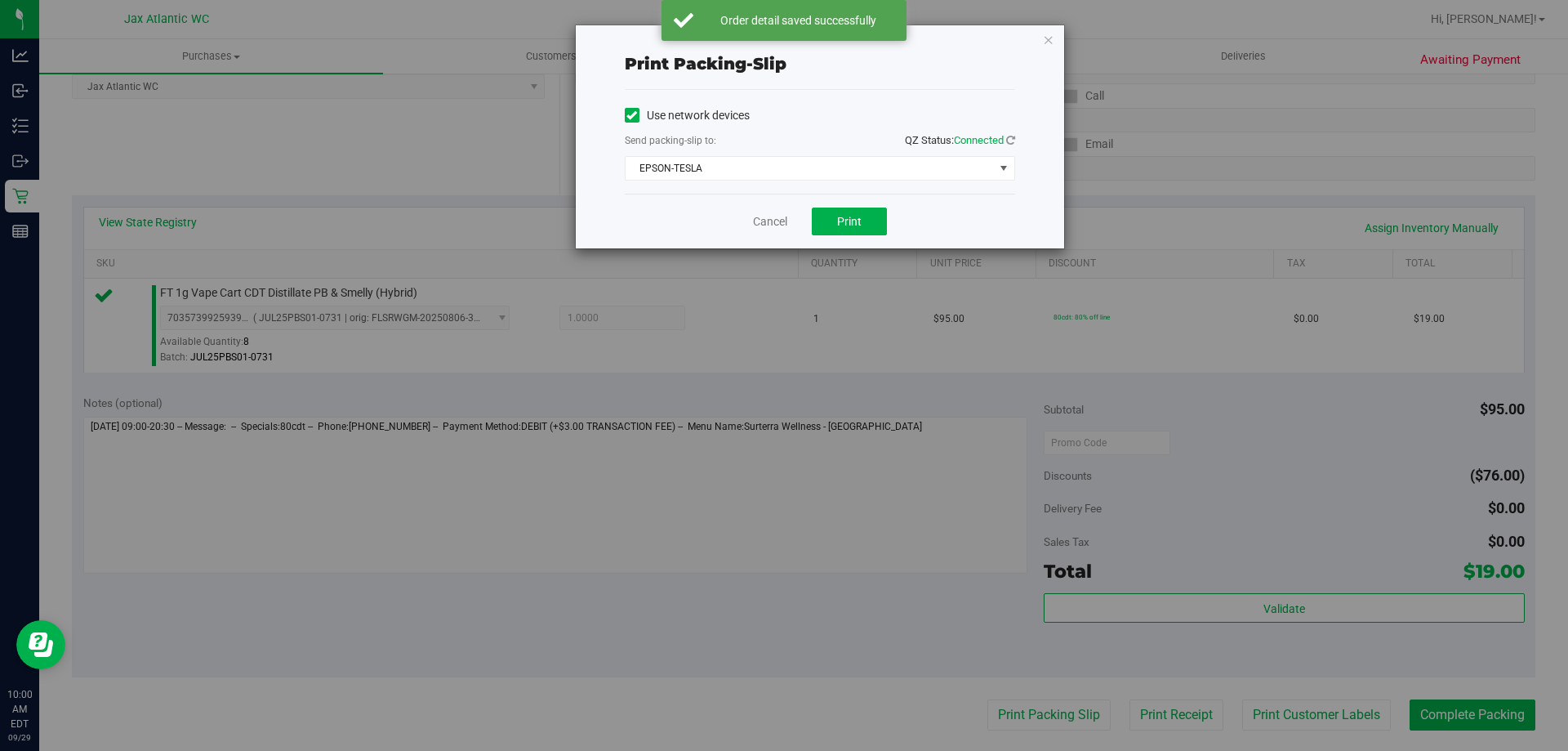
drag, startPoint x: 888, startPoint y: 228, endPoint x: 878, endPoint y: 225, distance: 10.4
click at [888, 227] on div "Cancel Print" at bounding box center [820, 220] width 391 height 55
click at [846, 215] on span "Print" at bounding box center [849, 221] width 24 height 13
click at [765, 224] on link "Cancel" at bounding box center [770, 221] width 34 height 17
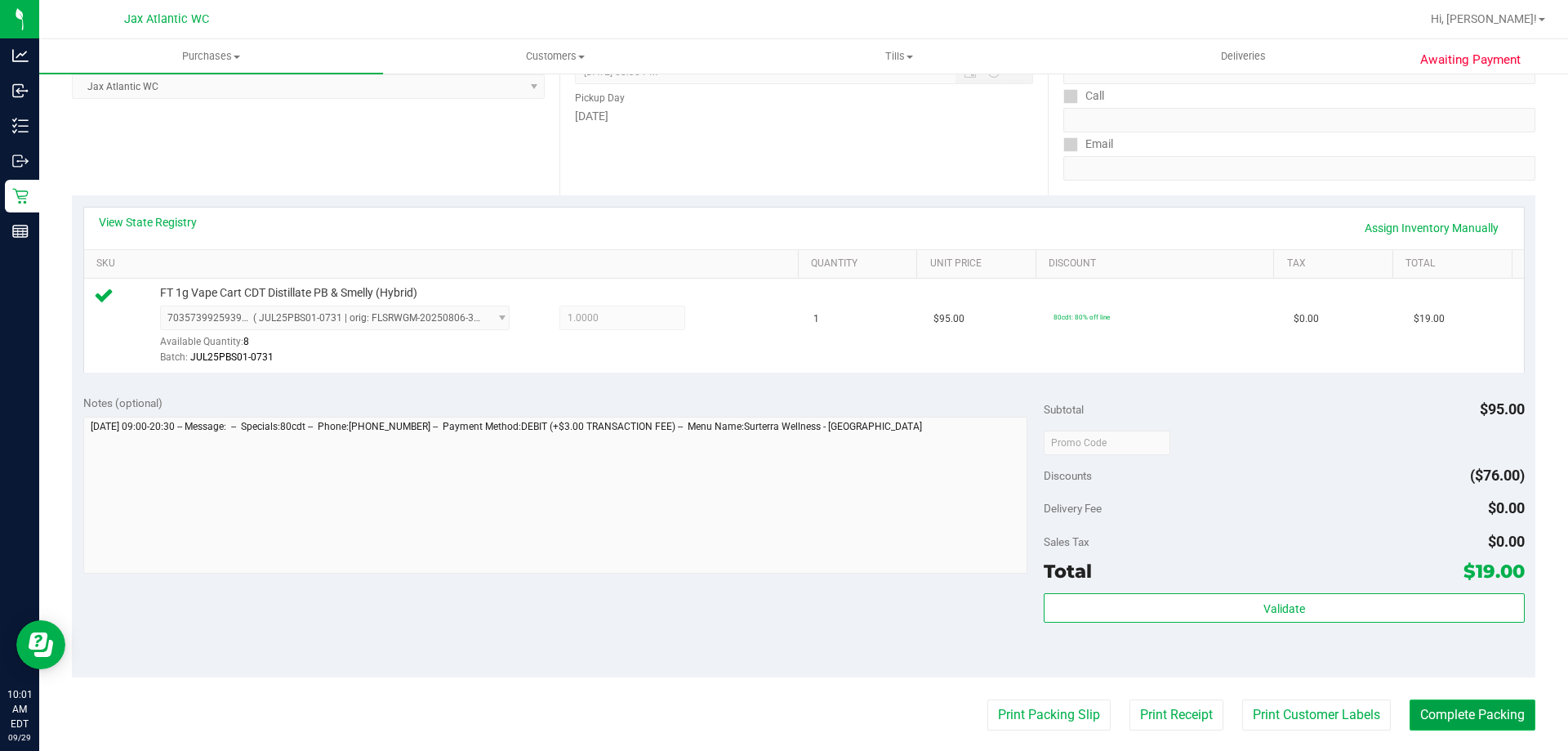
click at [1489, 714] on button "Complete Packing" at bounding box center [1472, 715] width 125 height 31
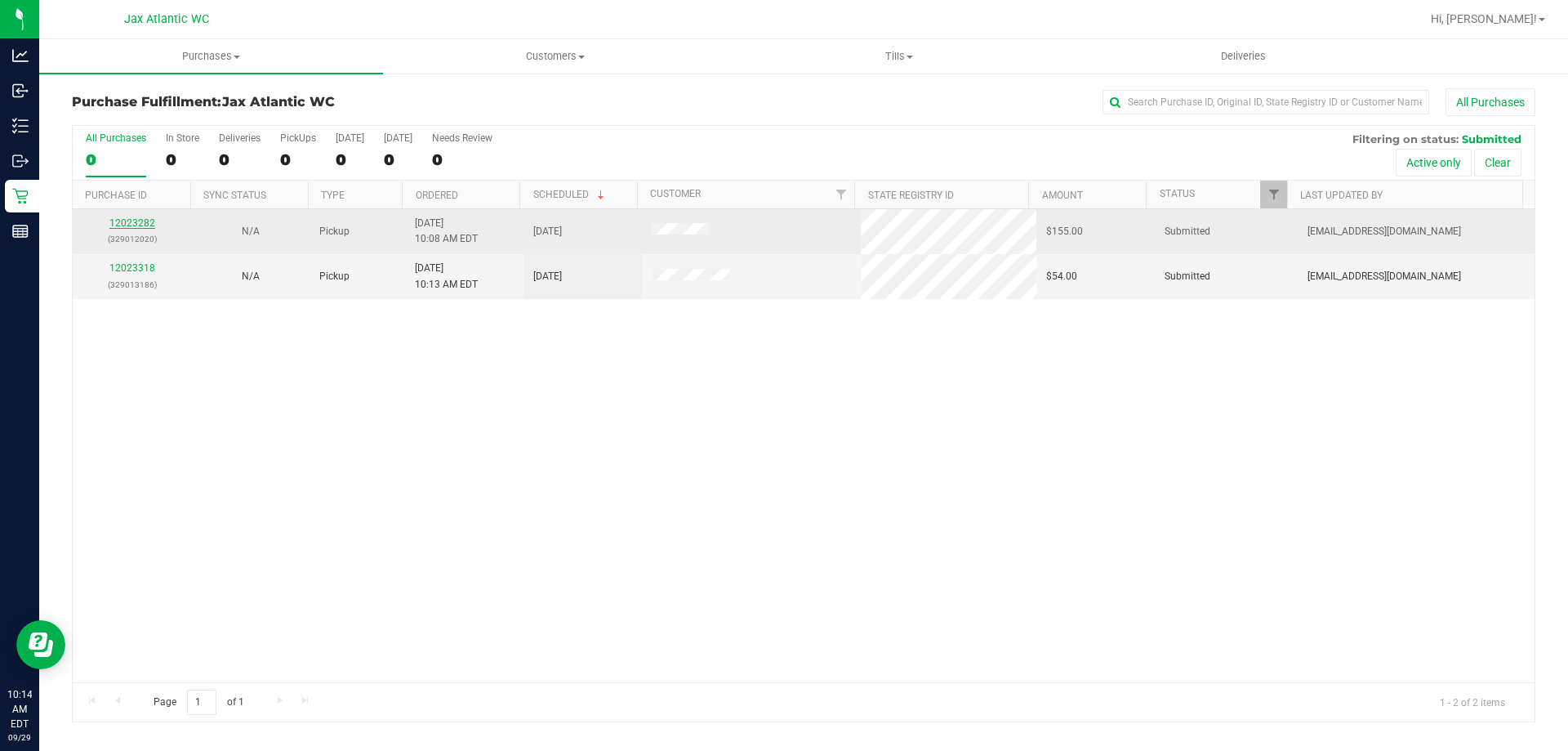
click at [149, 226] on link "12023282" at bounding box center [132, 223] width 46 height 12
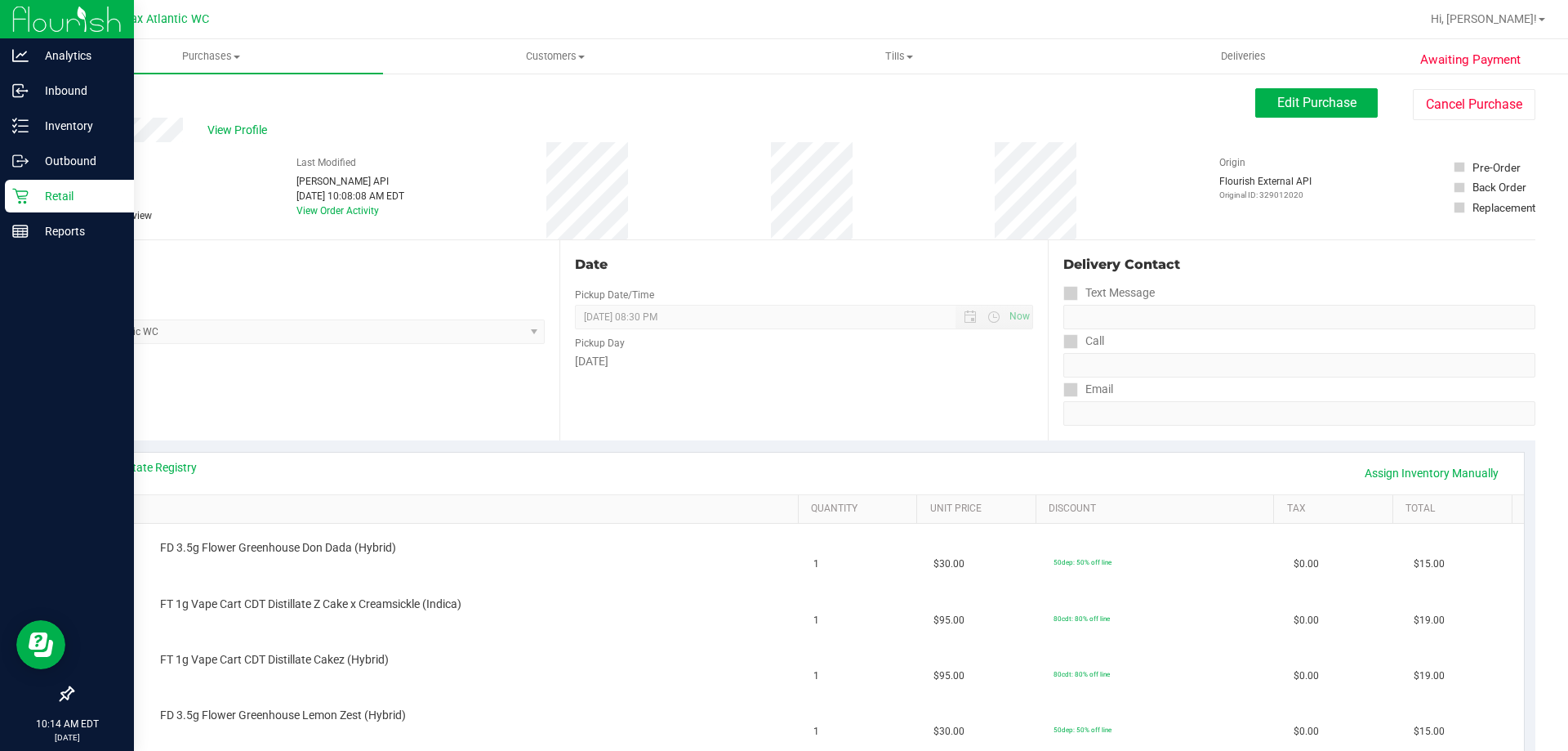
click at [37, 193] on p "Retail" at bounding box center [78, 196] width 98 height 20
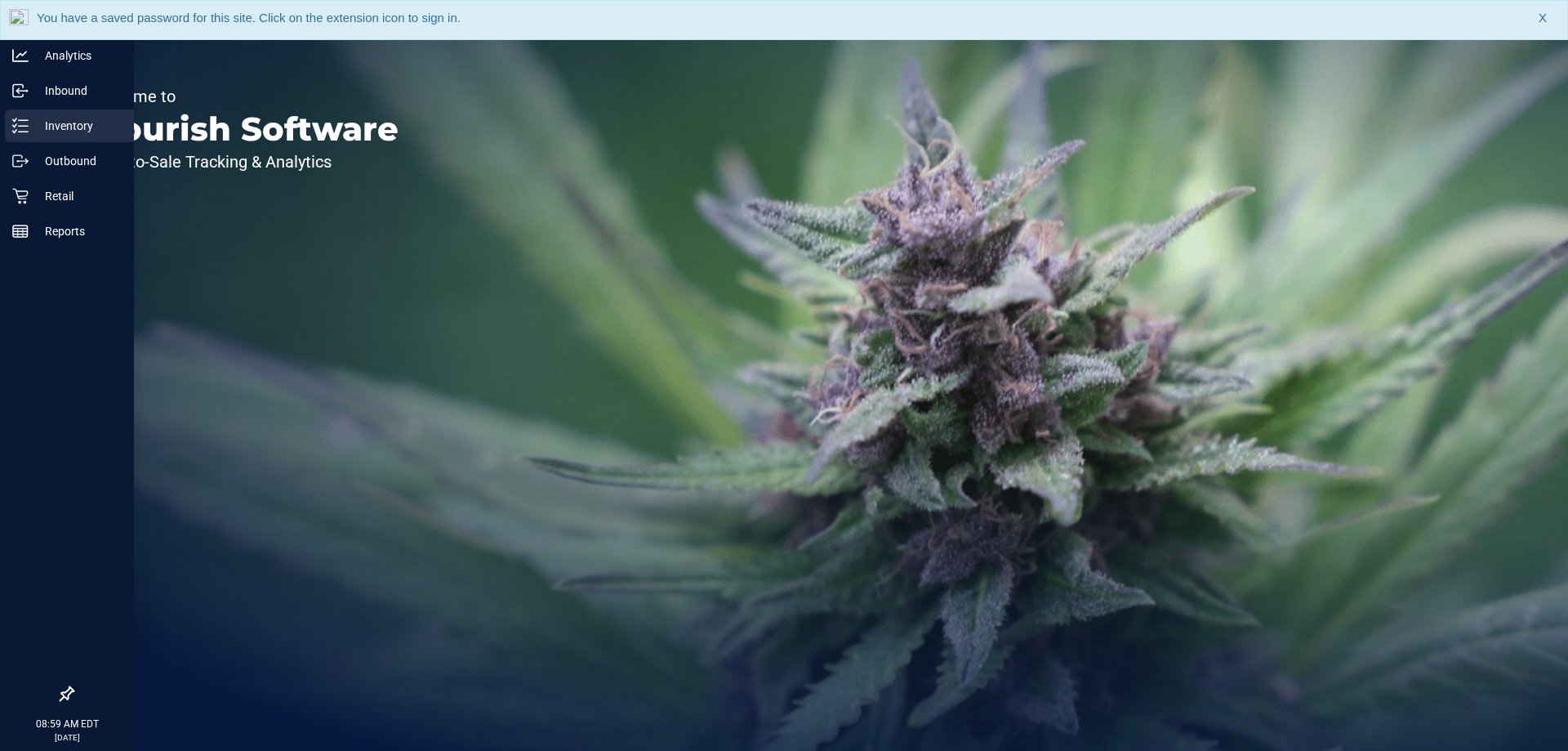
click at [35, 125] on p "Inventory" at bounding box center [78, 125] width 98 height 20
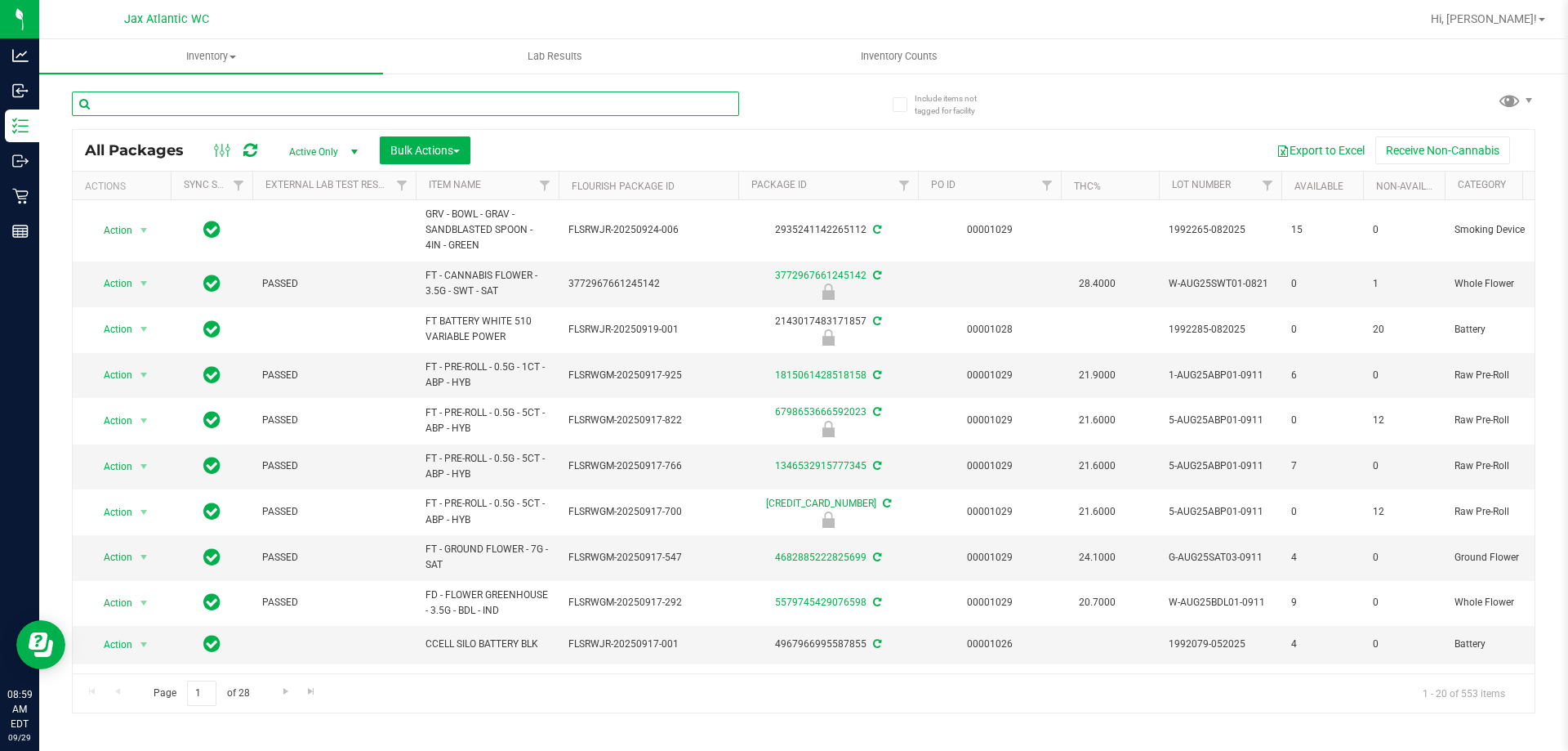
click at [420, 97] on input "text" at bounding box center [405, 103] width 667 height 24
